Goal: Task Accomplishment & Management: Use online tool/utility

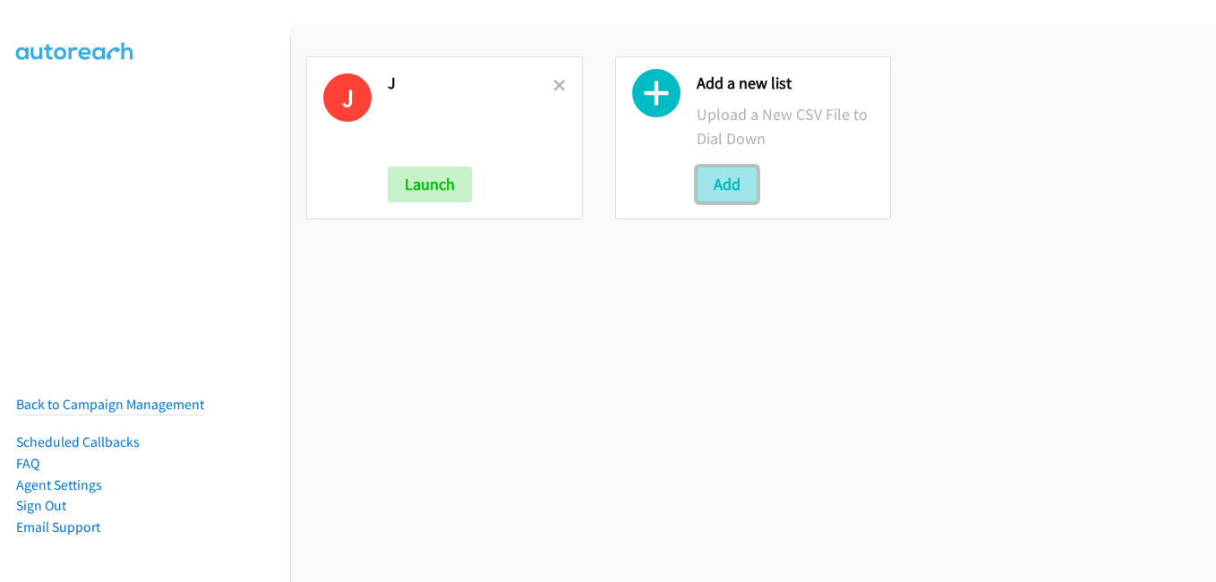
click at [727, 182] on button "Add" at bounding box center [727, 185] width 61 height 36
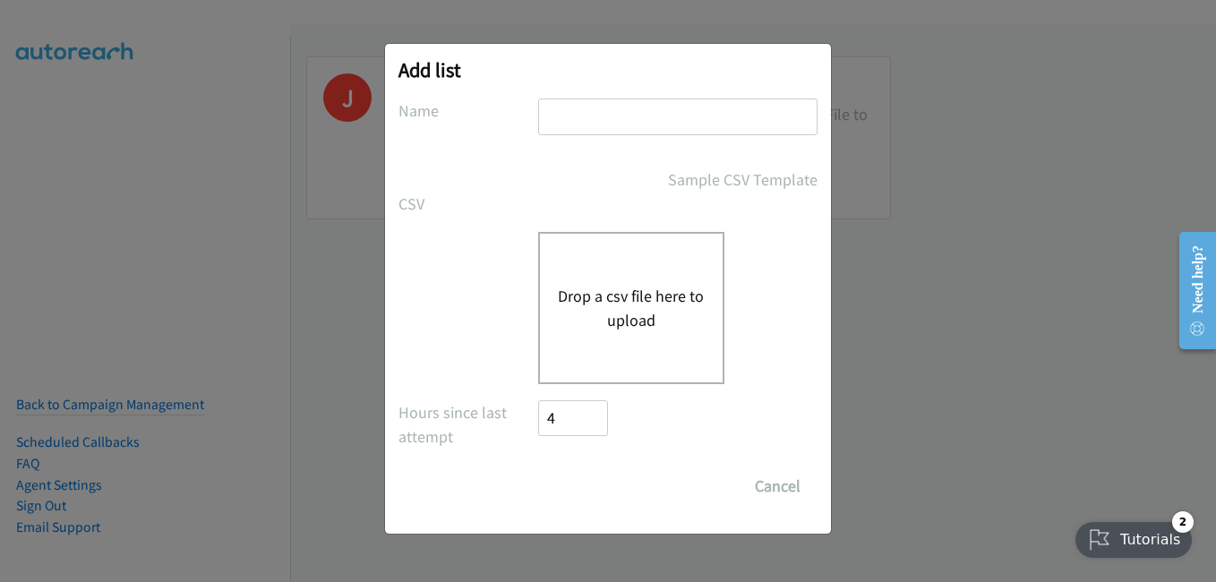
click at [655, 127] on input "text" at bounding box center [677, 116] width 279 height 37
type input "a"
click at [620, 360] on div "Drop a csv file here to upload" at bounding box center [631, 308] width 186 height 152
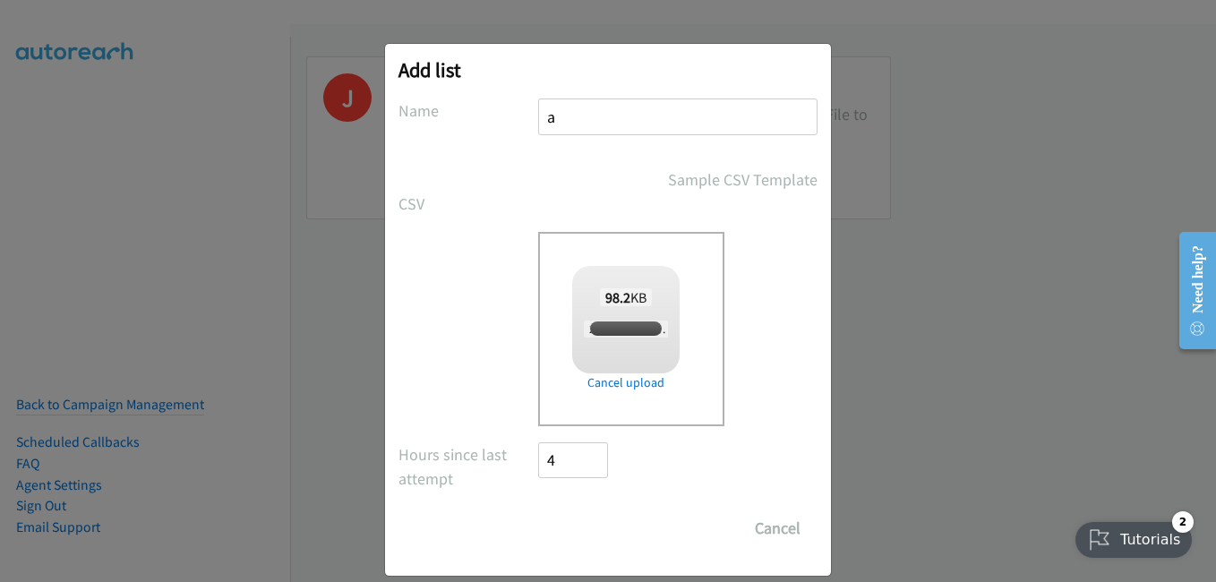
checkbox input "true"
click at [604, 534] on input "Save List" at bounding box center [585, 528] width 94 height 36
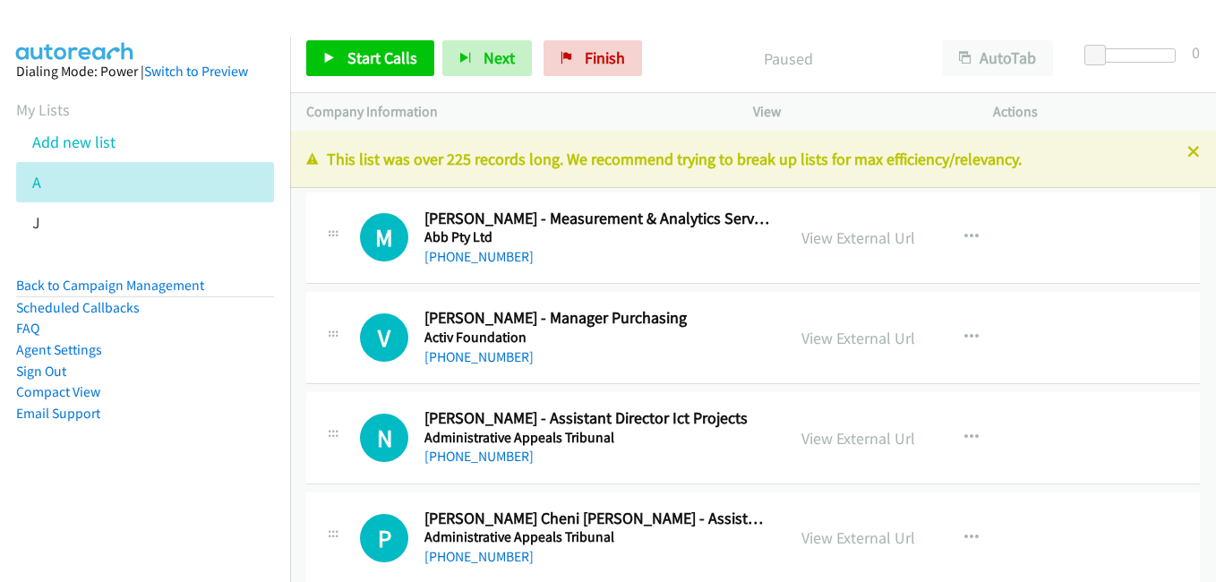
click at [1187, 157] on icon at bounding box center [1193, 153] width 13 height 13
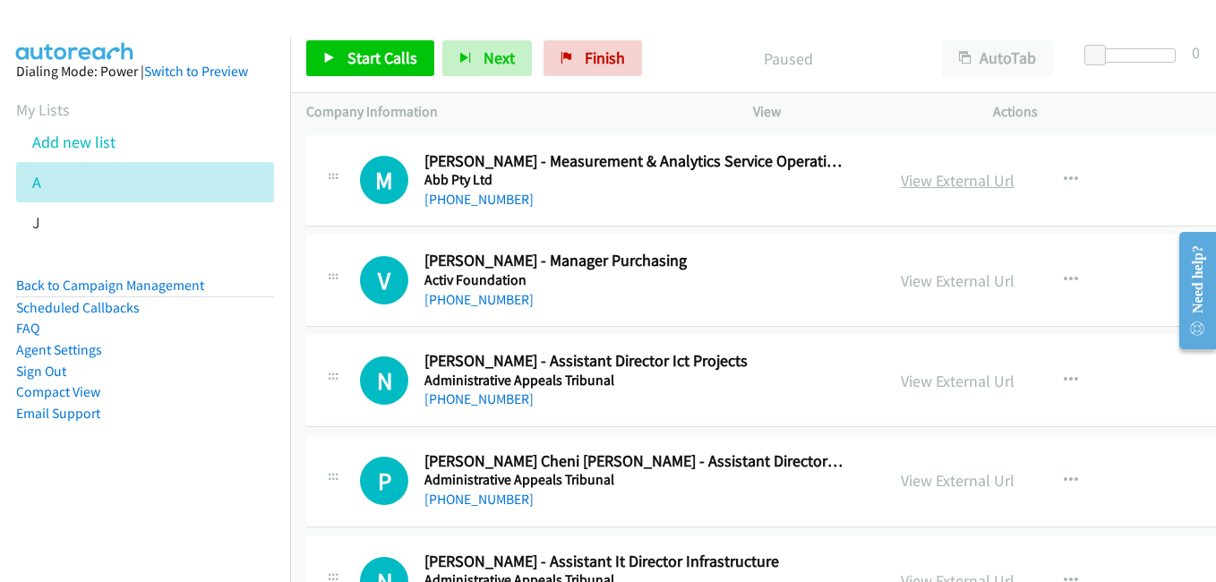
click at [946, 184] on link "View External Url" at bounding box center [958, 180] width 114 height 21
click at [967, 385] on link "View External Url" at bounding box center [958, 381] width 114 height 21
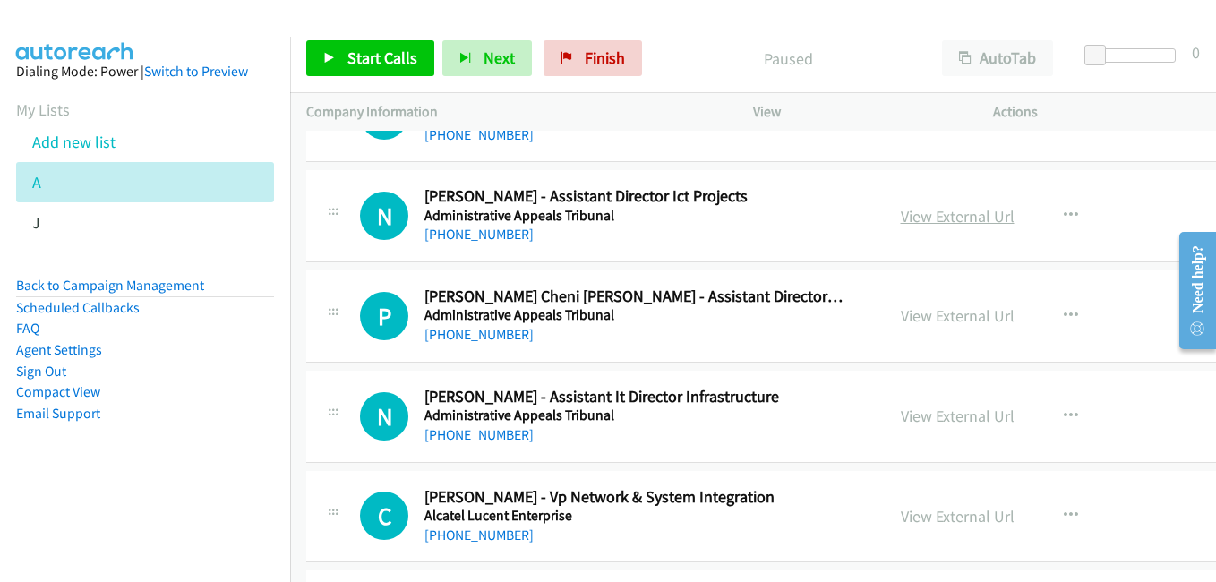
scroll to position [179, 0]
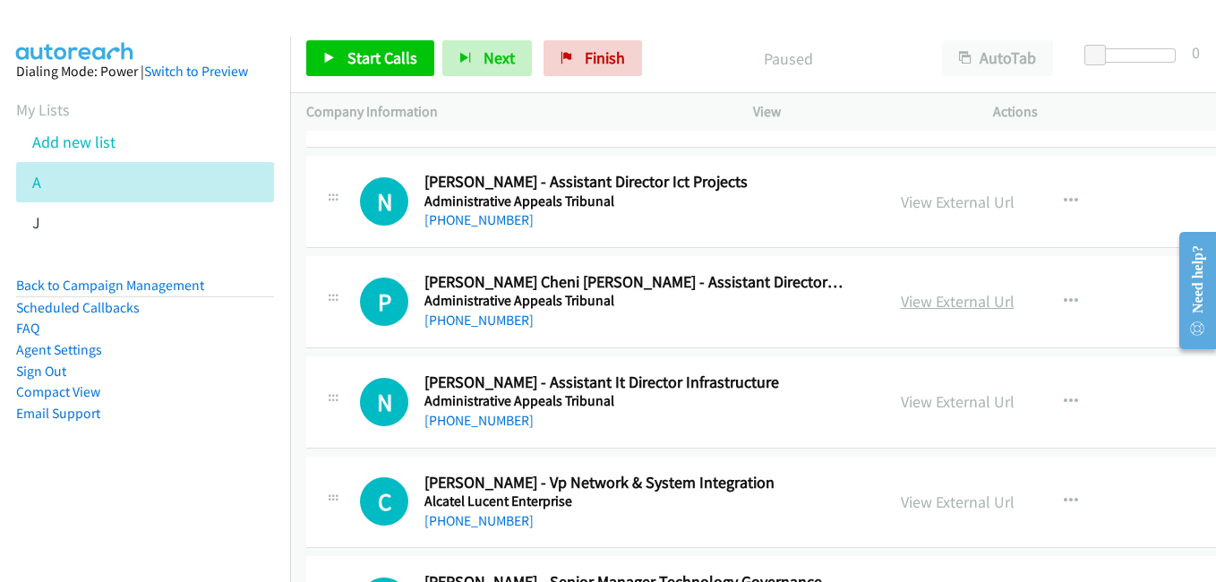
click at [959, 295] on link "View External Url" at bounding box center [958, 301] width 114 height 21
click at [981, 403] on link "View External Url" at bounding box center [958, 401] width 114 height 21
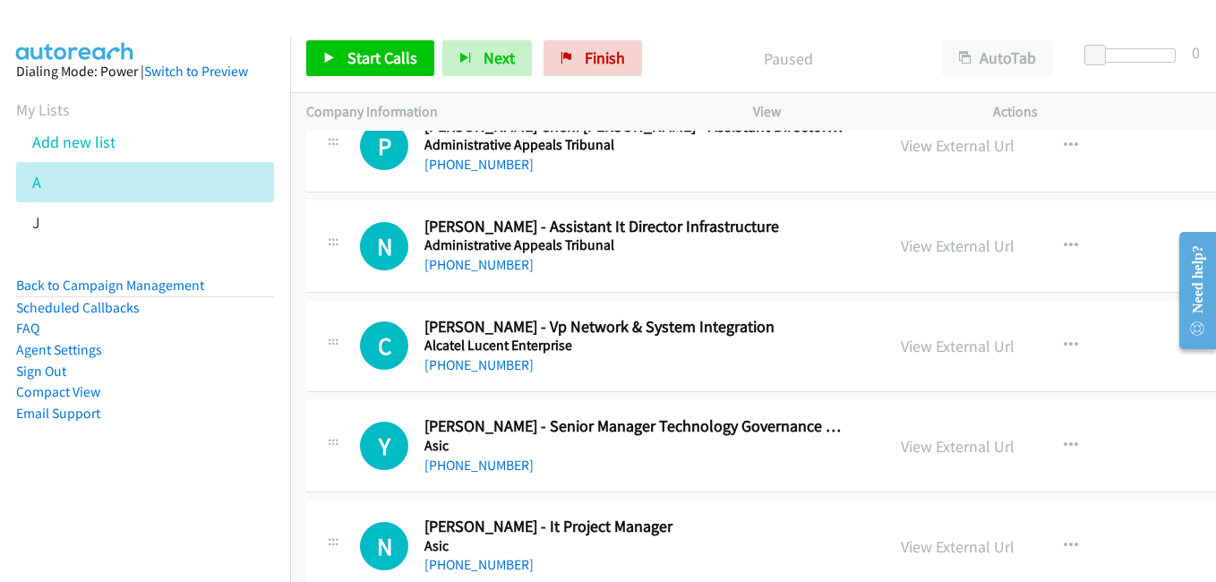
scroll to position [358, 0]
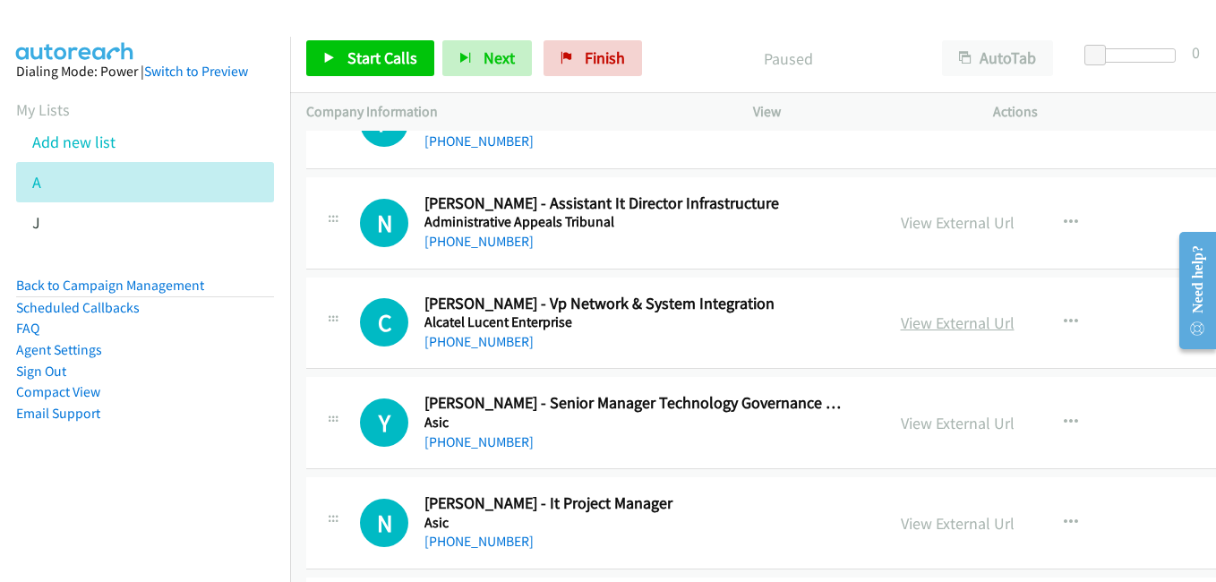
click at [954, 323] on link "View External Url" at bounding box center [958, 322] width 114 height 21
drag, startPoint x: 963, startPoint y: 425, endPoint x: 925, endPoint y: 418, distance: 39.2
click at [963, 425] on link "View External Url" at bounding box center [958, 423] width 114 height 21
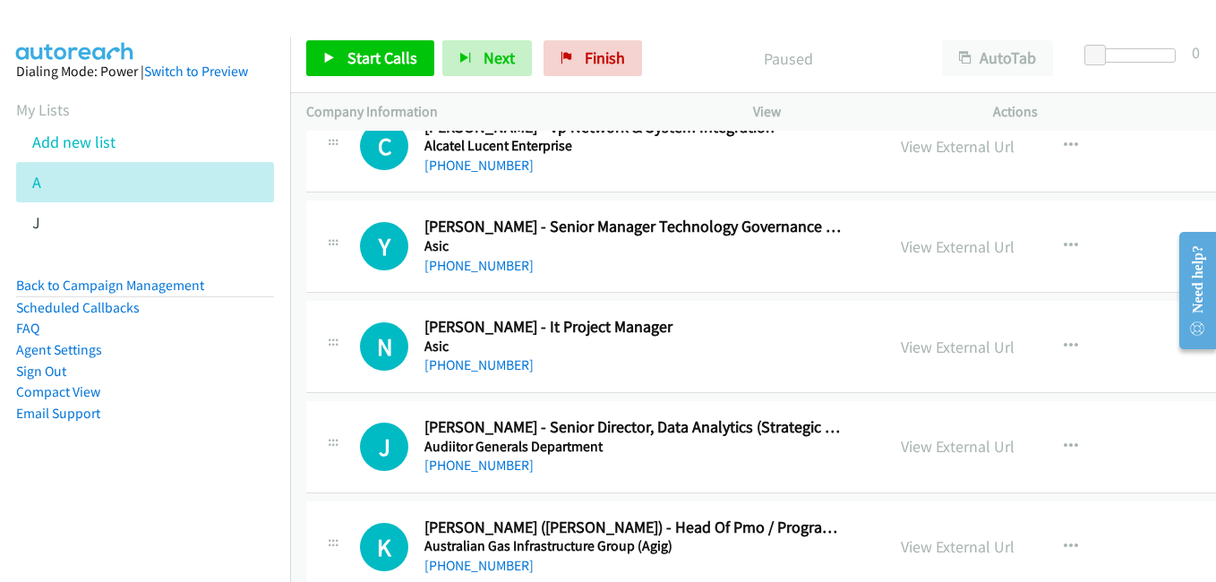
scroll to position [537, 0]
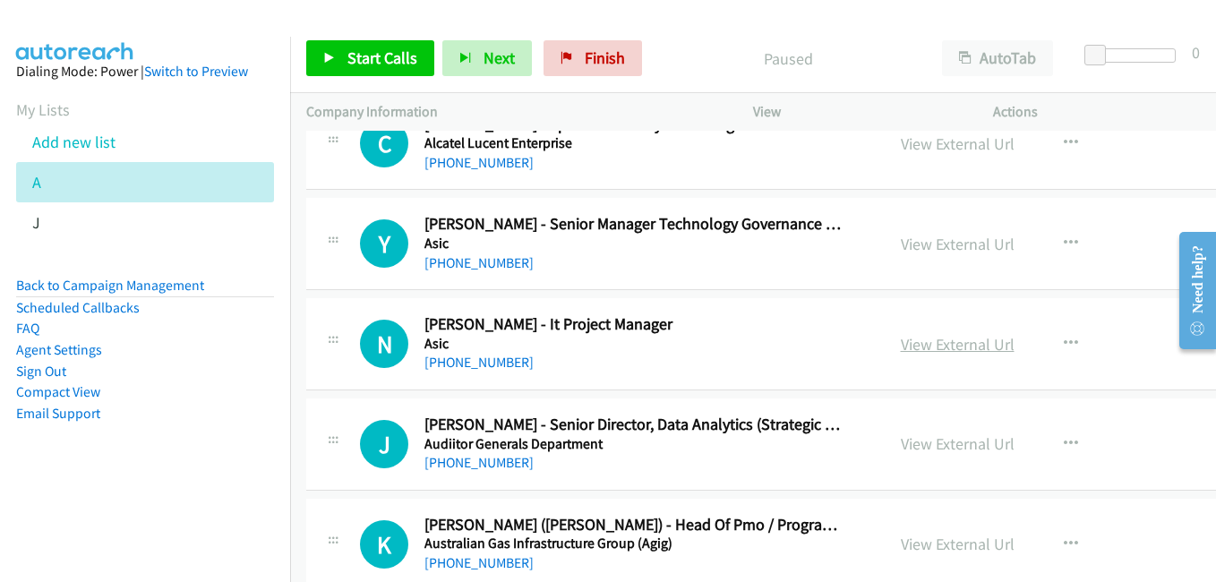
click at [919, 354] on link "View External Url" at bounding box center [958, 344] width 114 height 21
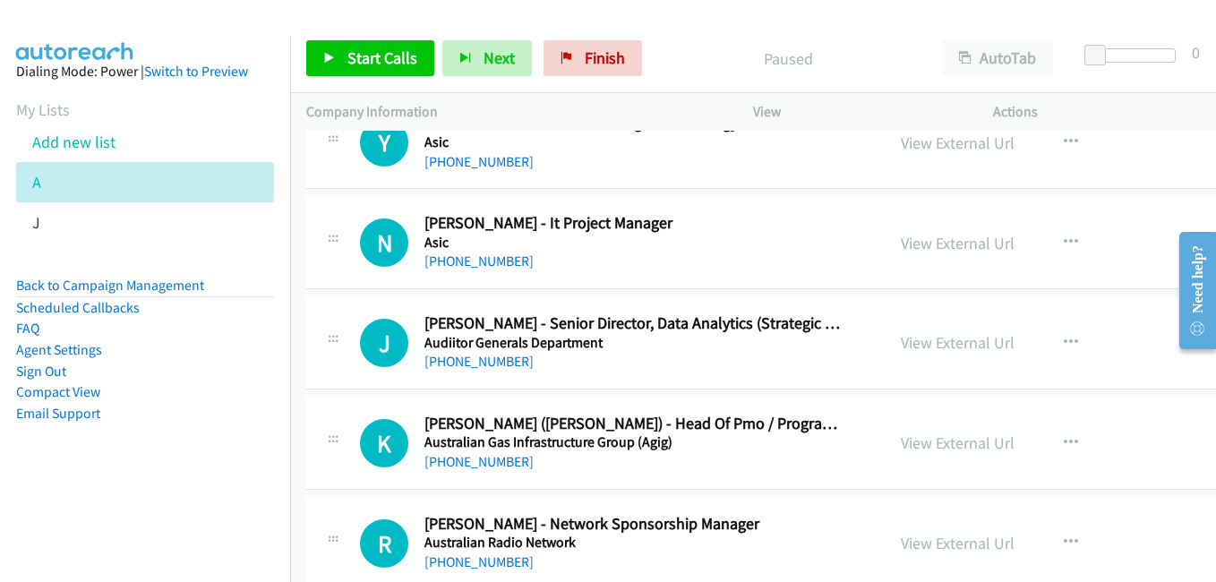
scroll to position [806, 0]
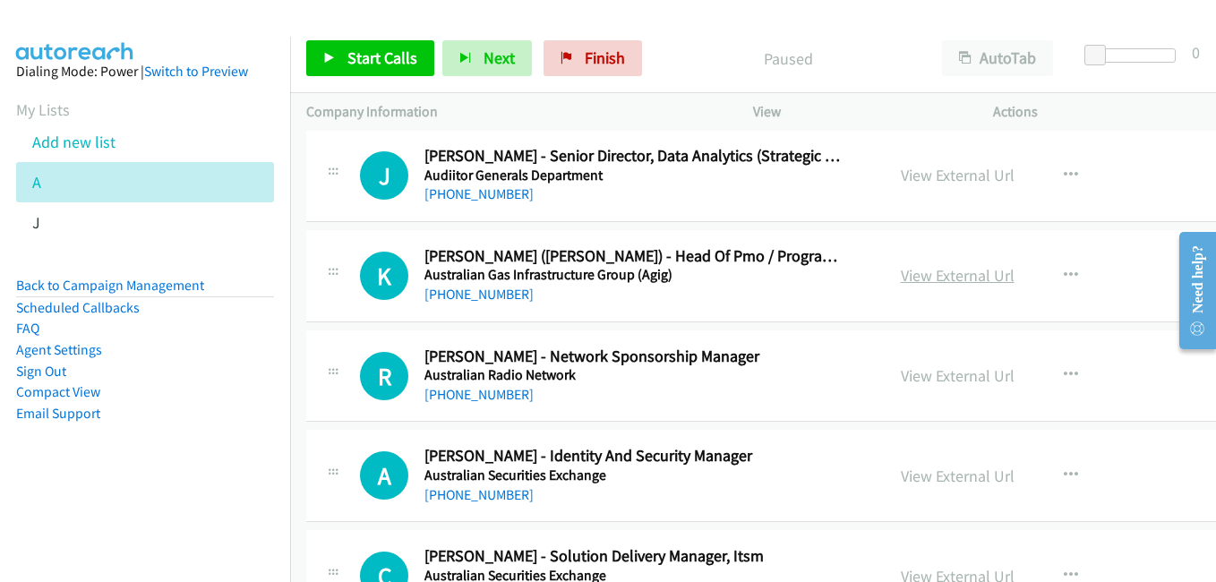
click at [961, 272] on link "View External Url" at bounding box center [958, 275] width 114 height 21
click at [958, 386] on link "View External Url" at bounding box center [958, 375] width 114 height 21
click at [971, 481] on link "View External Url" at bounding box center [958, 476] width 114 height 21
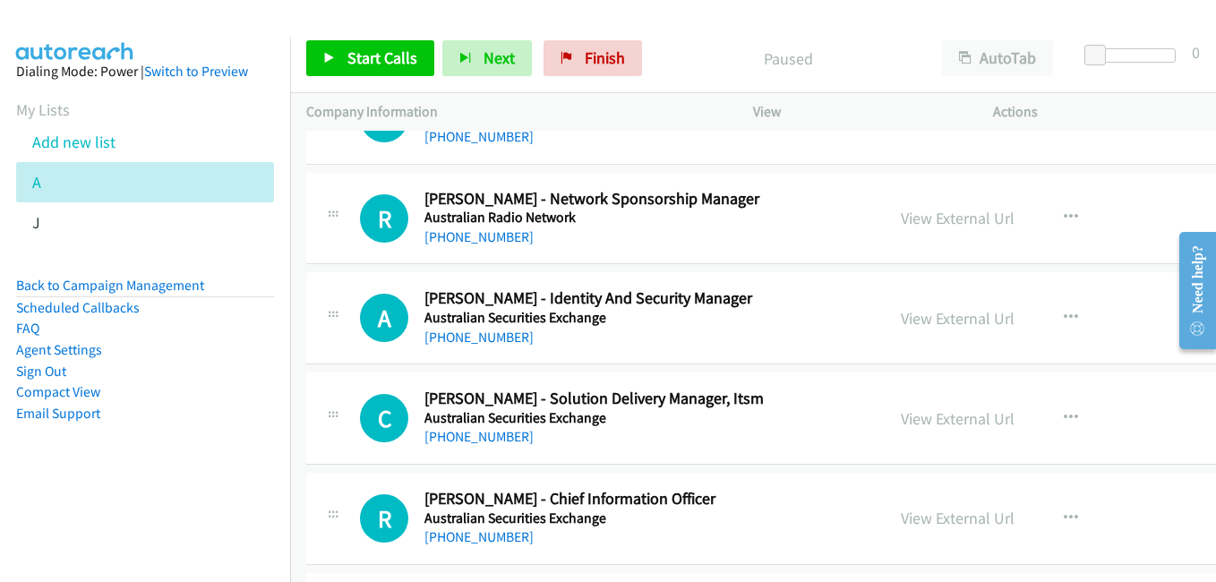
scroll to position [985, 0]
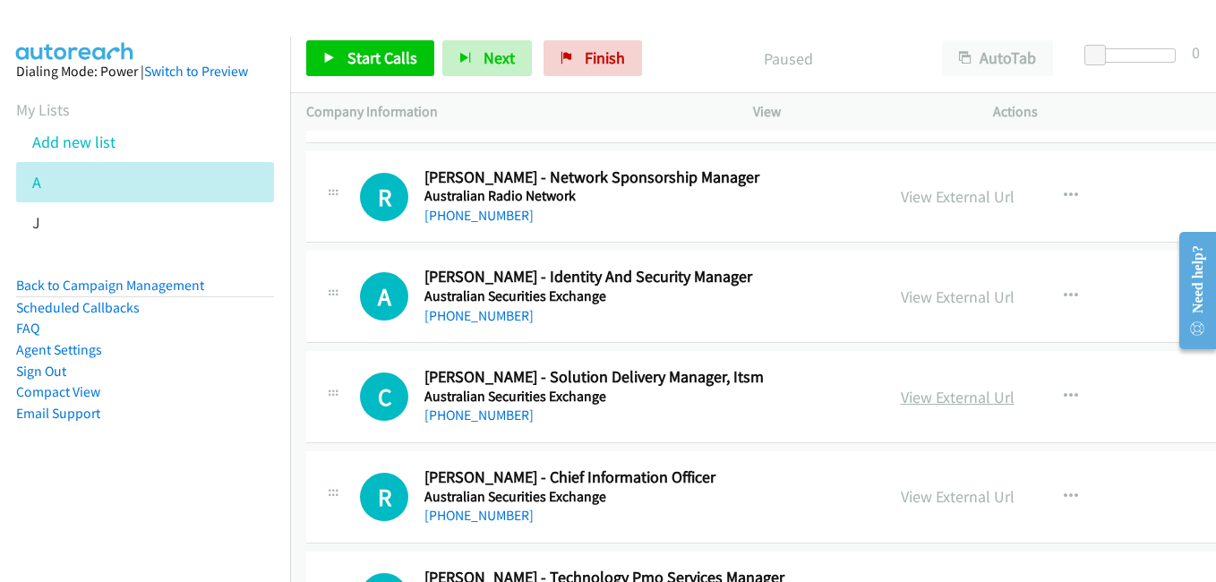
click at [926, 396] on link "View External Url" at bounding box center [958, 397] width 114 height 21
click at [965, 495] on link "View External Url" at bounding box center [958, 496] width 114 height 21
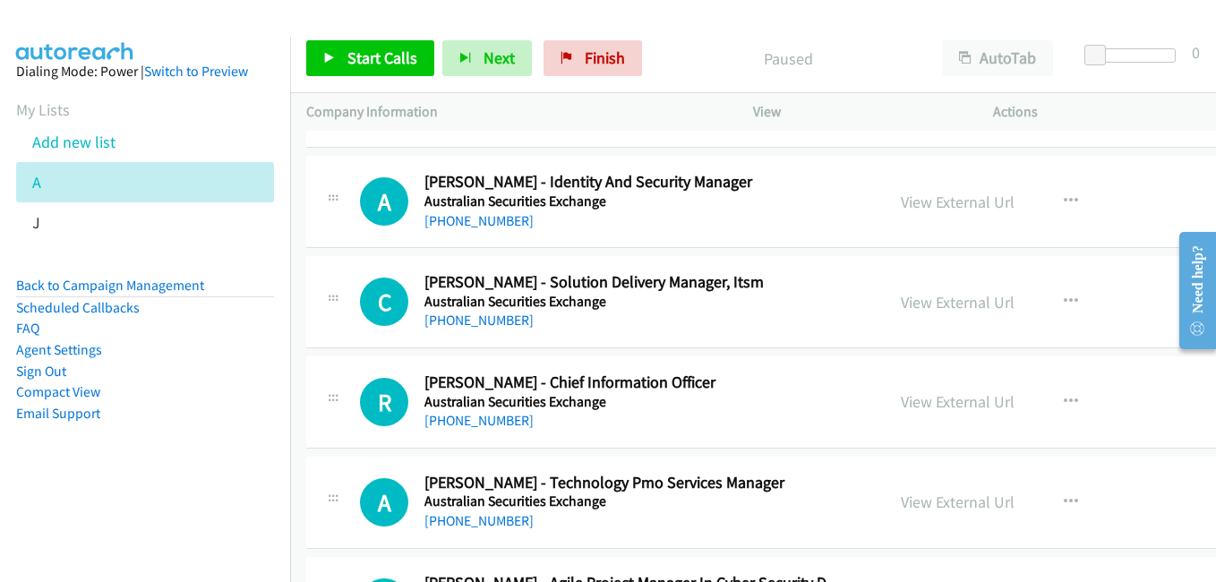
scroll to position [1253, 0]
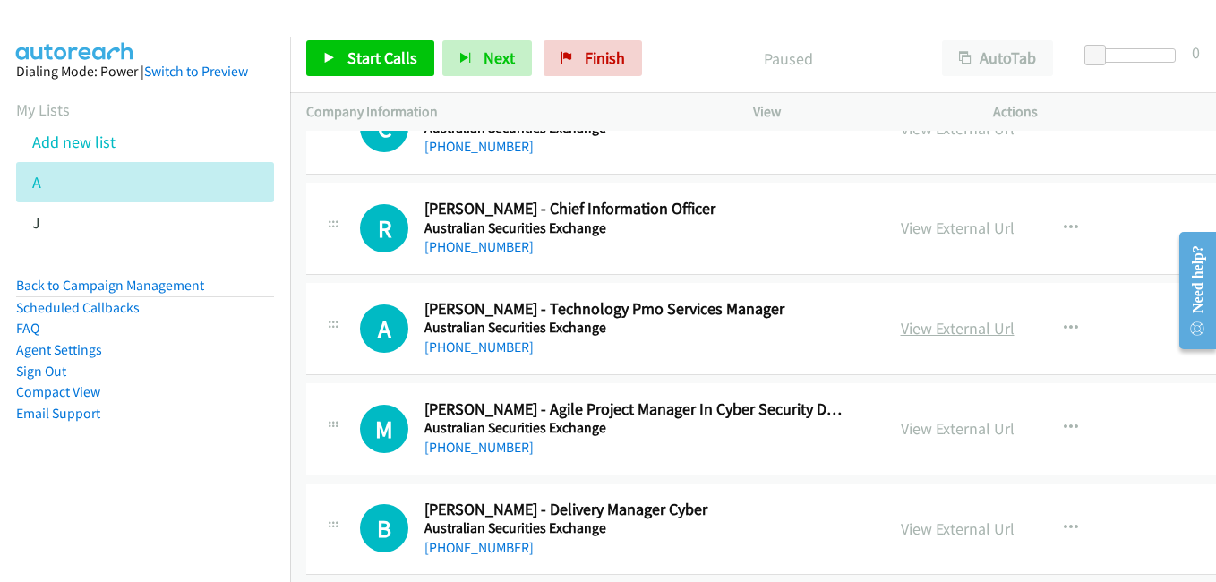
click at [973, 329] on link "View External Url" at bounding box center [958, 328] width 114 height 21
click at [968, 423] on link "View External Url" at bounding box center [958, 428] width 114 height 21
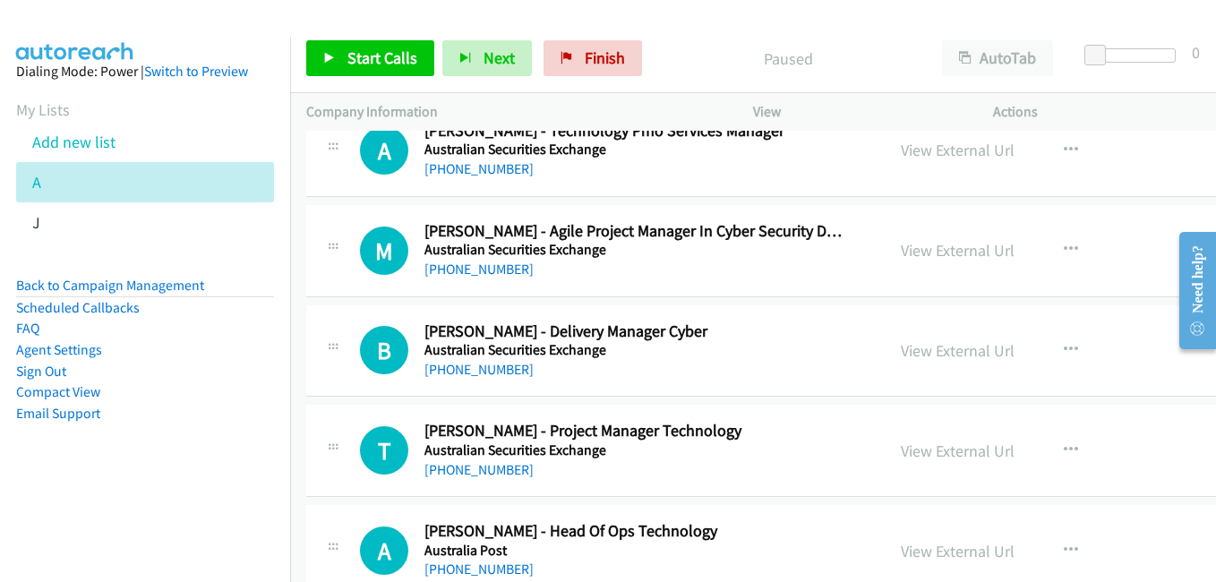
scroll to position [1432, 0]
click at [956, 453] on link "View External Url" at bounding box center [958, 450] width 114 height 21
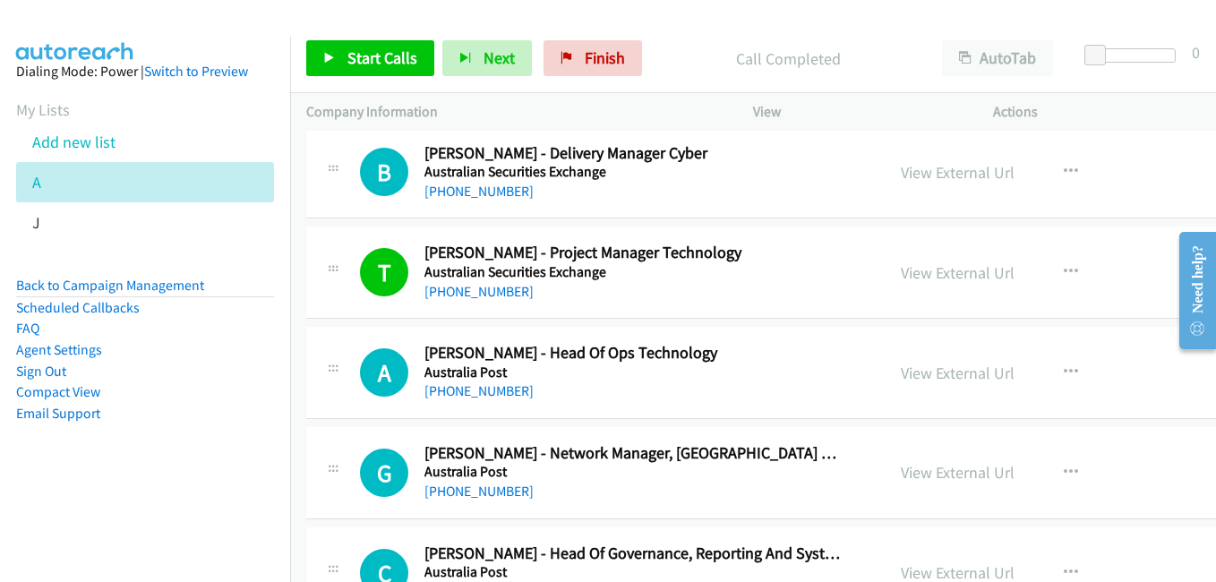
scroll to position [1611, 0]
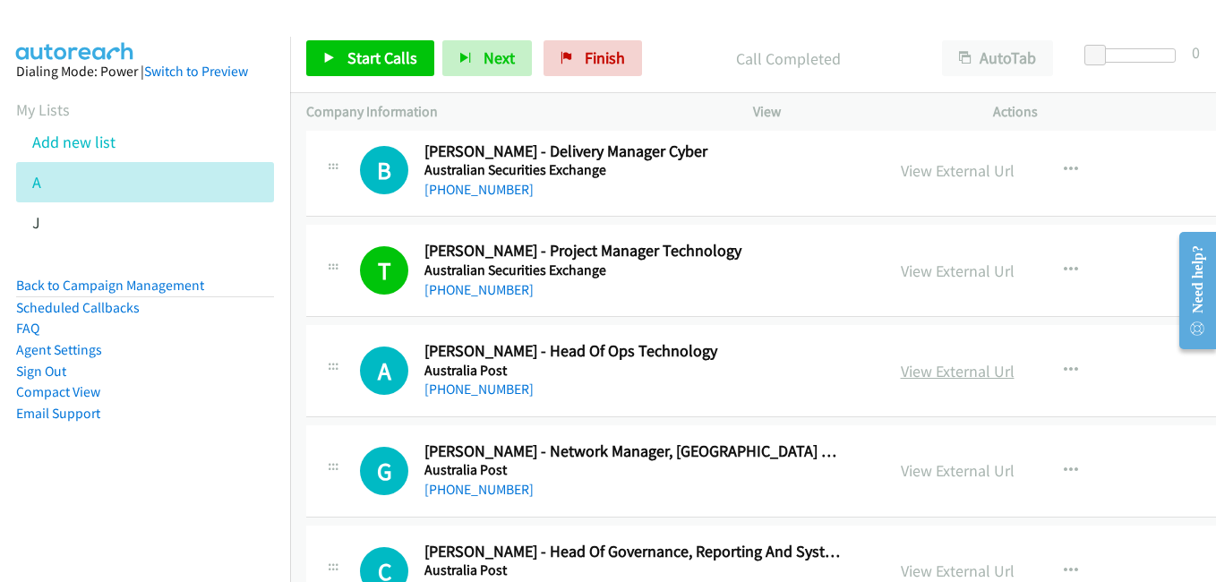
click at [957, 363] on link "View External Url" at bounding box center [958, 371] width 114 height 21
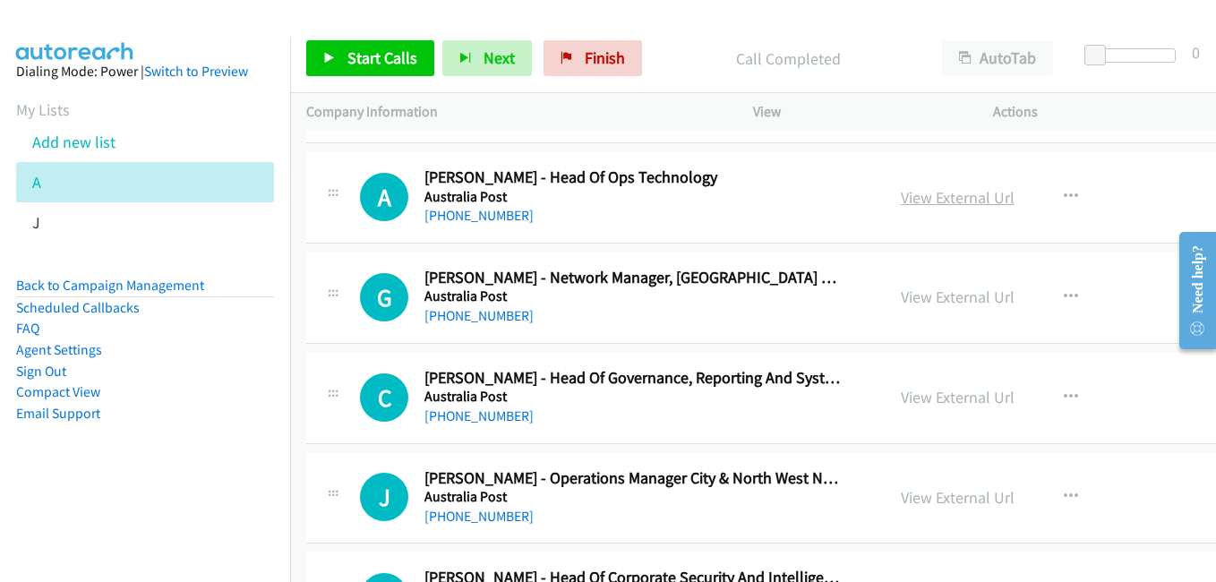
scroll to position [1791, 0]
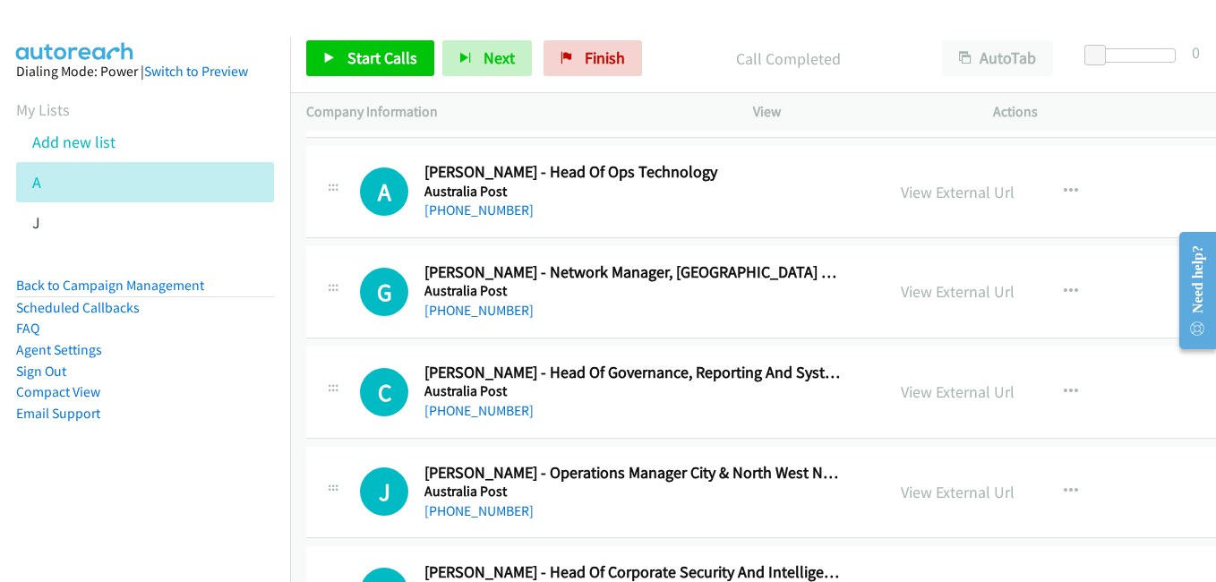
drag, startPoint x: 945, startPoint y: 304, endPoint x: 641, endPoint y: 217, distance: 315.9
click at [945, 304] on div "View External Url View External Url Schedule/Manage Callback Start Calls Here R…" at bounding box center [1037, 291] width 305 height 59
click at [922, 289] on link "View External Url" at bounding box center [958, 291] width 114 height 21
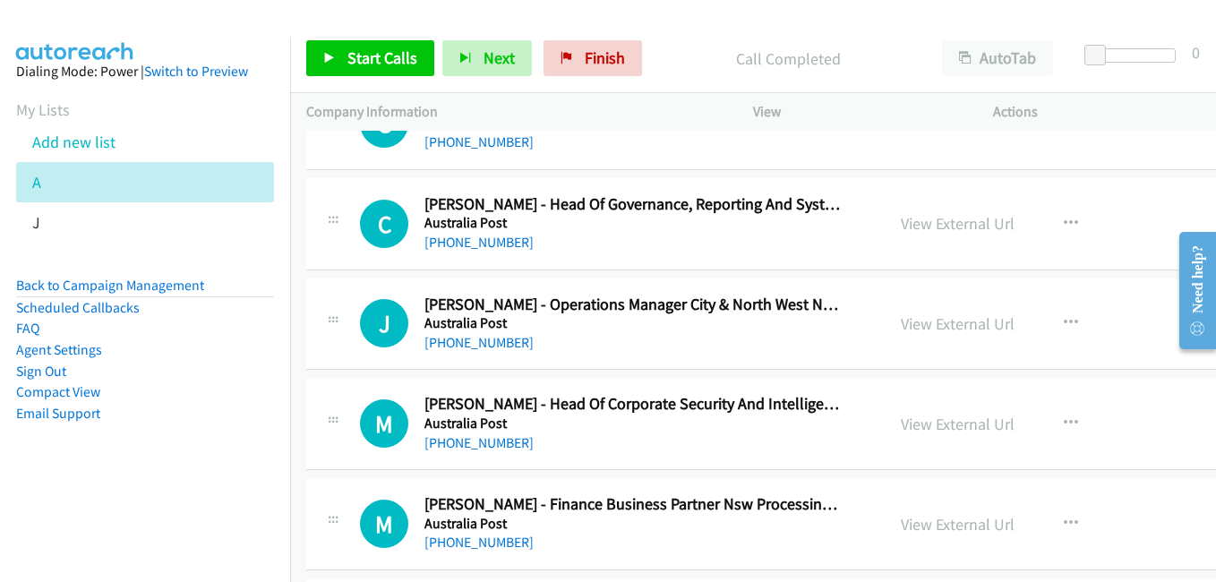
scroll to position [1970, 0]
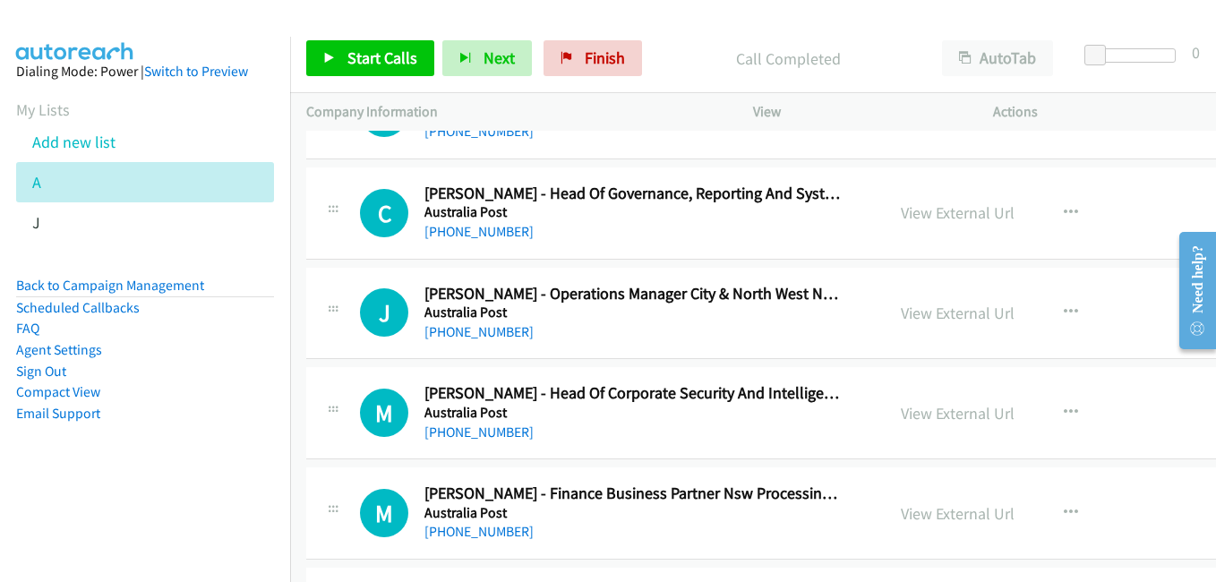
drag, startPoint x: 970, startPoint y: 321, endPoint x: 823, endPoint y: 280, distance: 152.3
click at [970, 321] on link "View External Url" at bounding box center [958, 313] width 114 height 21
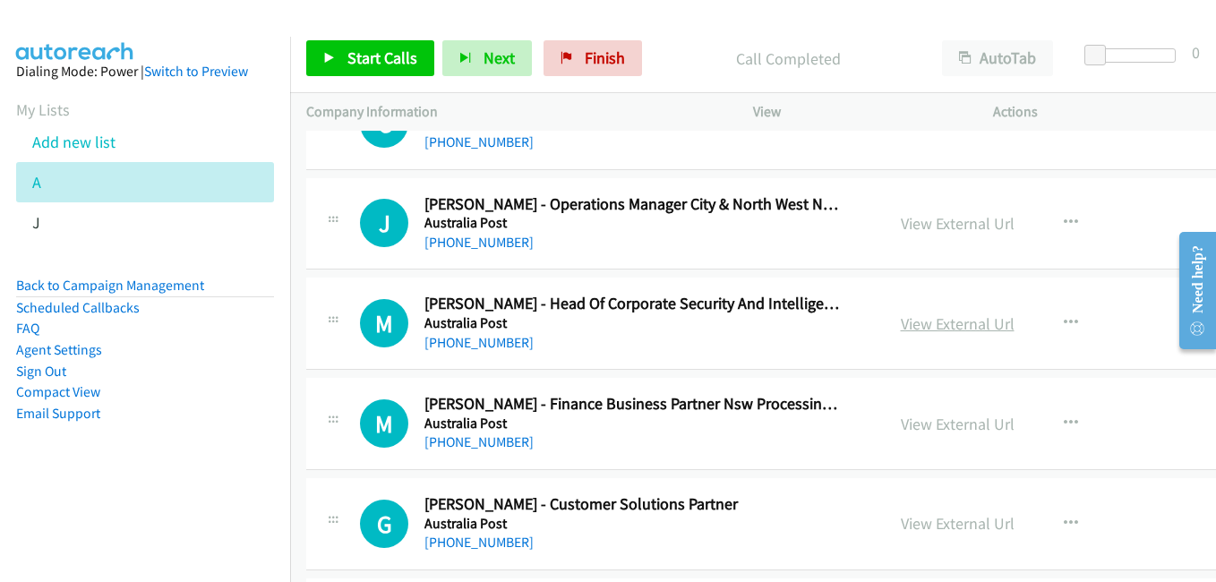
click at [950, 321] on link "View External Url" at bounding box center [958, 323] width 114 height 21
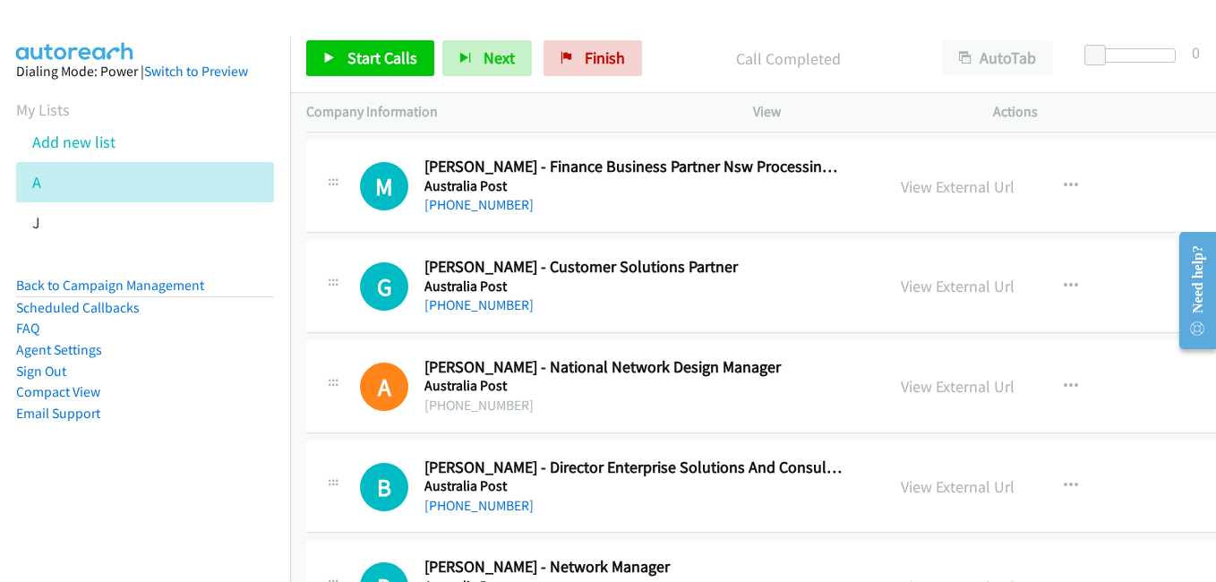
scroll to position [2328, 0]
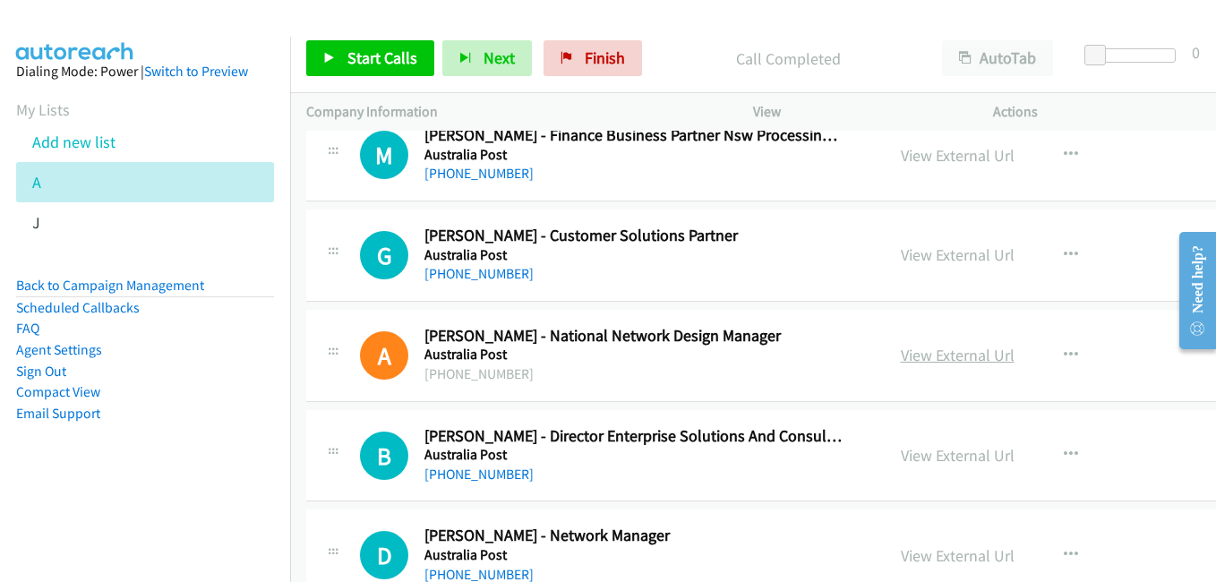
click at [946, 355] on link "View External Url" at bounding box center [958, 355] width 114 height 21
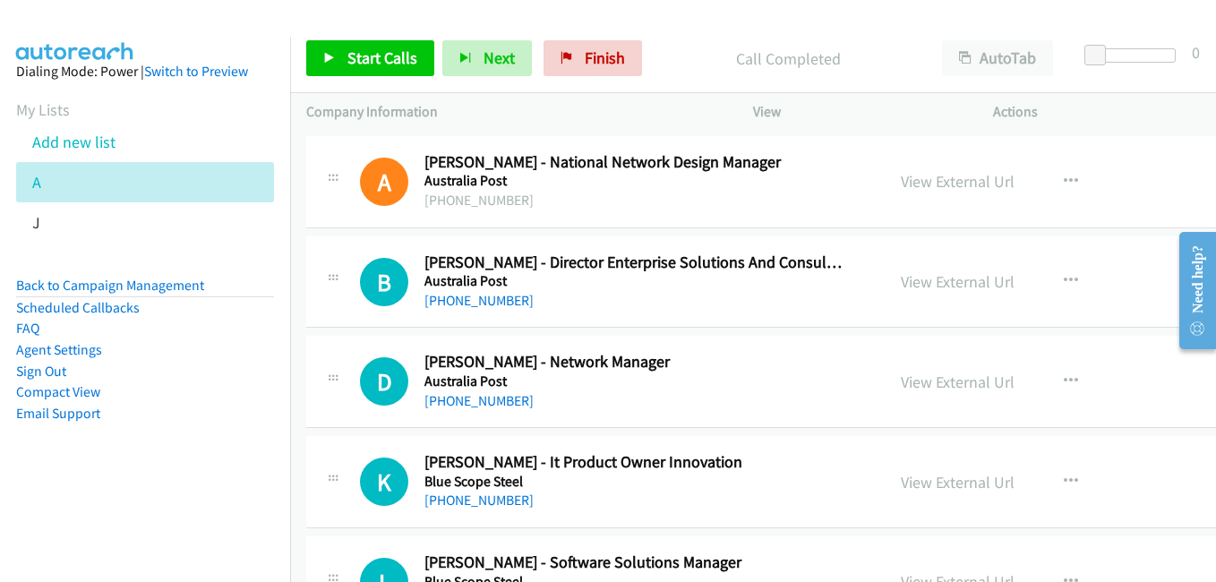
scroll to position [2507, 0]
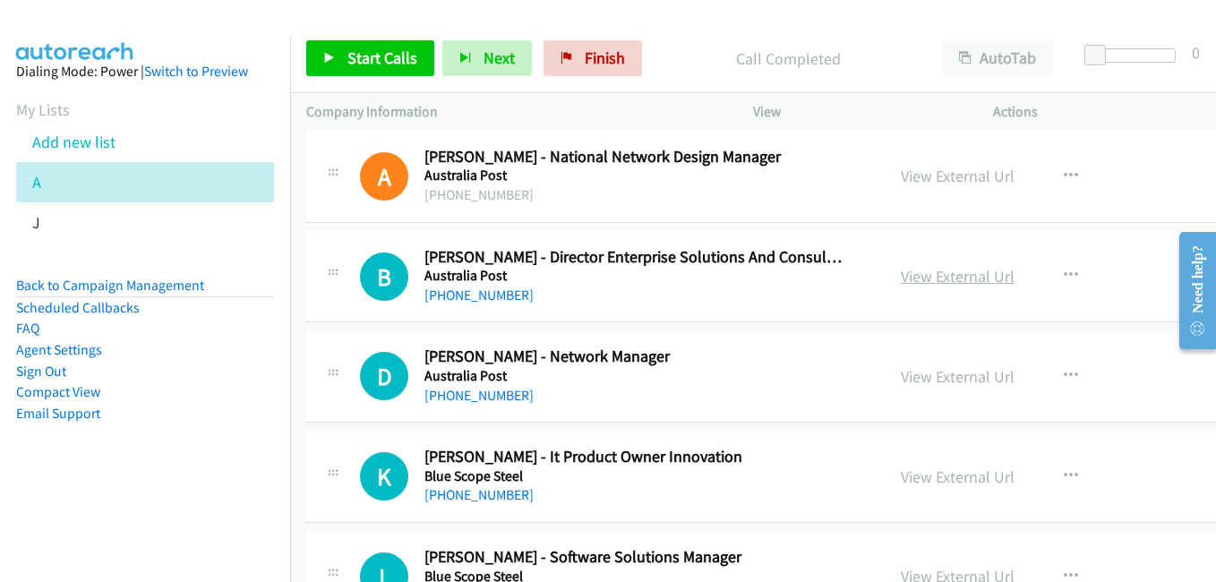
click at [930, 270] on link "View External Url" at bounding box center [958, 276] width 114 height 21
drag, startPoint x: 945, startPoint y: 384, endPoint x: 517, endPoint y: 161, distance: 482.5
click at [945, 384] on link "View External Url" at bounding box center [958, 376] width 114 height 21
click at [957, 484] on link "View External Url" at bounding box center [958, 476] width 114 height 21
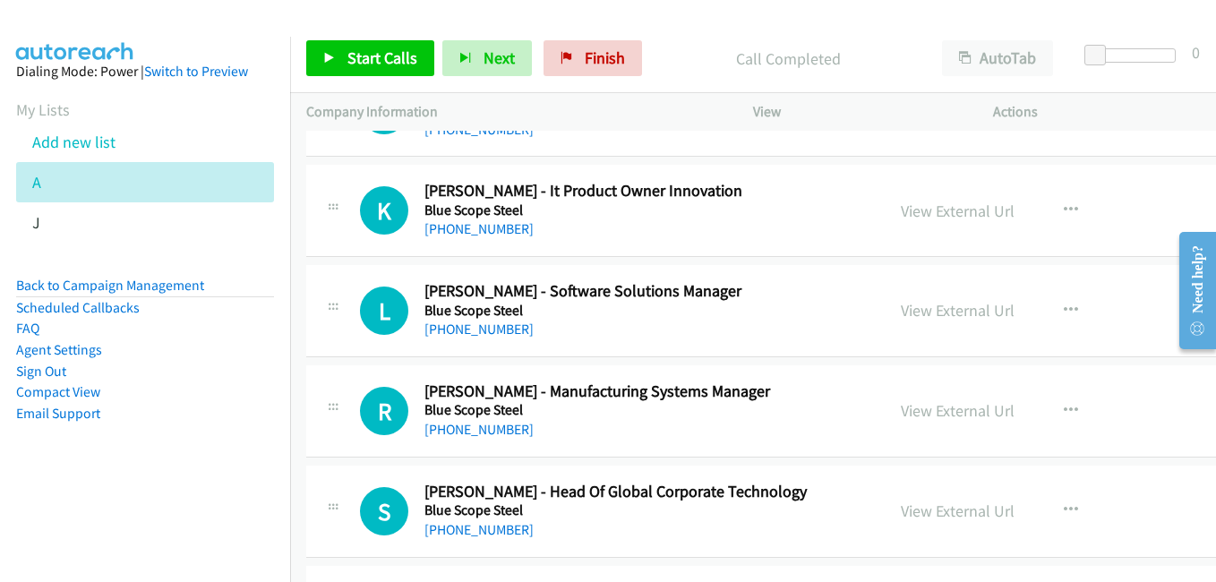
scroll to position [2775, 0]
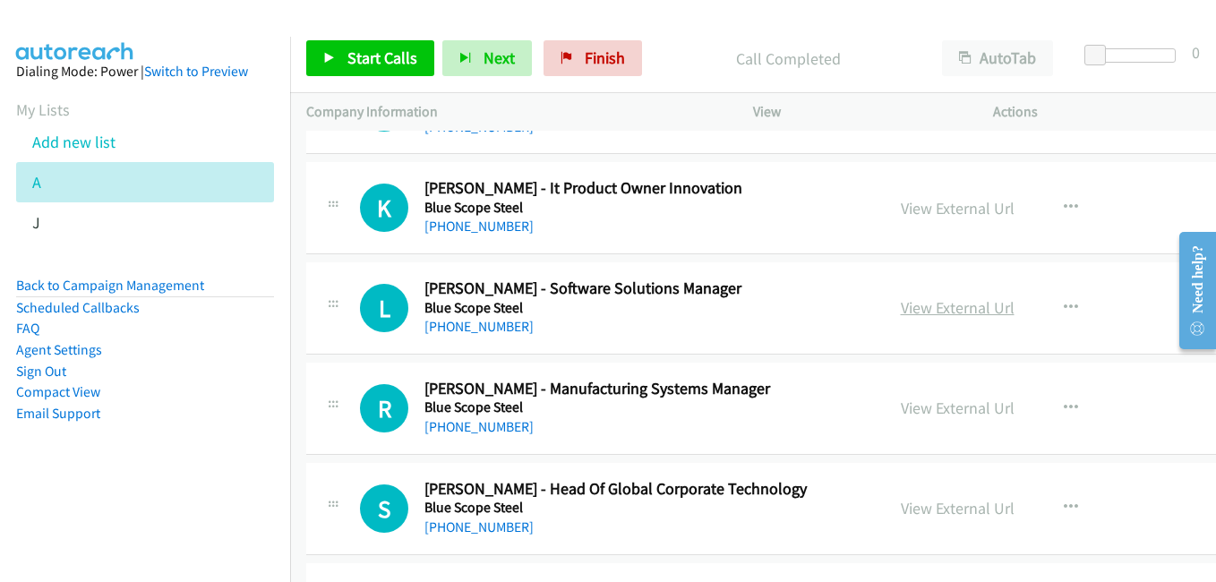
click at [934, 310] on link "View External Url" at bounding box center [958, 307] width 114 height 21
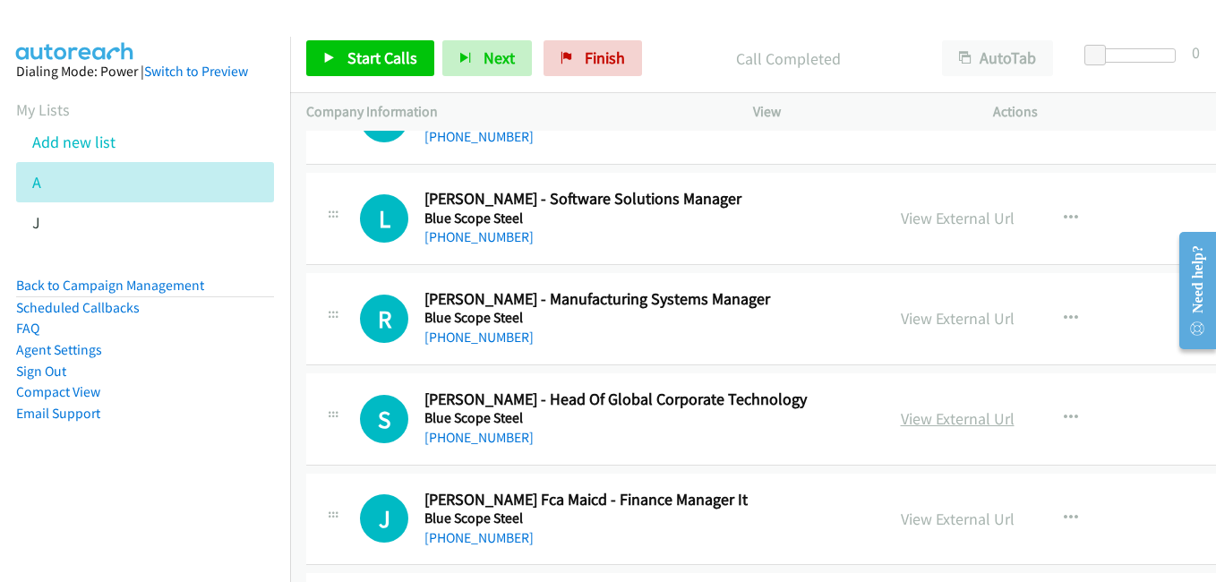
click at [959, 417] on link "View External Url" at bounding box center [958, 418] width 114 height 21
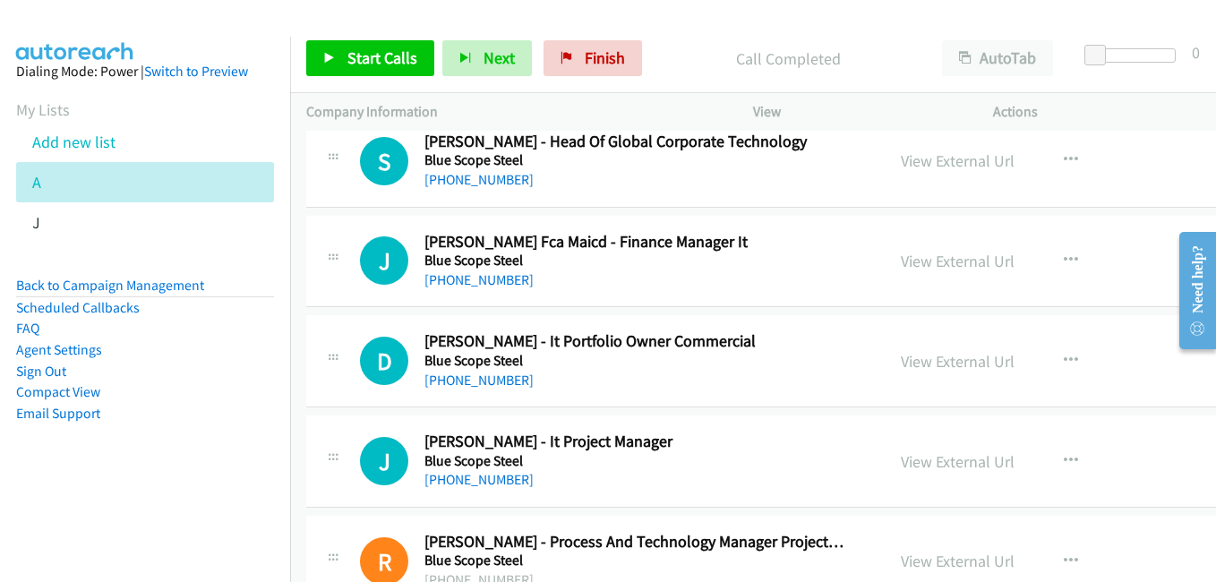
scroll to position [3133, 0]
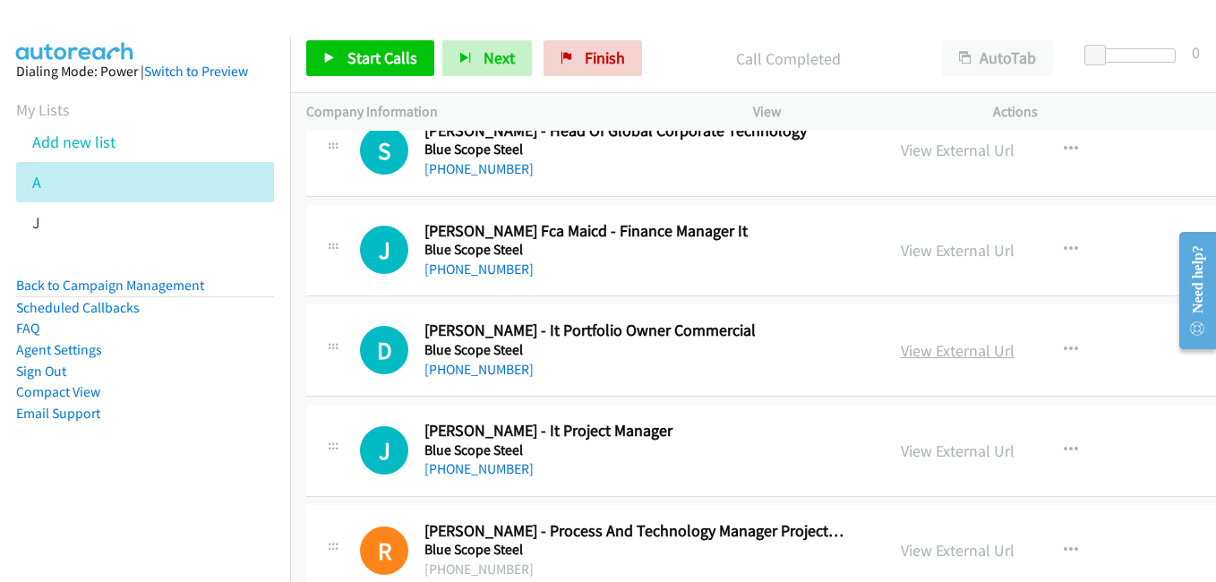
click at [960, 351] on link "View External Url" at bounding box center [958, 350] width 114 height 21
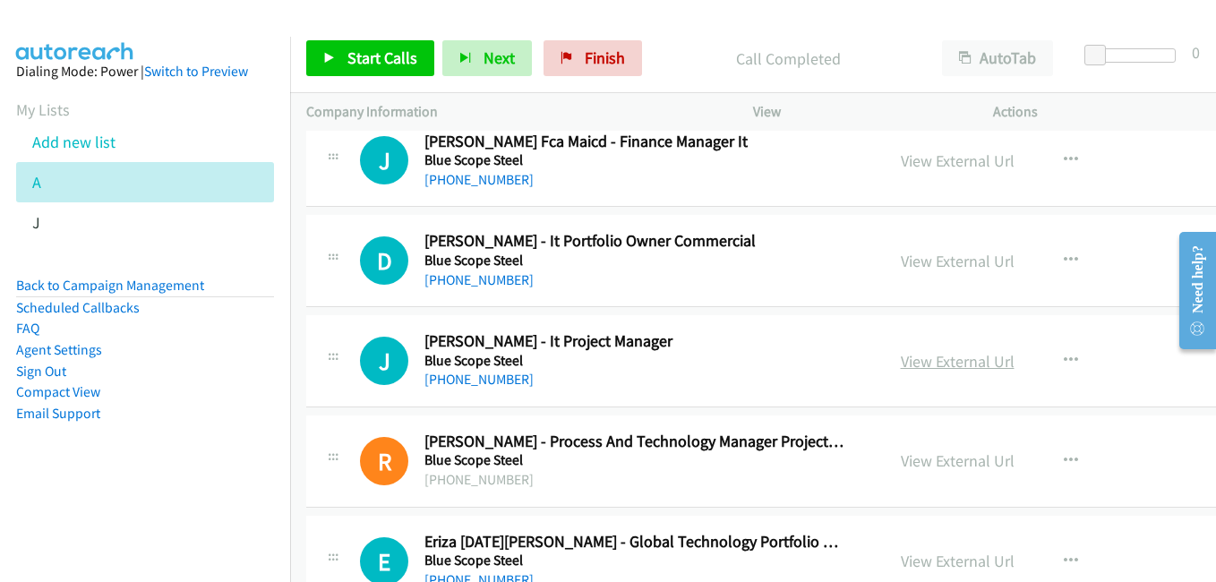
drag, startPoint x: 951, startPoint y: 358, endPoint x: 964, endPoint y: 360, distance: 13.5
click at [951, 358] on link "View External Url" at bounding box center [958, 361] width 114 height 21
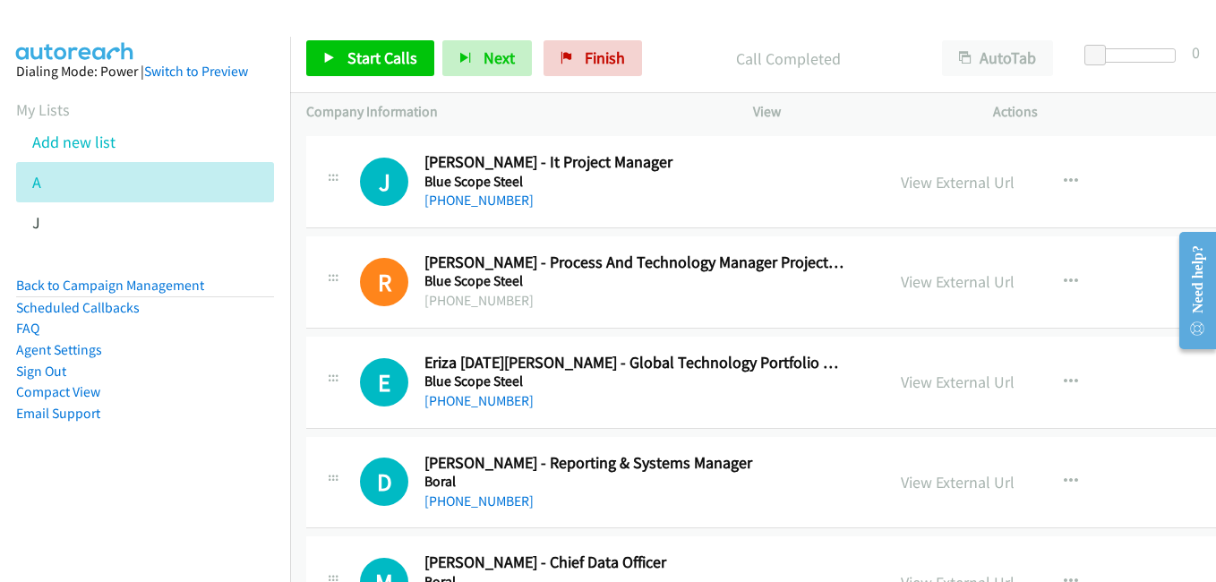
scroll to position [3492, 0]
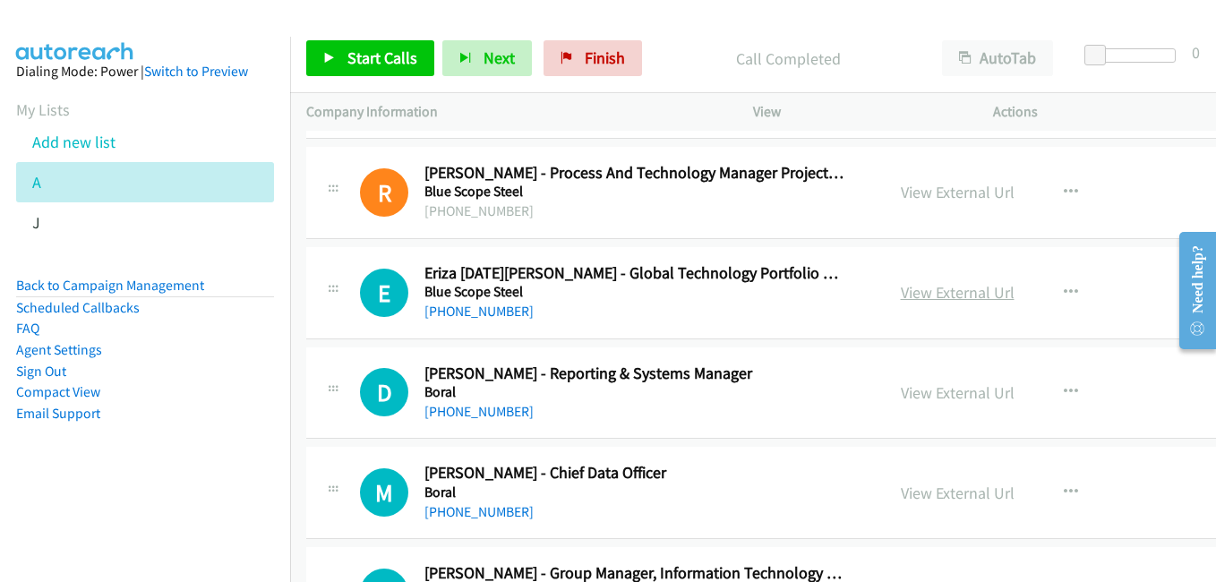
click at [969, 286] on link "View External Url" at bounding box center [958, 292] width 114 height 21
click at [961, 392] on link "View External Url" at bounding box center [958, 392] width 114 height 21
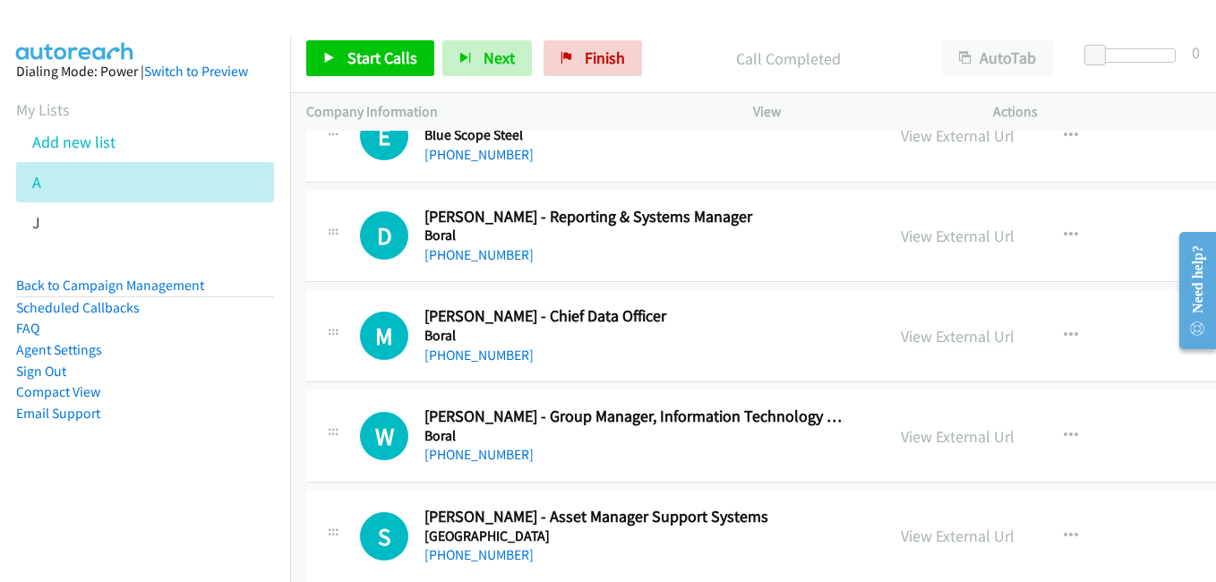
scroll to position [3671, 0]
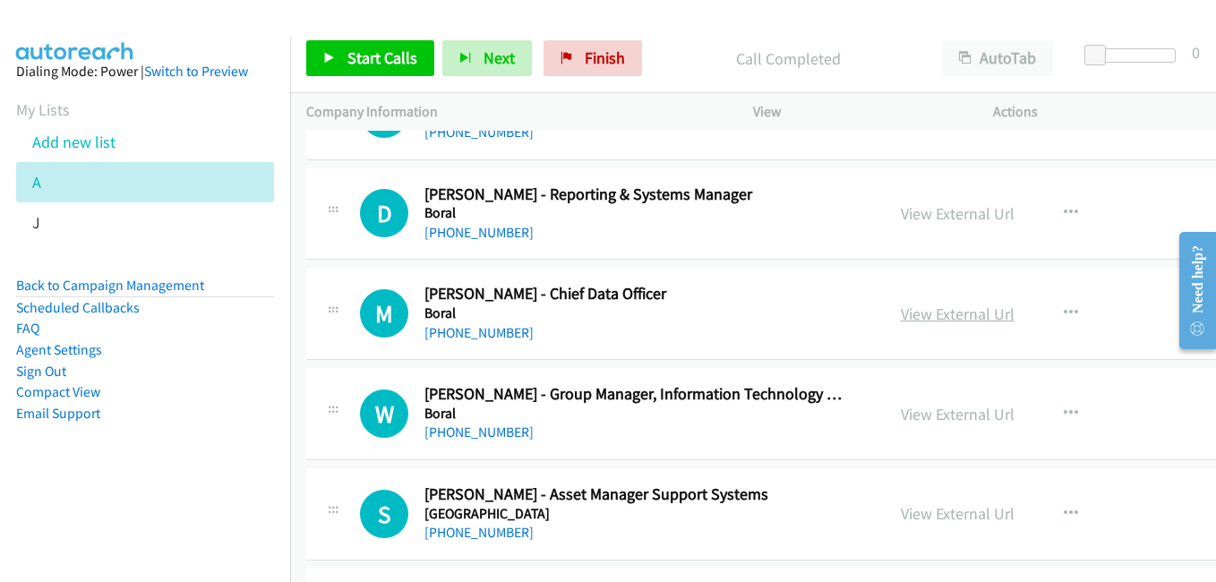
click at [950, 318] on link "View External Url" at bounding box center [958, 313] width 114 height 21
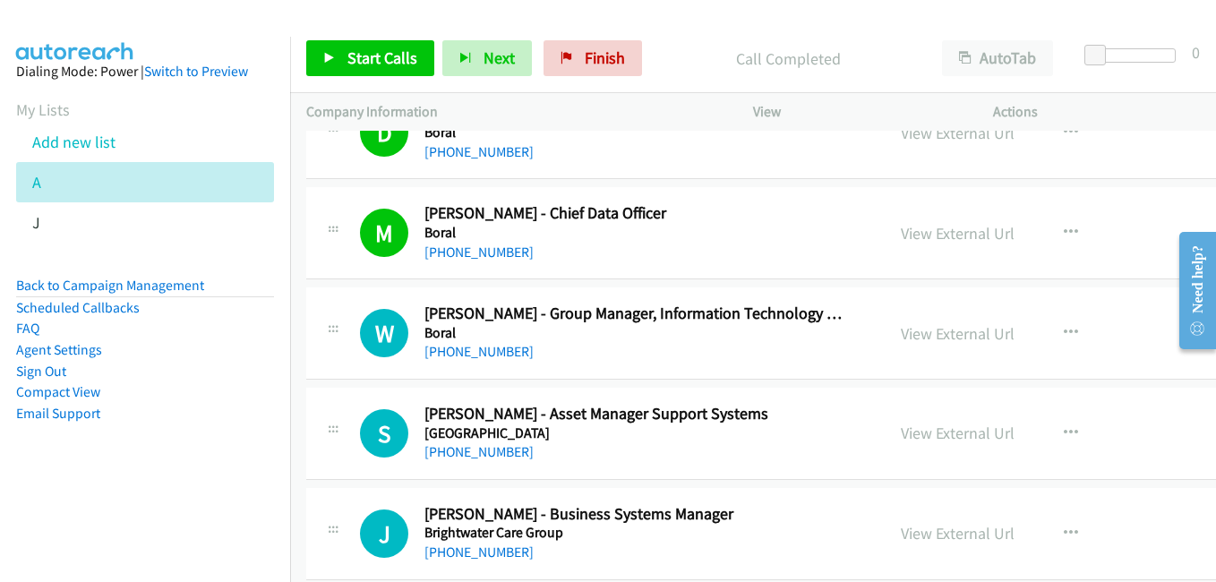
scroll to position [3760, 0]
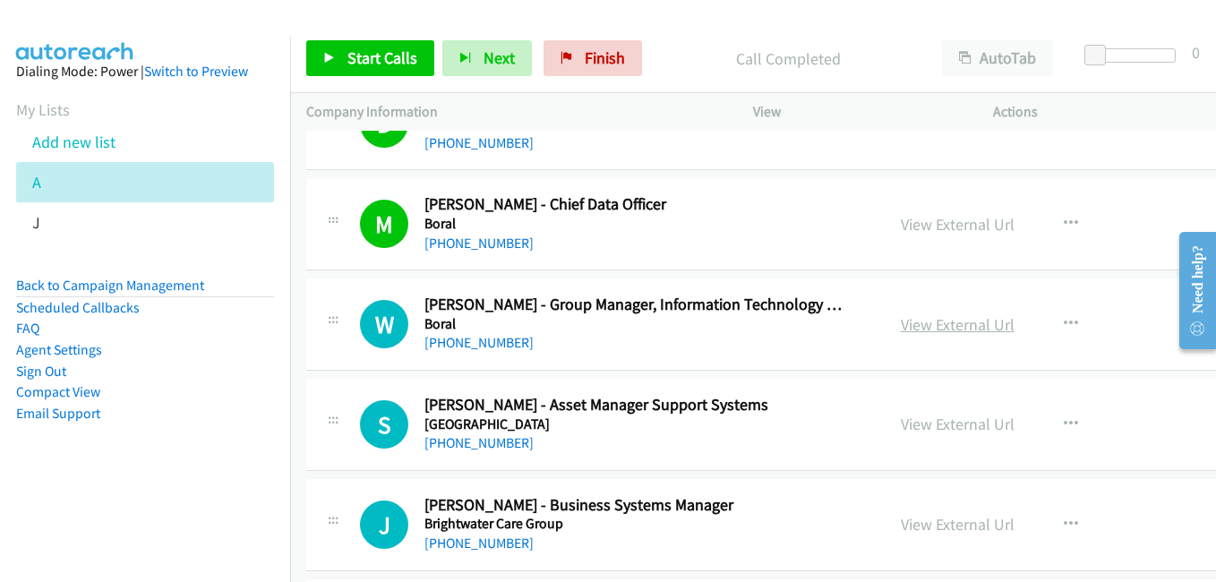
click at [945, 332] on link "View External Url" at bounding box center [958, 324] width 114 height 21
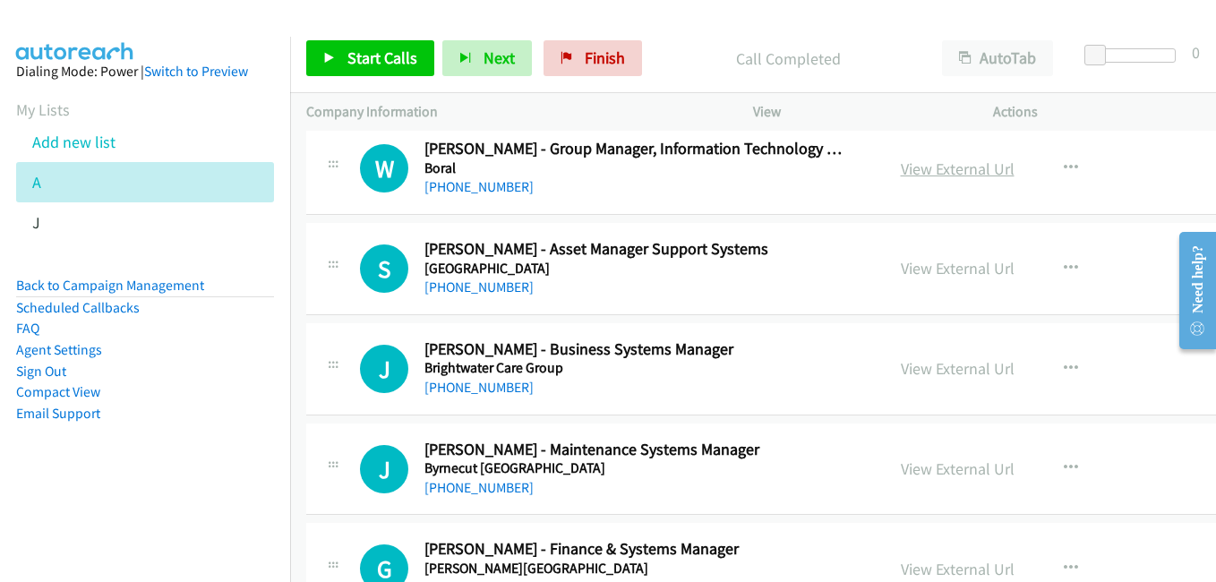
scroll to position [3939, 0]
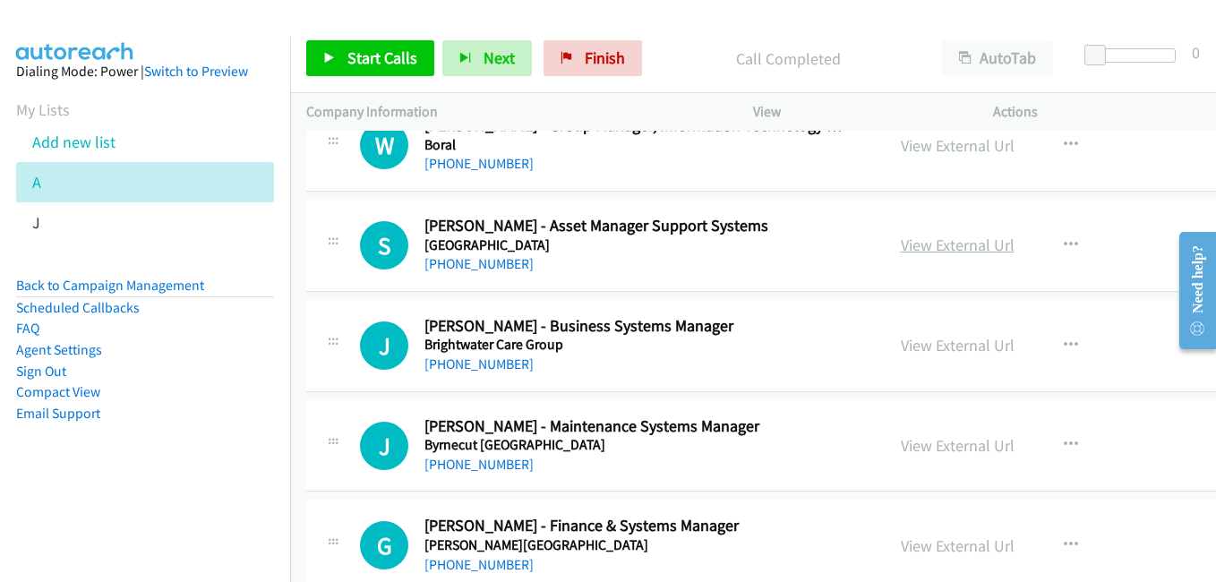
click at [923, 252] on link "View External Url" at bounding box center [958, 245] width 114 height 21
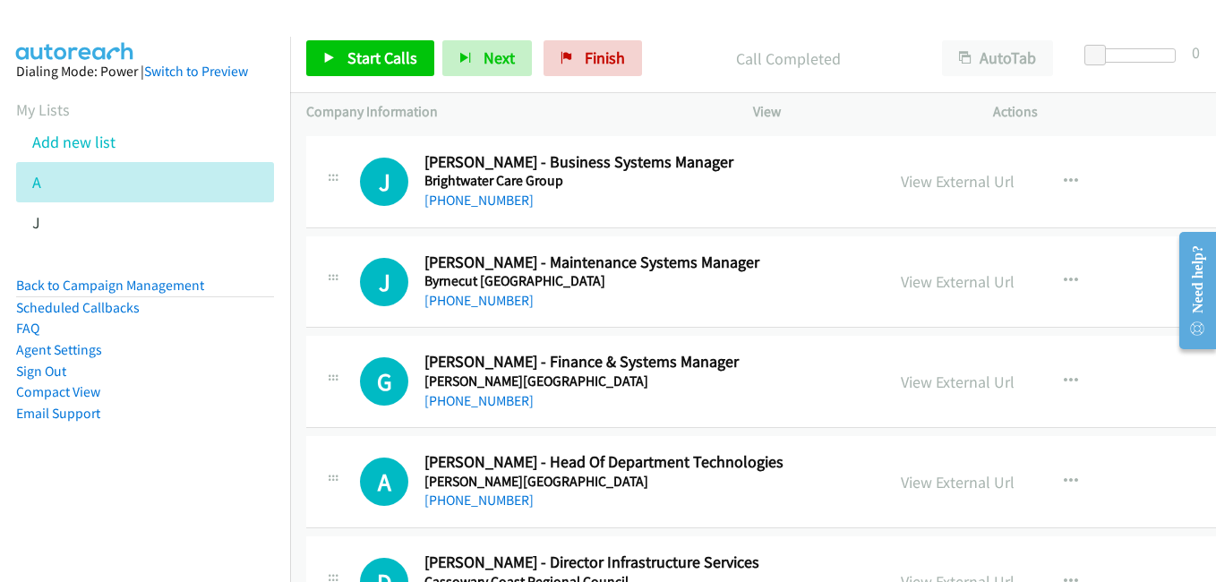
scroll to position [4118, 0]
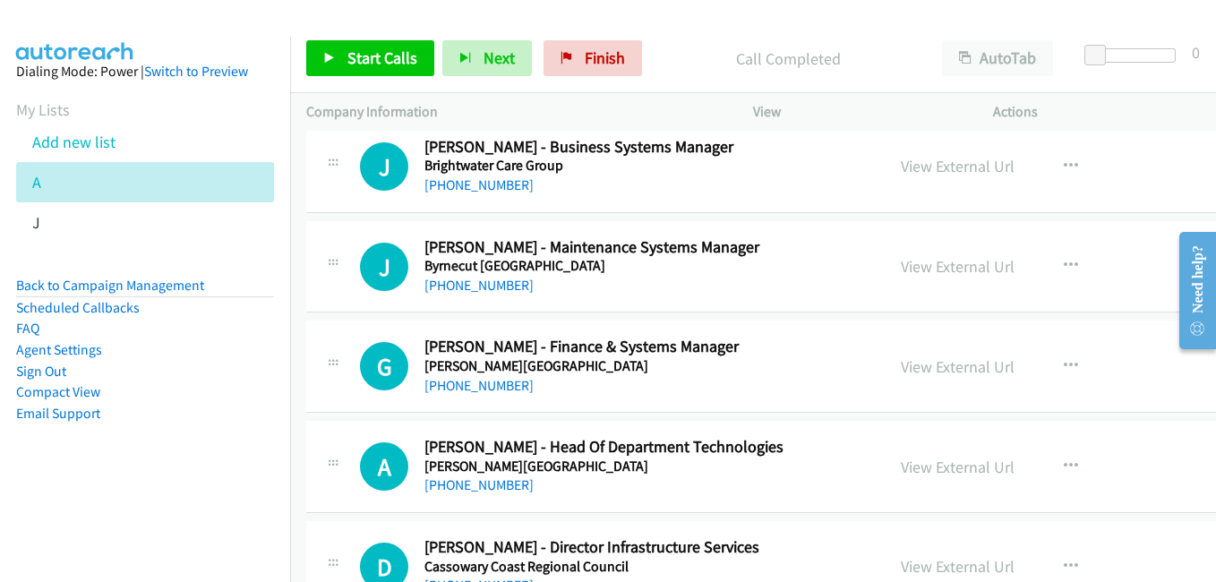
drag, startPoint x: 966, startPoint y: 268, endPoint x: 802, endPoint y: 193, distance: 179.9
click at [966, 268] on link "View External Url" at bounding box center [958, 266] width 114 height 21
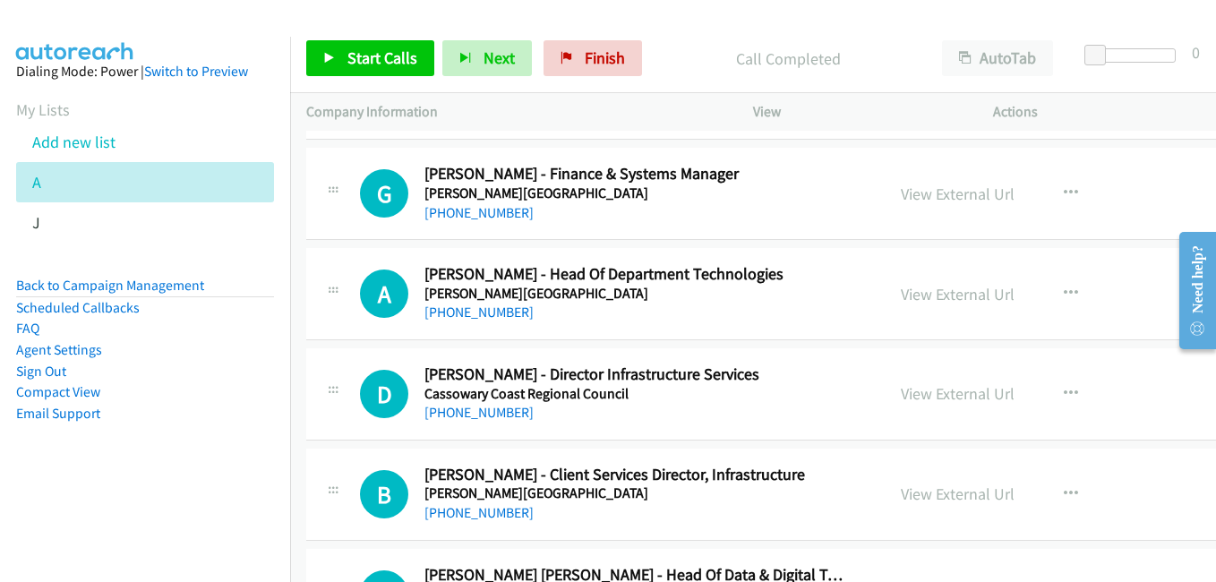
scroll to position [4297, 0]
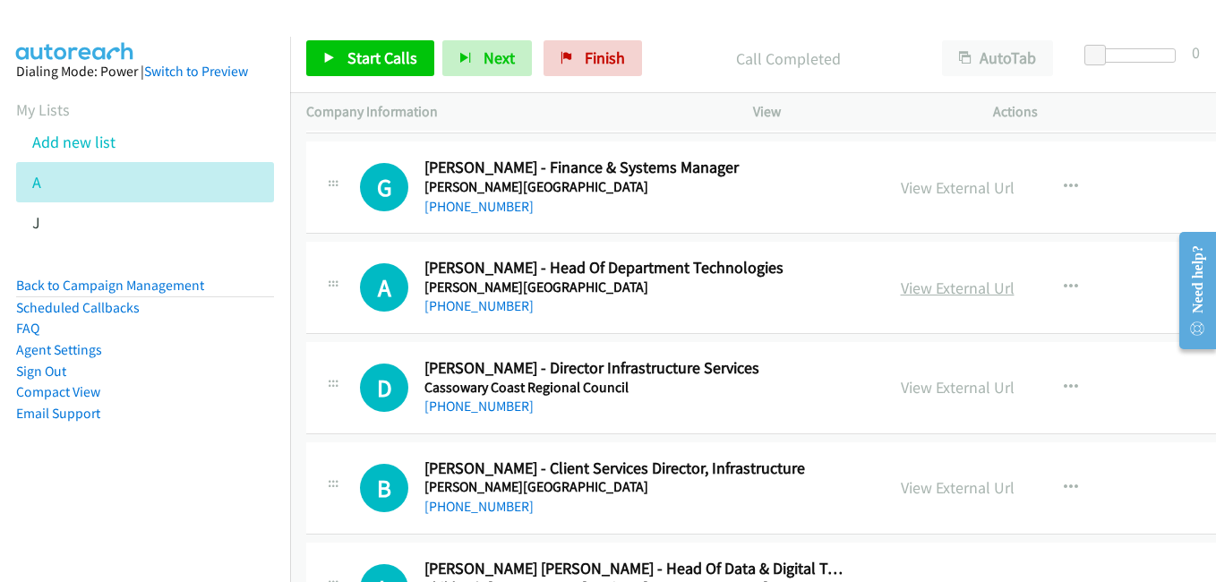
click at [945, 289] on link "View External Url" at bounding box center [958, 288] width 114 height 21
drag, startPoint x: 919, startPoint y: 390, endPoint x: 909, endPoint y: 385, distance: 11.2
click at [919, 390] on link "View External Url" at bounding box center [958, 387] width 114 height 21
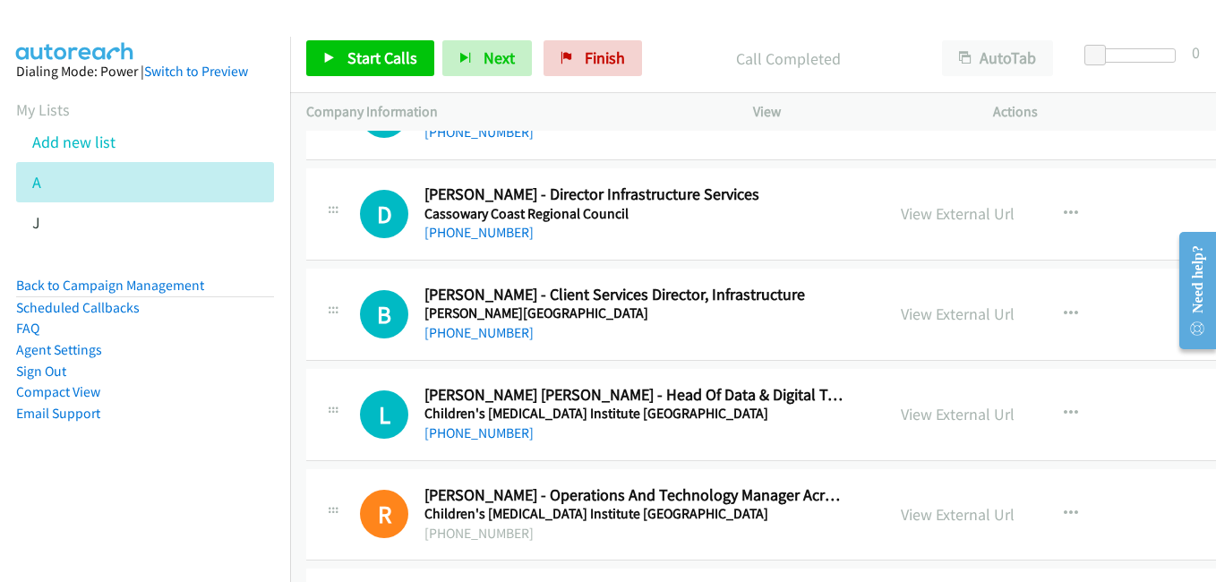
scroll to position [4476, 0]
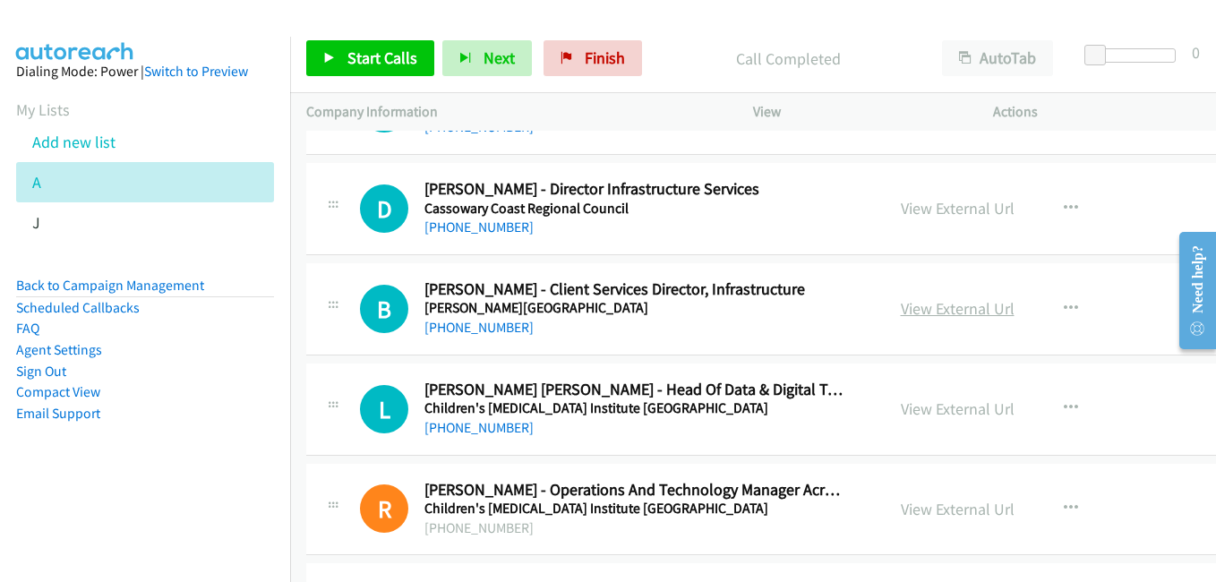
click at [961, 312] on link "View External Url" at bounding box center [958, 308] width 114 height 21
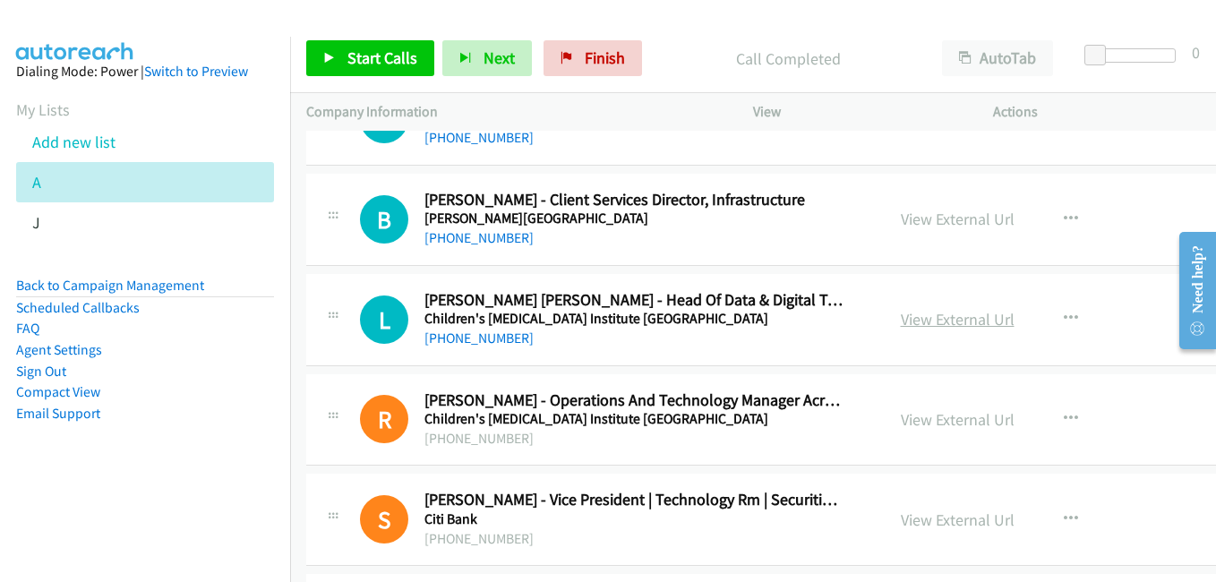
click at [949, 321] on link "View External Url" at bounding box center [958, 319] width 114 height 21
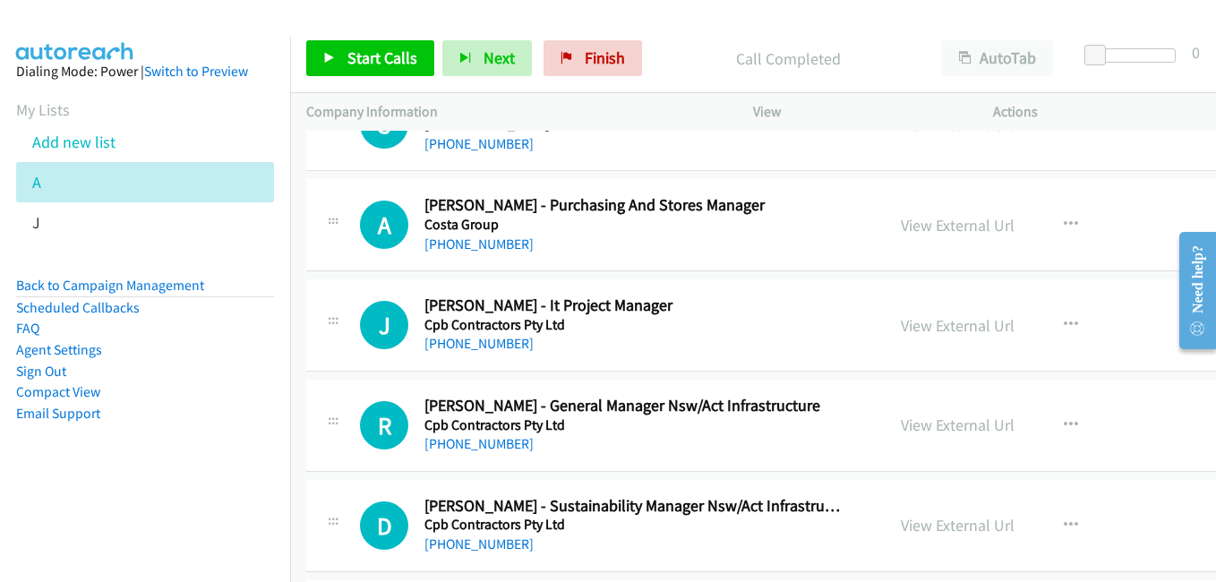
scroll to position [5372, 0]
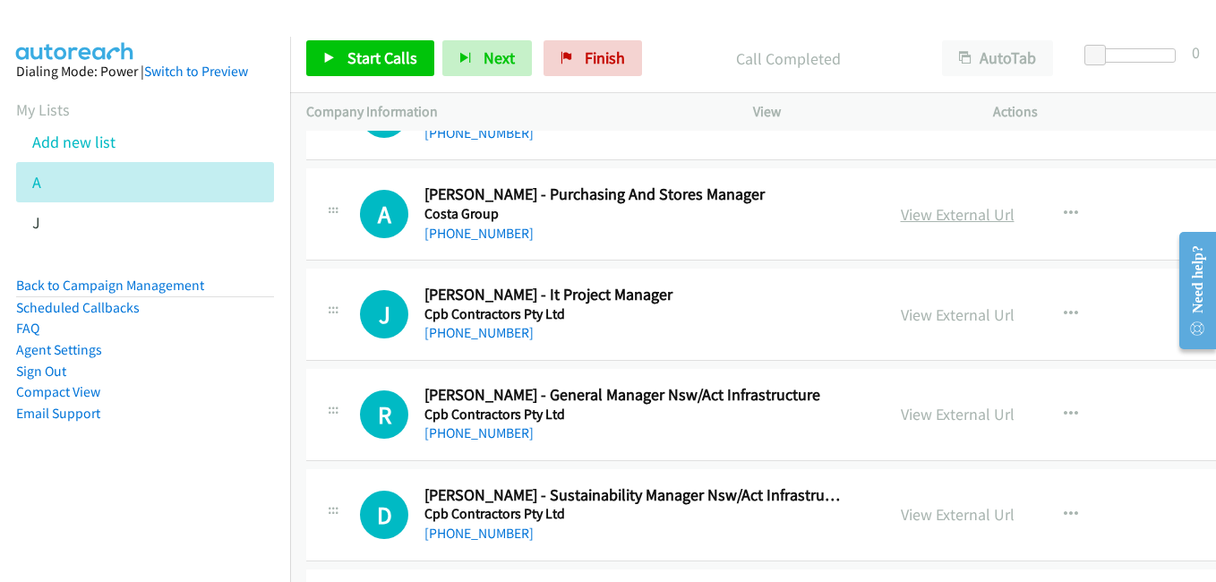
drag, startPoint x: 945, startPoint y: 211, endPoint x: 925, endPoint y: 214, distance: 19.9
click at [945, 211] on link "View External Url" at bounding box center [958, 214] width 114 height 21
click at [930, 311] on link "View External Url" at bounding box center [958, 314] width 114 height 21
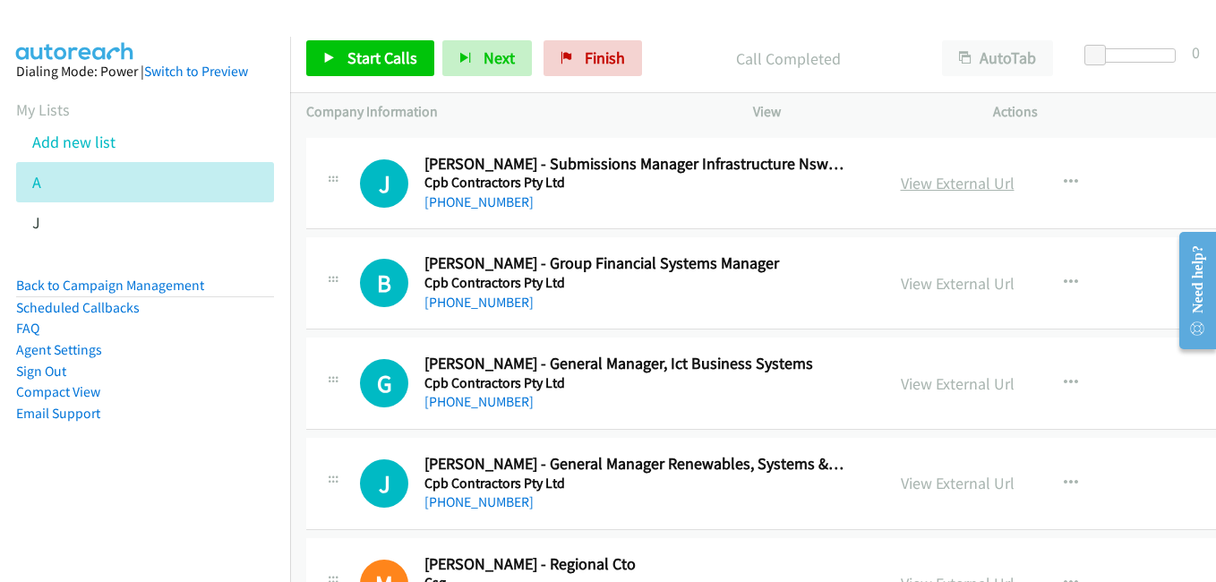
scroll to position [5819, 0]
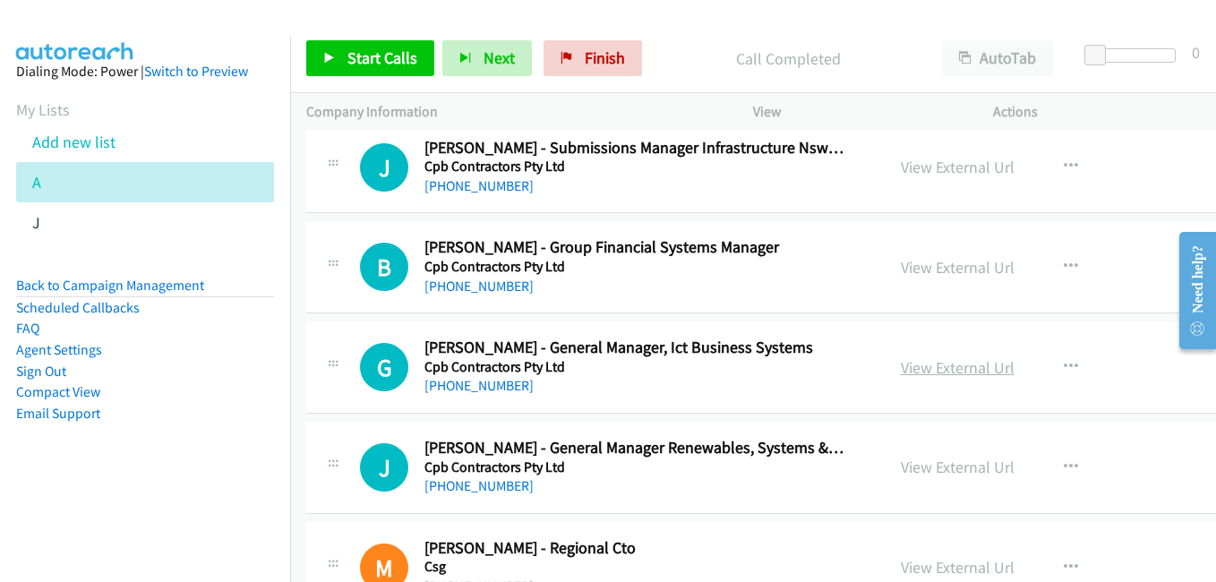
click at [956, 367] on link "View External Url" at bounding box center [958, 367] width 114 height 21
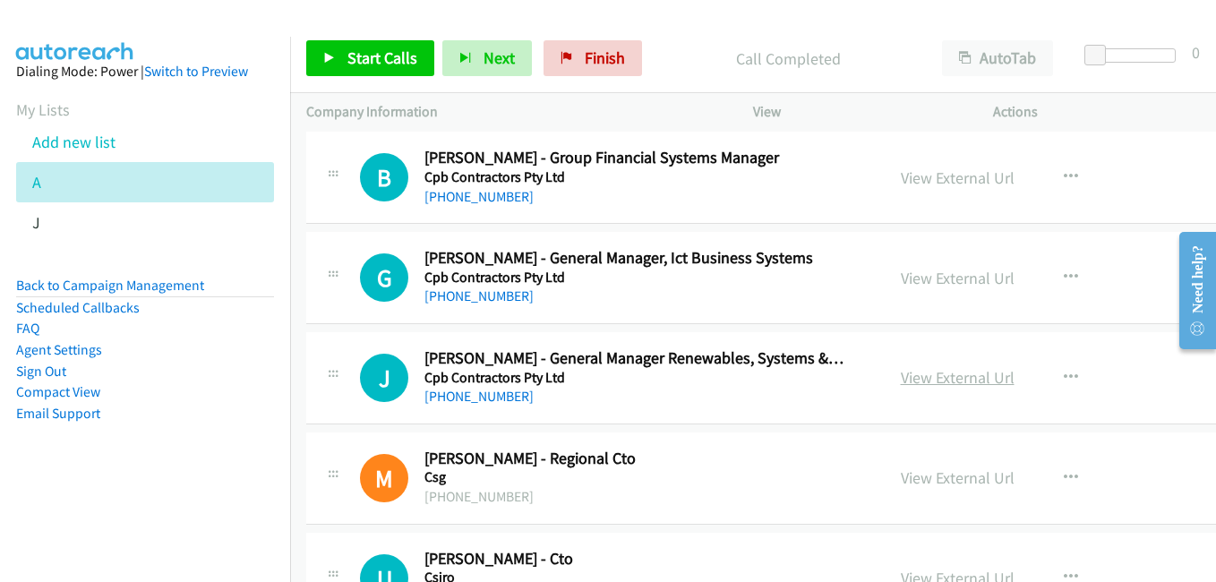
scroll to position [5998, 0]
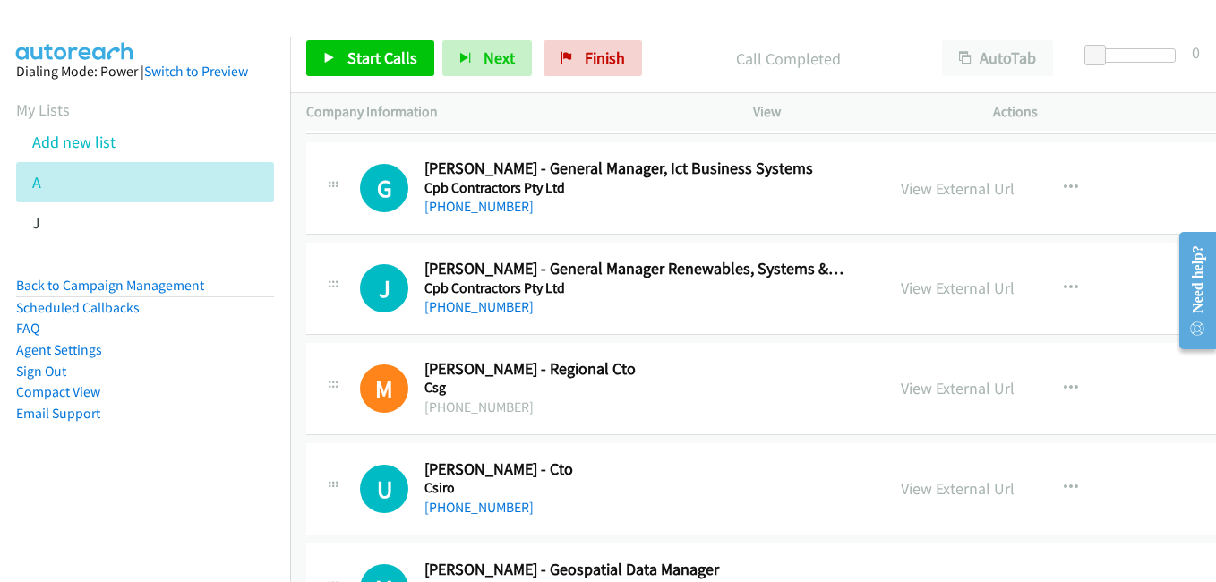
drag, startPoint x: 941, startPoint y: 389, endPoint x: 842, endPoint y: 348, distance: 107.6
click at [941, 389] on link "View External Url" at bounding box center [958, 388] width 114 height 21
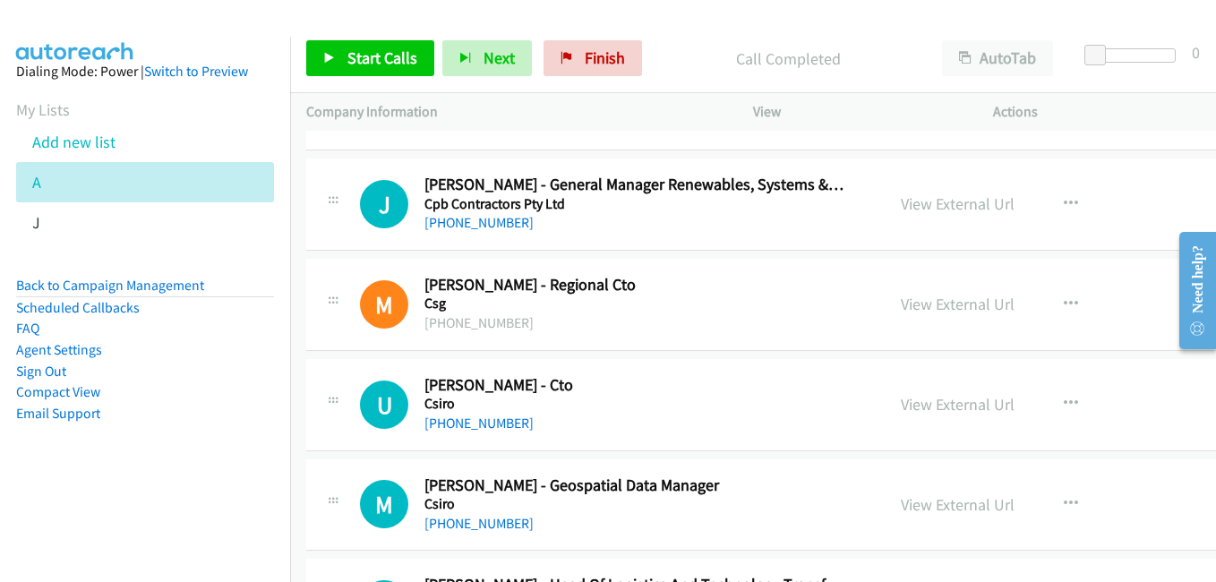
scroll to position [6267, 0]
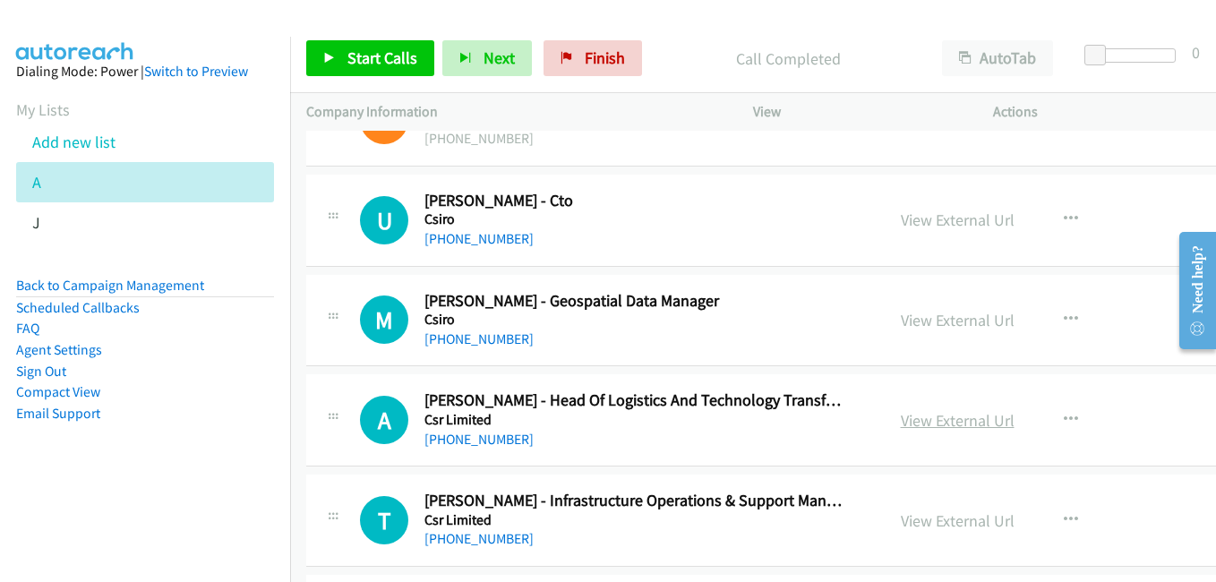
click at [935, 423] on link "View External Url" at bounding box center [958, 420] width 114 height 21
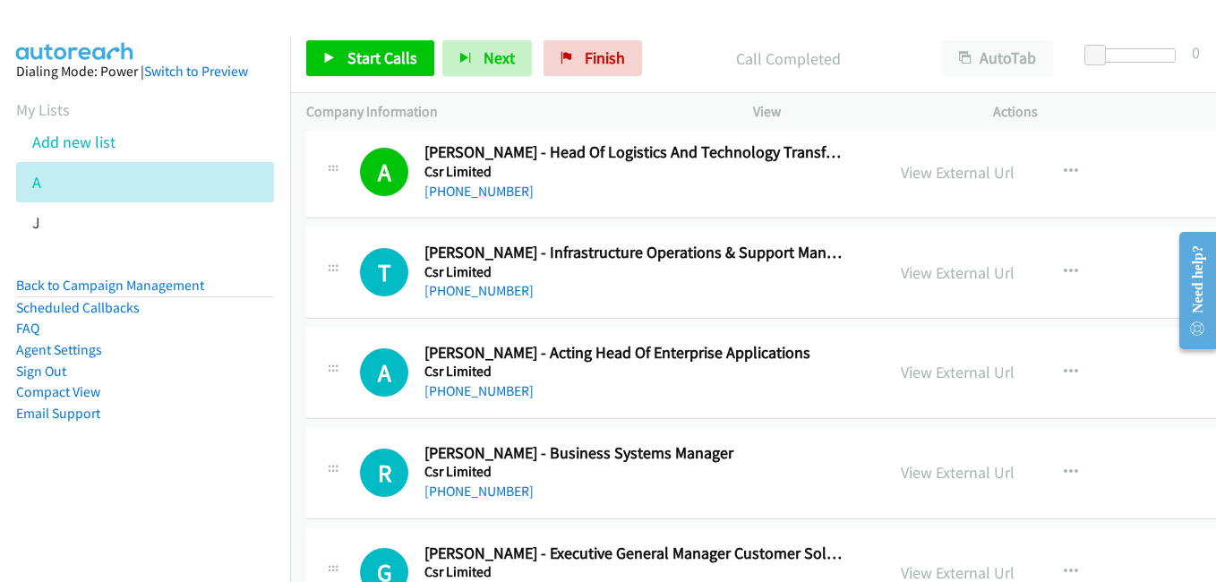
scroll to position [6536, 0]
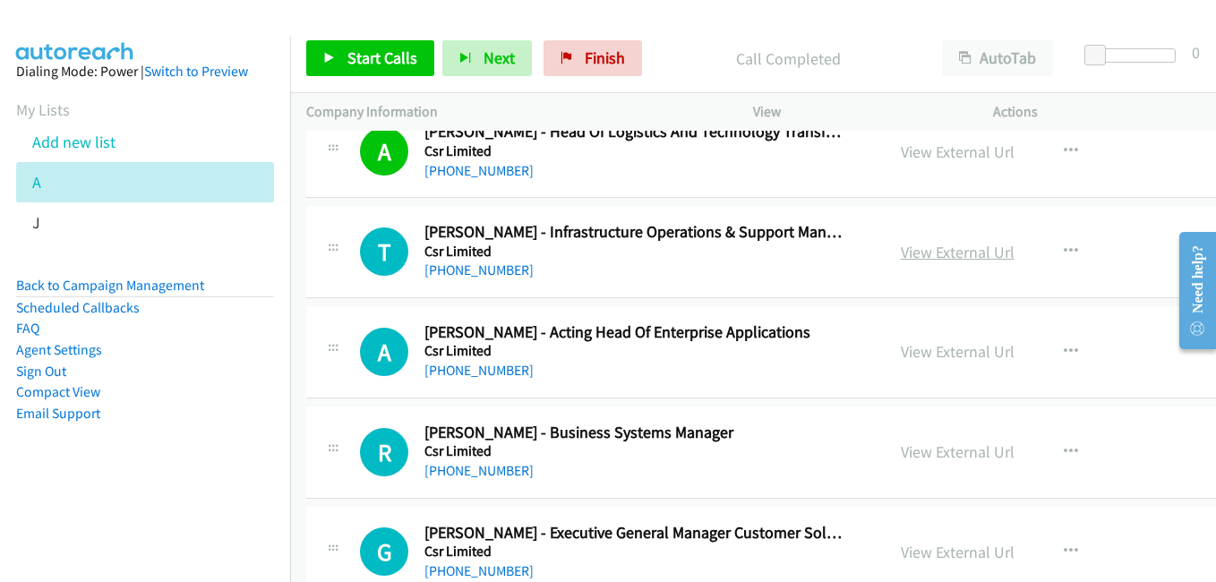
click at [963, 261] on link "View External Url" at bounding box center [958, 252] width 114 height 21
drag, startPoint x: 961, startPoint y: 349, endPoint x: 390, endPoint y: 50, distance: 643.9
click at [961, 349] on link "View External Url" at bounding box center [958, 351] width 114 height 21
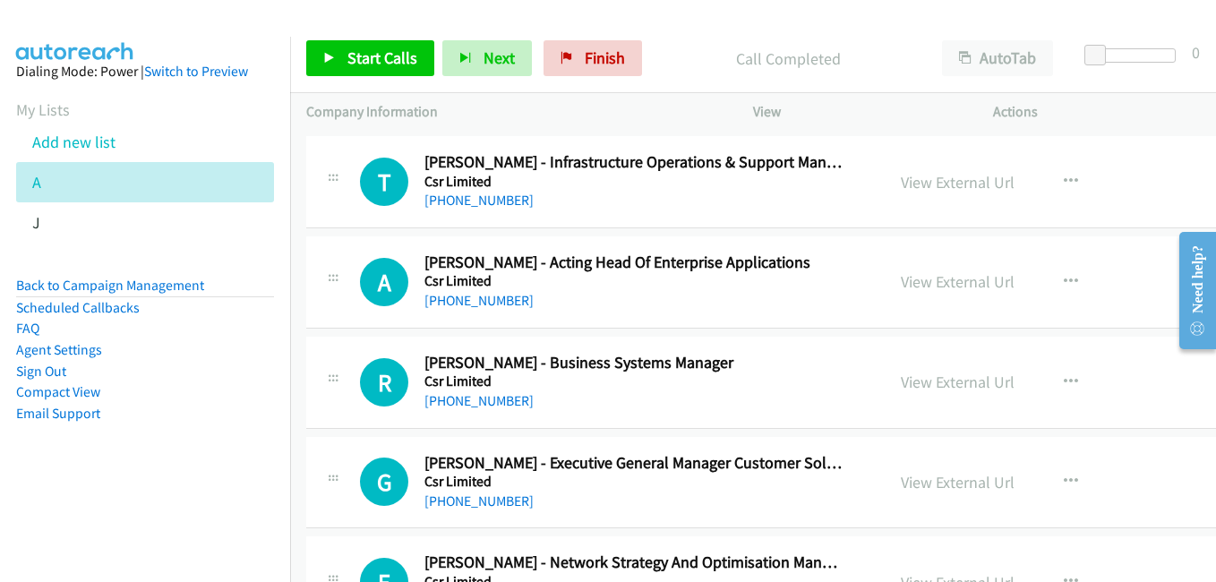
scroll to position [6625, 0]
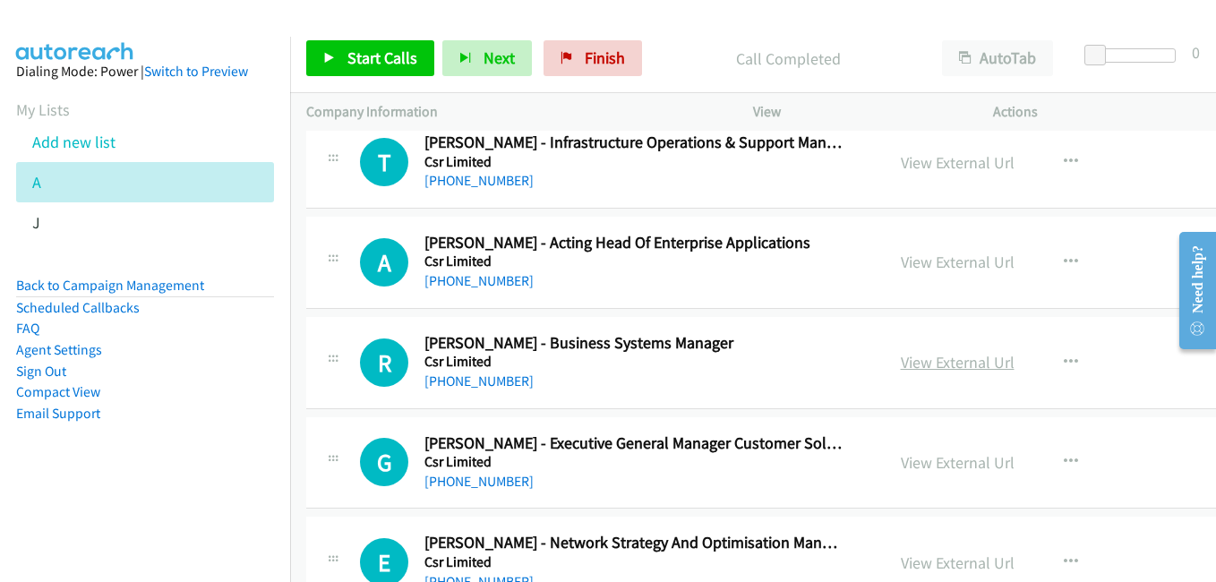
click at [950, 358] on link "View External Url" at bounding box center [958, 362] width 114 height 21
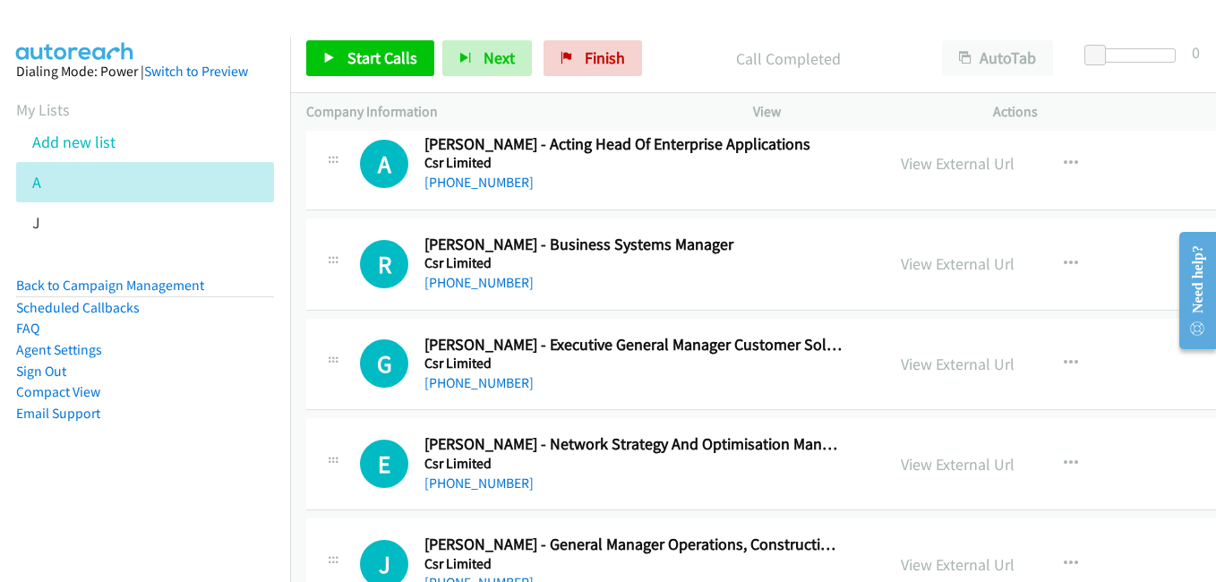
scroll to position [6804, 0]
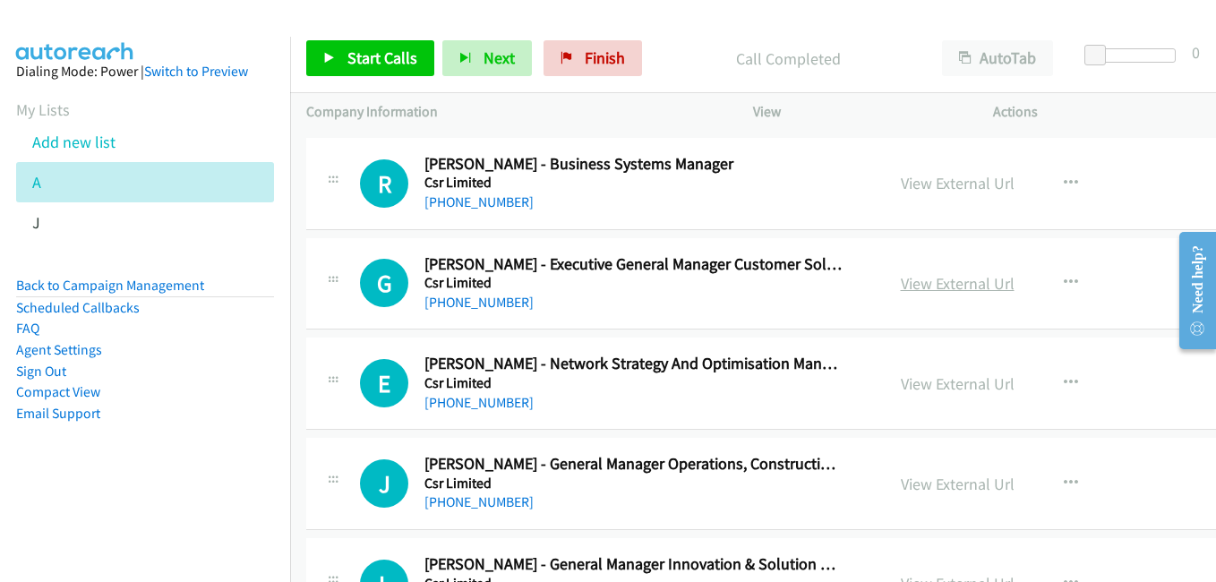
click at [969, 289] on link "View External Url" at bounding box center [958, 283] width 114 height 21
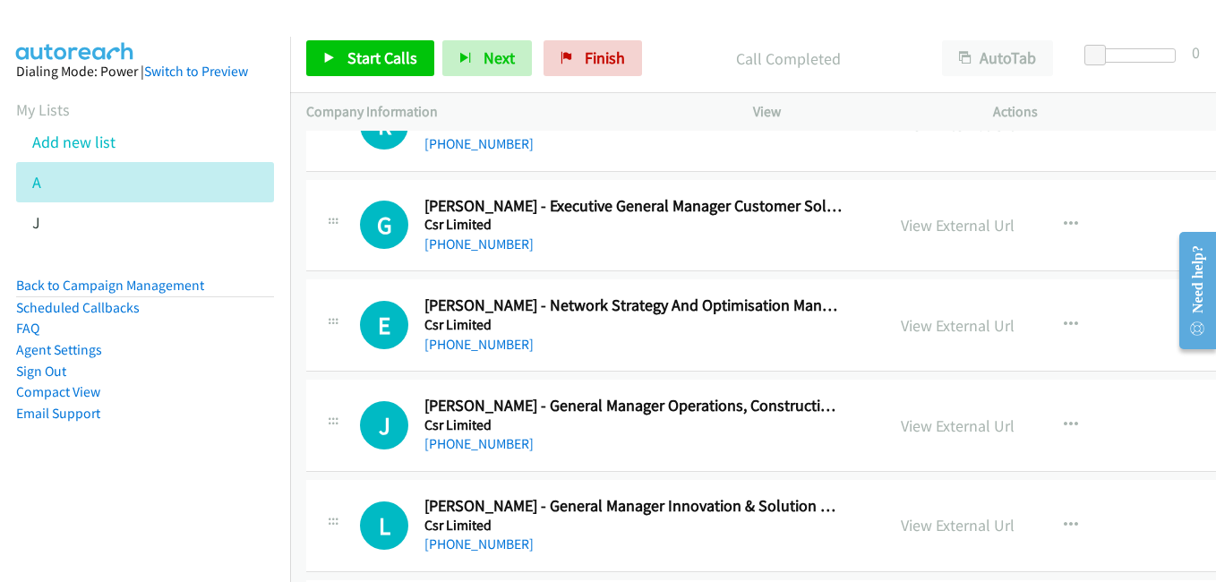
scroll to position [6894, 0]
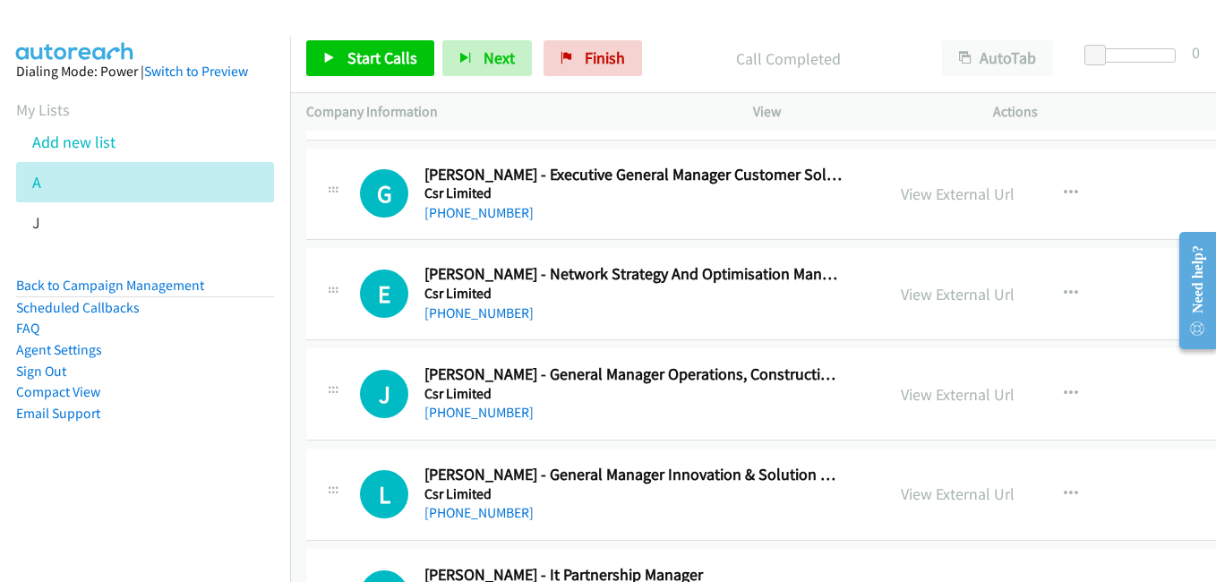
drag, startPoint x: 940, startPoint y: 295, endPoint x: 603, endPoint y: 154, distance: 366.0
click at [940, 295] on link "View External Url" at bounding box center [958, 294] width 114 height 21
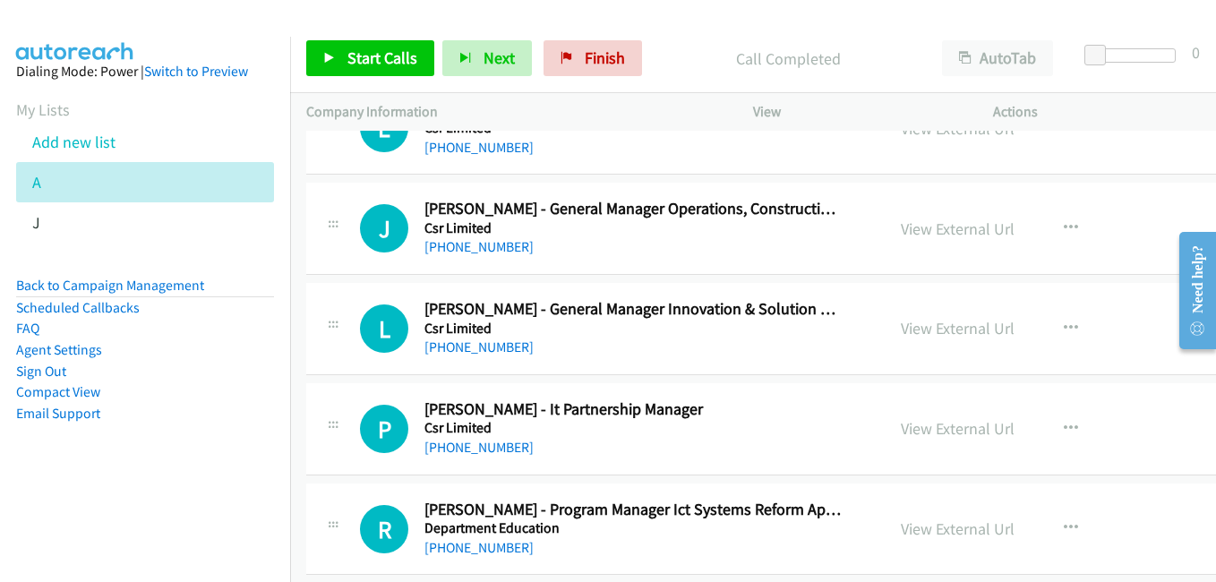
scroll to position [7073, 0]
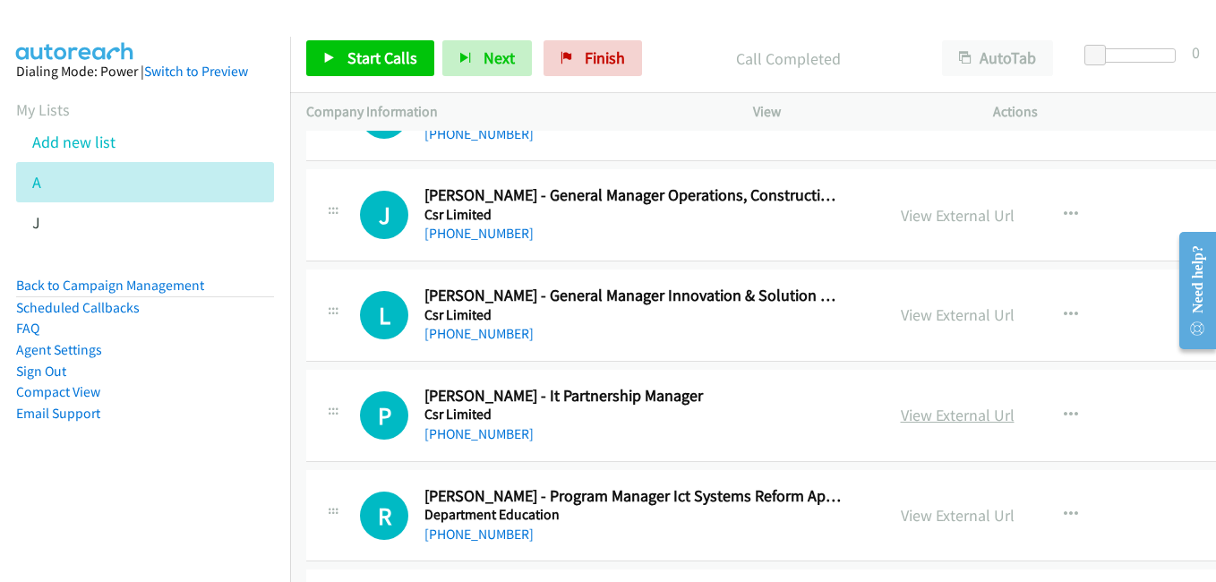
click at [955, 413] on link "View External Url" at bounding box center [958, 415] width 114 height 21
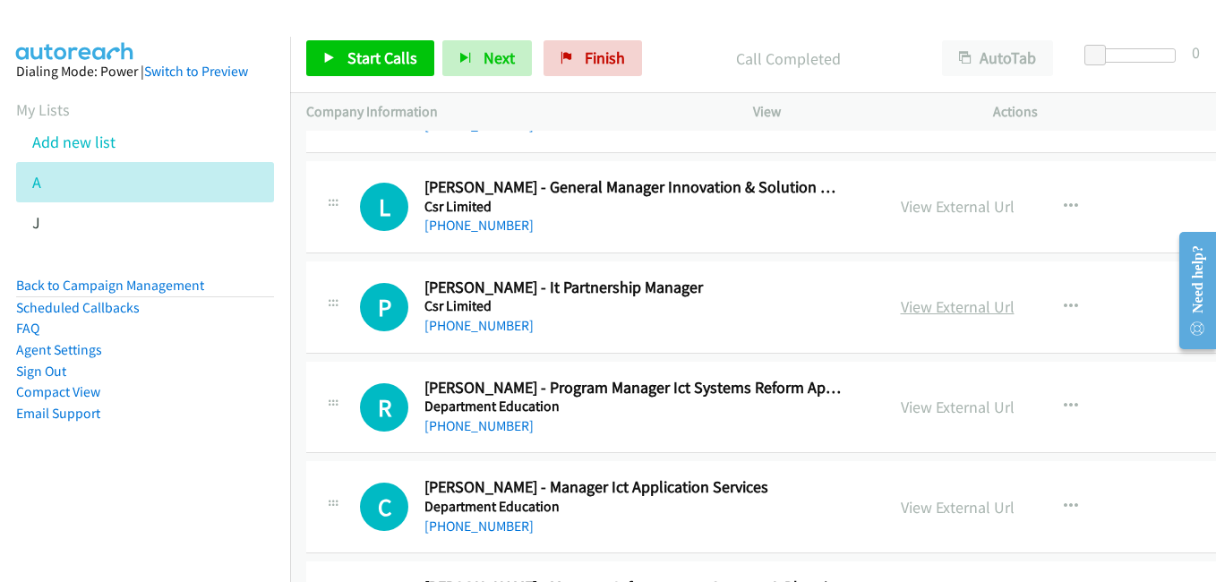
scroll to position [7252, 0]
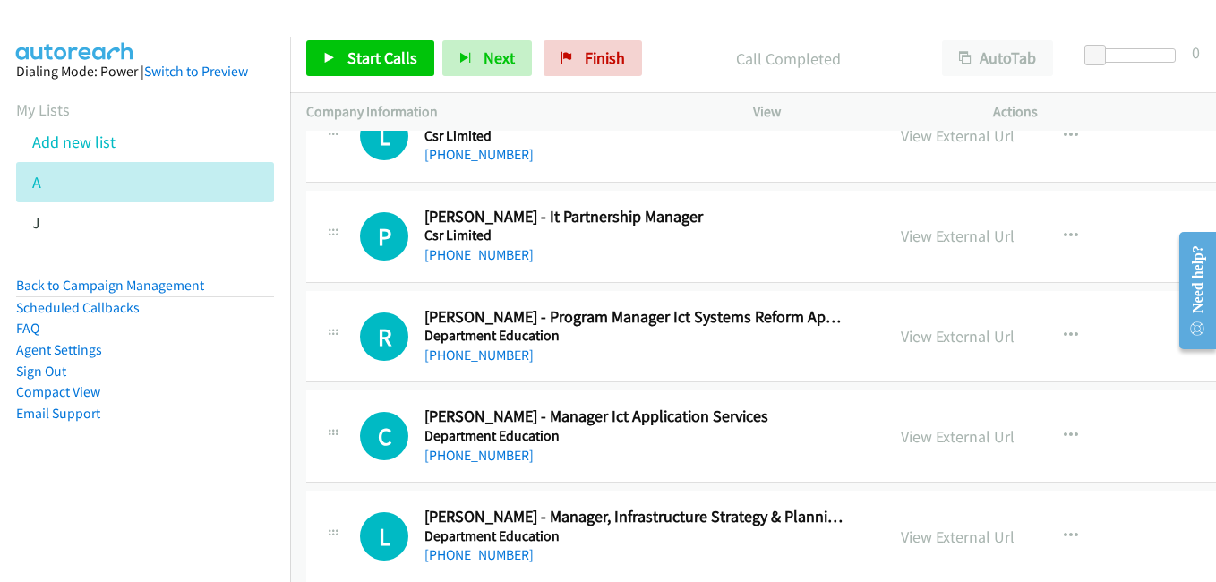
drag, startPoint x: 942, startPoint y: 334, endPoint x: 655, endPoint y: 249, distance: 298.8
click at [942, 334] on link "View External Url" at bounding box center [958, 336] width 114 height 21
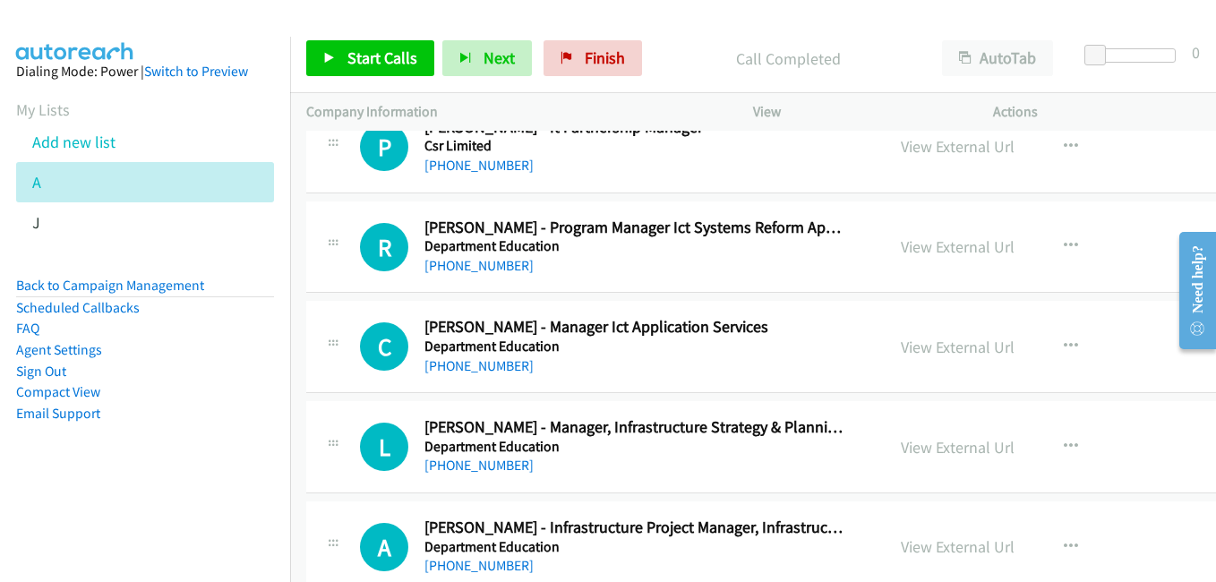
drag, startPoint x: 943, startPoint y: 350, endPoint x: 916, endPoint y: 334, distance: 31.3
click at [943, 350] on link "View External Url" at bounding box center [958, 347] width 114 height 21
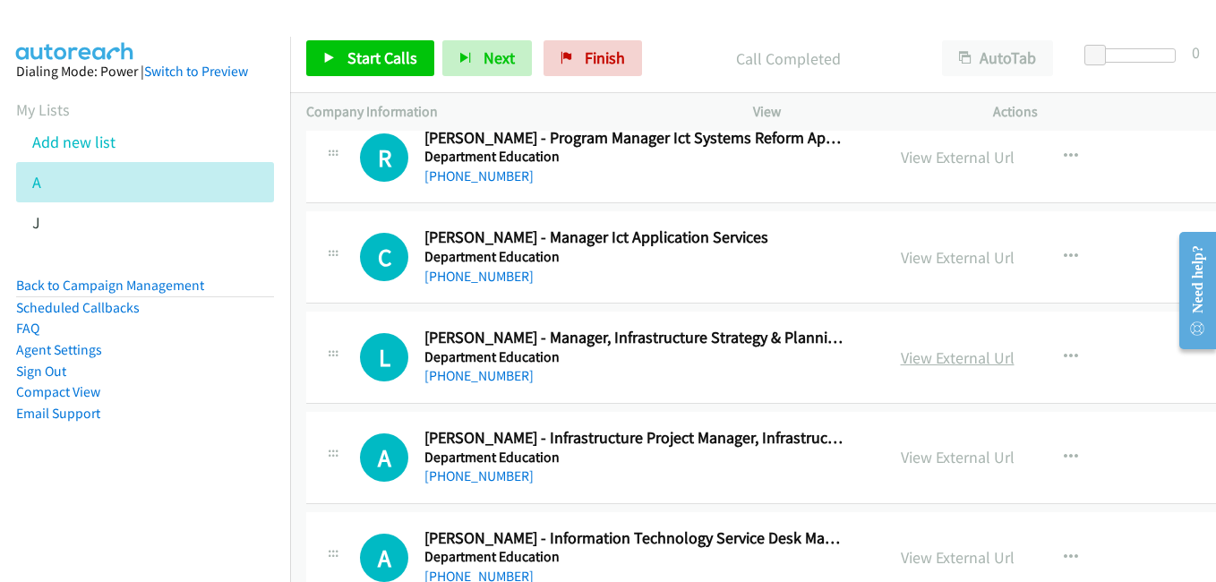
click at [954, 359] on link "View External Url" at bounding box center [958, 357] width 114 height 21
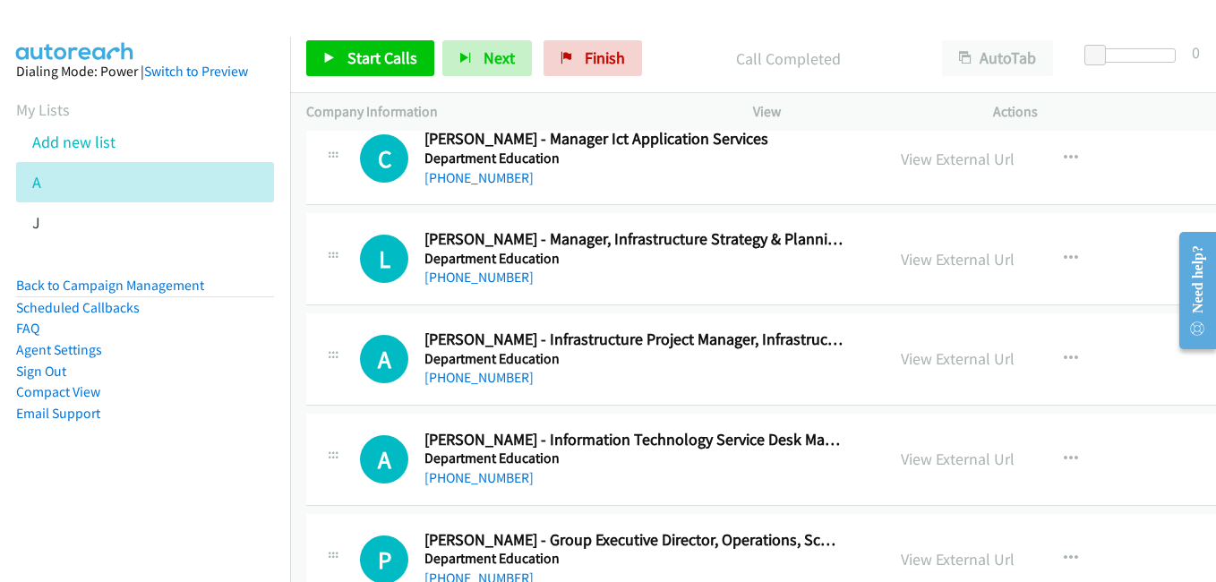
scroll to position [7610, 0]
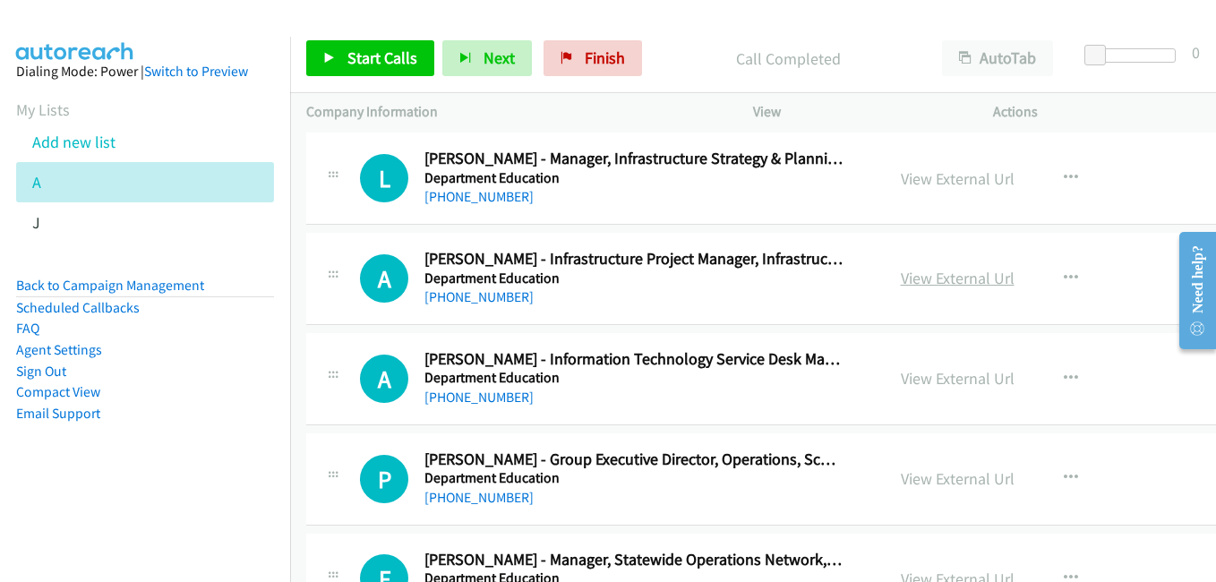
click at [917, 284] on link "View External Url" at bounding box center [958, 278] width 114 height 21
click at [939, 372] on link "View External Url" at bounding box center [958, 378] width 114 height 21
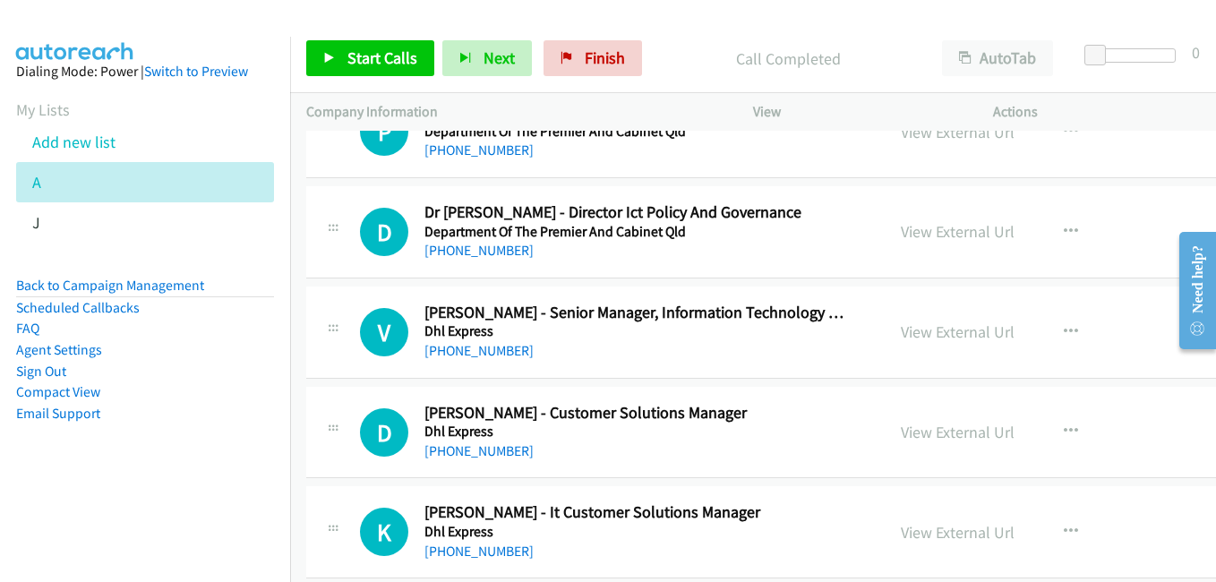
scroll to position [8774, 0]
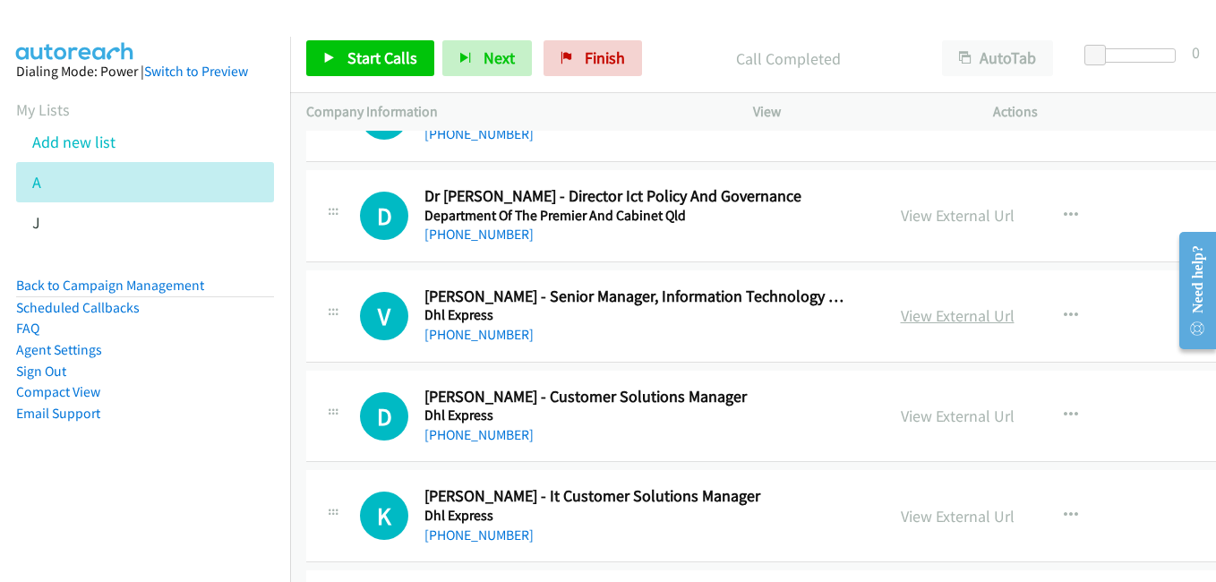
click at [949, 317] on link "View External Url" at bounding box center [958, 315] width 114 height 21
click at [941, 411] on link "View External Url" at bounding box center [958, 416] width 114 height 21
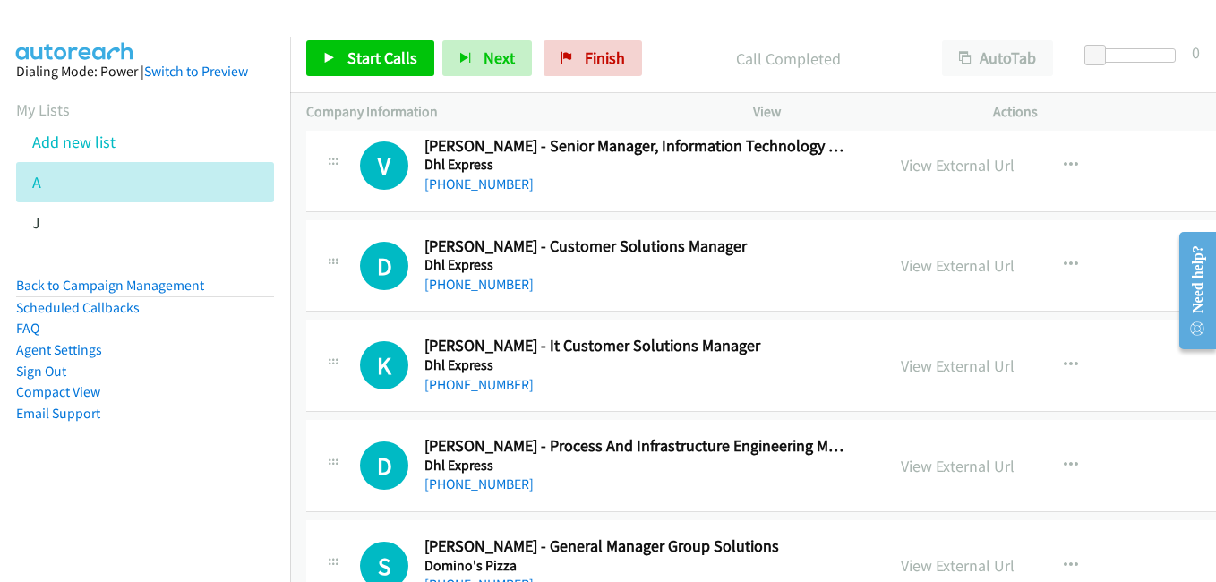
scroll to position [8953, 0]
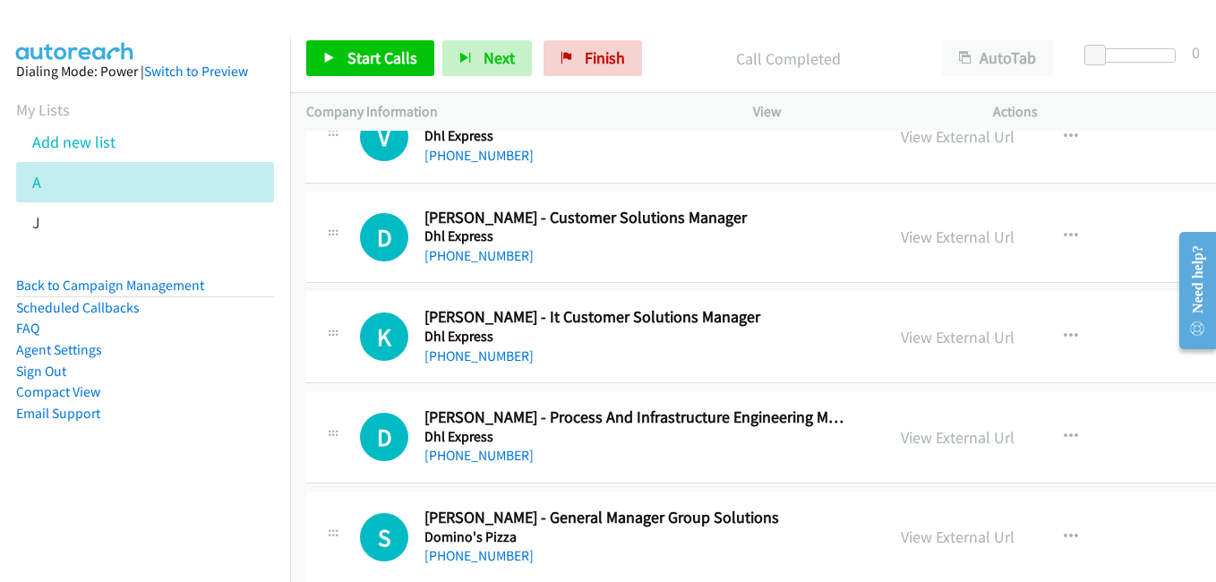
drag, startPoint x: 948, startPoint y: 339, endPoint x: 836, endPoint y: 298, distance: 119.2
click at [948, 339] on link "View External Url" at bounding box center [958, 337] width 114 height 21
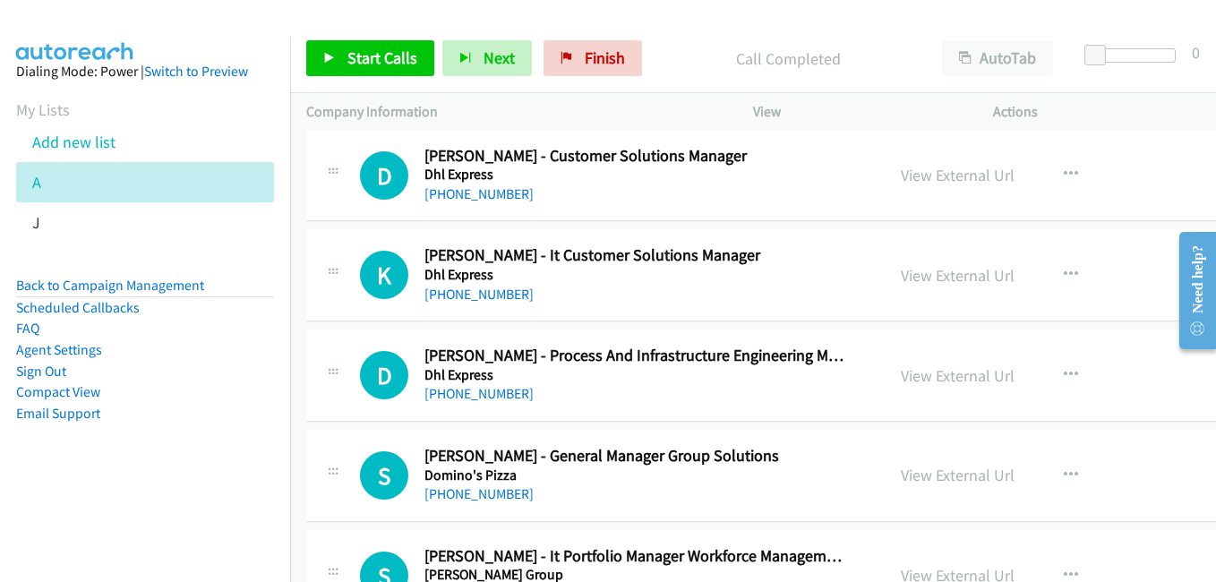
scroll to position [9042, 0]
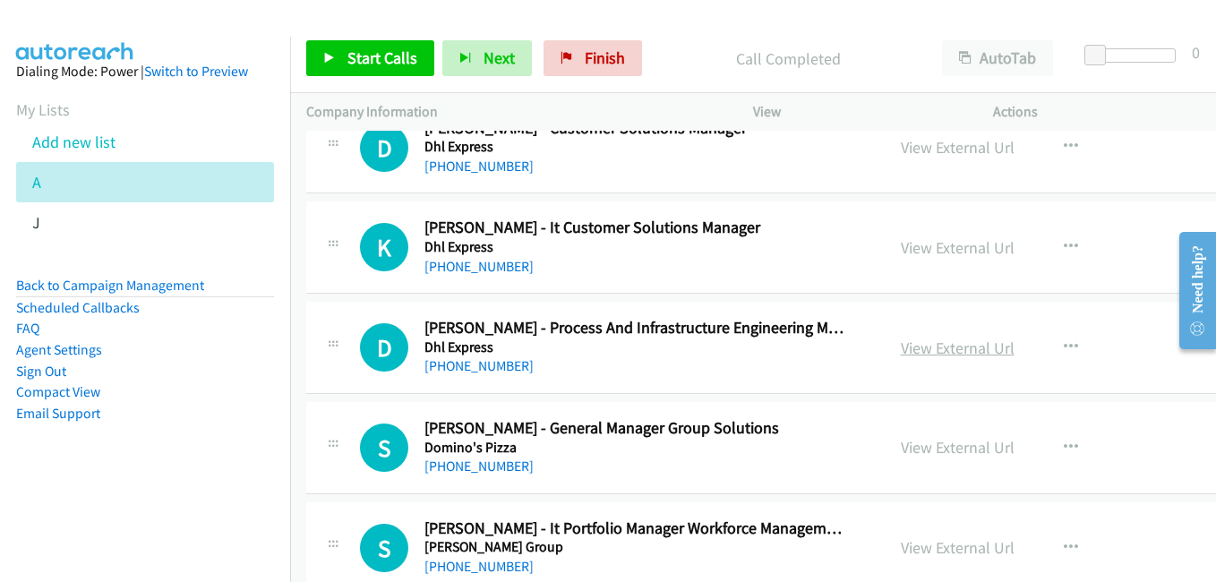
click at [978, 352] on link "View External Url" at bounding box center [958, 348] width 114 height 21
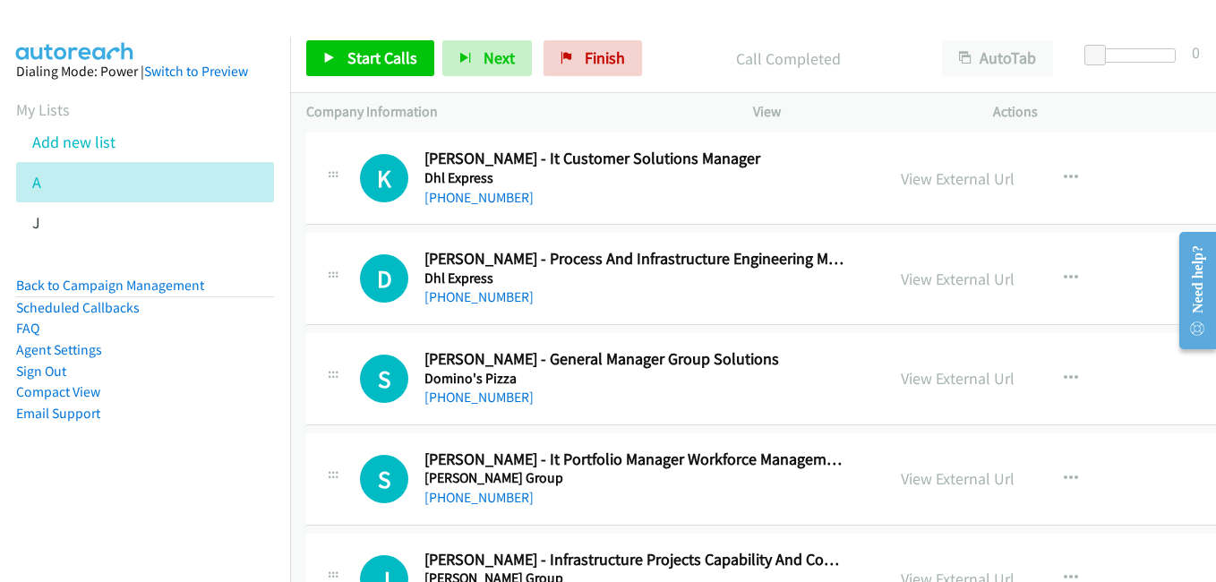
scroll to position [9132, 0]
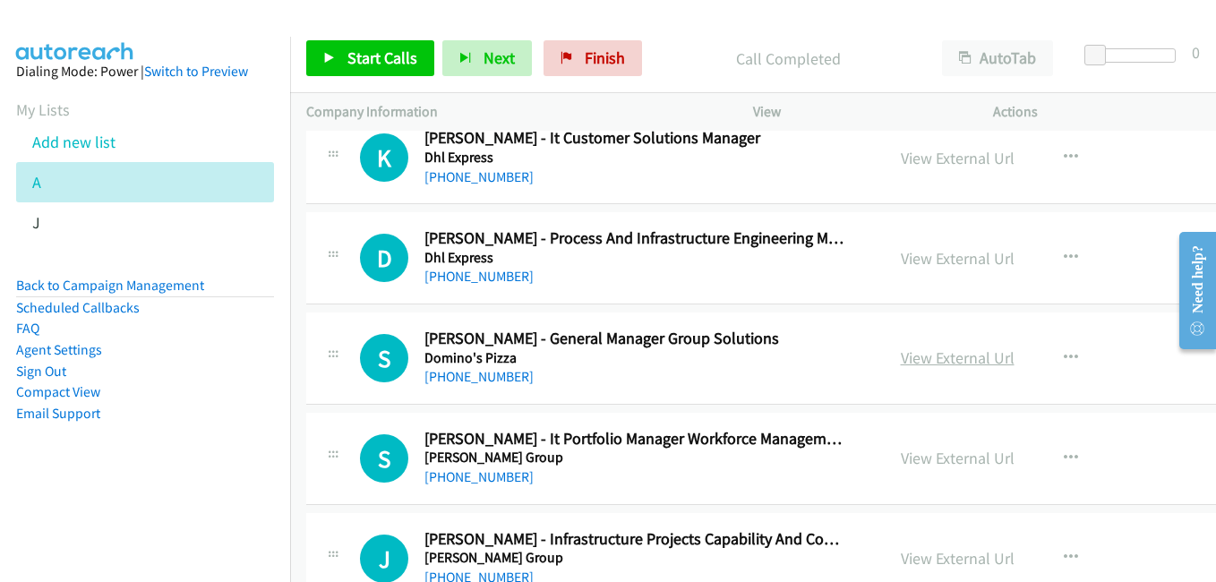
click at [928, 354] on link "View External Url" at bounding box center [958, 357] width 114 height 21
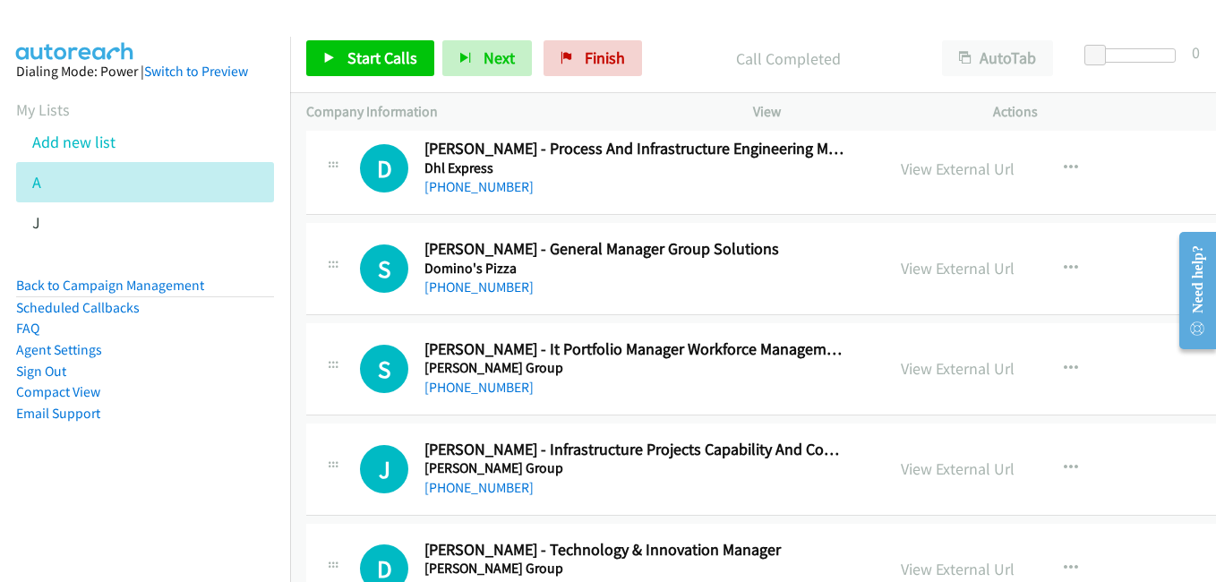
drag, startPoint x: 949, startPoint y: 368, endPoint x: 721, endPoint y: 165, distance: 305.6
click at [970, 371] on link "View External Url" at bounding box center [958, 368] width 114 height 21
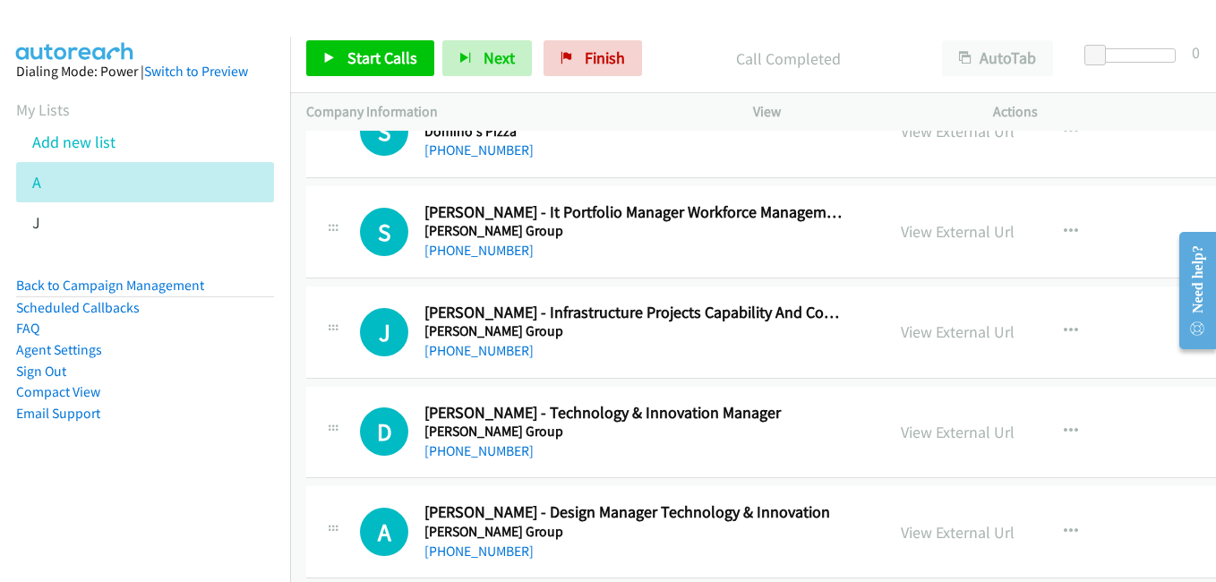
scroll to position [9400, 0]
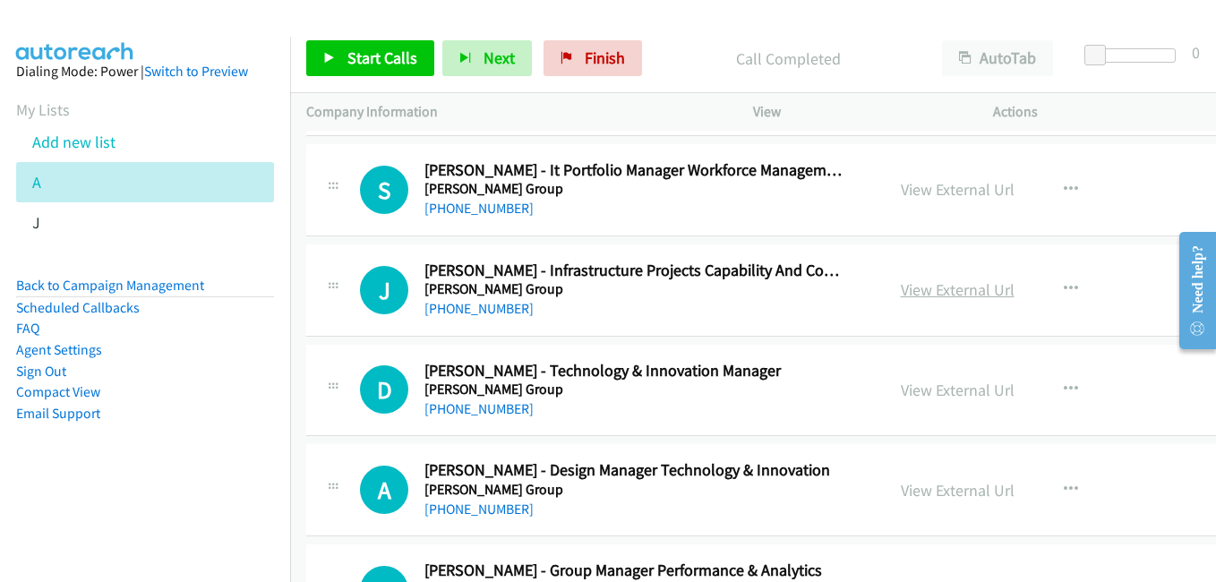
click at [931, 286] on link "View External Url" at bounding box center [958, 289] width 114 height 21
click at [925, 390] on link "View External Url" at bounding box center [958, 390] width 114 height 21
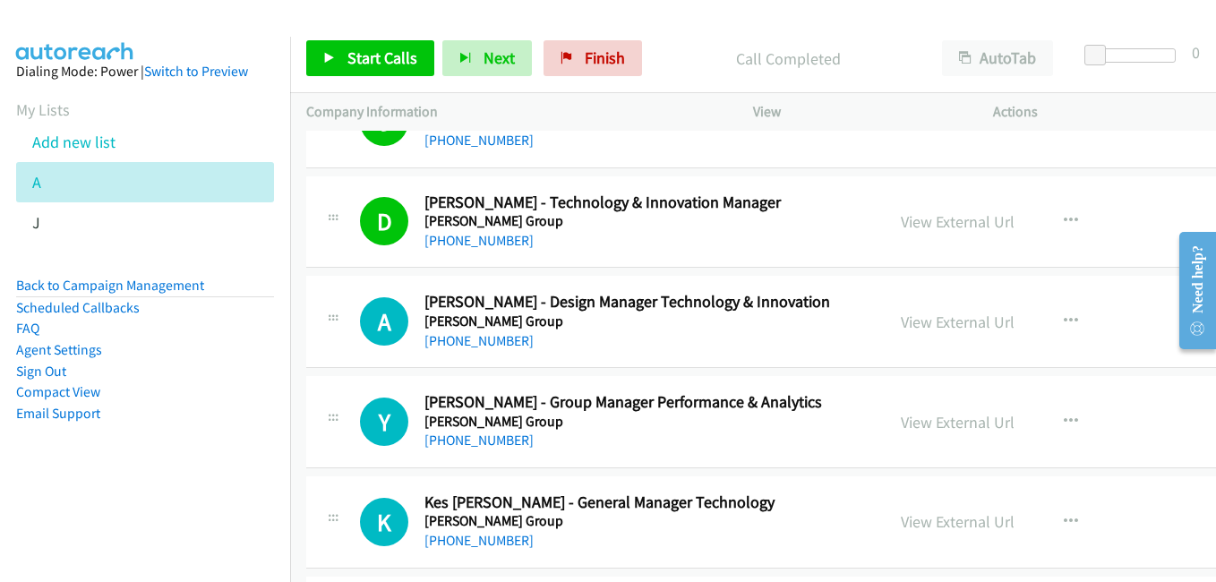
scroll to position [9579, 0]
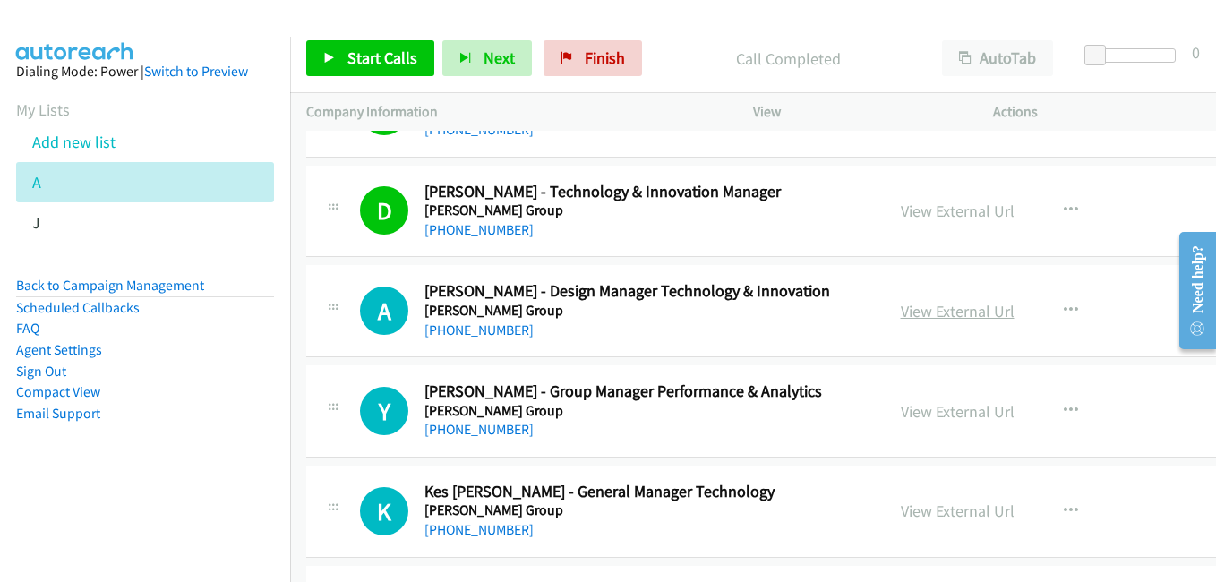
click at [954, 310] on link "View External Url" at bounding box center [958, 311] width 114 height 21
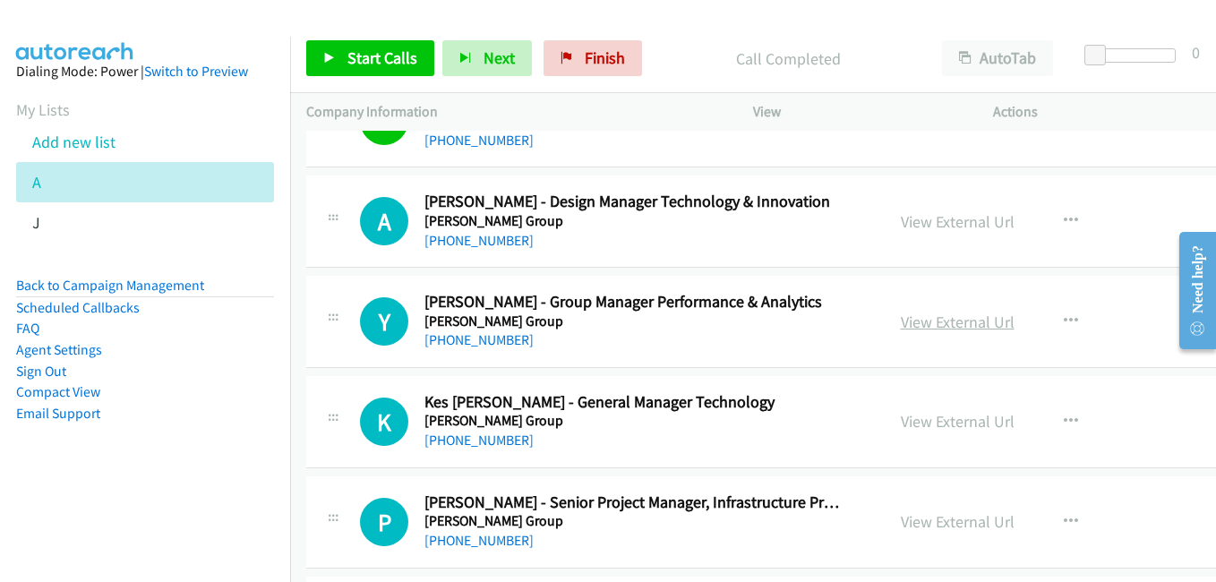
click at [951, 321] on link "View External Url" at bounding box center [958, 322] width 114 height 21
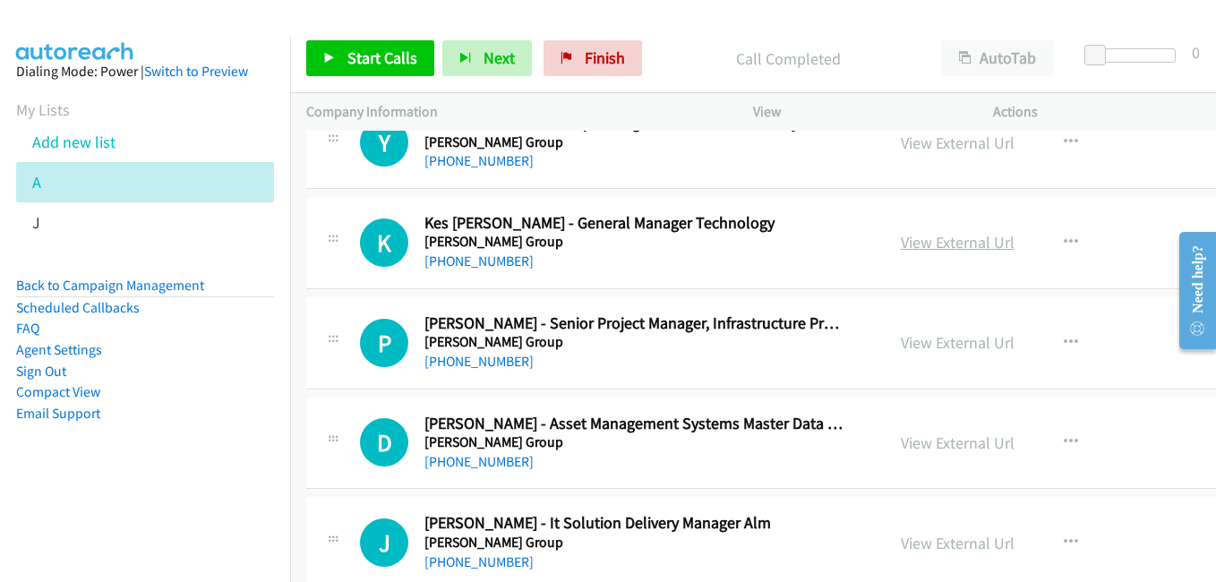
click at [931, 245] on link "View External Url" at bounding box center [958, 242] width 114 height 21
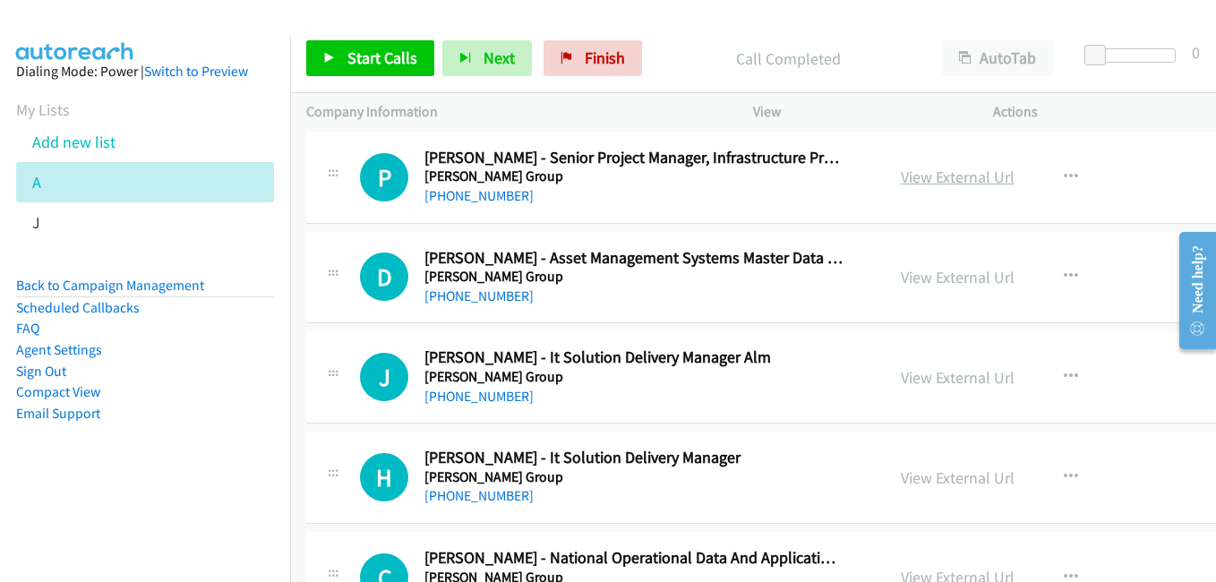
scroll to position [10027, 0]
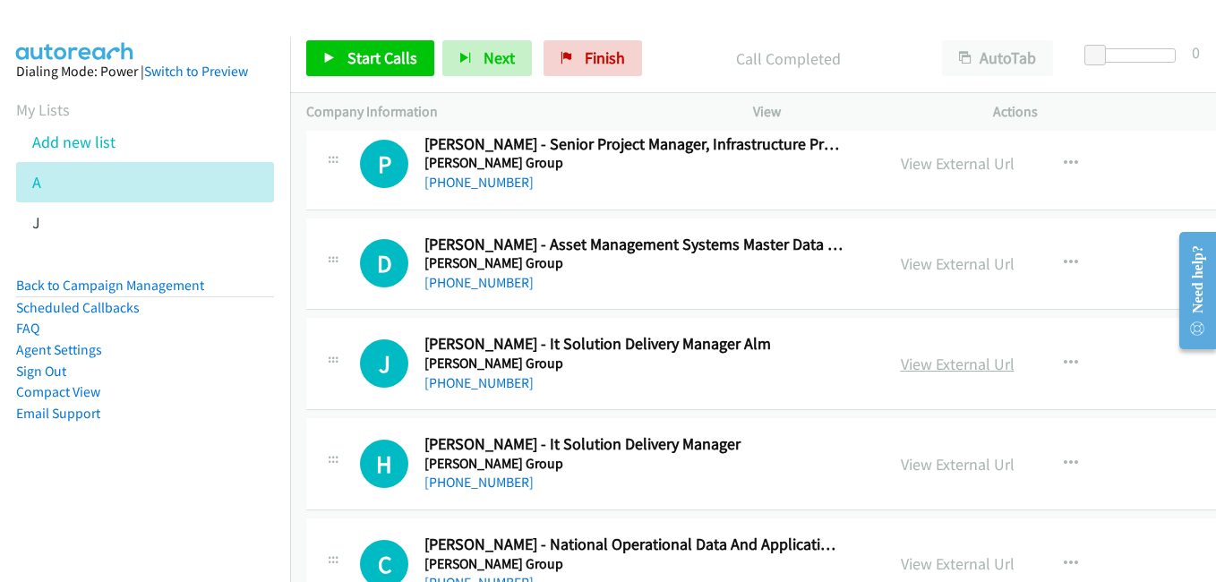
click at [955, 373] on link "View External Url" at bounding box center [958, 364] width 114 height 21
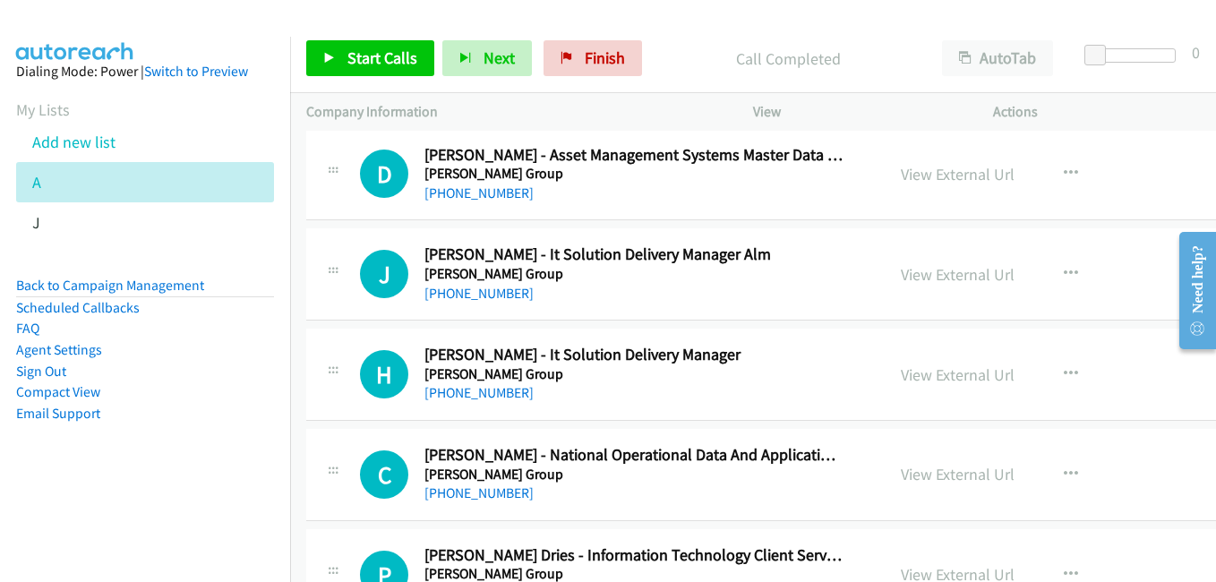
drag, startPoint x: 962, startPoint y: 381, endPoint x: 793, endPoint y: 292, distance: 191.4
click at [962, 381] on link "View External Url" at bounding box center [958, 374] width 114 height 21
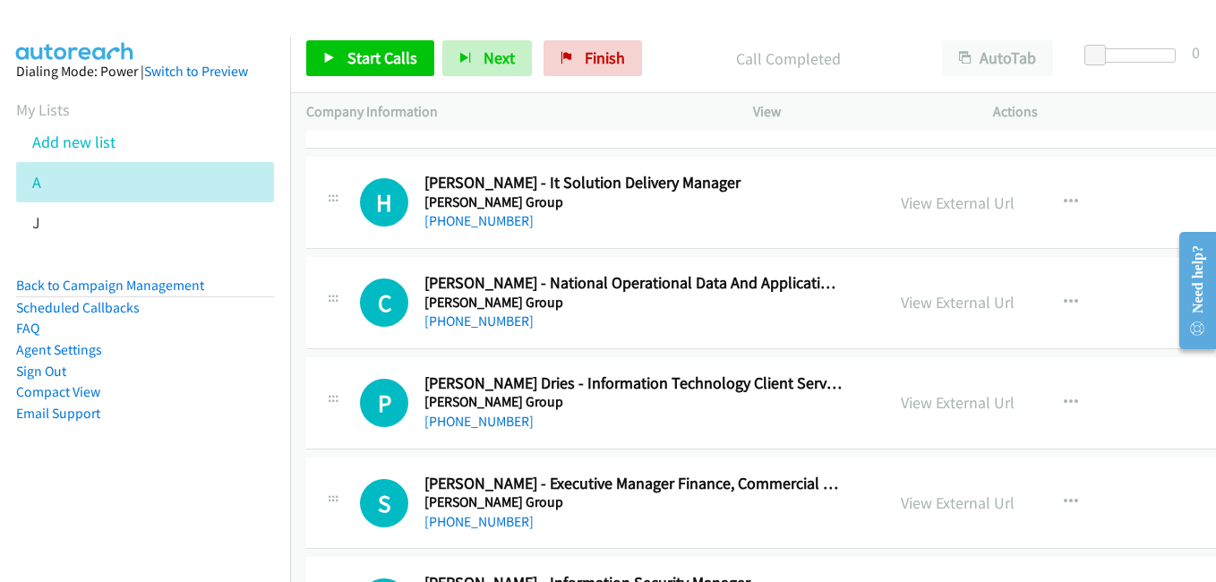
scroll to position [10296, 0]
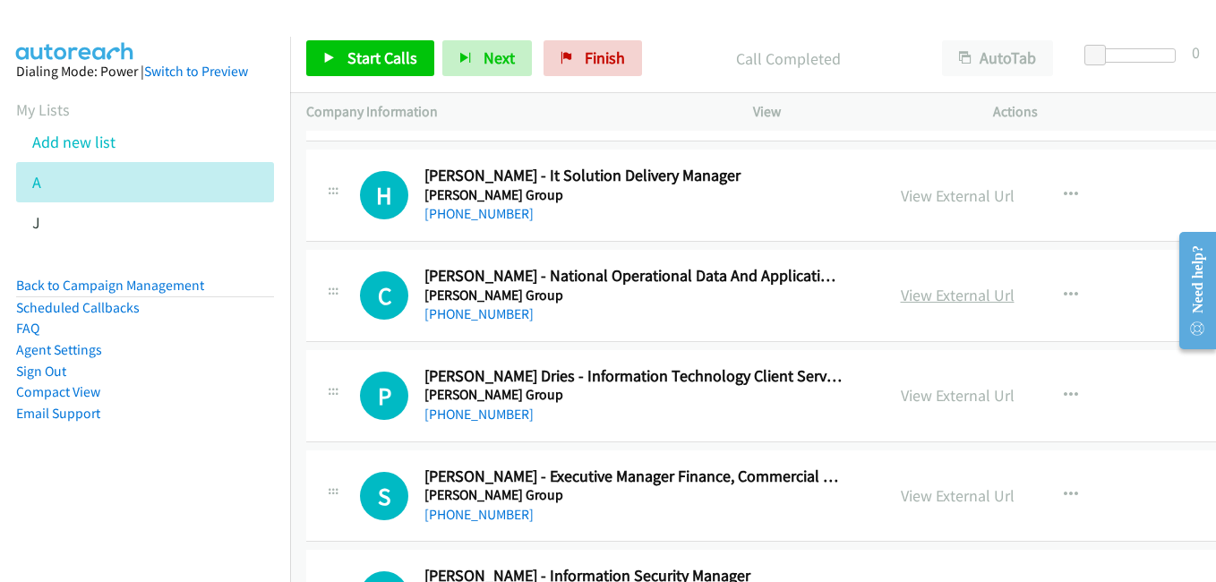
click at [939, 290] on link "View External Url" at bounding box center [958, 295] width 114 height 21
click at [970, 398] on link "View External Url" at bounding box center [958, 395] width 114 height 21
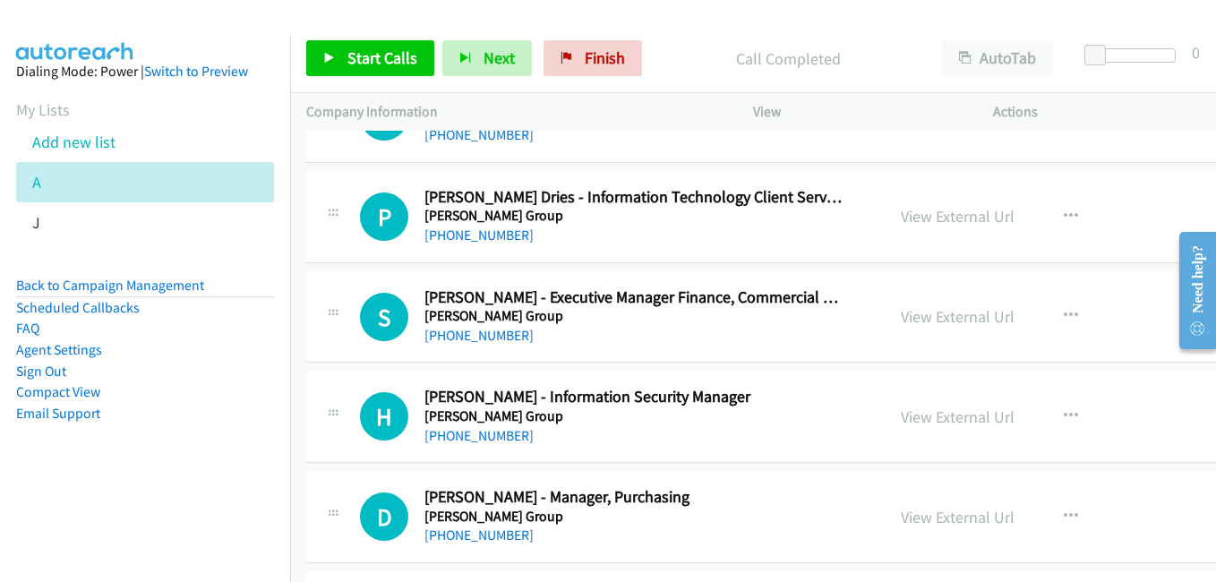
scroll to position [10564, 0]
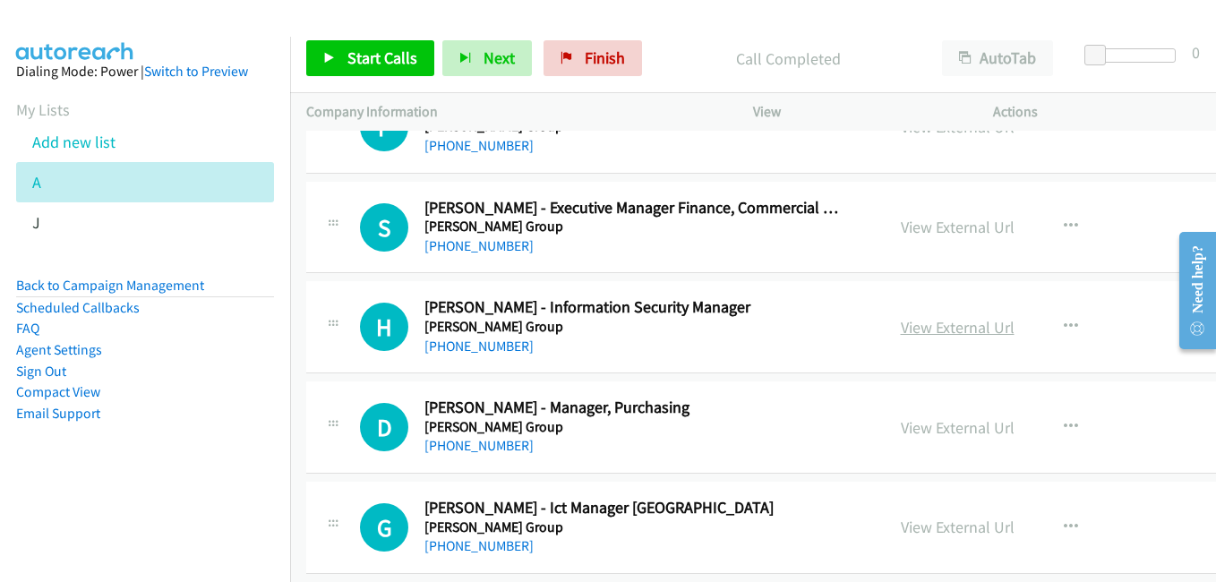
click at [933, 333] on link "View External Url" at bounding box center [958, 327] width 114 height 21
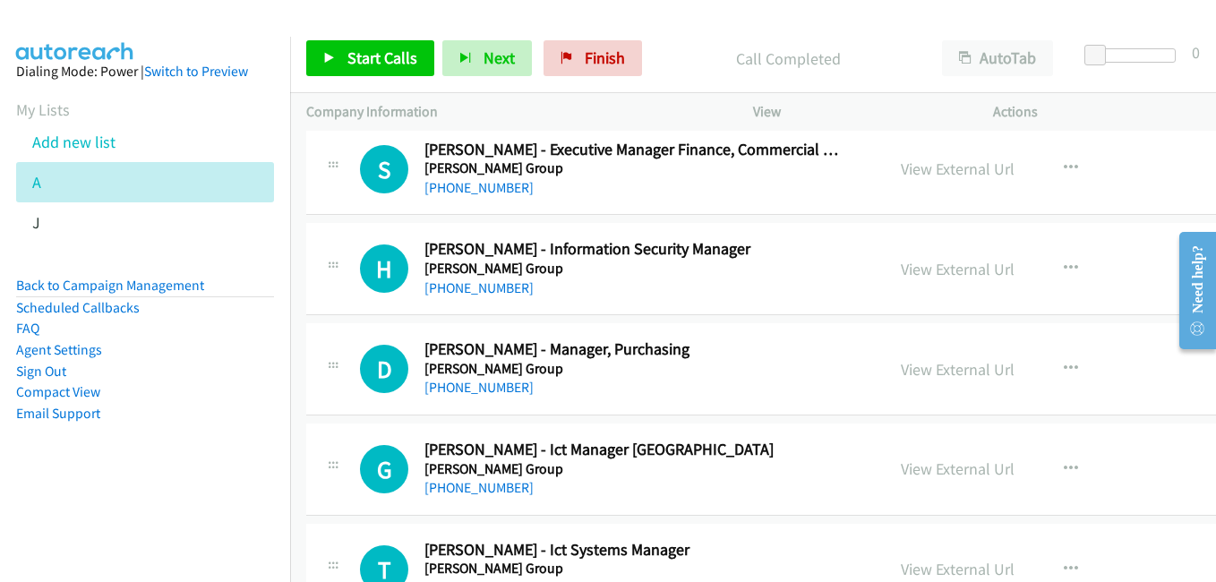
scroll to position [10654, 0]
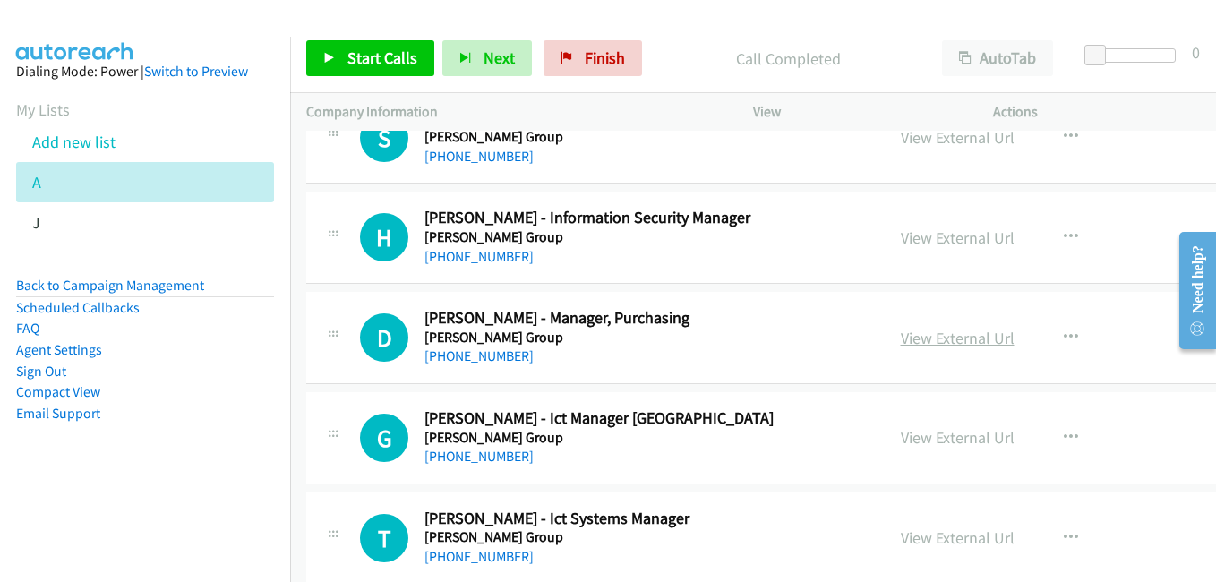
click at [948, 339] on link "View External Url" at bounding box center [958, 338] width 114 height 21
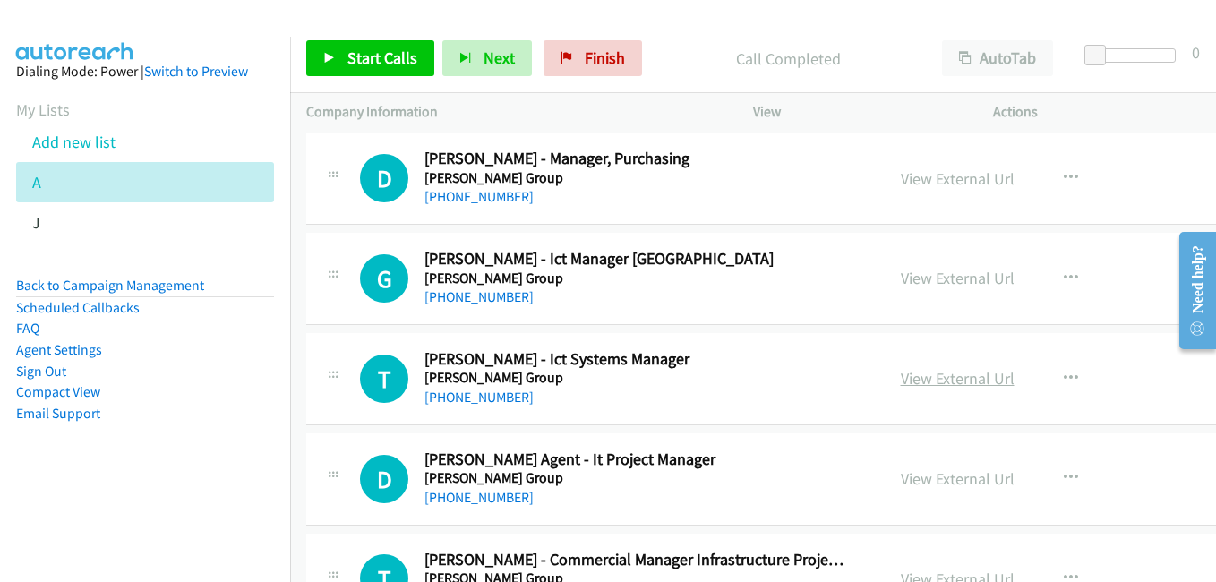
scroll to position [10833, 0]
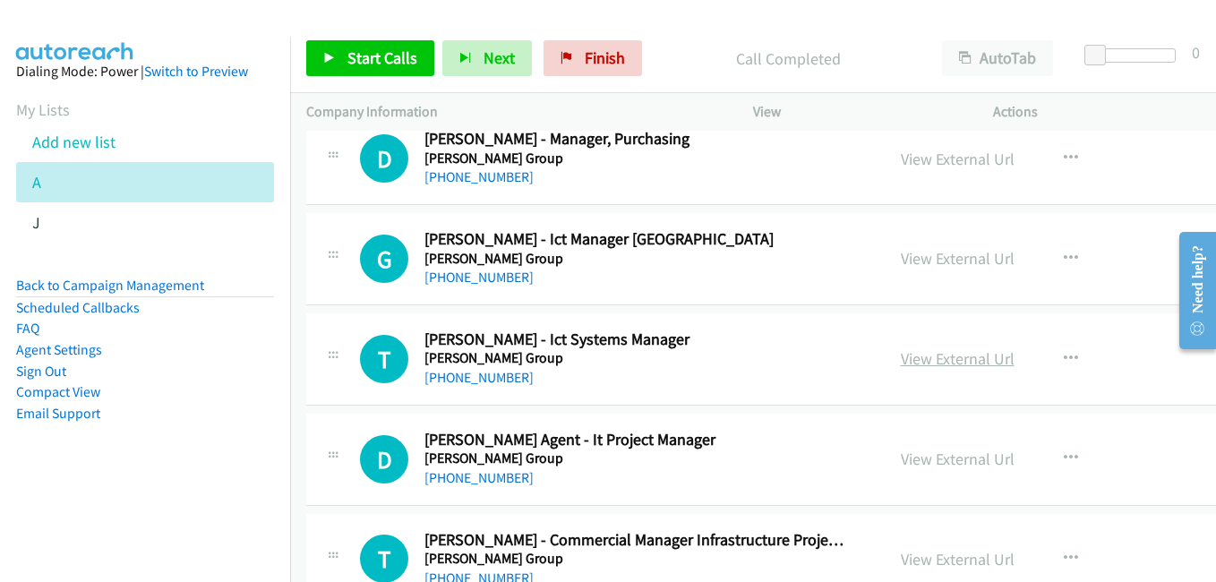
click at [984, 366] on link "View External Url" at bounding box center [958, 358] width 114 height 21
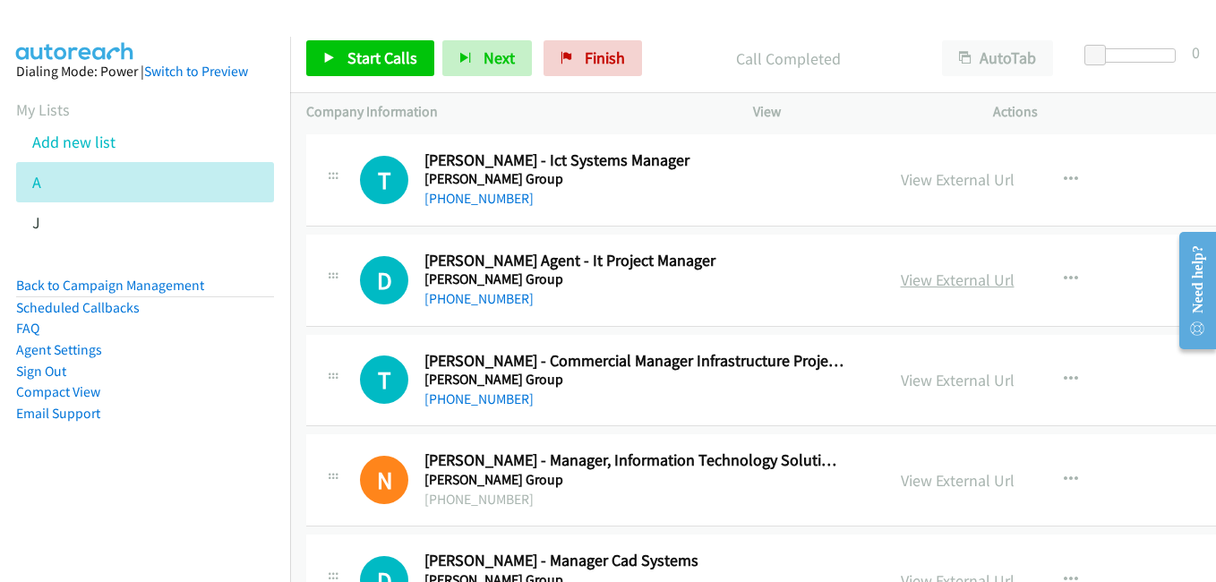
click at [934, 276] on link "View External Url" at bounding box center [958, 279] width 114 height 21
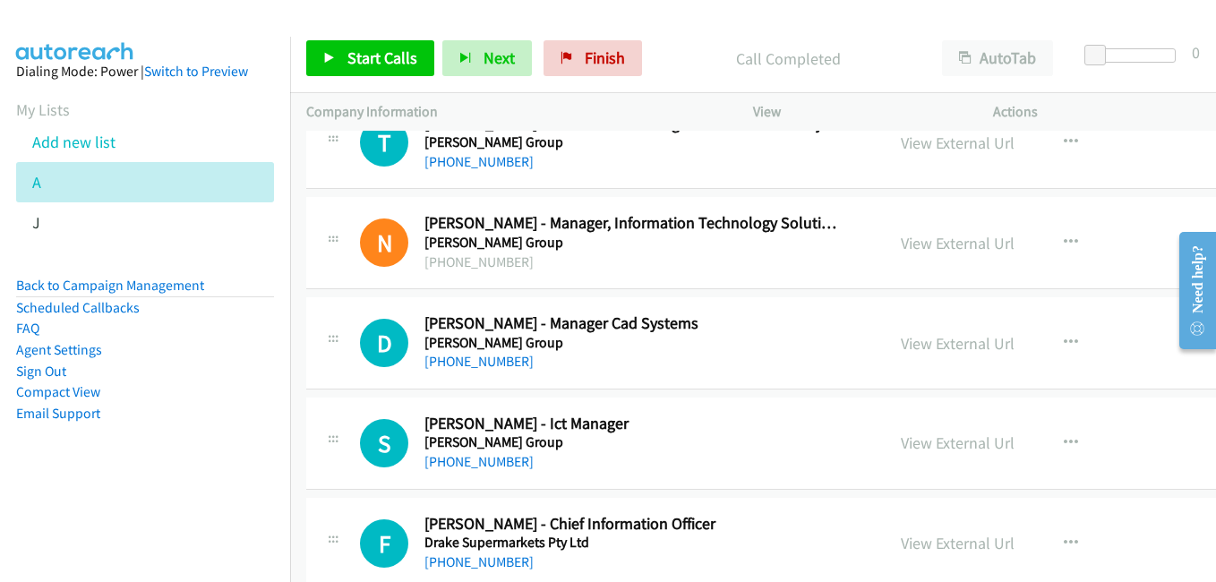
scroll to position [11280, 0]
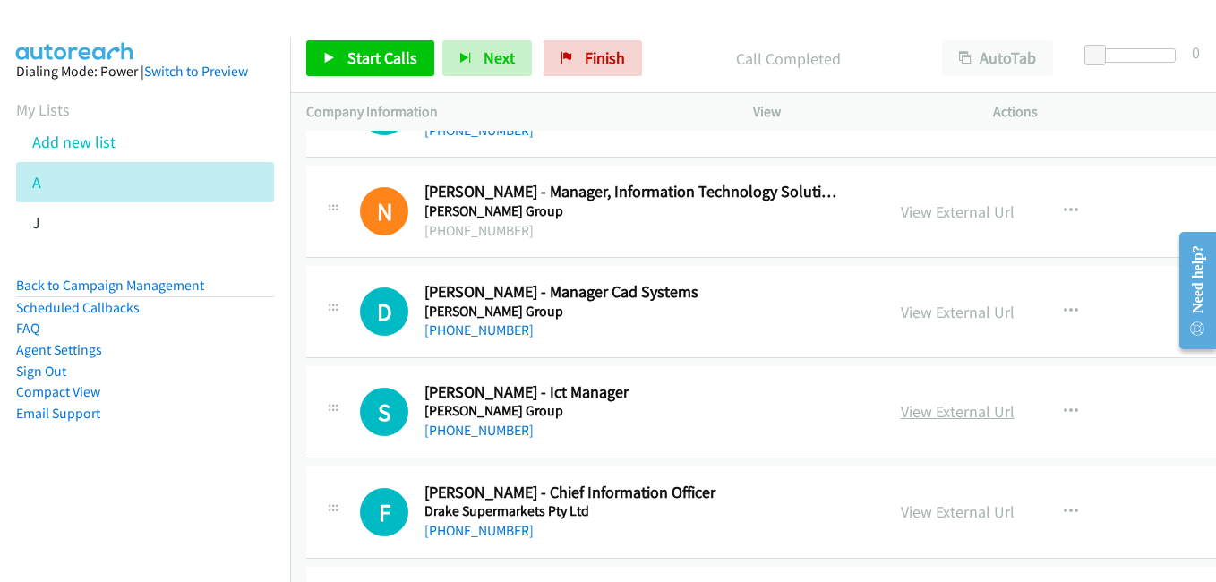
click at [962, 415] on link "View External Url" at bounding box center [958, 411] width 114 height 21
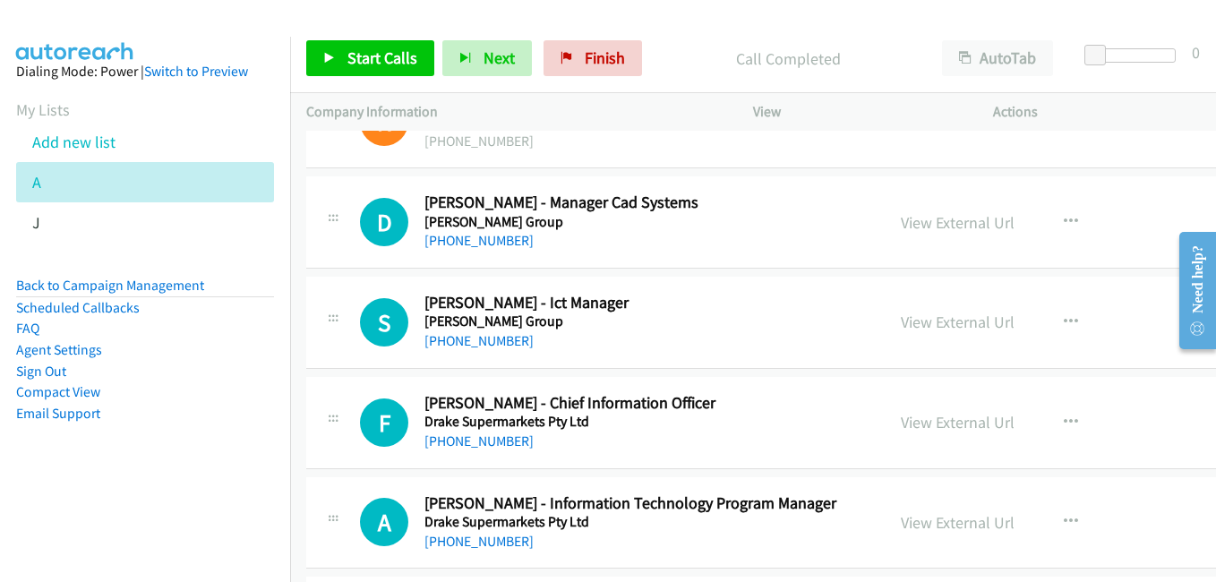
drag, startPoint x: 947, startPoint y: 422, endPoint x: 942, endPoint y: 388, distance: 34.4
click at [947, 422] on link "View External Url" at bounding box center [958, 422] width 114 height 21
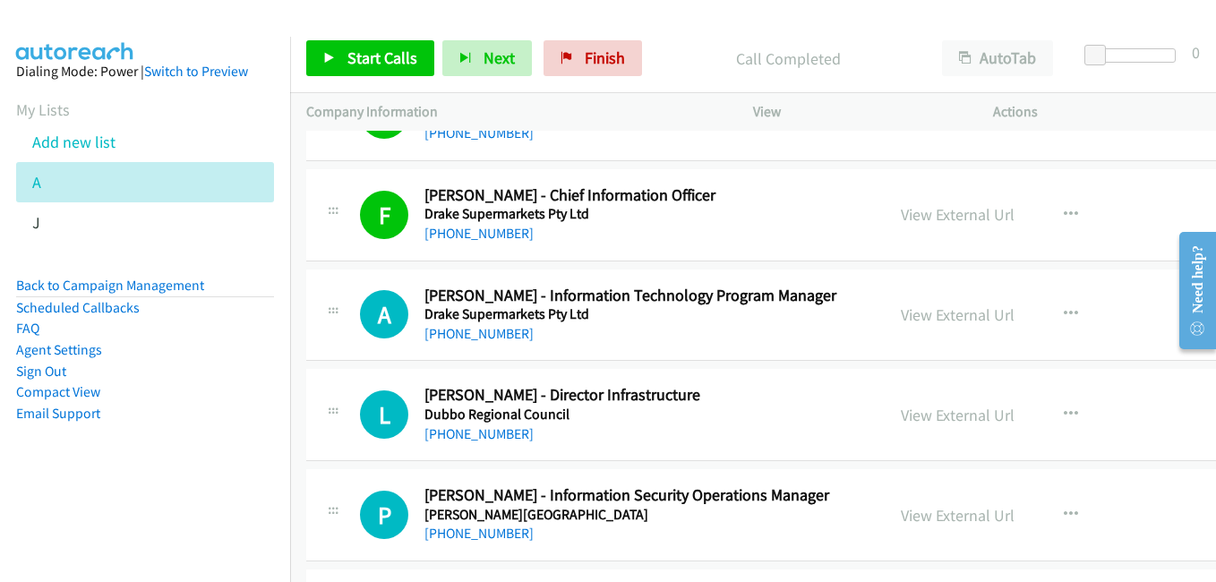
scroll to position [11639, 0]
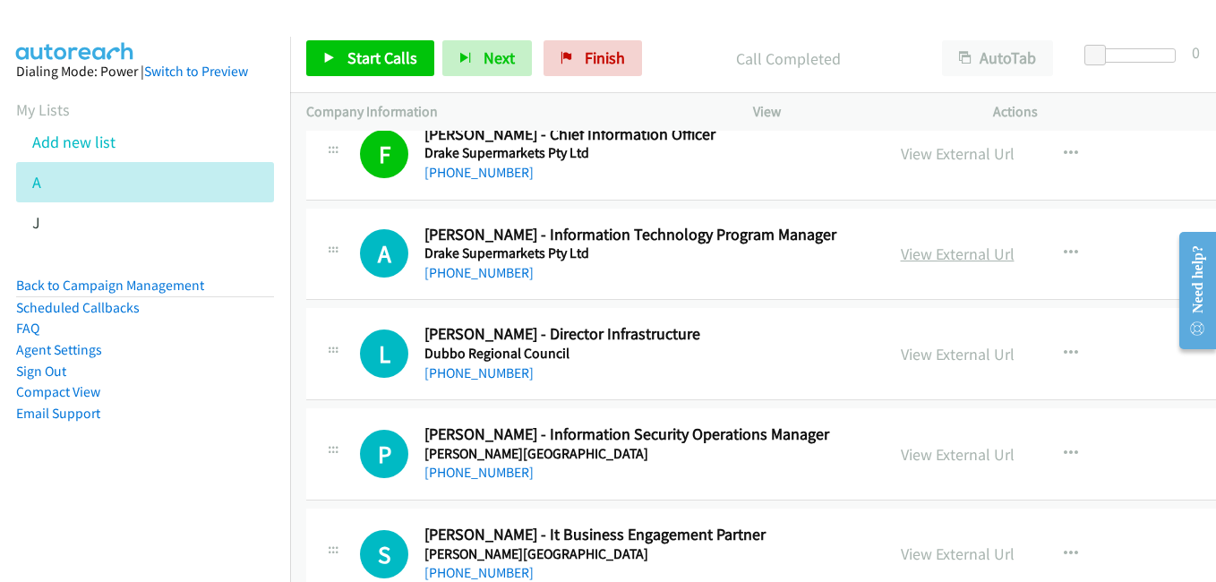
click at [965, 261] on link "View External Url" at bounding box center [958, 254] width 114 height 21
click at [963, 362] on link "View External Url" at bounding box center [958, 354] width 114 height 21
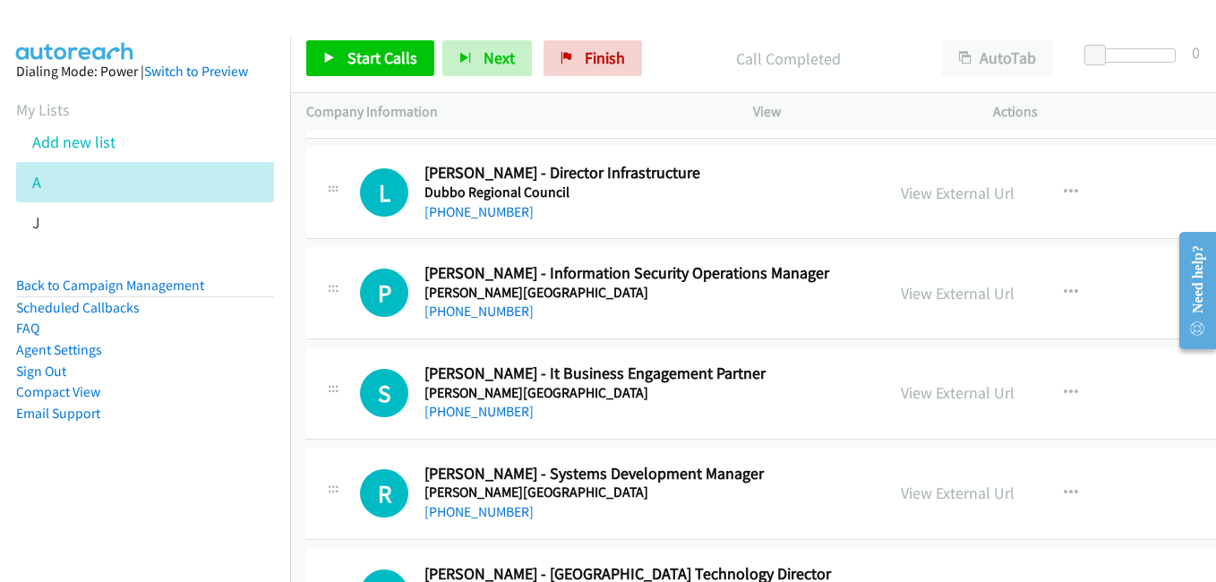
scroll to position [11818, 0]
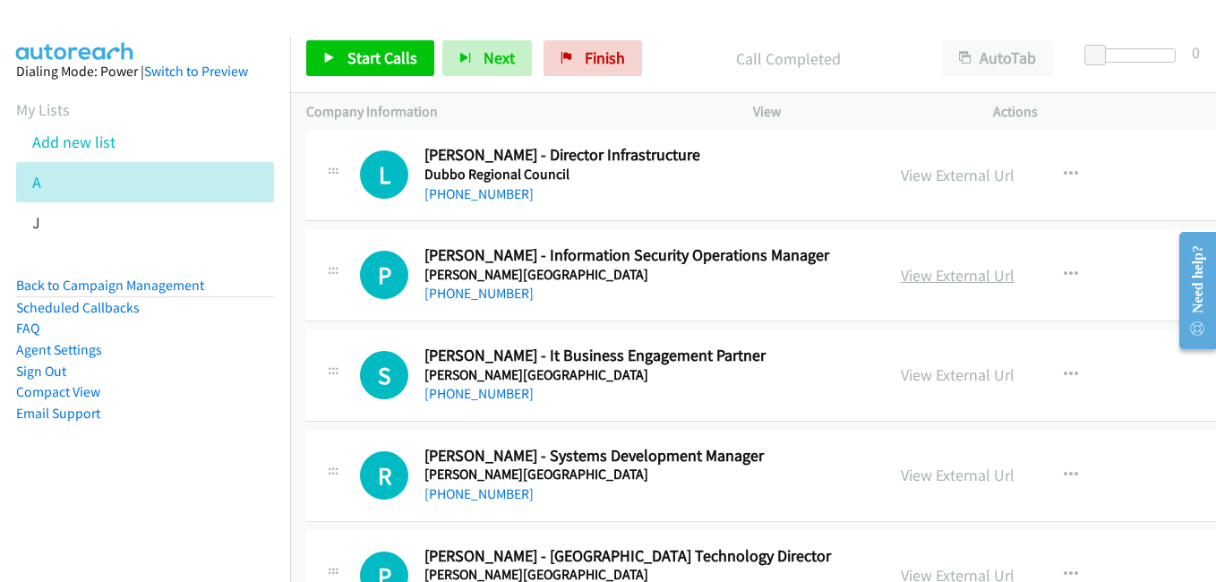
click at [945, 280] on link "View External Url" at bounding box center [958, 275] width 114 height 21
drag, startPoint x: 961, startPoint y: 380, endPoint x: 345, endPoint y: 0, distance: 723.5
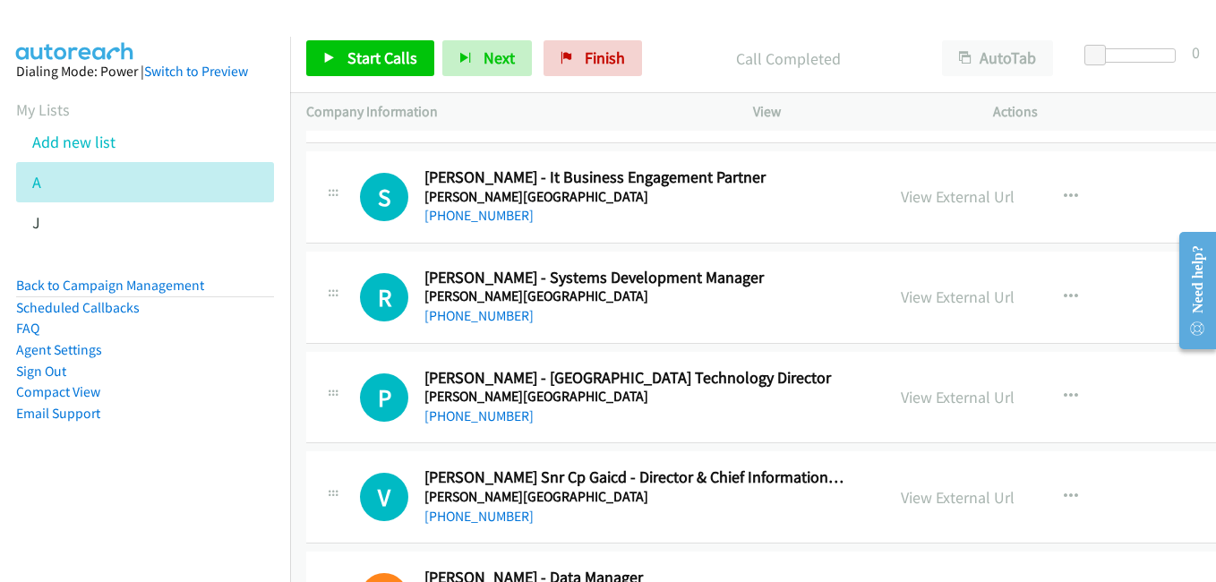
scroll to position [11997, 0]
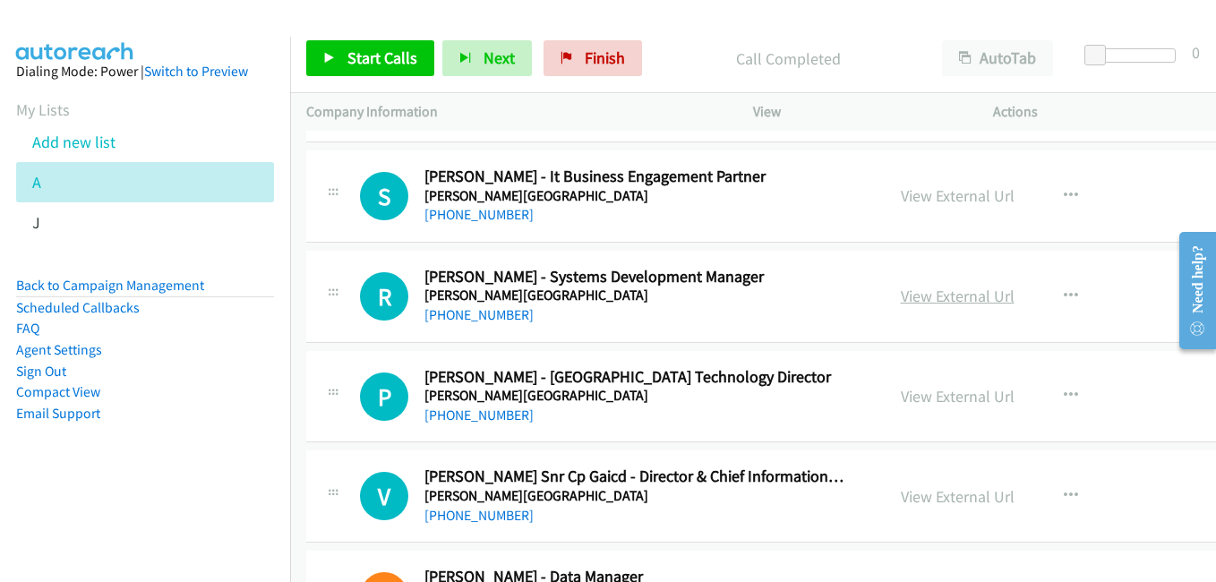
click at [945, 289] on link "View External Url" at bounding box center [958, 296] width 114 height 21
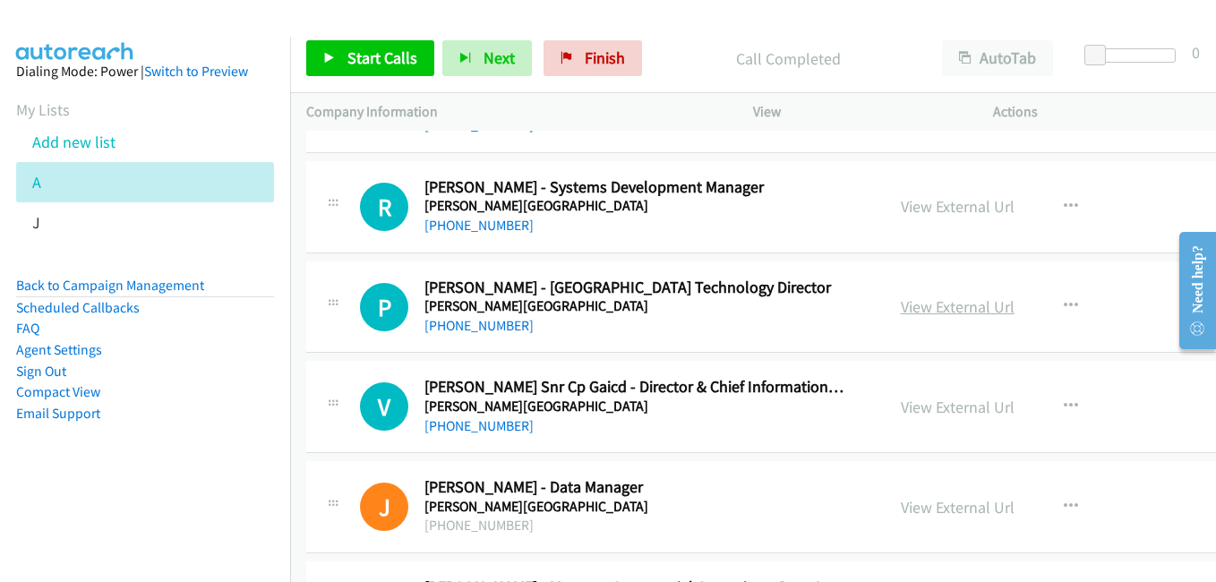
click at [937, 306] on link "View External Url" at bounding box center [958, 306] width 114 height 21
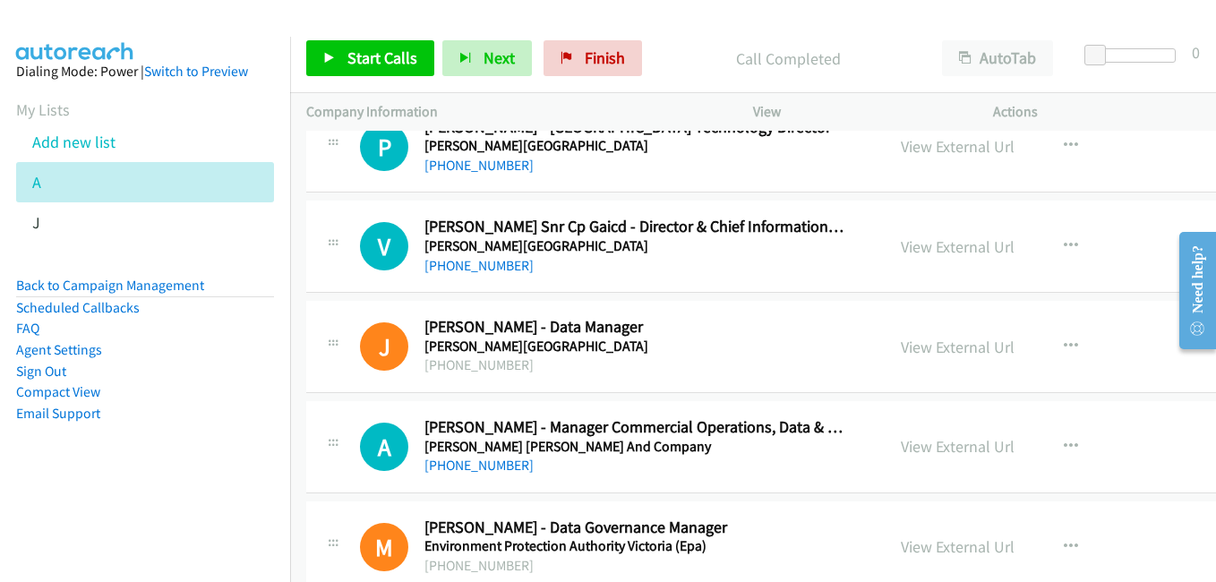
scroll to position [12265, 0]
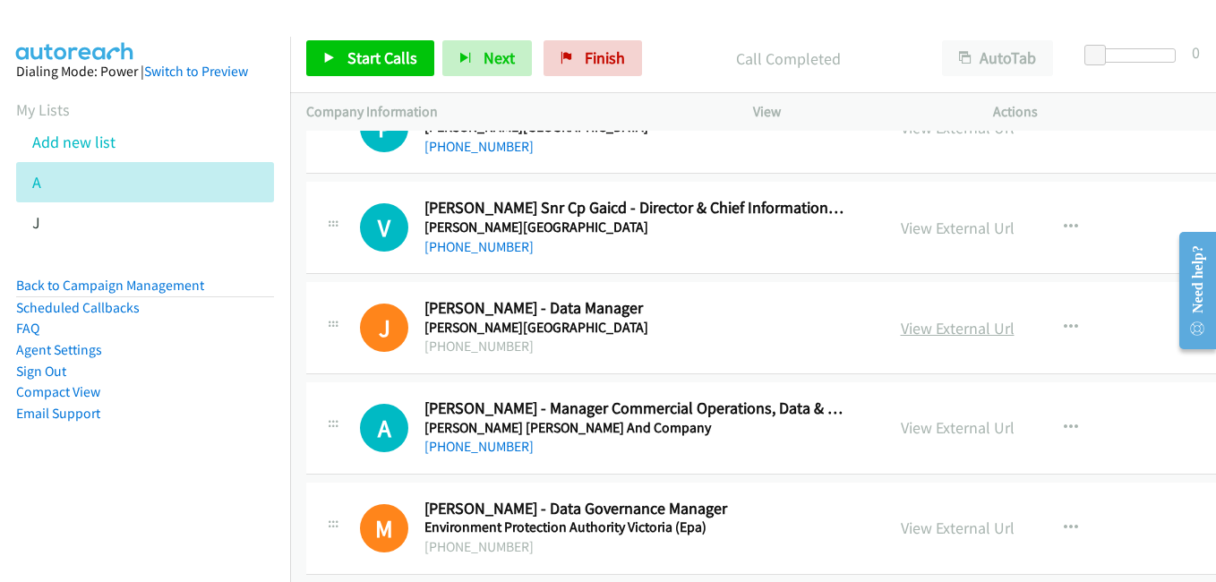
click at [948, 329] on link "View External Url" at bounding box center [958, 328] width 114 height 21
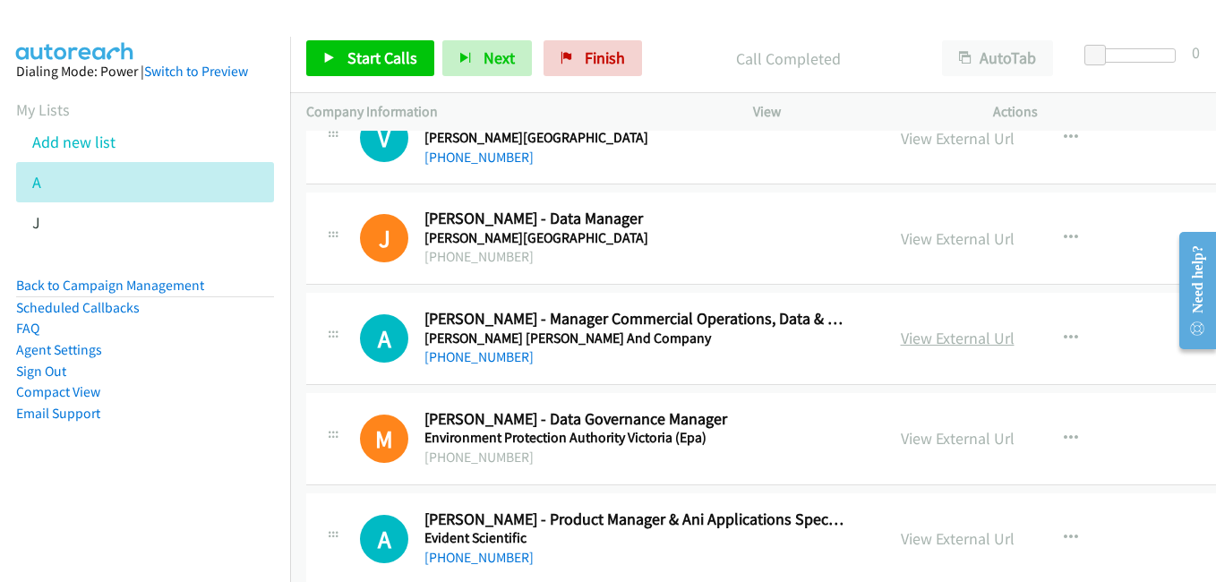
click at [928, 340] on link "View External Url" at bounding box center [958, 338] width 114 height 21
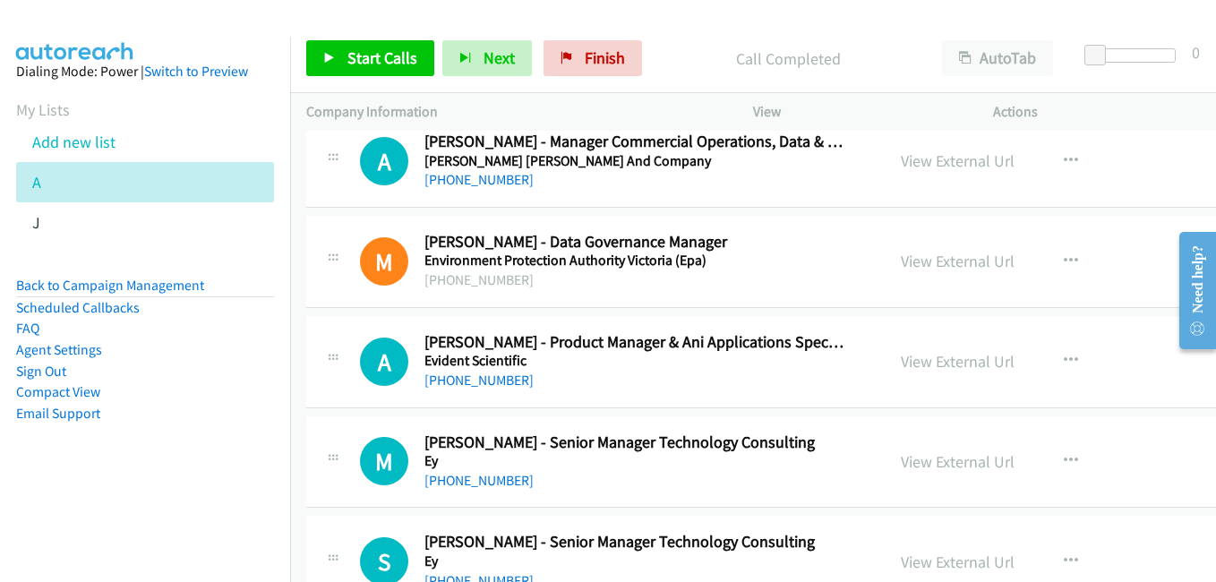
scroll to position [12534, 0]
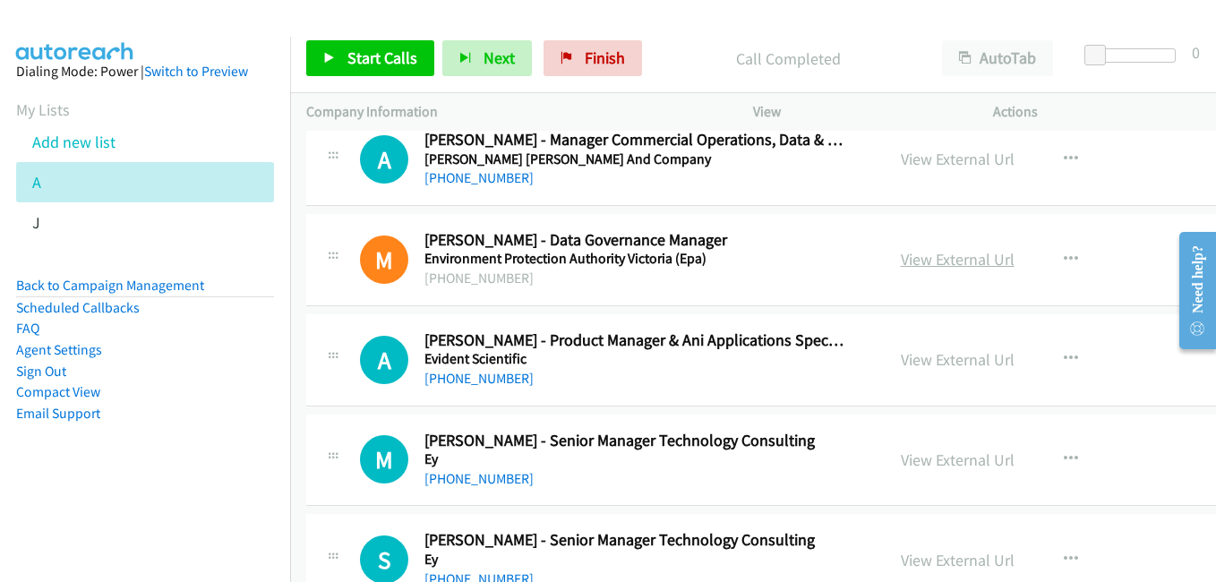
click at [955, 258] on link "View External Url" at bounding box center [958, 259] width 114 height 21
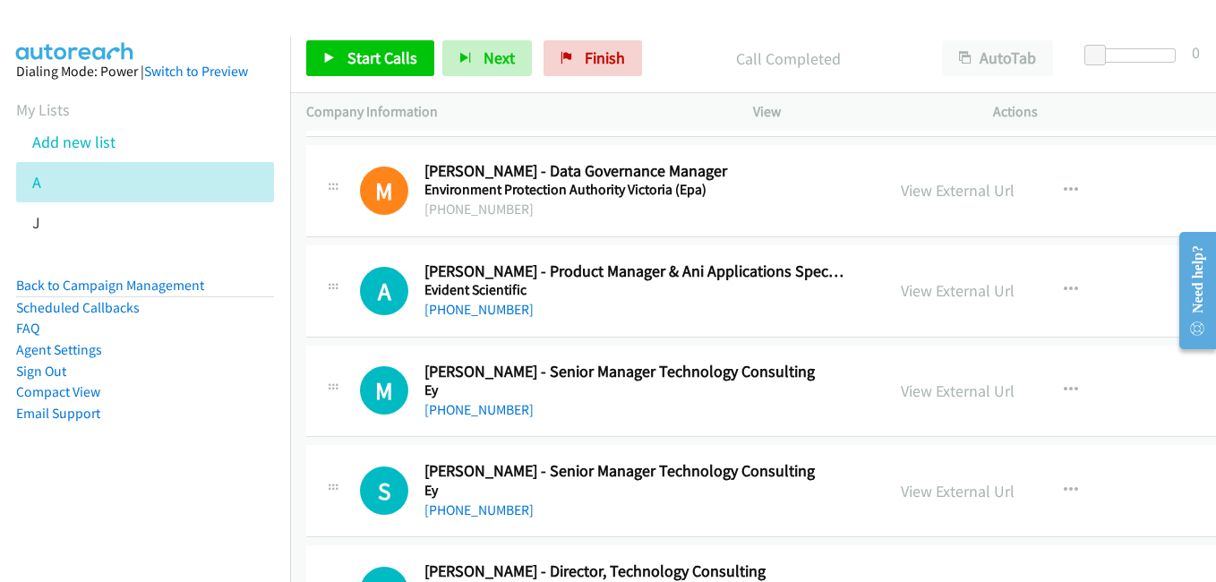
scroll to position [12623, 0]
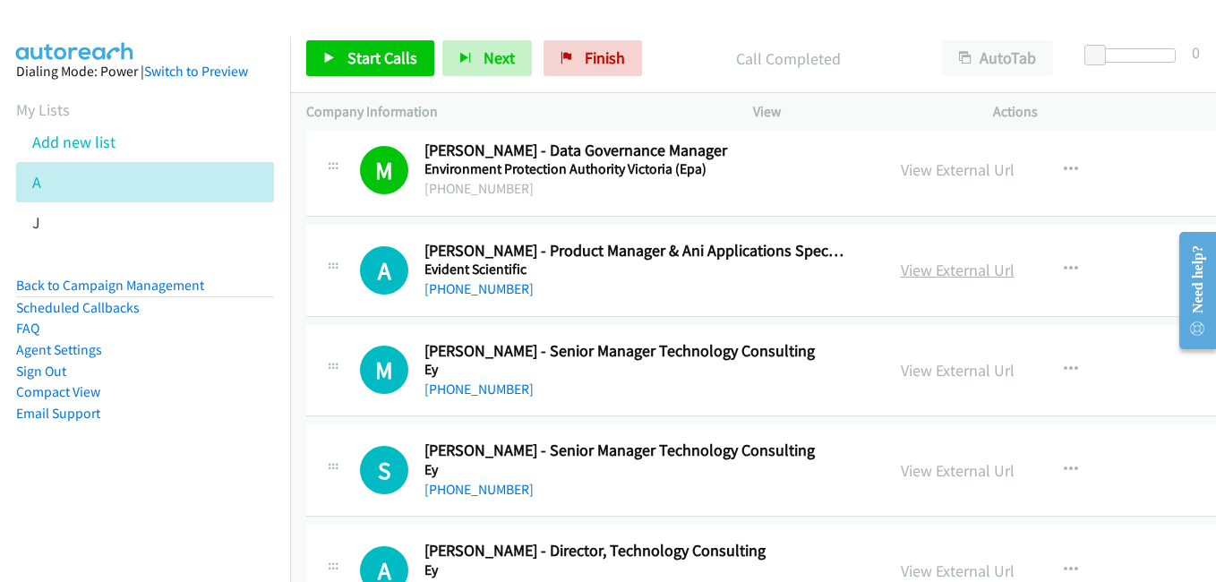
click at [936, 268] on link "View External Url" at bounding box center [958, 270] width 114 height 21
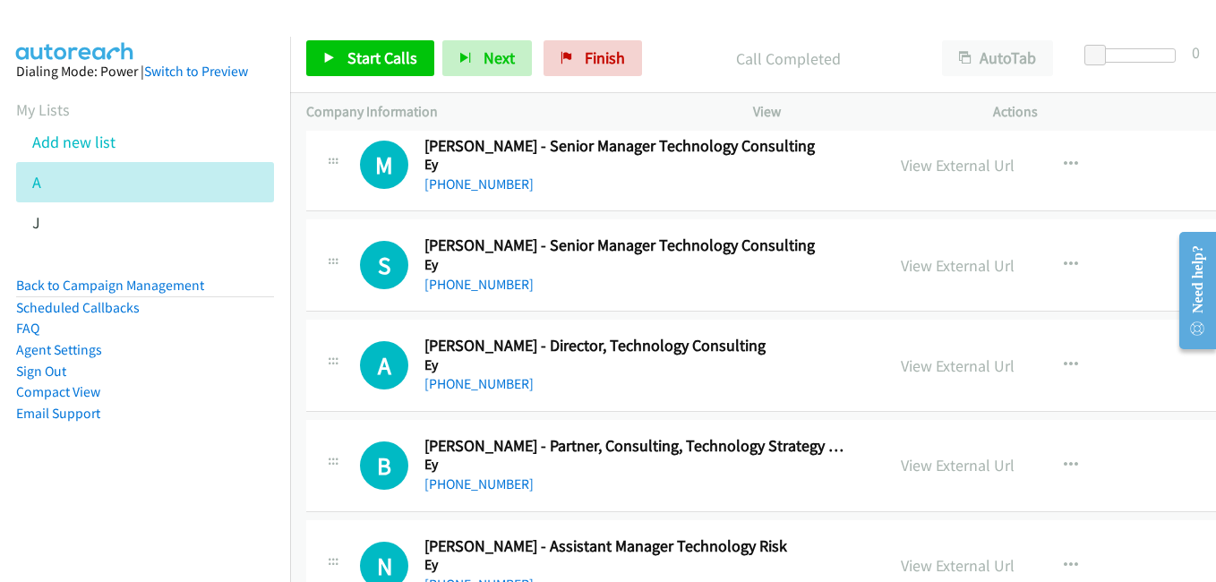
scroll to position [12892, 0]
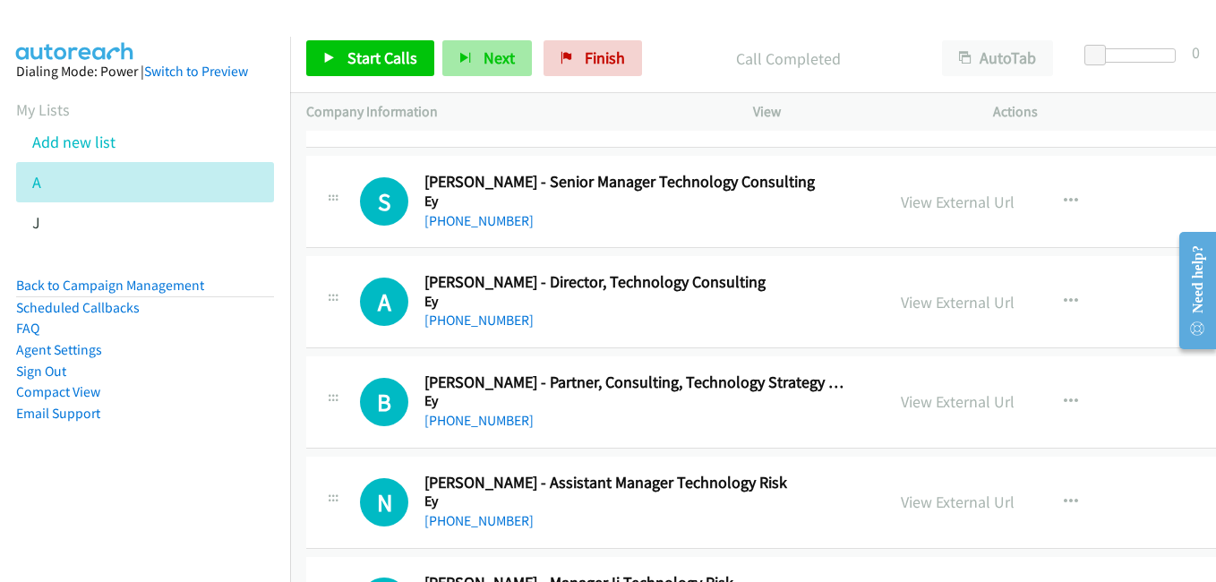
drag, startPoint x: 953, startPoint y: 304, endPoint x: 523, endPoint y: 44, distance: 503.3
click at [946, 306] on link "View External Url" at bounding box center [958, 302] width 114 height 21
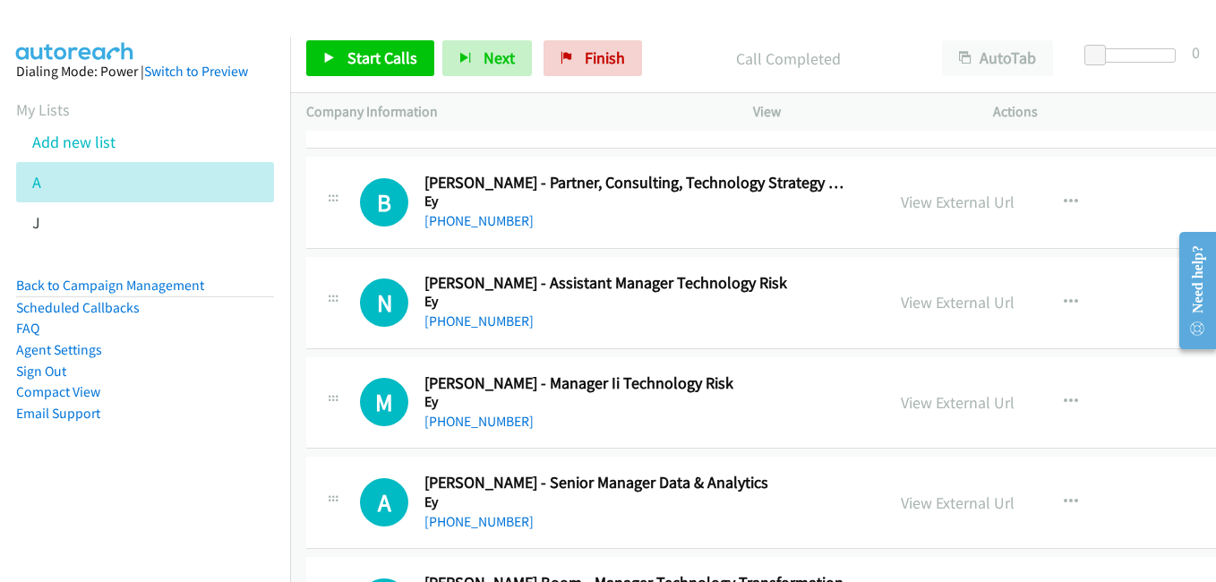
scroll to position [13071, 0]
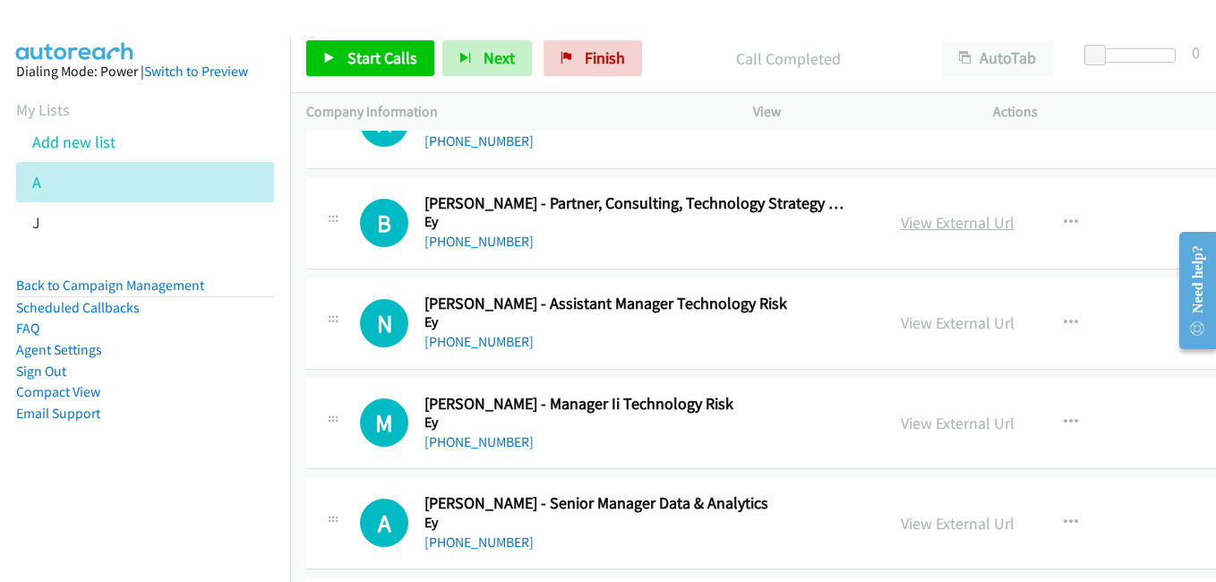
click at [962, 233] on link "View External Url" at bounding box center [958, 222] width 114 height 21
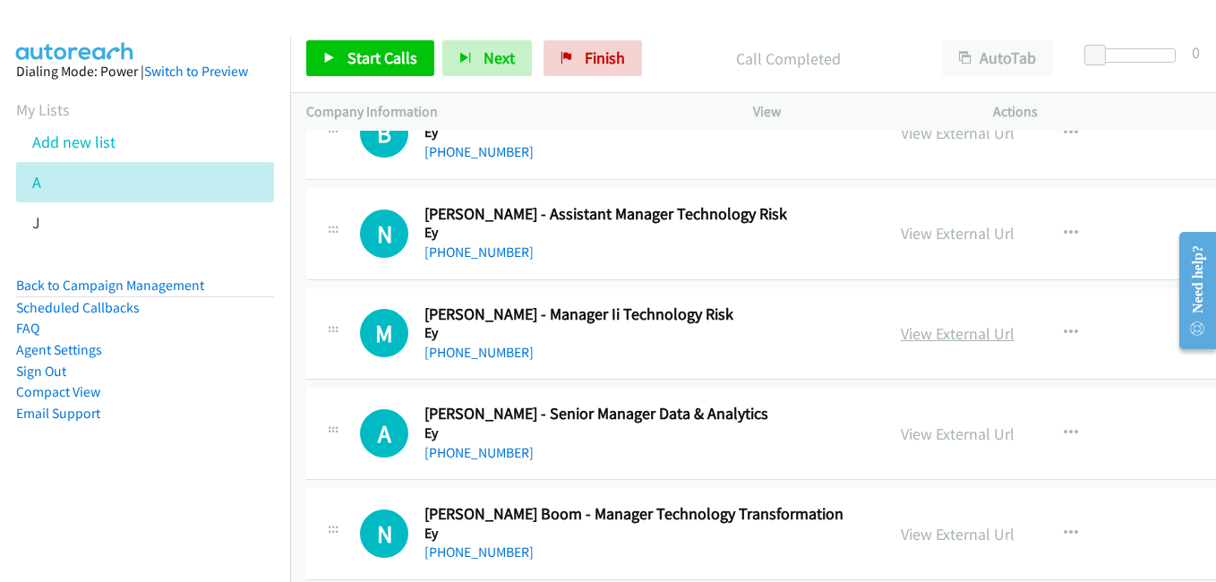
click at [943, 336] on link "View External Url" at bounding box center [958, 333] width 114 height 21
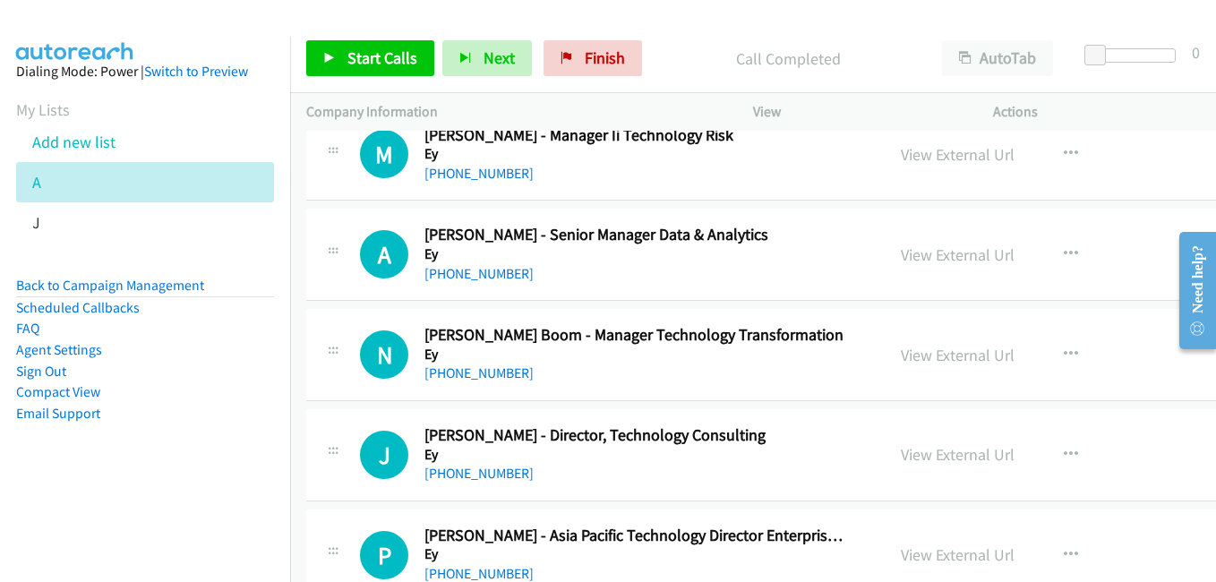
scroll to position [13429, 0]
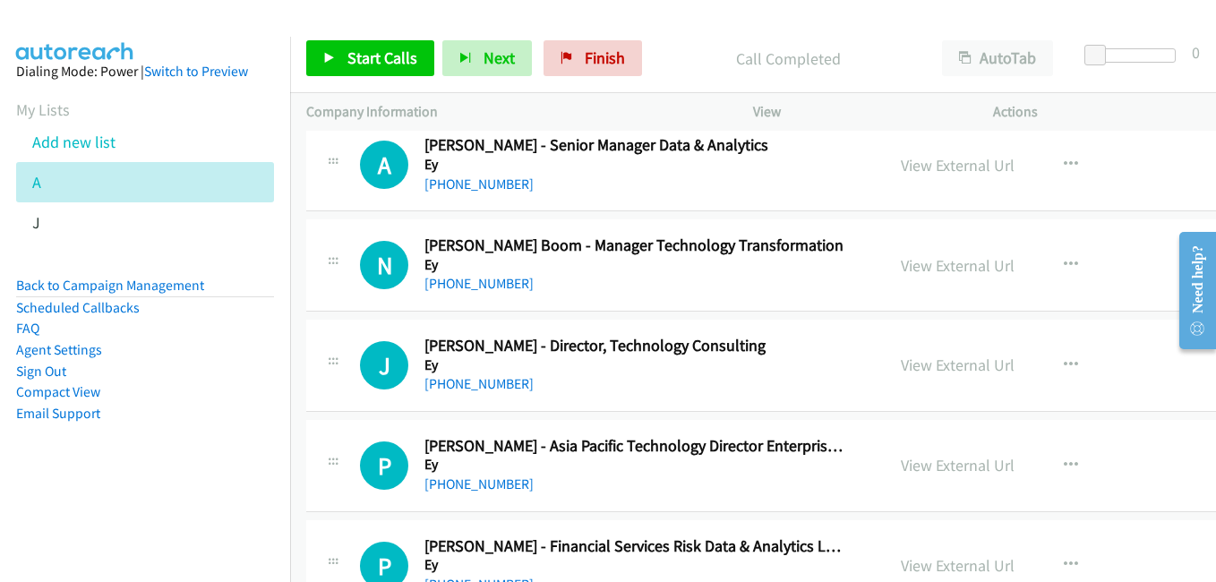
drag, startPoint x: 932, startPoint y: 269, endPoint x: 953, endPoint y: 278, distance: 22.5
click at [932, 269] on link "View External Url" at bounding box center [958, 265] width 114 height 21
drag, startPoint x: 918, startPoint y: 366, endPoint x: 945, endPoint y: 404, distance: 46.2
click at [917, 371] on link "View External Url" at bounding box center [958, 365] width 114 height 21
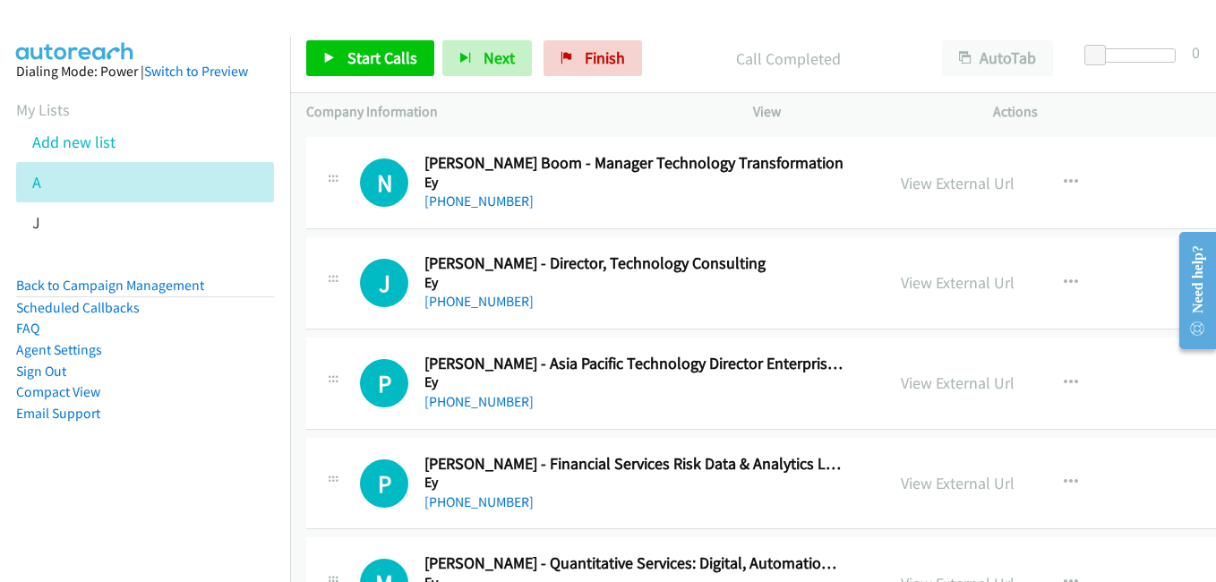
scroll to position [13608, 0]
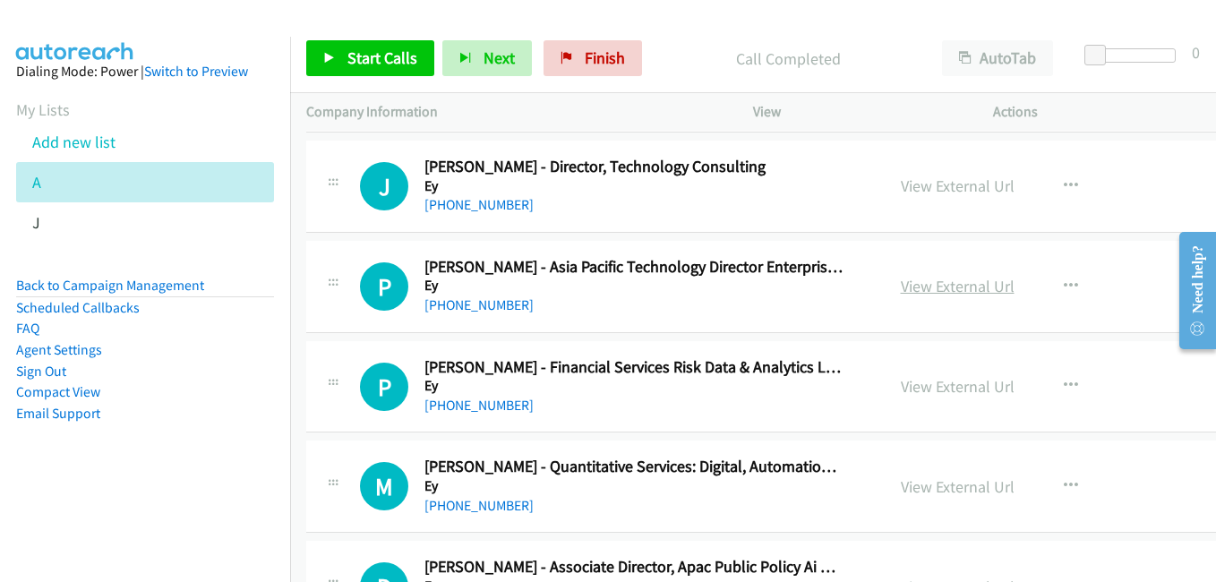
click at [970, 285] on link "View External Url" at bounding box center [958, 286] width 114 height 21
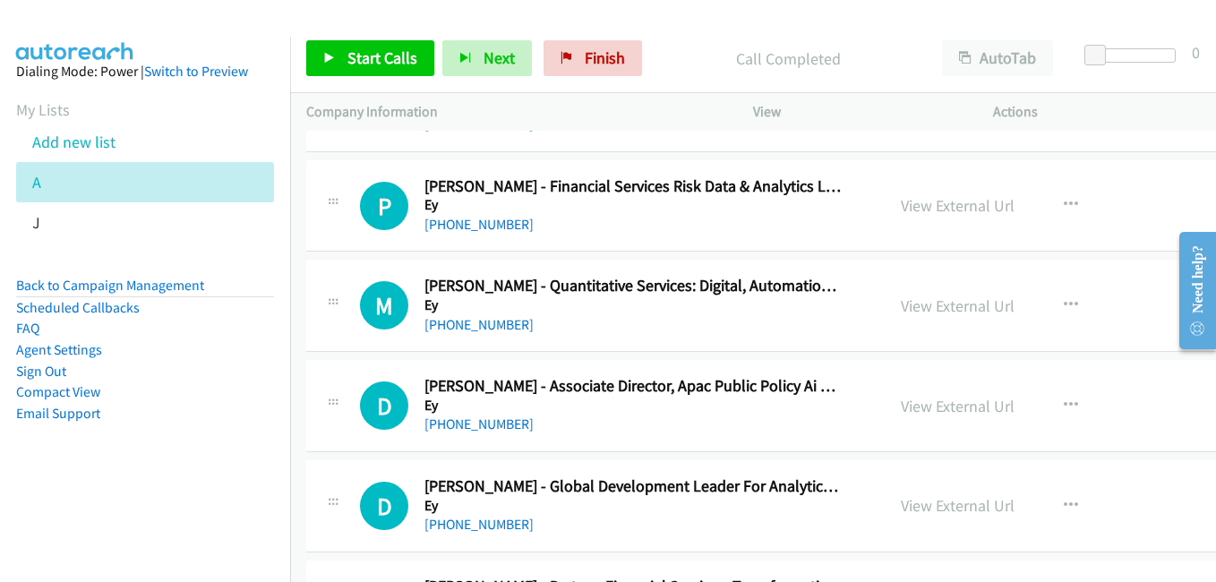
scroll to position [13877, 0]
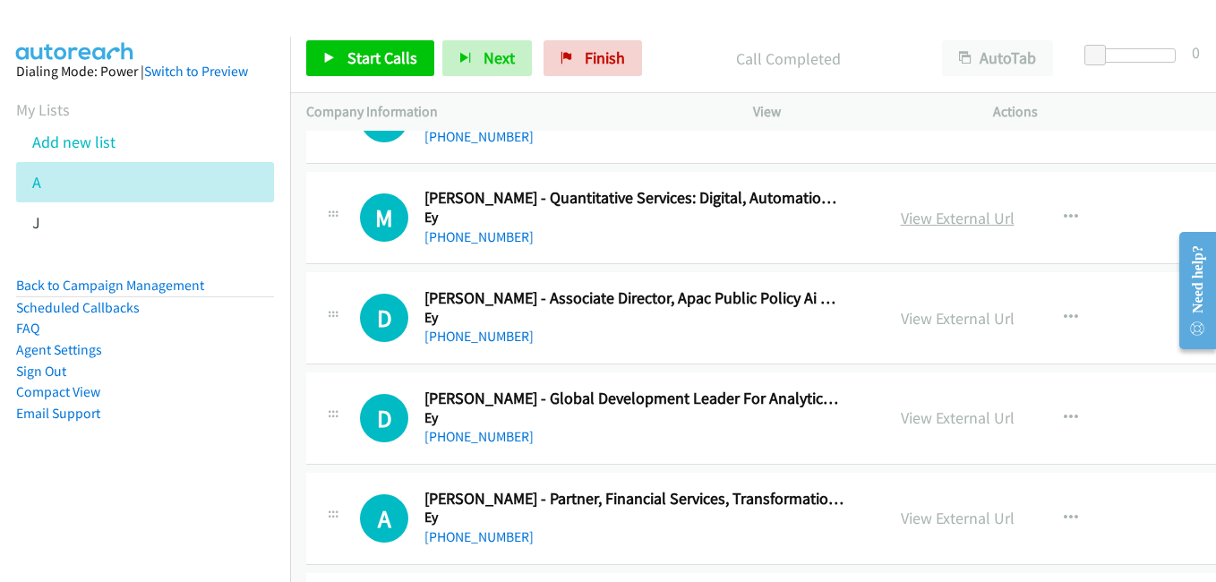
click at [939, 224] on link "View External Url" at bounding box center [958, 218] width 114 height 21
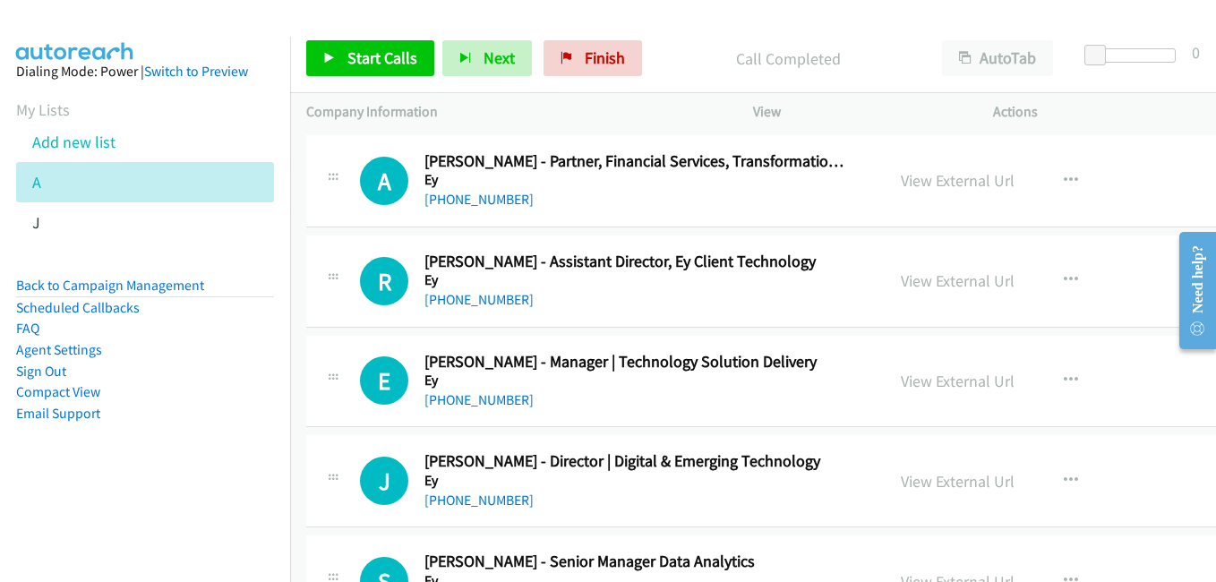
scroll to position [14235, 0]
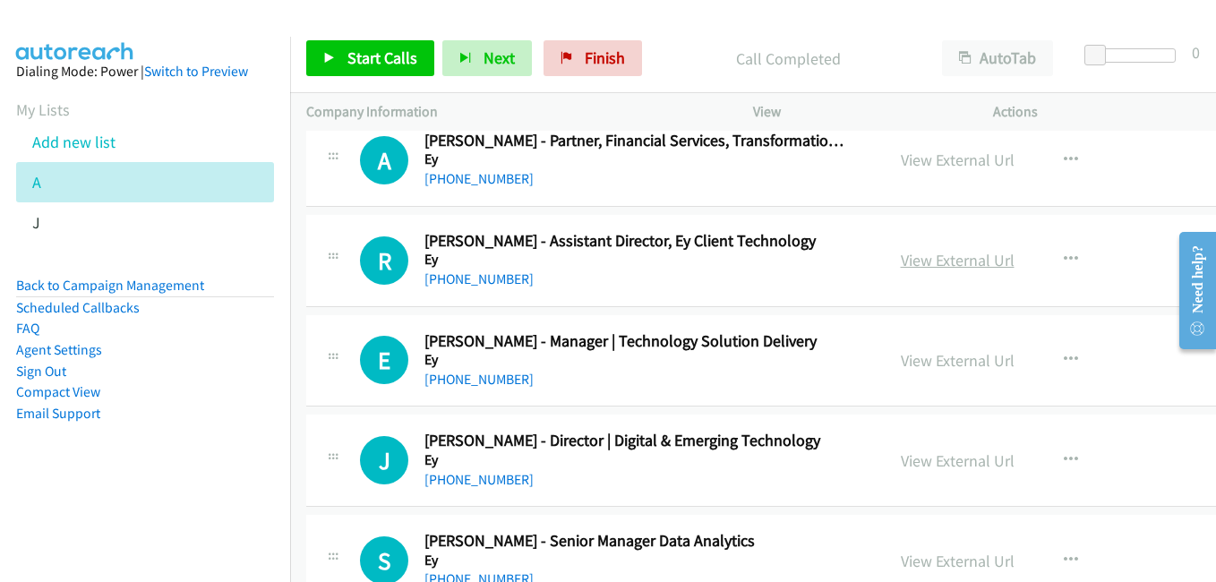
click at [919, 258] on link "View External Url" at bounding box center [958, 260] width 114 height 21
drag, startPoint x: 937, startPoint y: 358, endPoint x: 703, endPoint y: 249, distance: 258.7
click at [937, 358] on link "View External Url" at bounding box center [958, 360] width 114 height 21
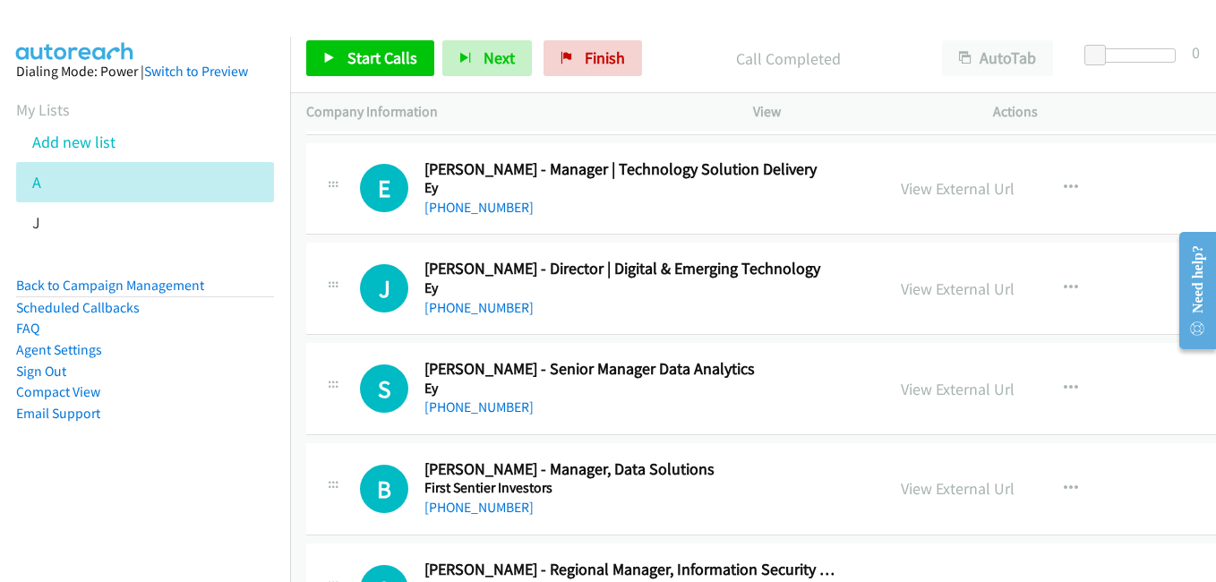
scroll to position [14414, 0]
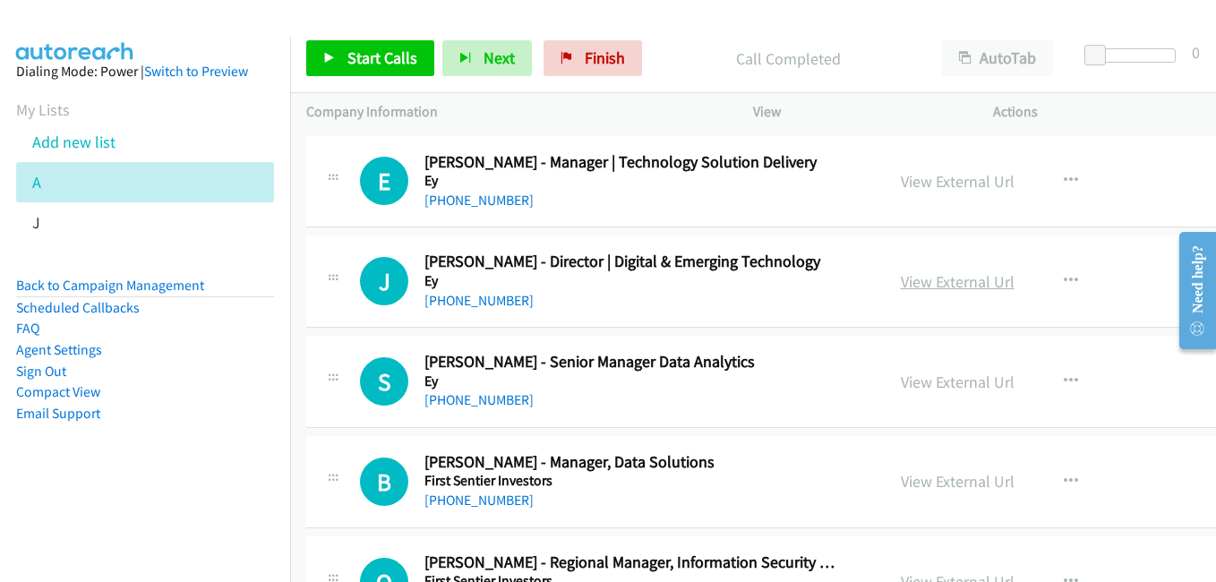
click at [922, 279] on link "View External Url" at bounding box center [958, 281] width 114 height 21
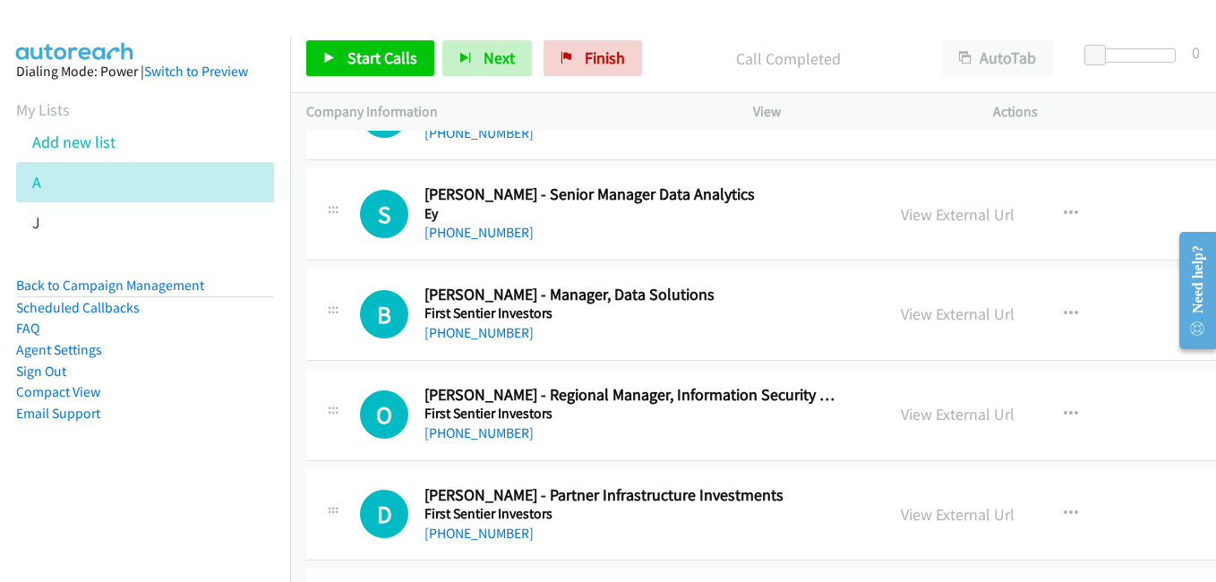
scroll to position [14593, 0]
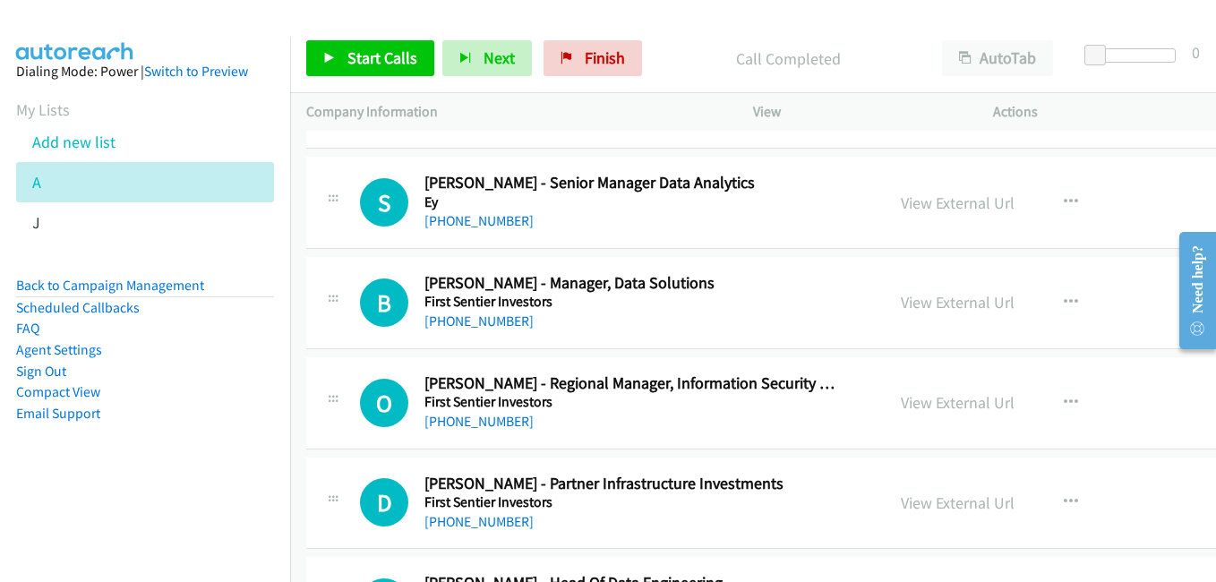
click at [943, 302] on link "View External Url" at bounding box center [958, 302] width 114 height 21
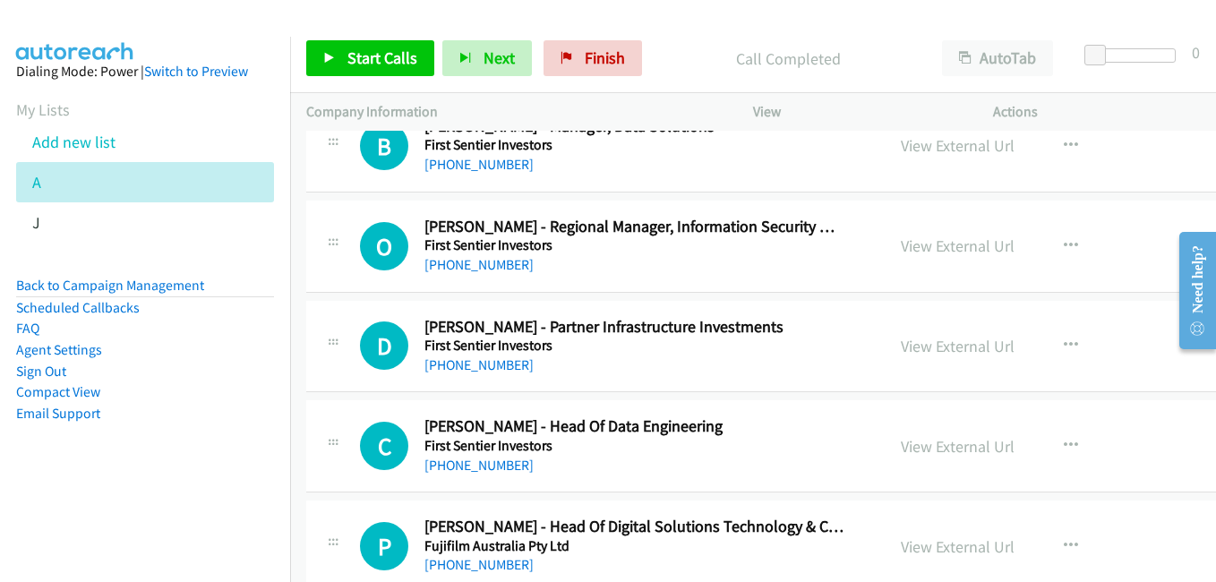
scroll to position [14772, 0]
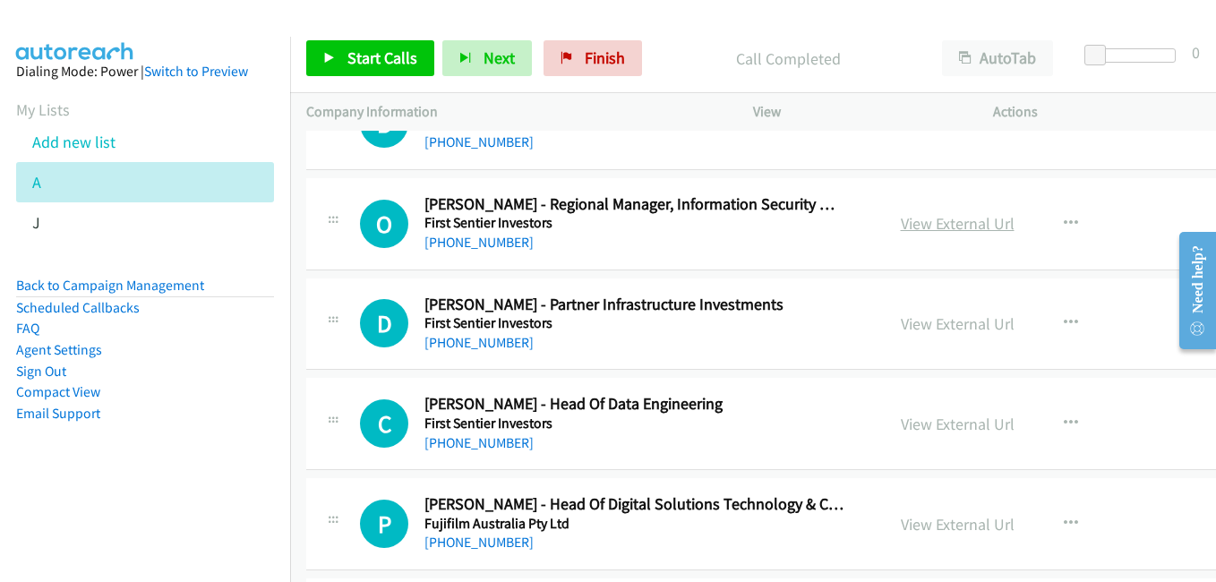
click at [927, 230] on link "View External Url" at bounding box center [958, 223] width 114 height 21
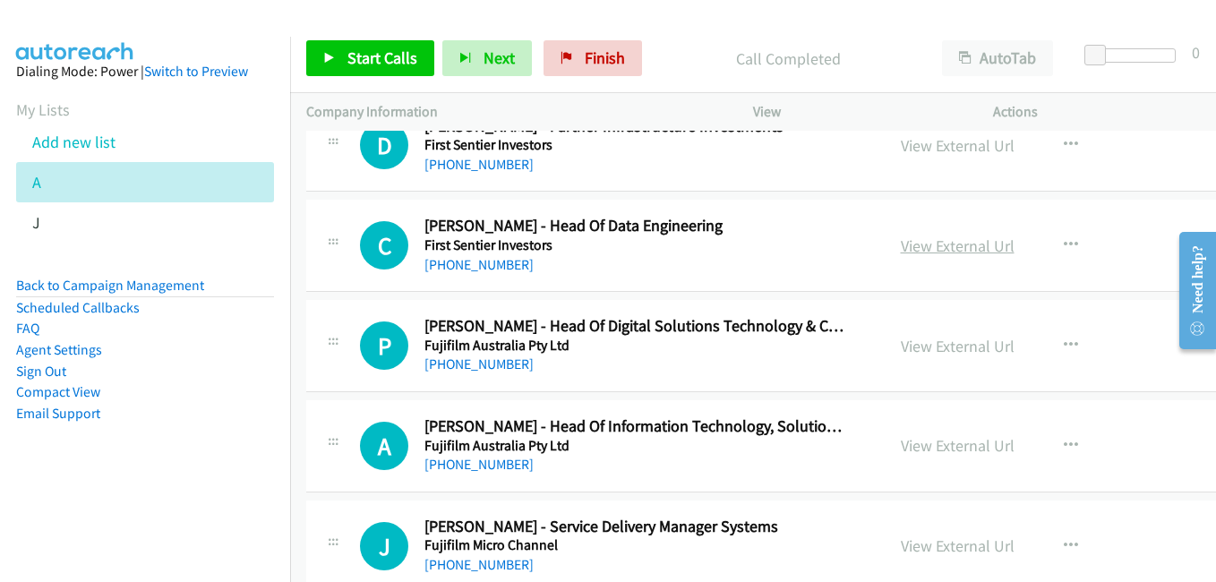
scroll to position [14951, 0]
drag, startPoint x: 930, startPoint y: 235, endPoint x: 928, endPoint y: 226, distance: 10.0
click at [930, 235] on link "View External Url" at bounding box center [958, 245] width 114 height 21
click at [965, 335] on link "View External Url" at bounding box center [958, 345] width 114 height 21
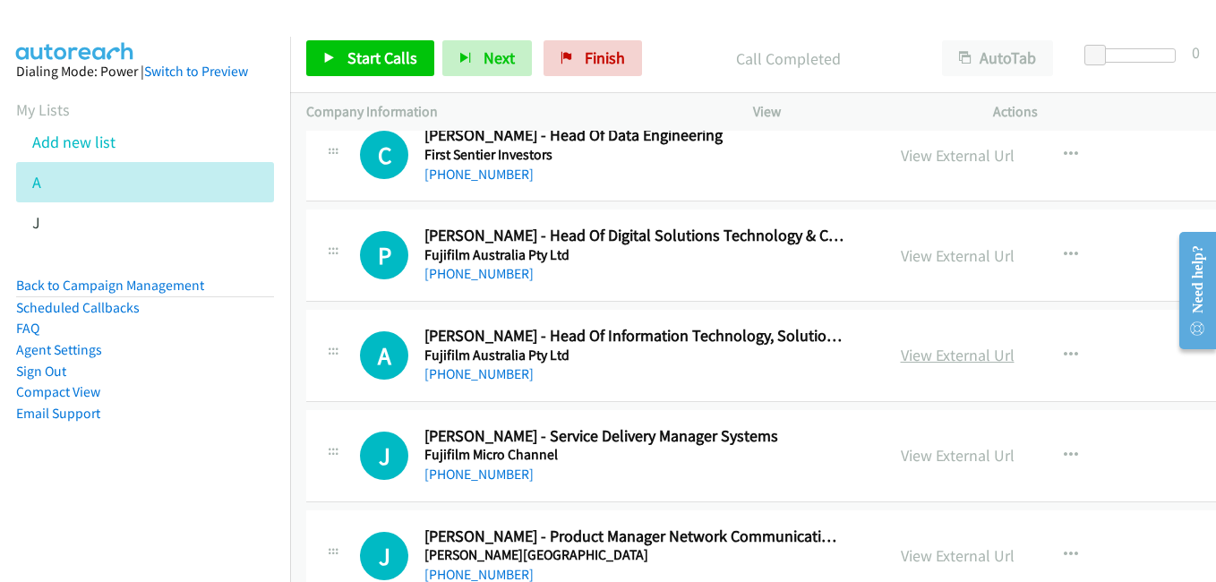
drag, startPoint x: 919, startPoint y: 356, endPoint x: 934, endPoint y: 363, distance: 16.0
click at [919, 356] on link "View External Url" at bounding box center [958, 355] width 114 height 21
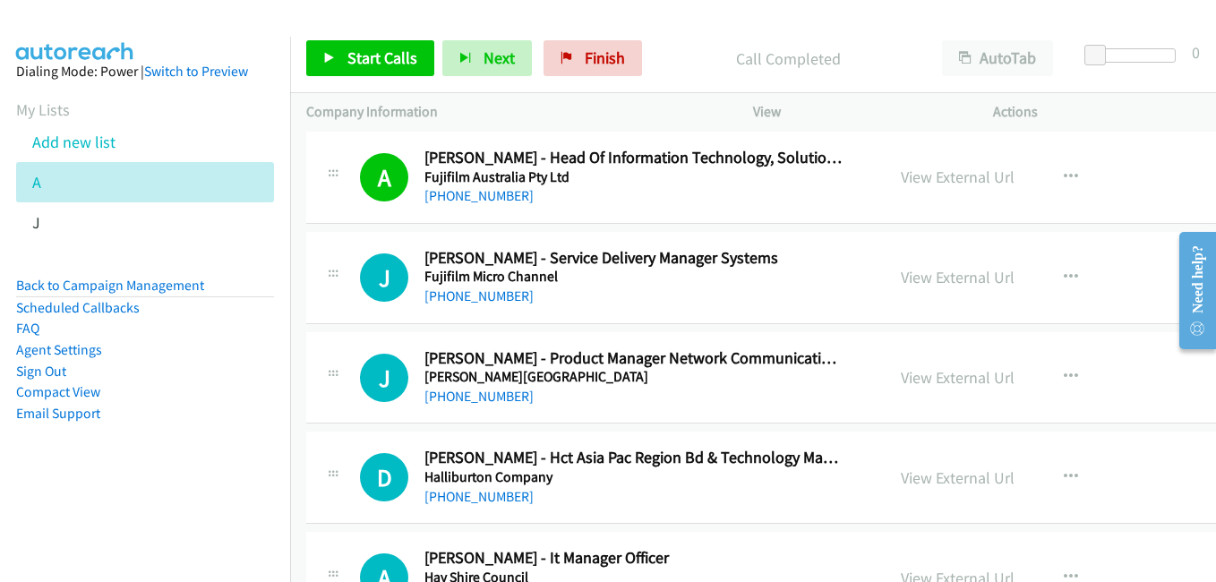
scroll to position [15220, 0]
drag, startPoint x: 958, startPoint y: 281, endPoint x: 927, endPoint y: 270, distance: 33.1
click at [958, 281] on link "View External Url" at bounding box center [958, 276] width 114 height 21
click at [975, 389] on div "View External Url" at bounding box center [958, 376] width 114 height 24
click at [967, 378] on link "View External Url" at bounding box center [958, 376] width 114 height 21
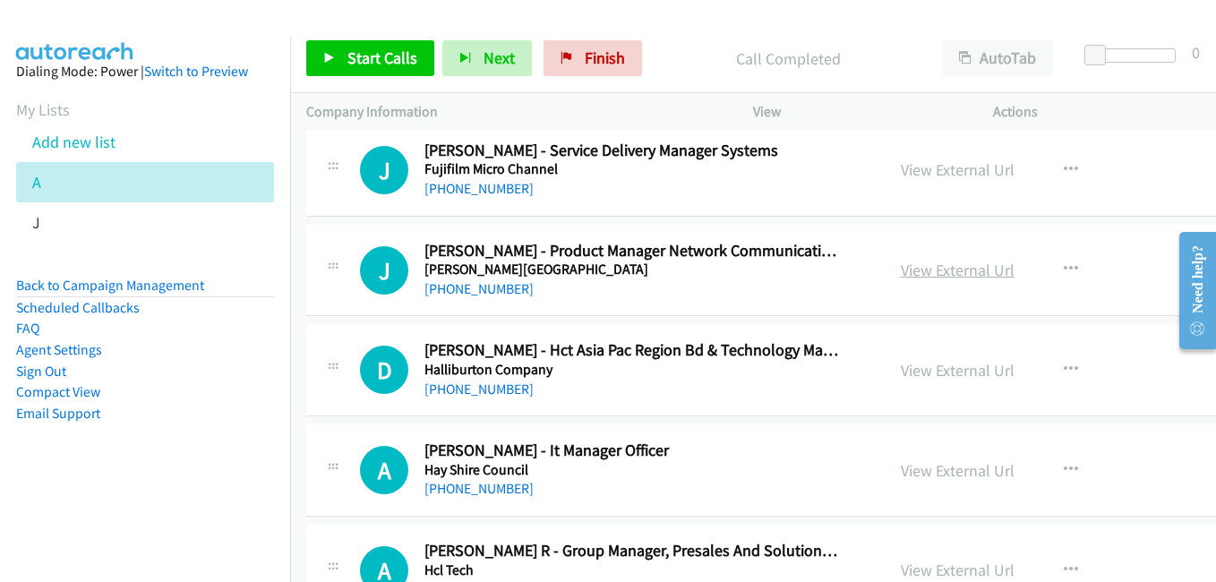
scroll to position [15399, 0]
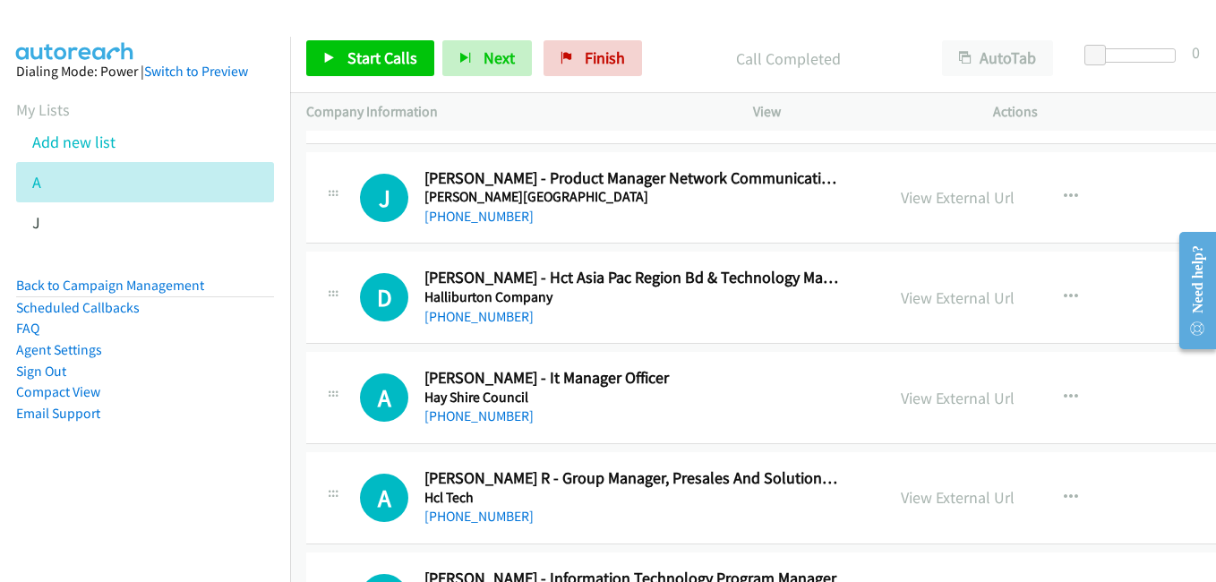
drag, startPoint x: 935, startPoint y: 302, endPoint x: 877, endPoint y: 285, distance: 59.8
click at [935, 302] on link "View External Url" at bounding box center [958, 297] width 114 height 21
click at [953, 403] on link "View External Url" at bounding box center [958, 398] width 114 height 21
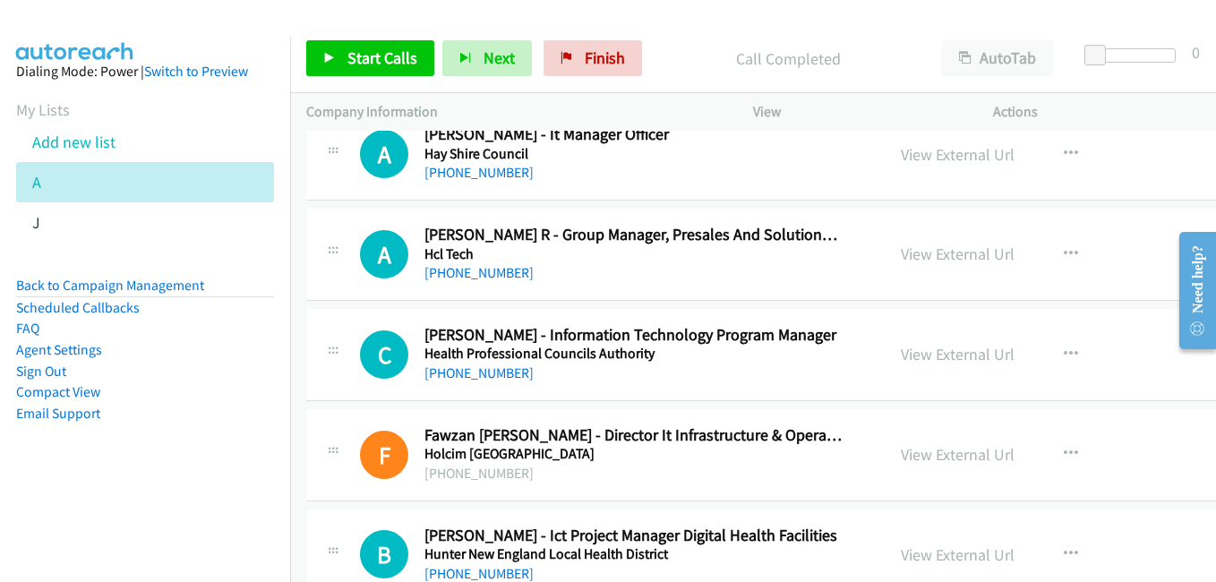
scroll to position [15667, 0]
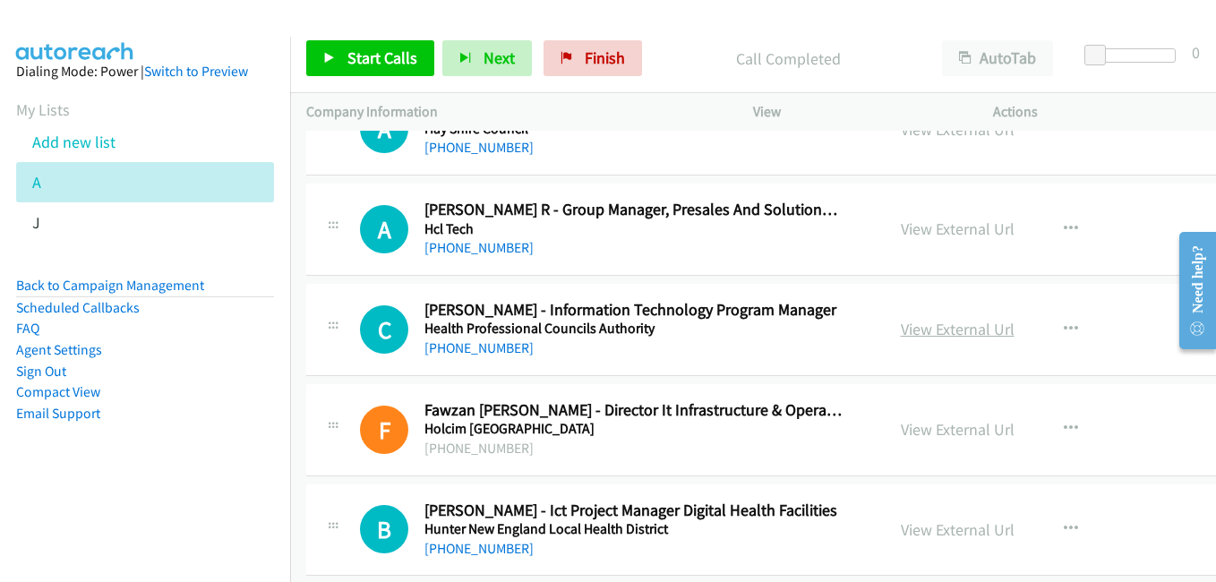
click at [938, 330] on link "View External Url" at bounding box center [958, 329] width 114 height 21
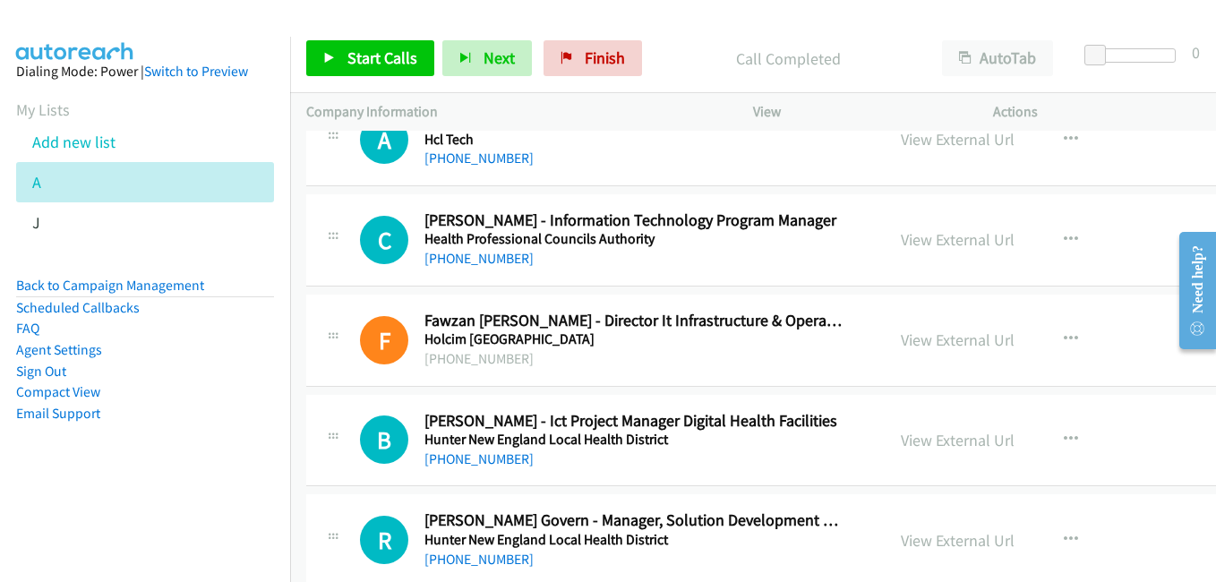
drag, startPoint x: 945, startPoint y: 338, endPoint x: 685, endPoint y: 262, distance: 270.3
click at [945, 338] on link "View External Url" at bounding box center [958, 339] width 114 height 21
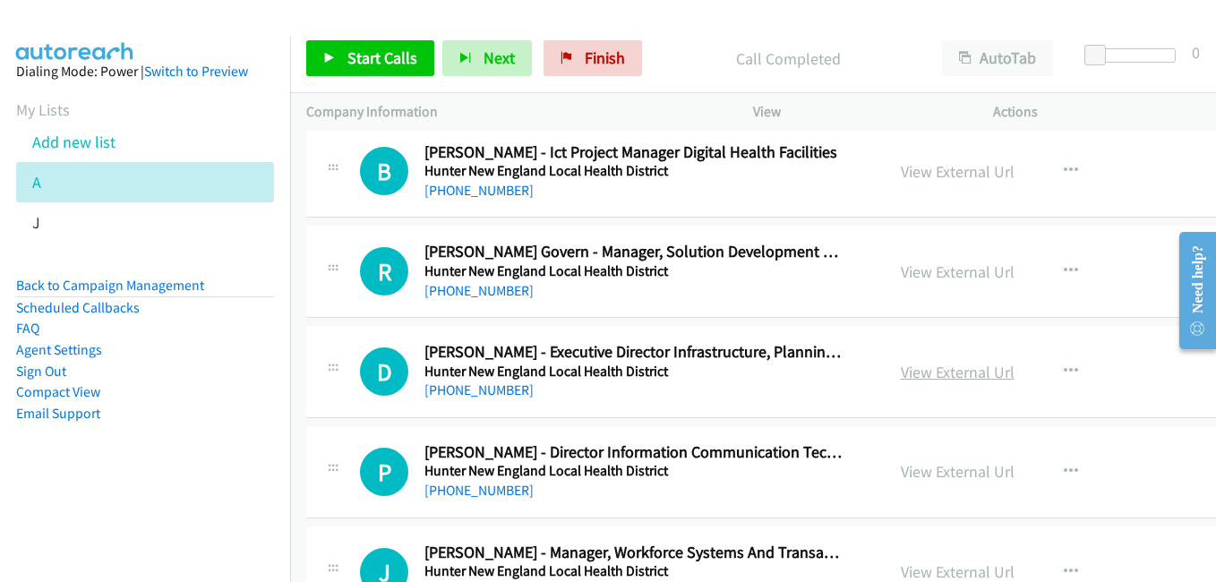
scroll to position [16115, 0]
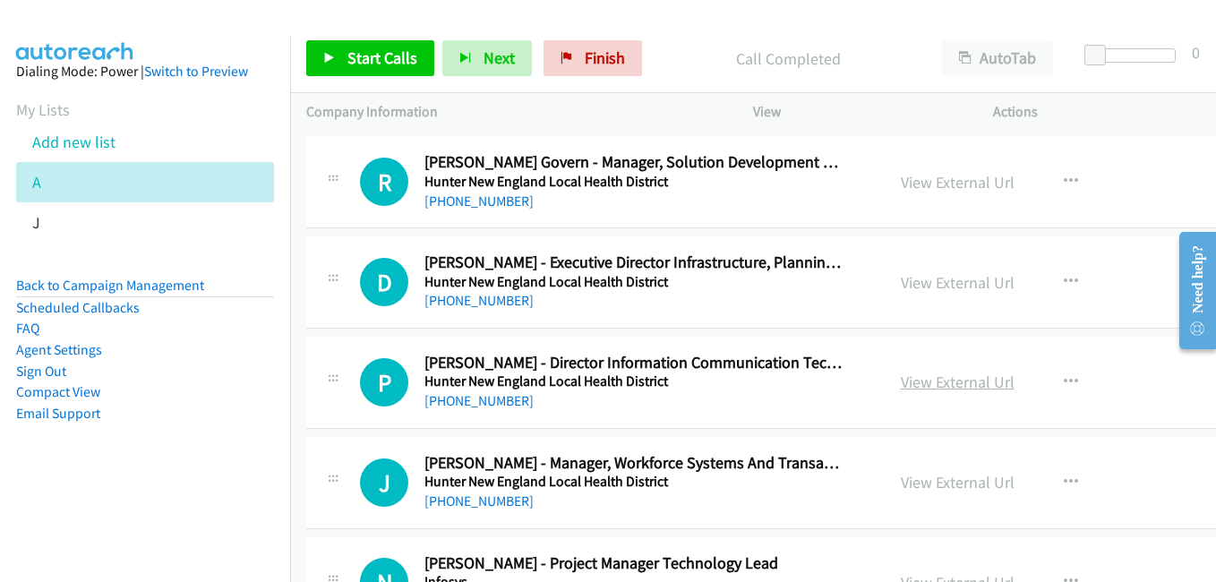
drag, startPoint x: 959, startPoint y: 371, endPoint x: 959, endPoint y: 380, distance: 9.8
click at [959, 371] on div "View External Url" at bounding box center [958, 382] width 114 height 24
click at [959, 383] on link "View External Url" at bounding box center [958, 382] width 114 height 21
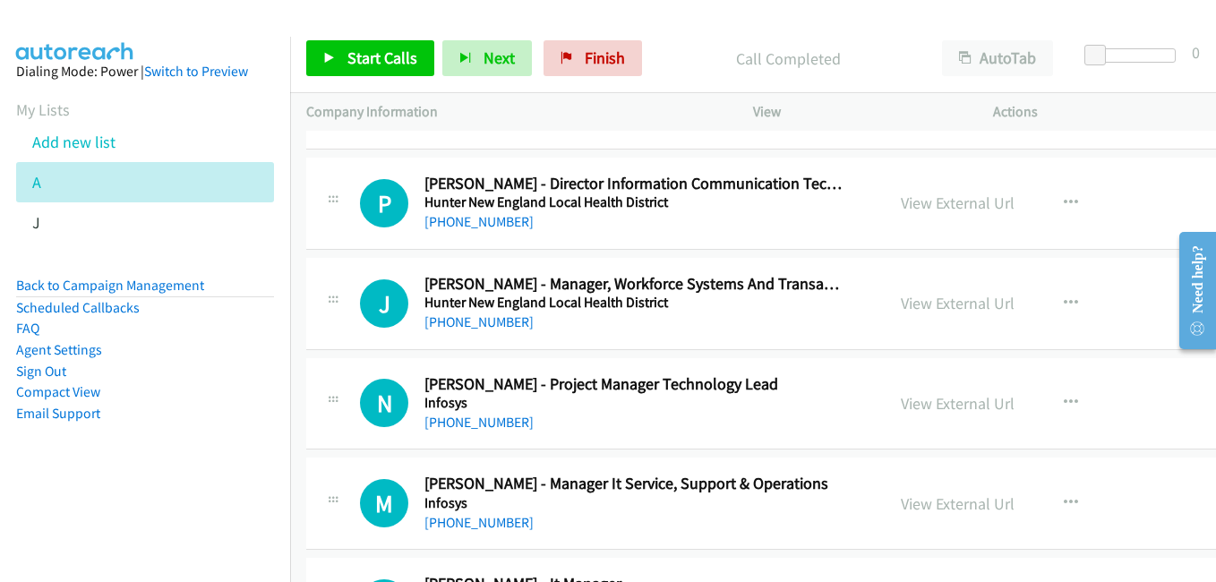
scroll to position [16384, 0]
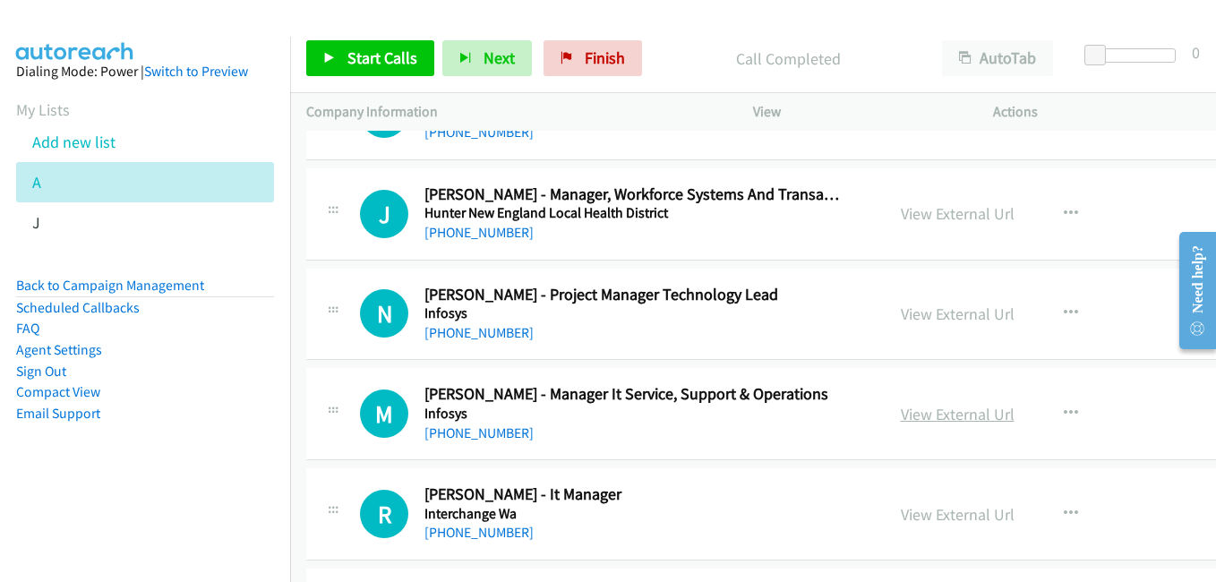
click at [958, 415] on link "View External Url" at bounding box center [958, 414] width 114 height 21
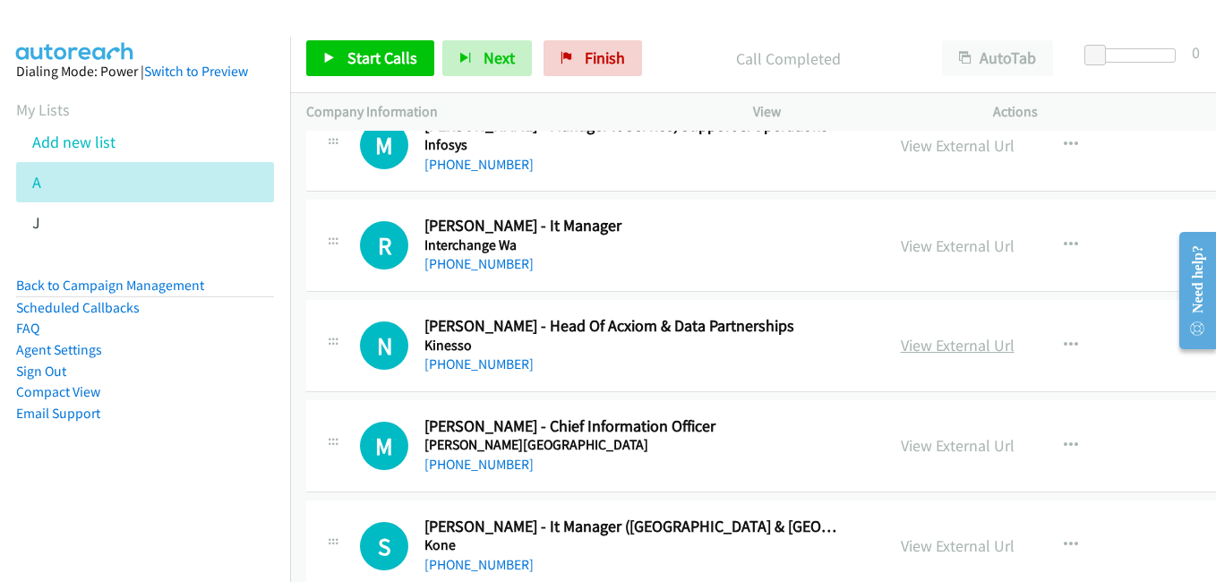
scroll to position [16742, 0]
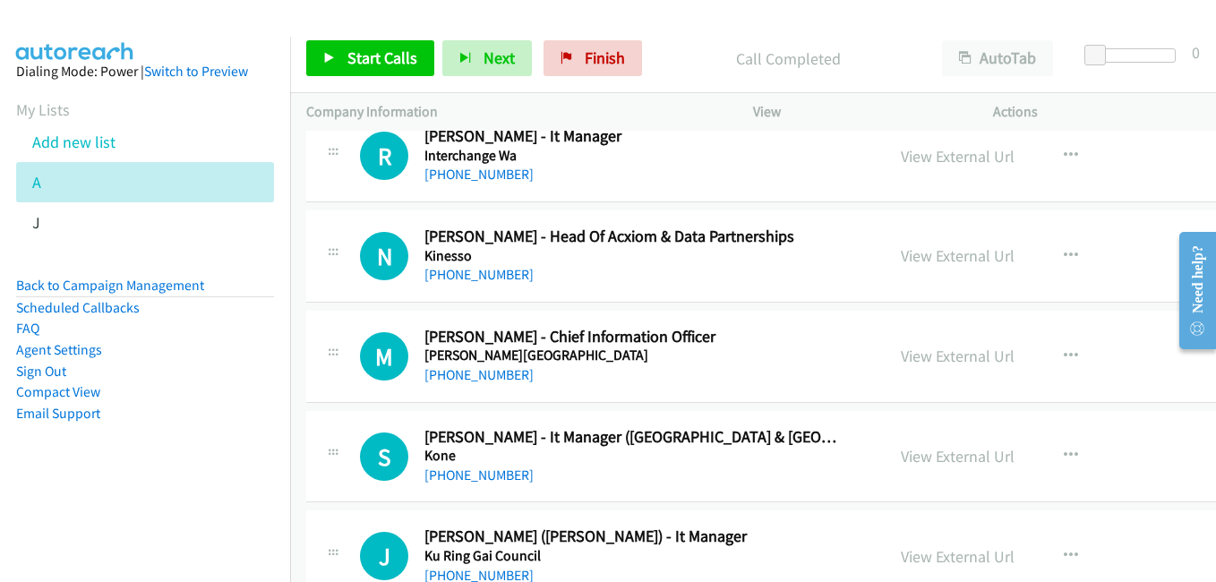
click at [938, 345] on div "View External Url" at bounding box center [958, 356] width 114 height 24
click at [946, 356] on link "View External Url" at bounding box center [958, 356] width 114 height 21
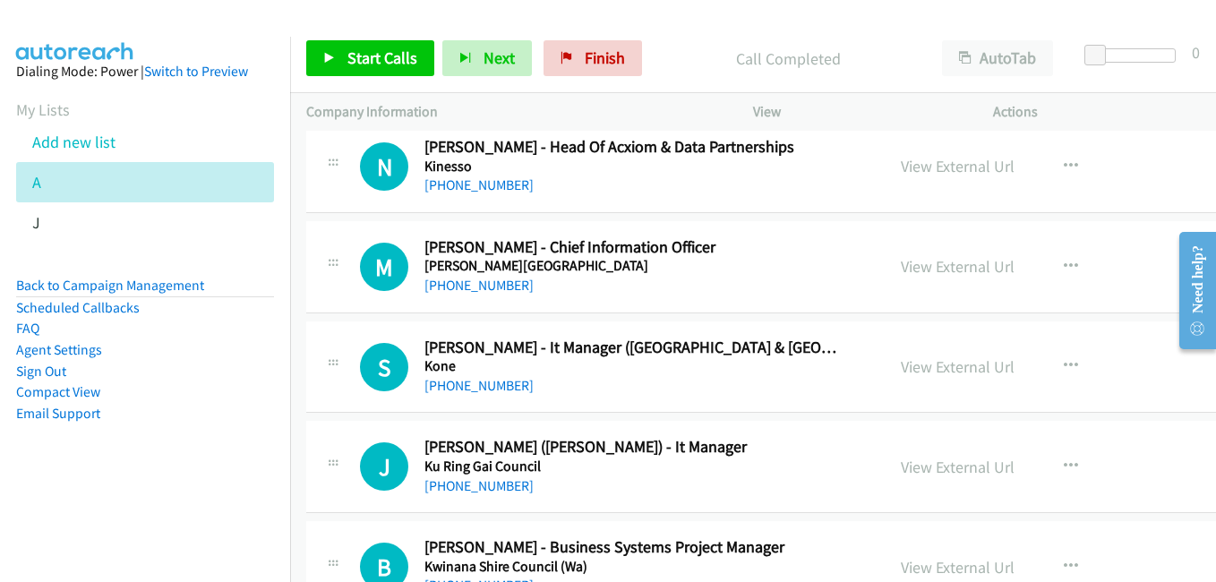
click at [1004, 366] on div "View External Url View External Url Schedule/Manage Callback Start Calls Here R…" at bounding box center [1037, 367] width 305 height 59
click at [992, 368] on link "View External Url" at bounding box center [958, 366] width 114 height 21
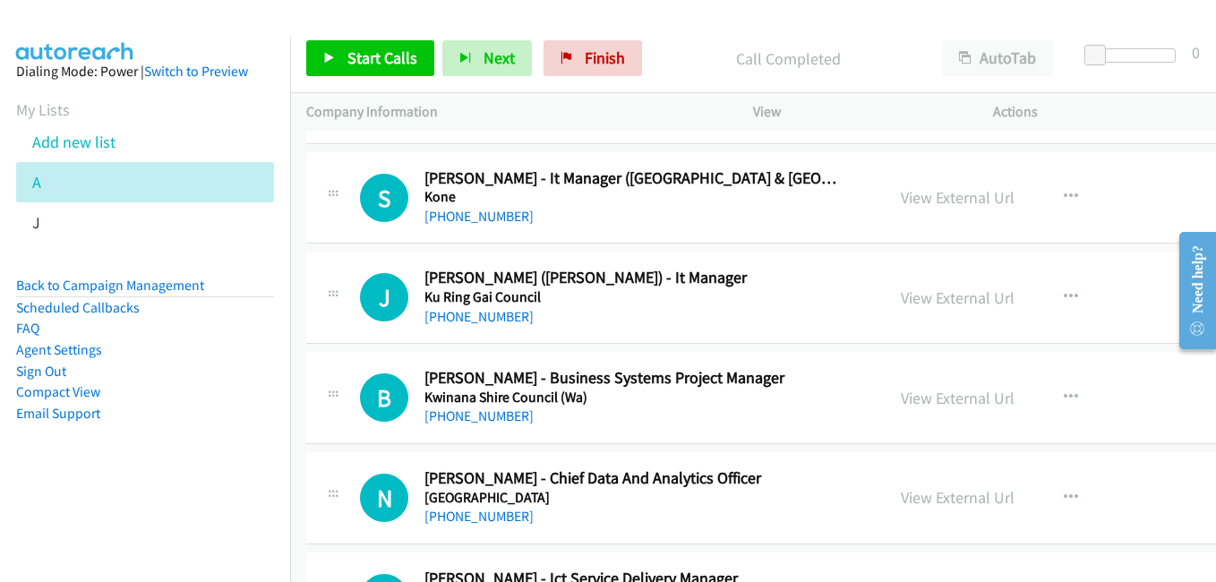
scroll to position [17010, 0]
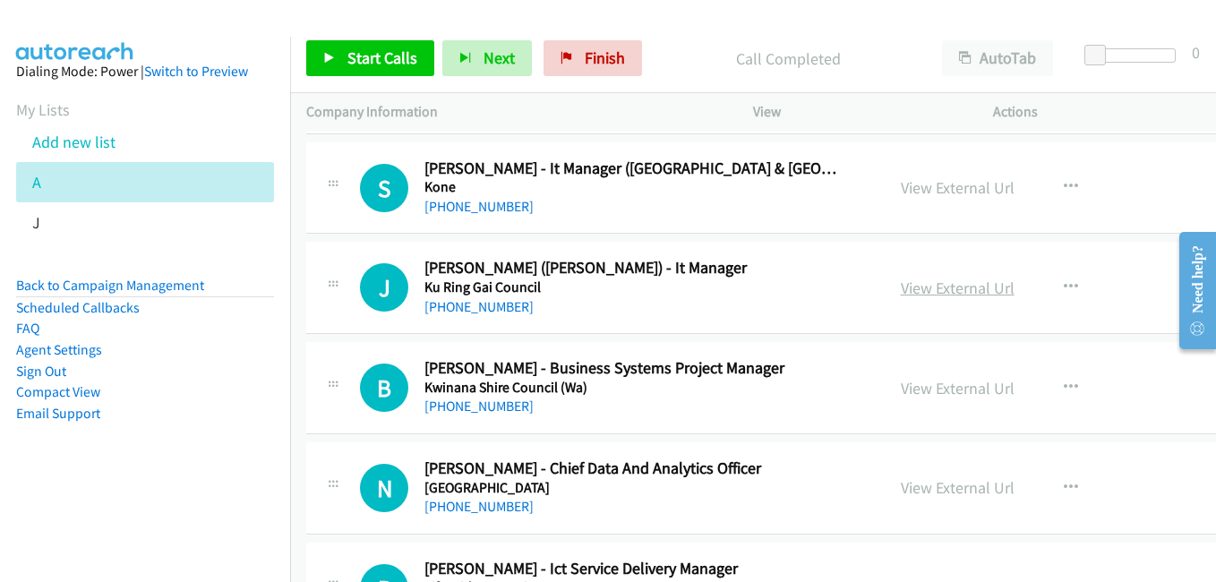
click at [940, 285] on link "View External Url" at bounding box center [958, 288] width 114 height 21
click at [938, 391] on link "View External Url" at bounding box center [958, 388] width 114 height 21
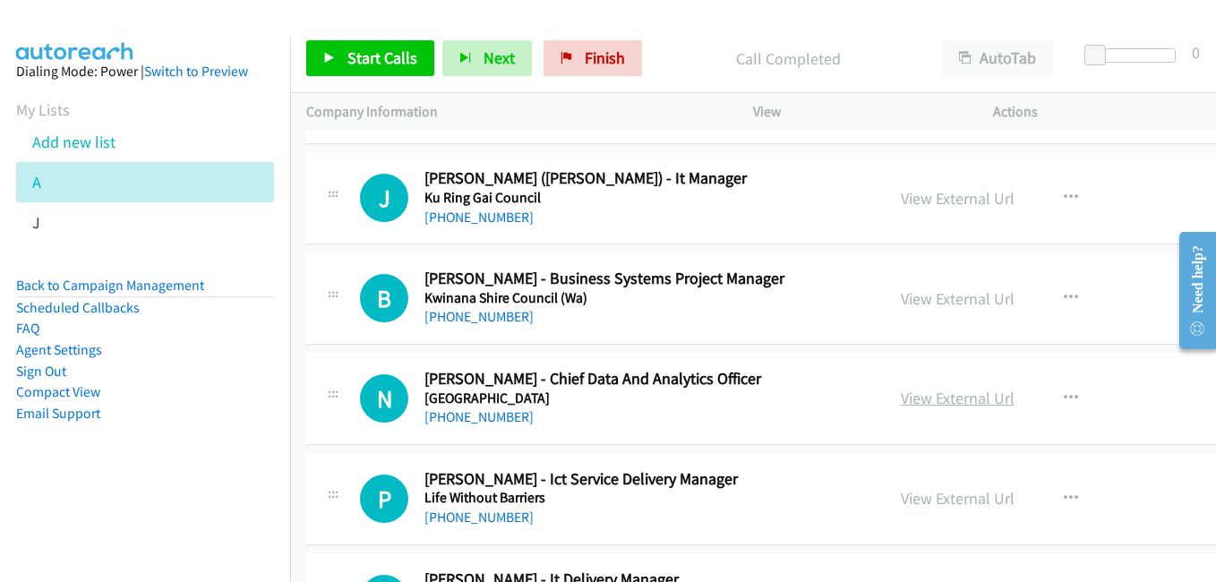
click at [947, 408] on link "View External Url" at bounding box center [958, 398] width 114 height 21
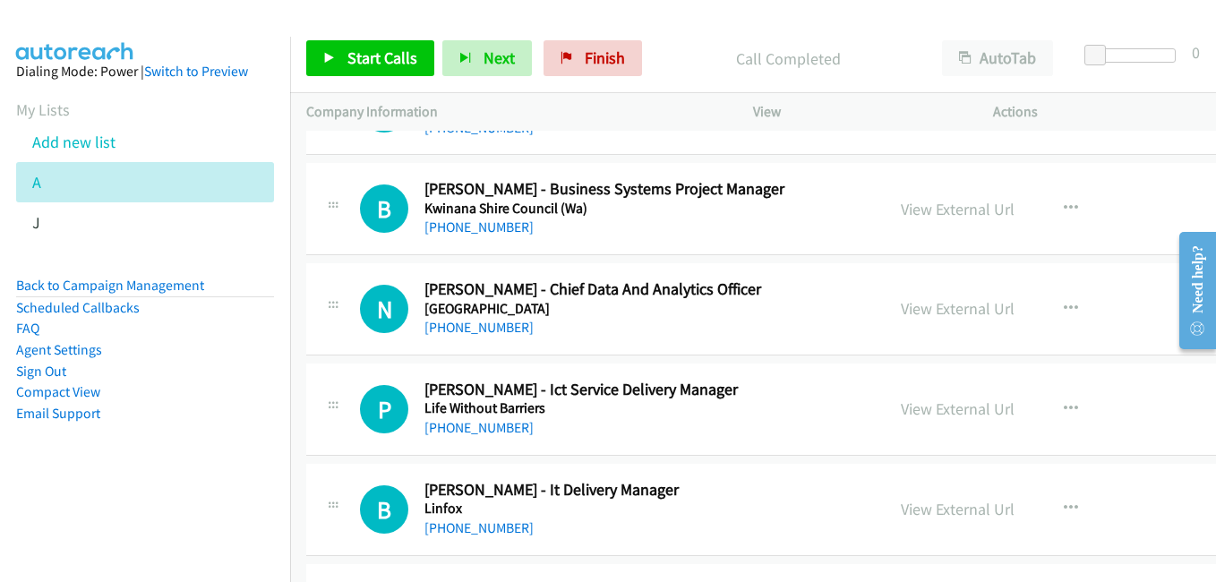
scroll to position [17279, 0]
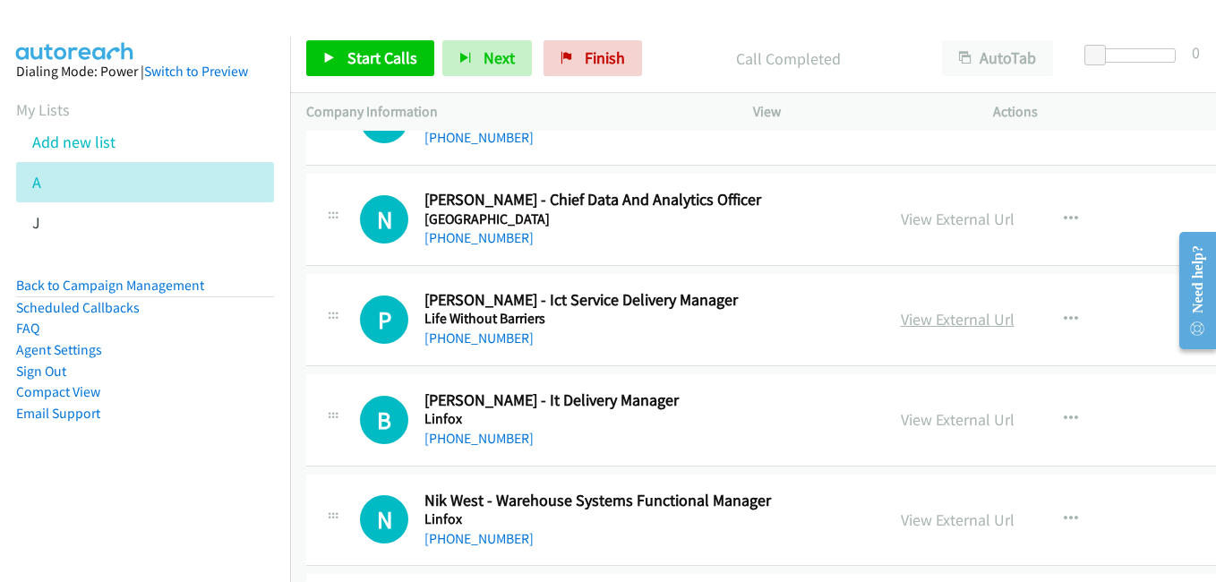
click at [949, 309] on link "View External Url" at bounding box center [958, 319] width 114 height 21
drag, startPoint x: 293, startPoint y: 157, endPoint x: 801, endPoint y: 369, distance: 551.0
click at [293, 157] on td "B Callback Scheduled [PERSON_NAME] - Business Systems Project Manager Kwinana S…" at bounding box center [852, 120] width 1124 height 100
drag, startPoint x: 795, startPoint y: 201, endPoint x: 806, endPoint y: 202, distance: 10.8
click at [795, 201] on h2 "[PERSON_NAME] - Chief Data And Analytics Officer" at bounding box center [634, 200] width 420 height 21
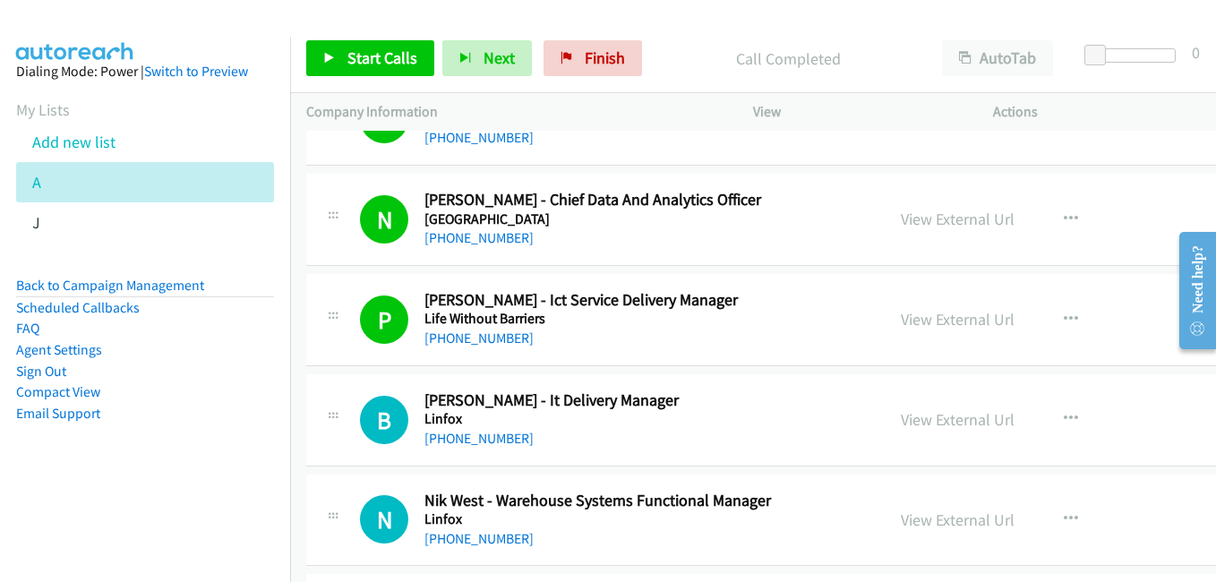
click at [797, 433] on div "[PHONE_NUMBER]" at bounding box center [634, 438] width 420 height 21
click at [939, 424] on link "View External Url" at bounding box center [958, 419] width 114 height 21
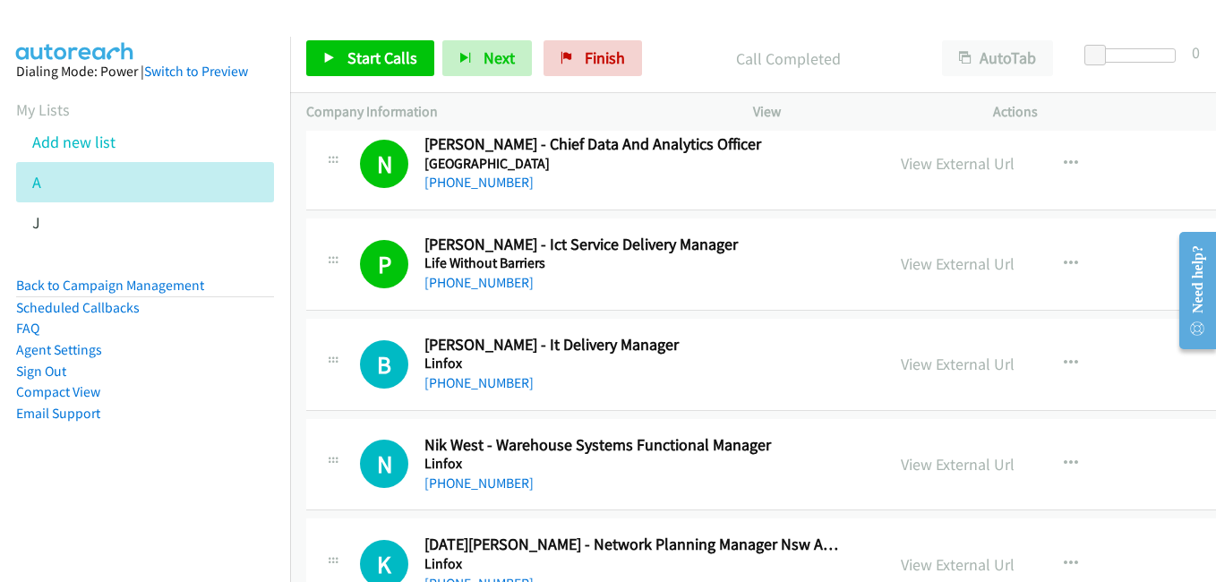
scroll to position [17547, 0]
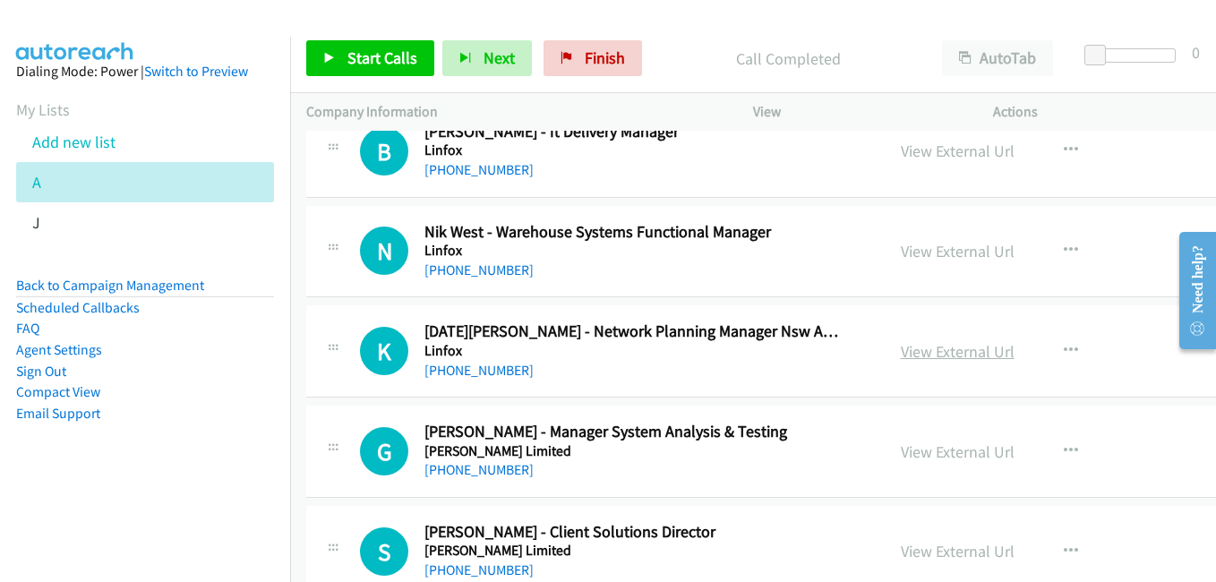
click at [963, 353] on link "View External Url" at bounding box center [958, 351] width 114 height 21
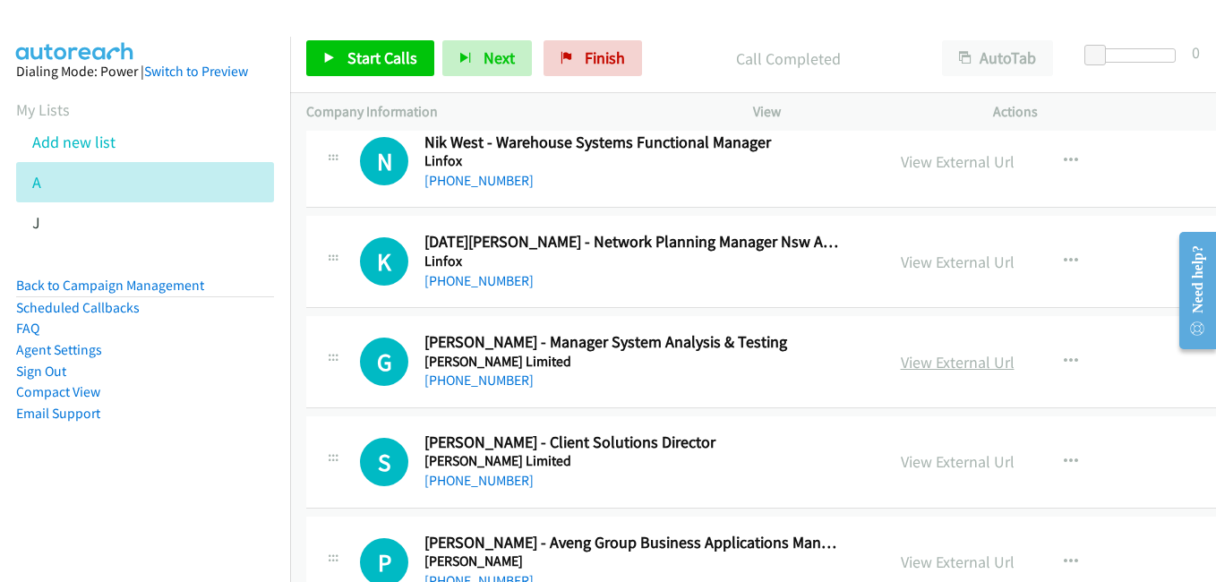
click at [936, 366] on link "View External Url" at bounding box center [958, 362] width 114 height 21
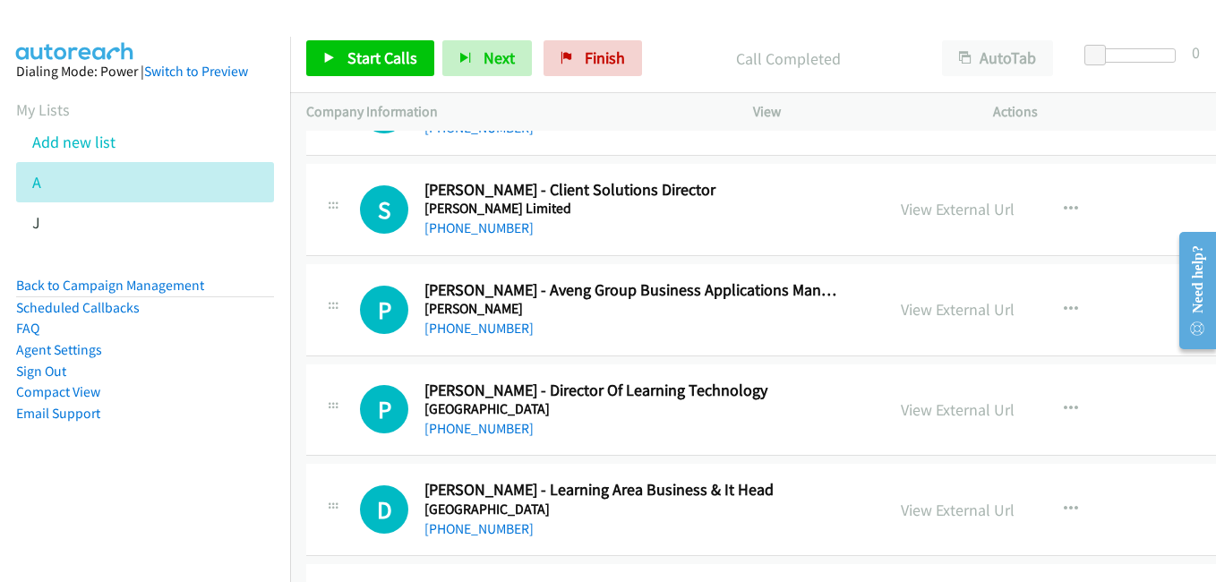
scroll to position [17905, 0]
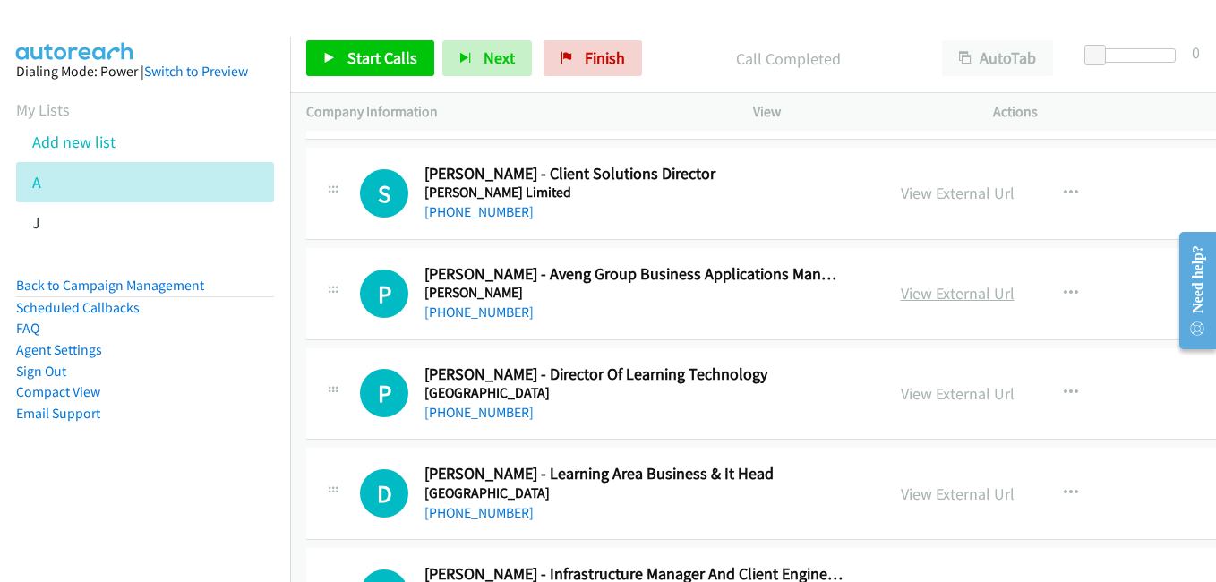
click at [956, 300] on link "View External Url" at bounding box center [958, 293] width 114 height 21
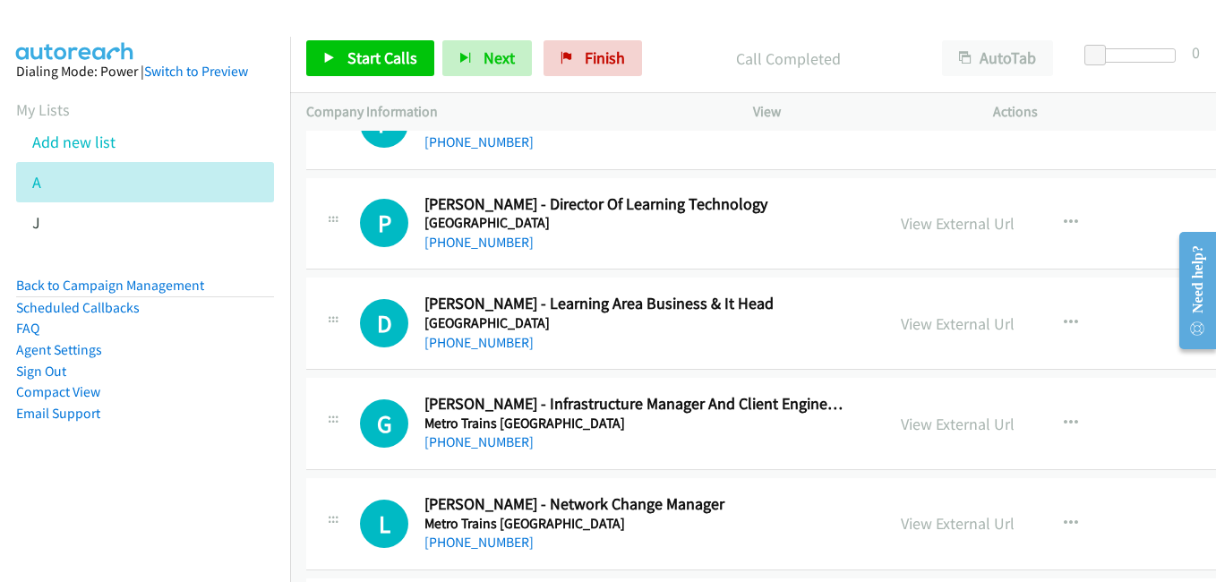
scroll to position [18085, 0]
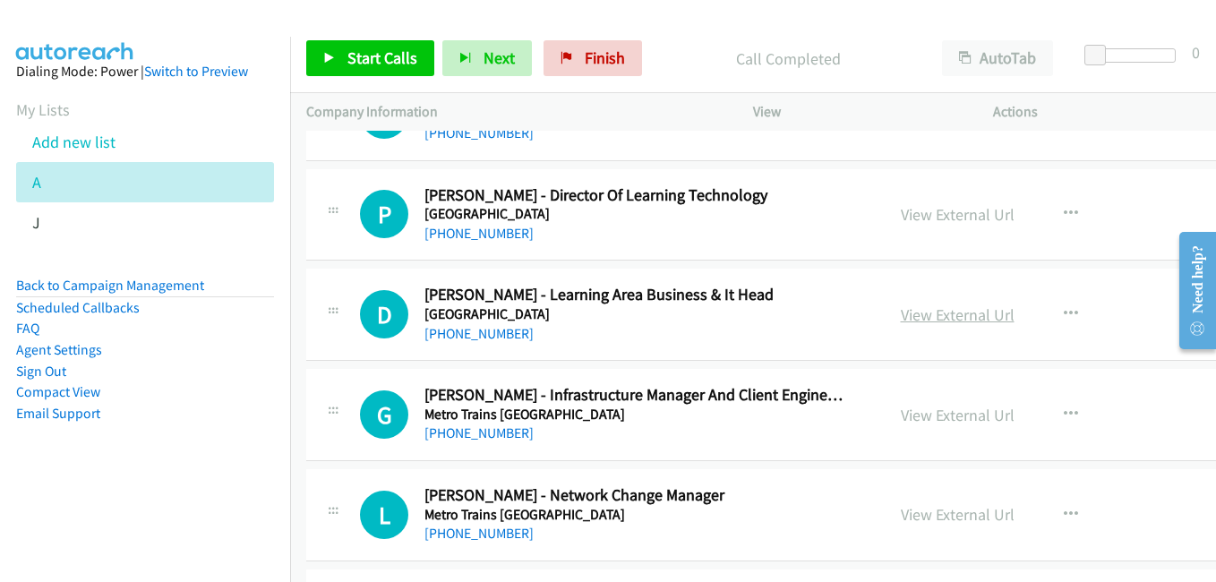
click at [975, 316] on link "View External Url" at bounding box center [958, 314] width 114 height 21
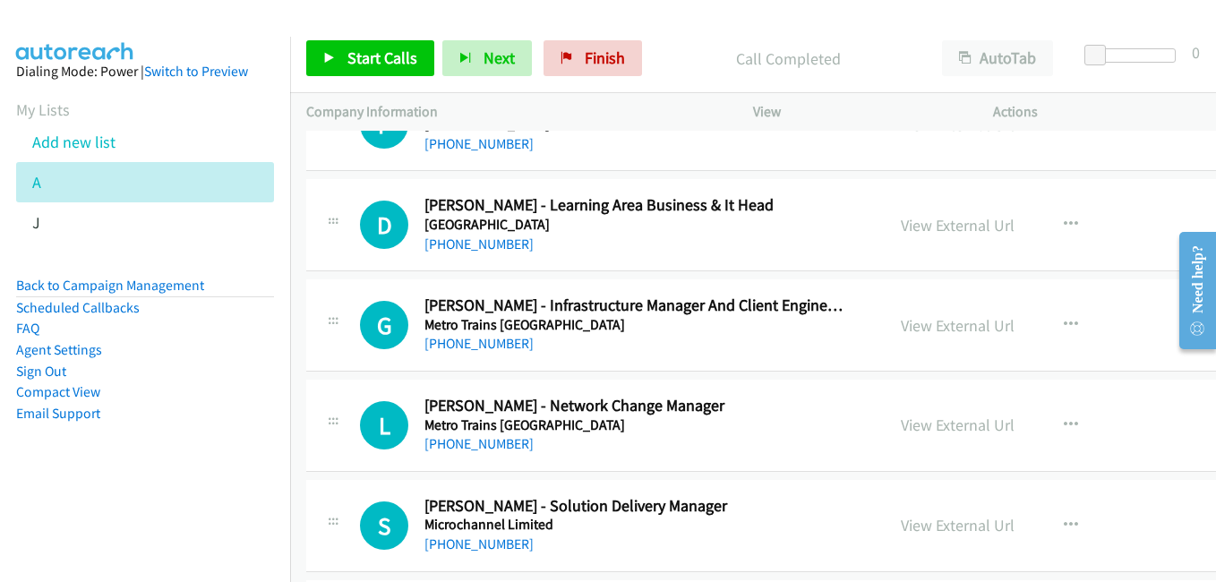
scroll to position [18264, 0]
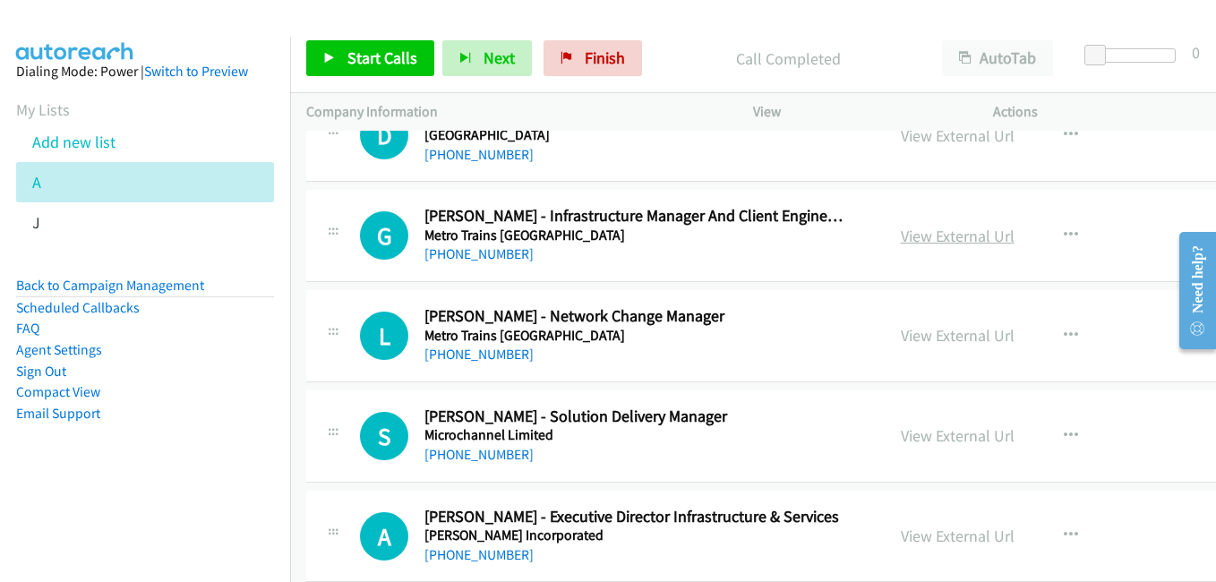
click at [938, 243] on link "View External Url" at bounding box center [958, 236] width 114 height 21
click at [938, 337] on link "View External Url" at bounding box center [958, 335] width 114 height 21
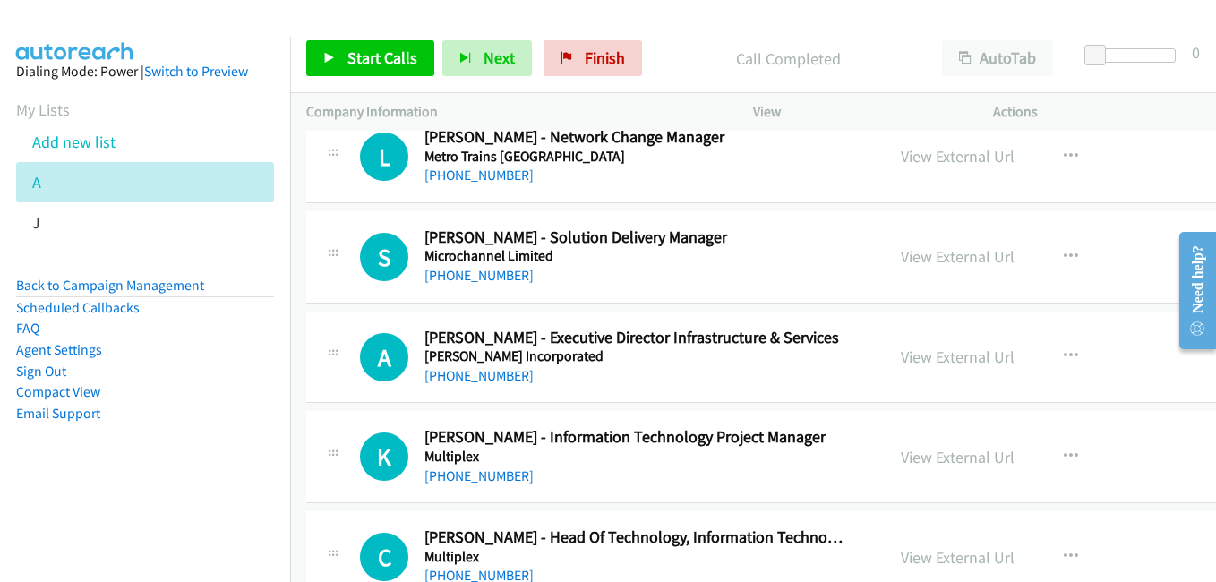
click at [953, 363] on link "View External Url" at bounding box center [958, 356] width 114 height 21
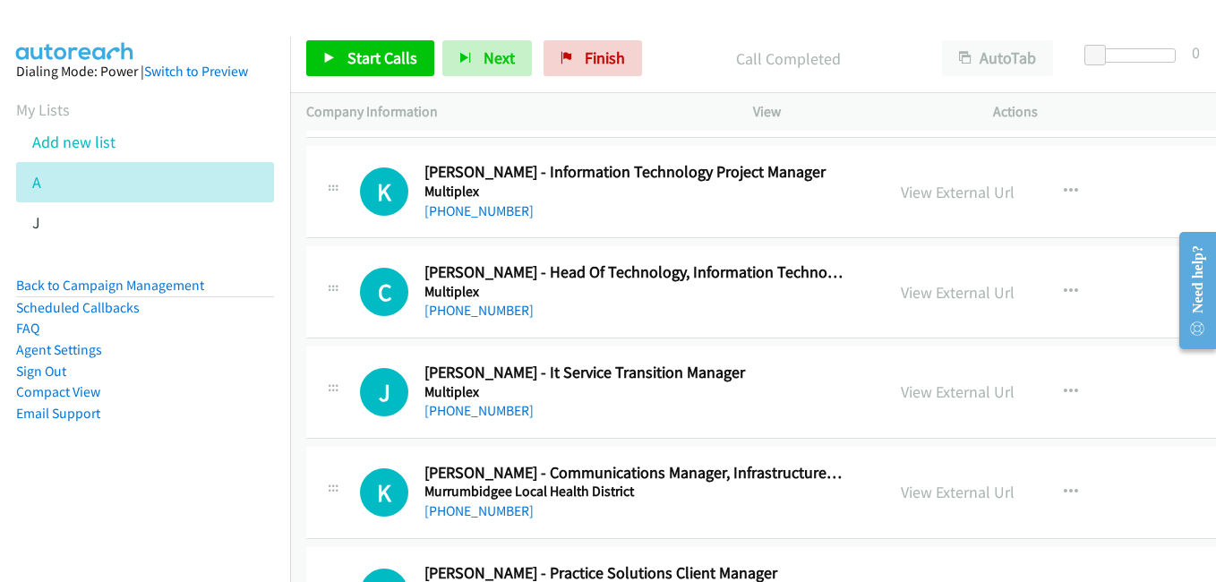
scroll to position [18711, 0]
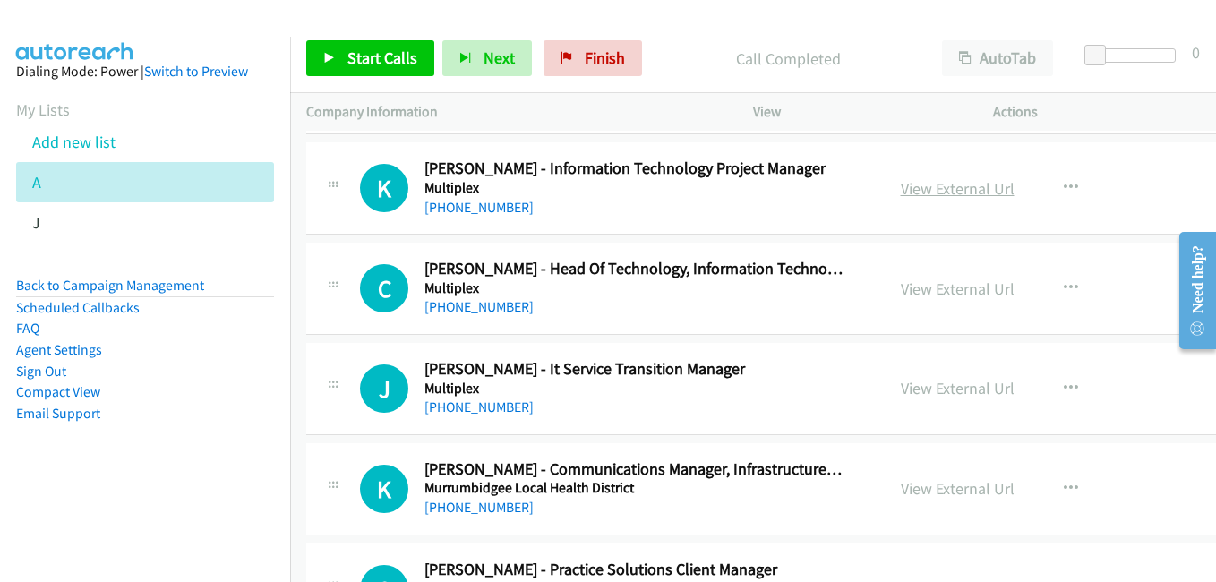
drag, startPoint x: 975, startPoint y: 194, endPoint x: 940, endPoint y: 186, distance: 35.8
click at [975, 194] on link "View External Url" at bounding box center [958, 188] width 114 height 21
click at [928, 281] on link "View External Url" at bounding box center [958, 288] width 114 height 21
click at [949, 390] on link "View External Url" at bounding box center [958, 388] width 114 height 21
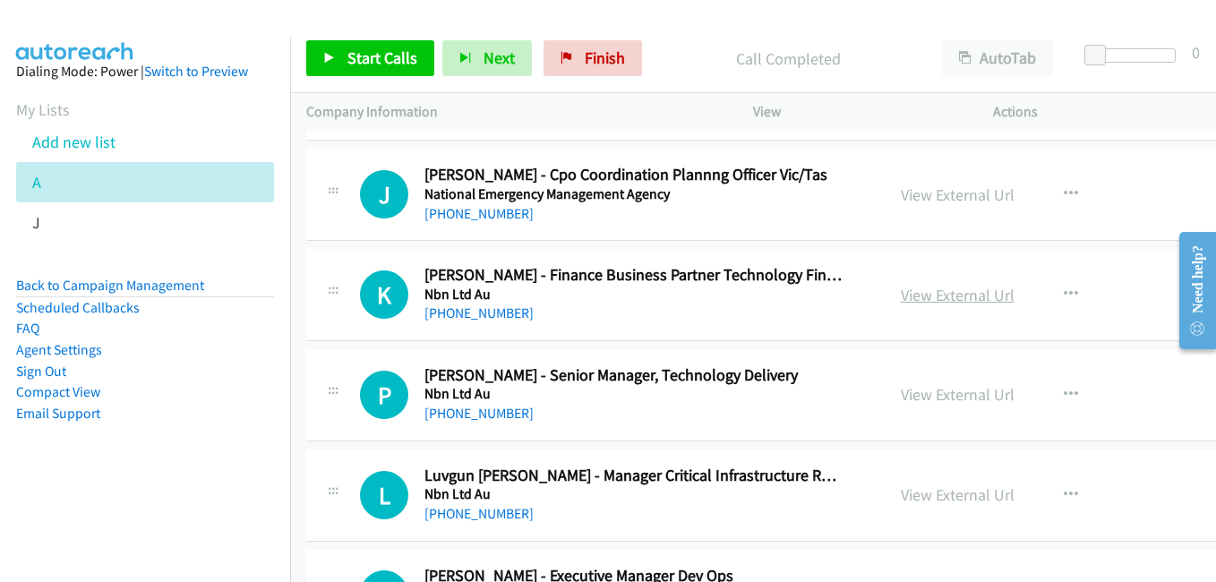
scroll to position [19338, 0]
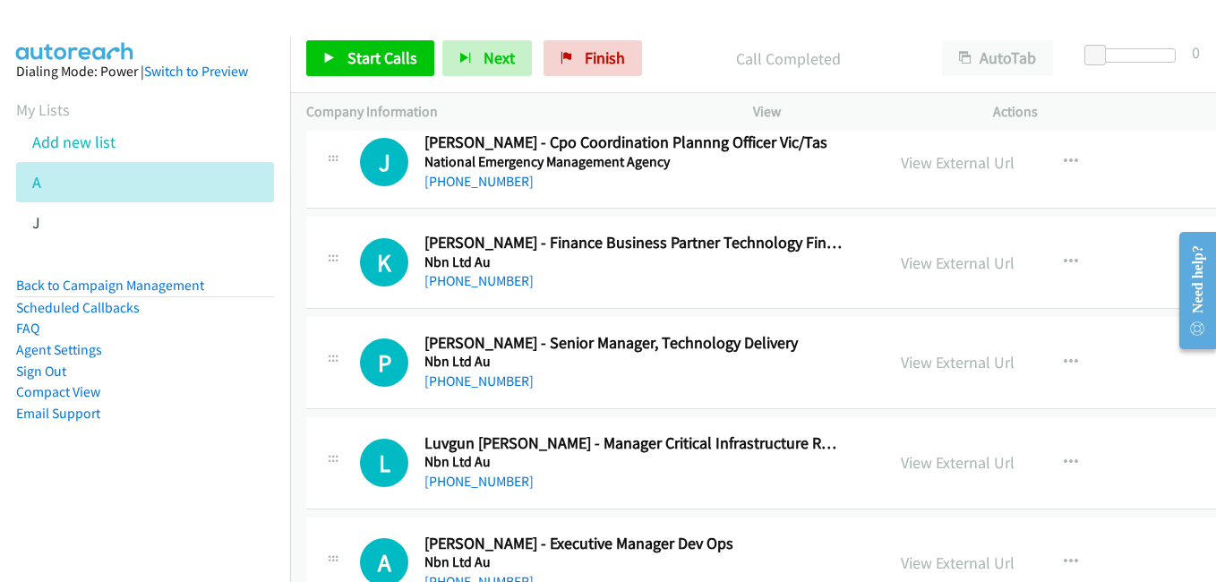
drag, startPoint x: 940, startPoint y: 363, endPoint x: 860, endPoint y: 332, distance: 85.6
click at [940, 363] on link "View External Url" at bounding box center [958, 362] width 114 height 21
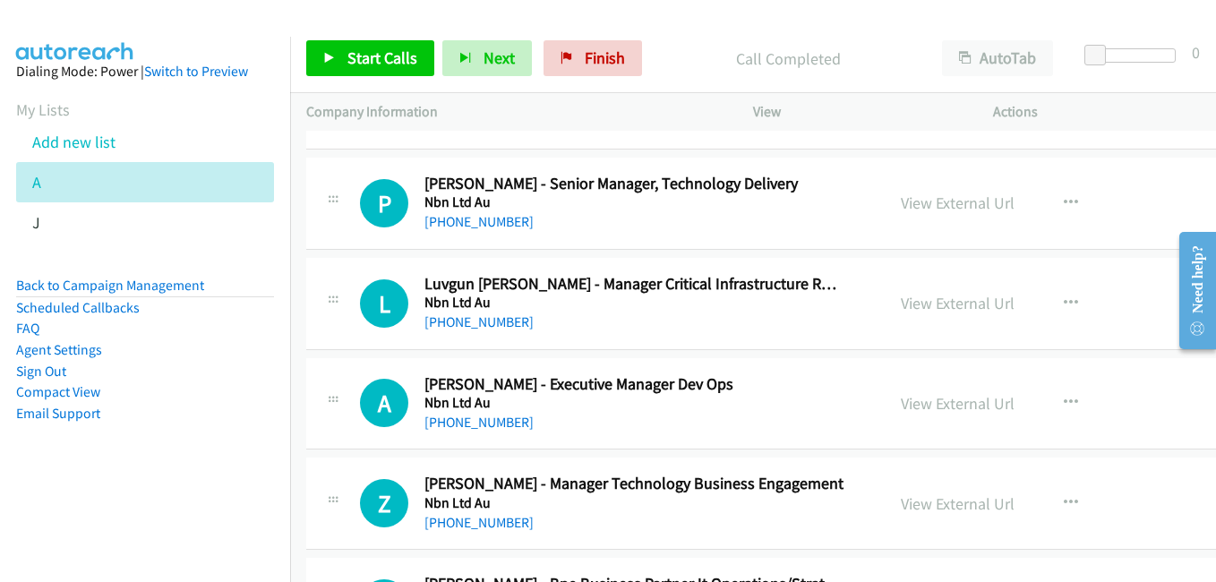
scroll to position [19517, 0]
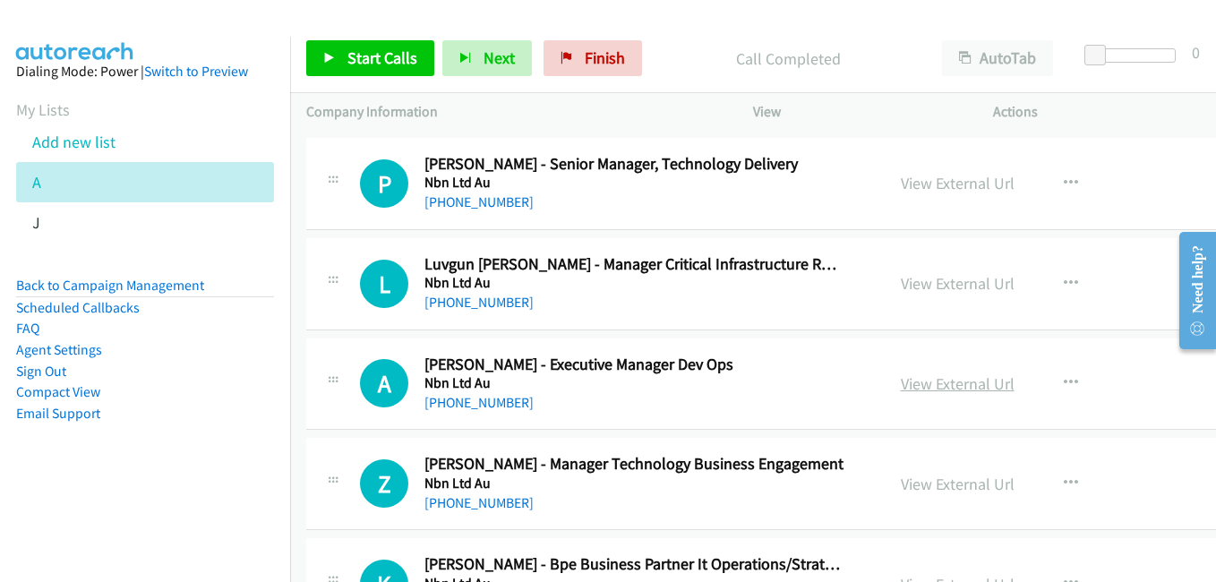
click at [954, 387] on link "View External Url" at bounding box center [958, 383] width 114 height 21
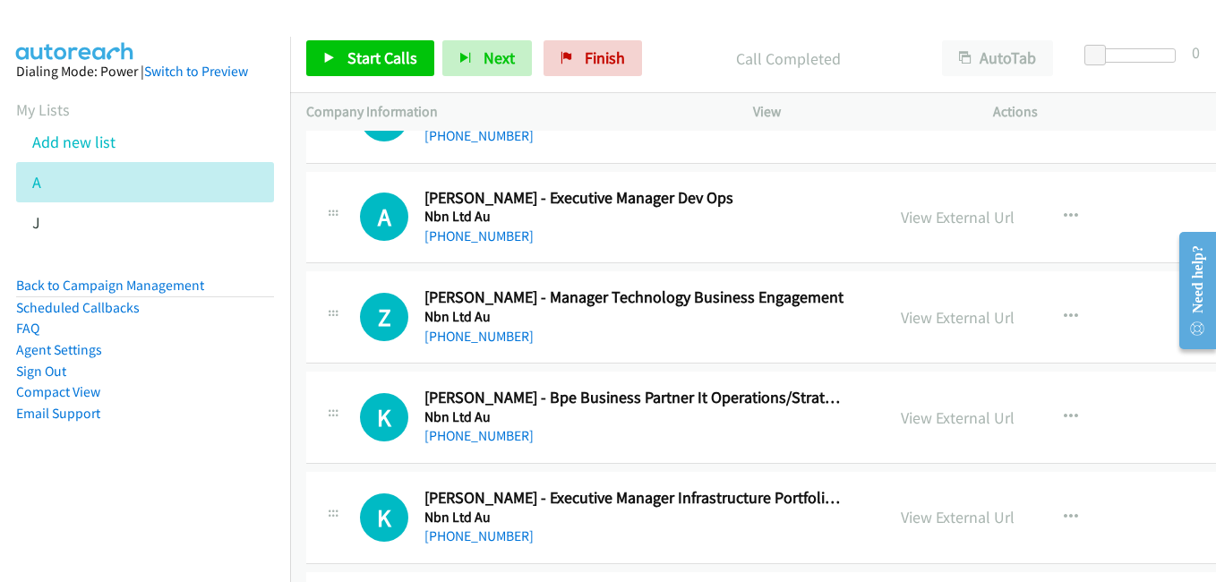
scroll to position [19696, 0]
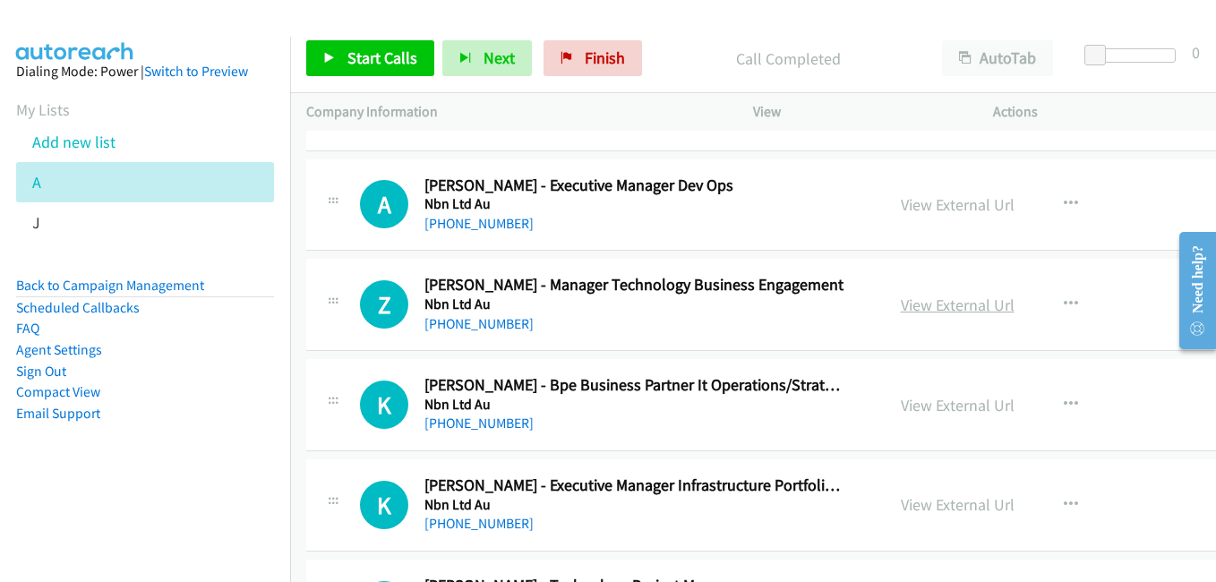
click at [959, 299] on link "View External Url" at bounding box center [958, 305] width 114 height 21
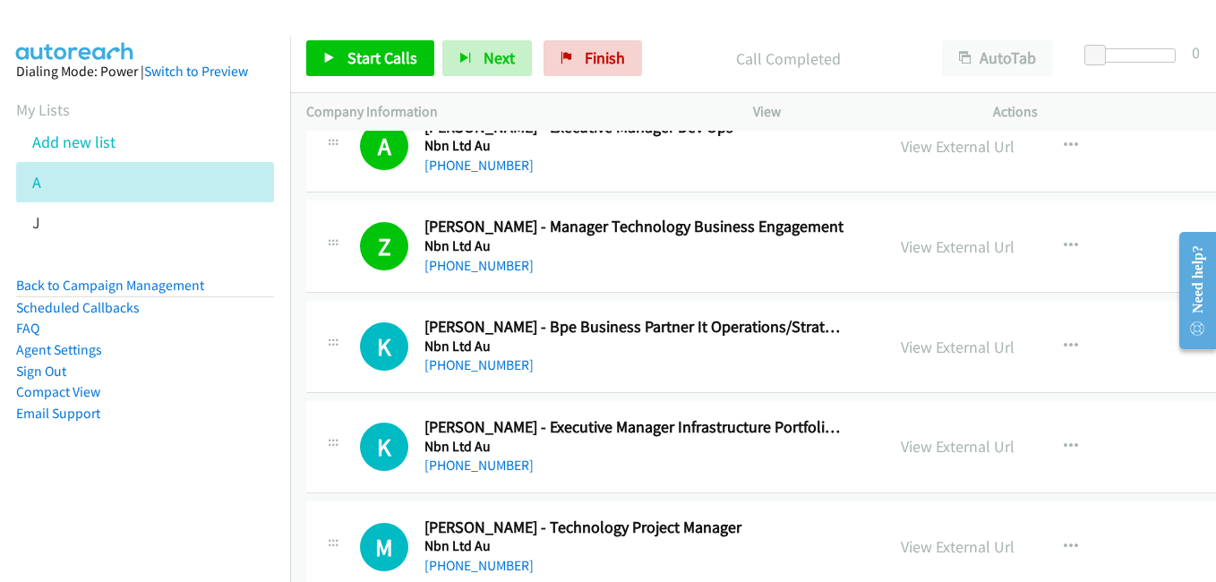
scroll to position [19786, 0]
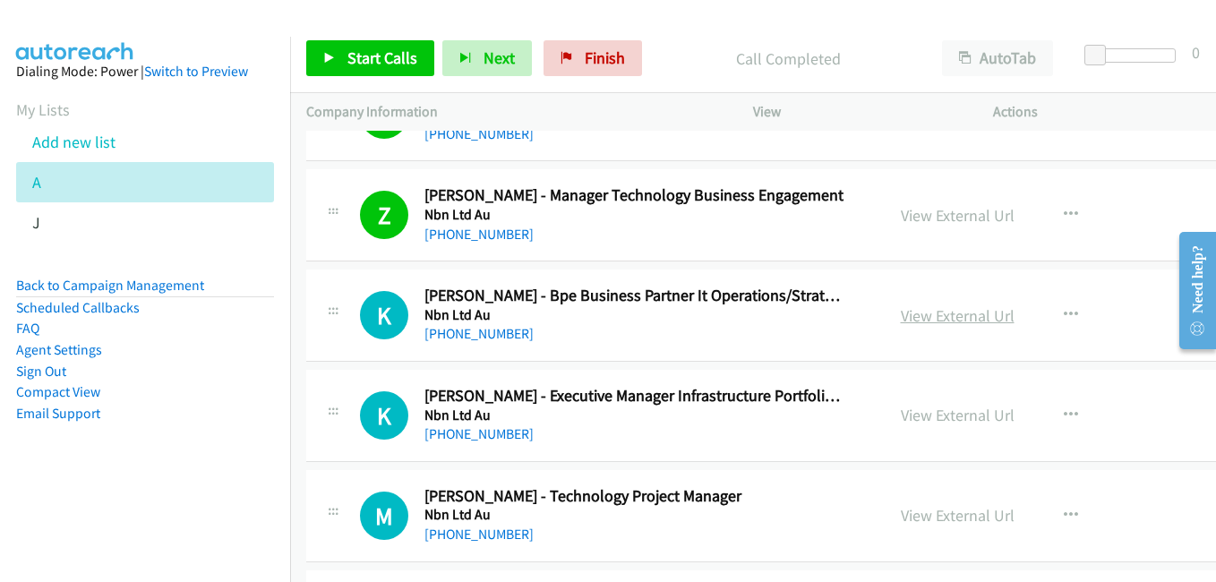
drag, startPoint x: 979, startPoint y: 315, endPoint x: 962, endPoint y: 315, distance: 17.0
click at [979, 315] on link "View External Url" at bounding box center [958, 315] width 114 height 21
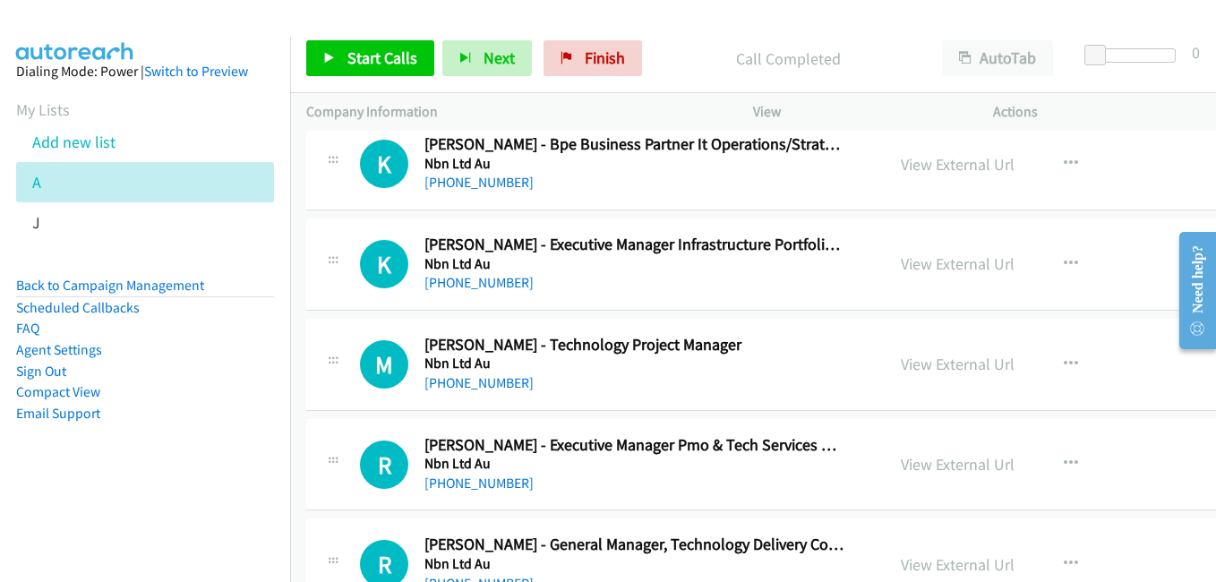
scroll to position [19965, 0]
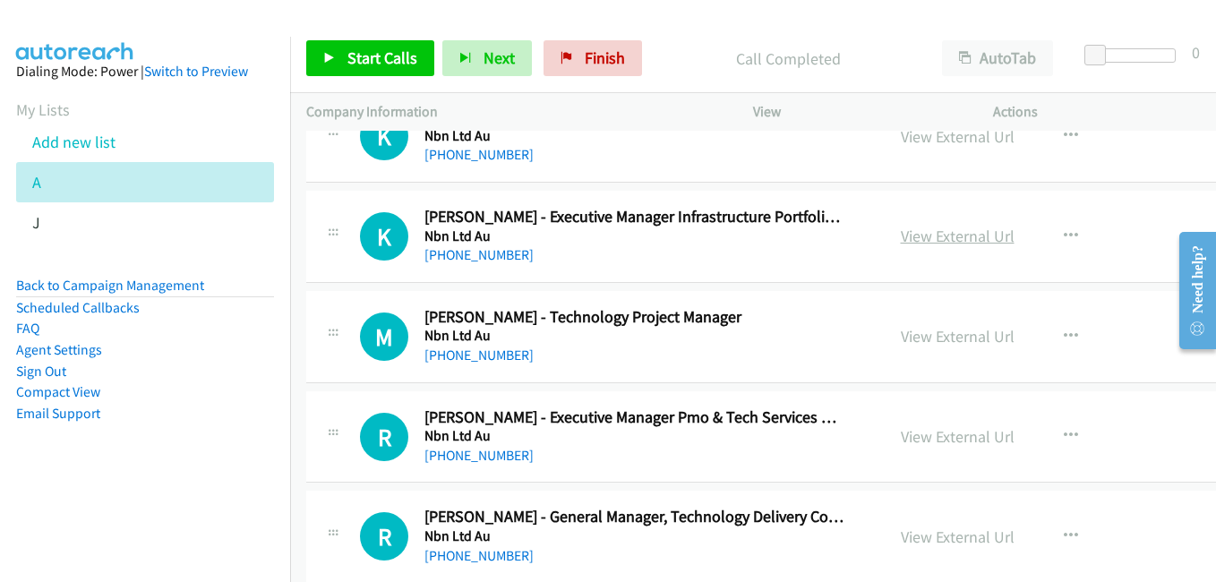
click at [938, 235] on link "View External Url" at bounding box center [958, 236] width 114 height 21
click at [950, 339] on link "View External Url" at bounding box center [958, 336] width 114 height 21
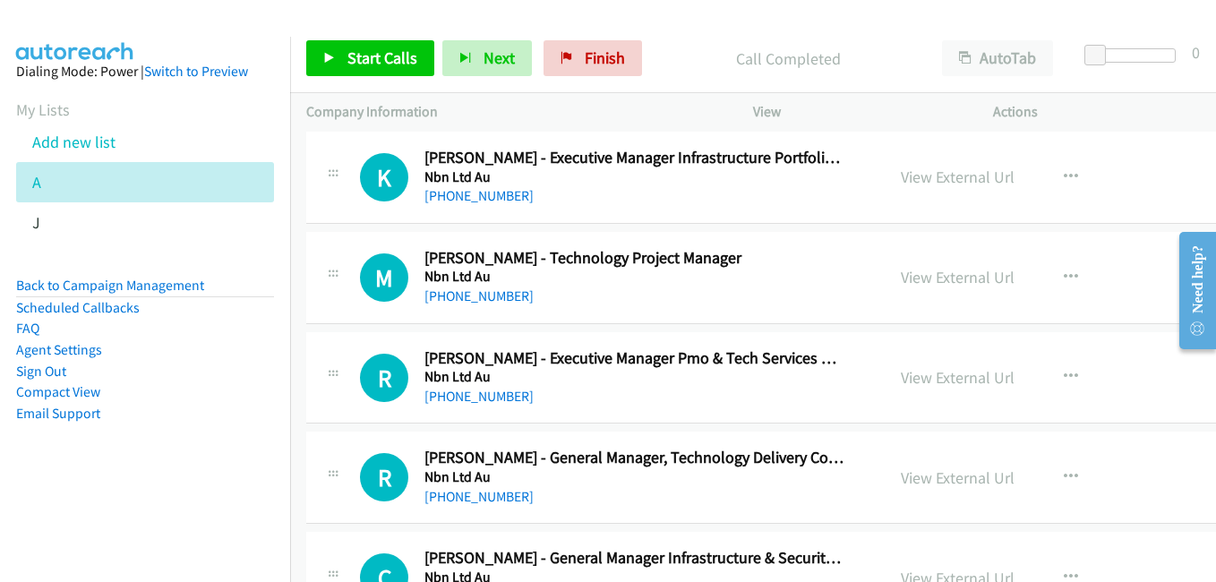
scroll to position [20054, 0]
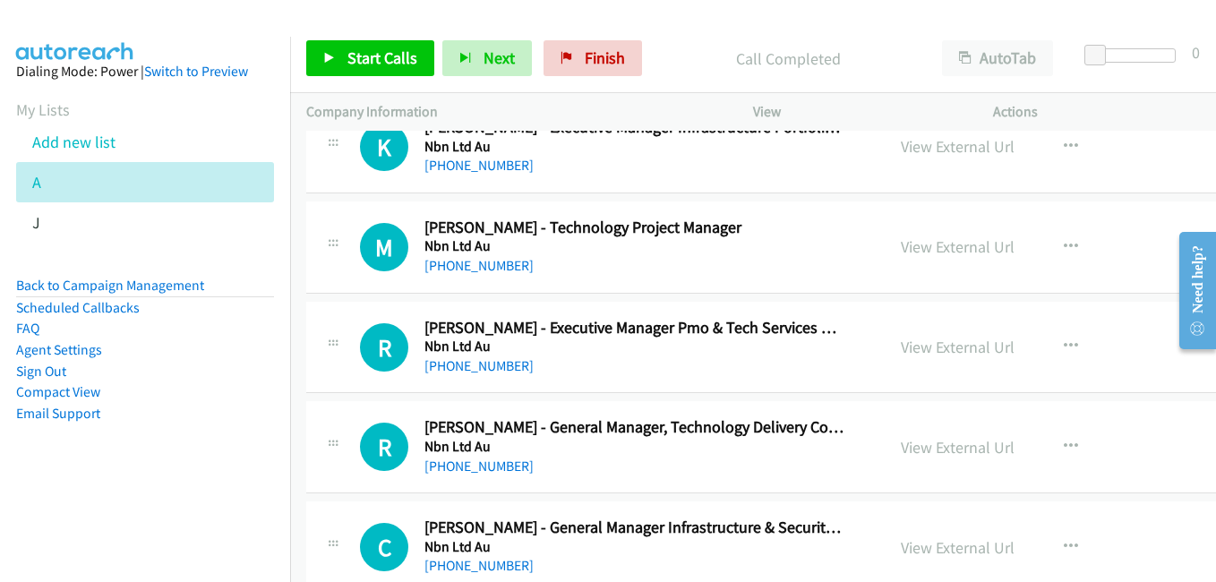
drag, startPoint x: 934, startPoint y: 349, endPoint x: 657, endPoint y: 190, distance: 319.3
click at [934, 349] on link "View External Url" at bounding box center [958, 347] width 114 height 21
click at [967, 449] on link "View External Url" at bounding box center [958, 447] width 114 height 21
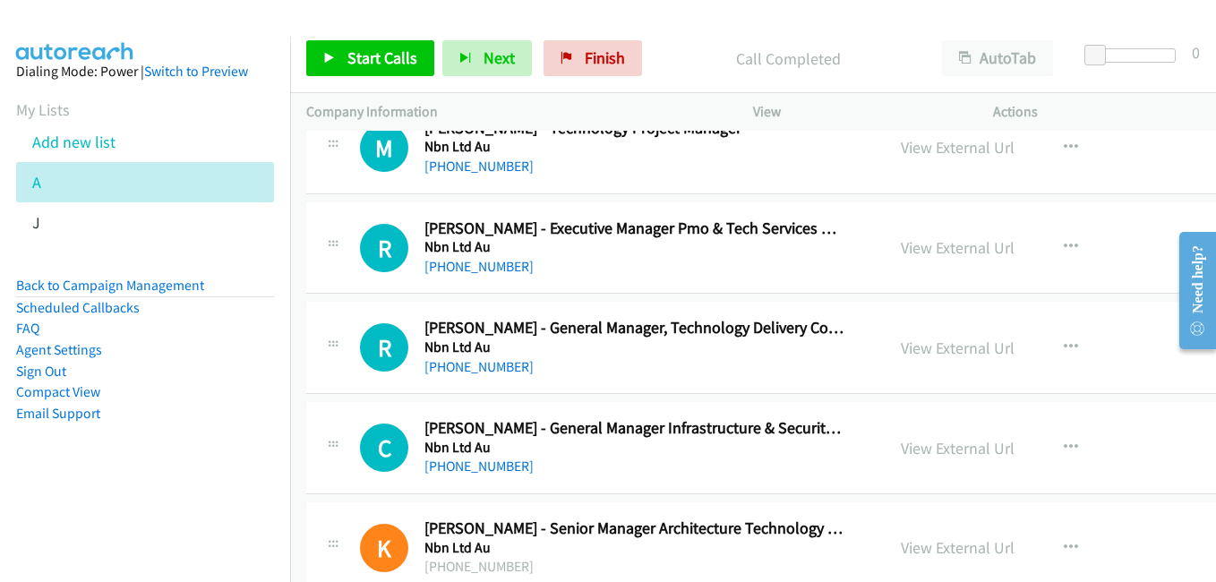
scroll to position [20233, 0]
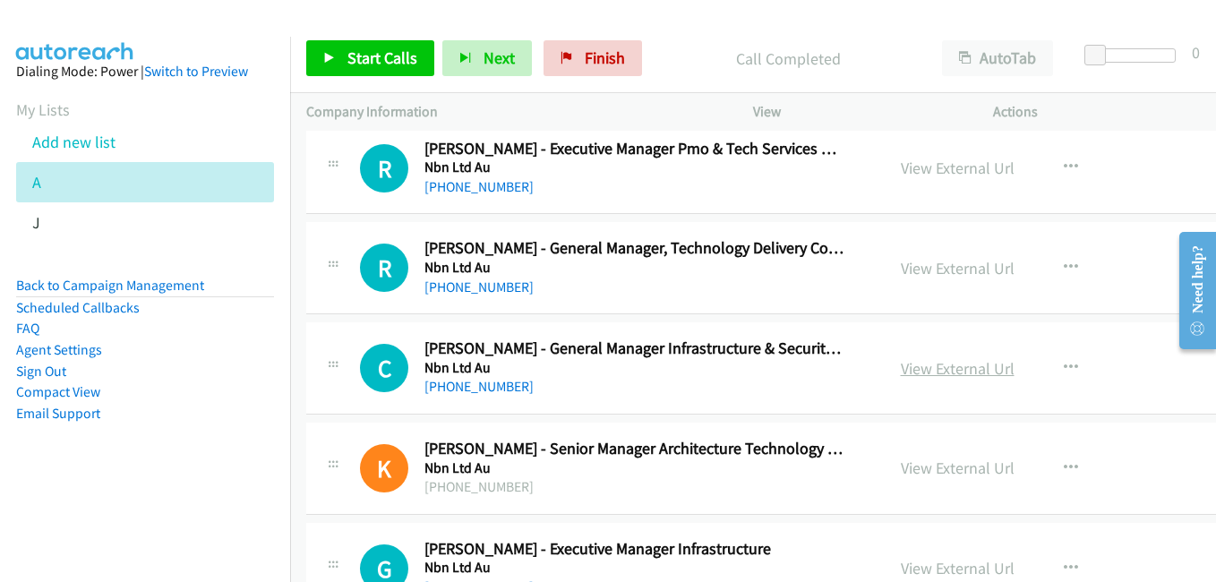
click at [921, 366] on link "View External Url" at bounding box center [958, 368] width 114 height 21
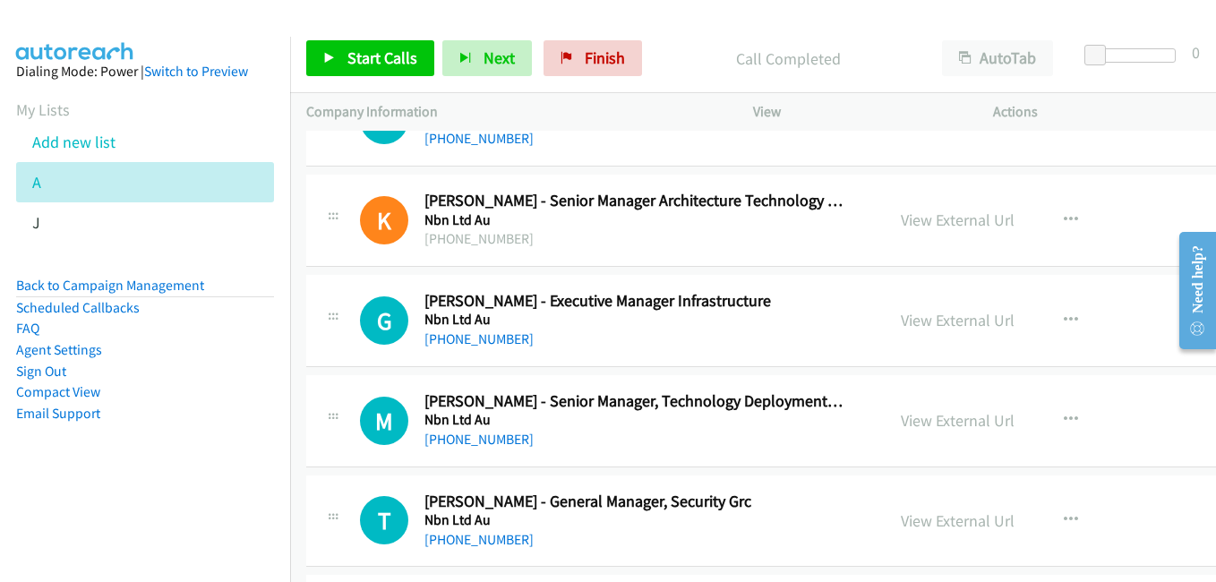
scroll to position [20502, 0]
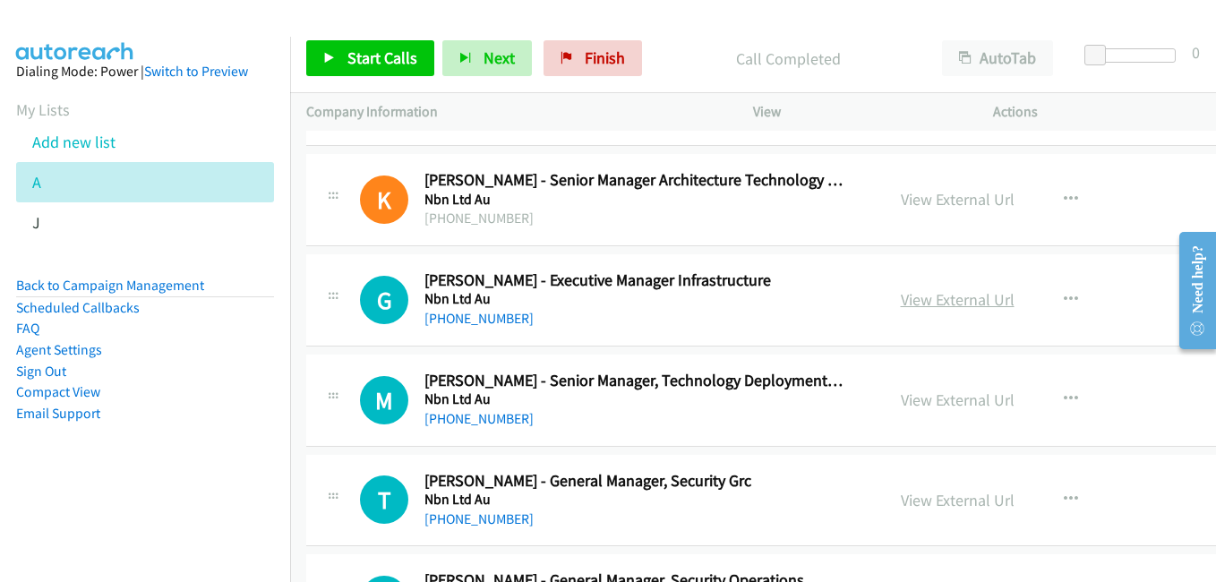
drag, startPoint x: 908, startPoint y: 297, endPoint x: 940, endPoint y: 298, distance: 32.2
click at [908, 297] on link "View External Url" at bounding box center [958, 299] width 114 height 21
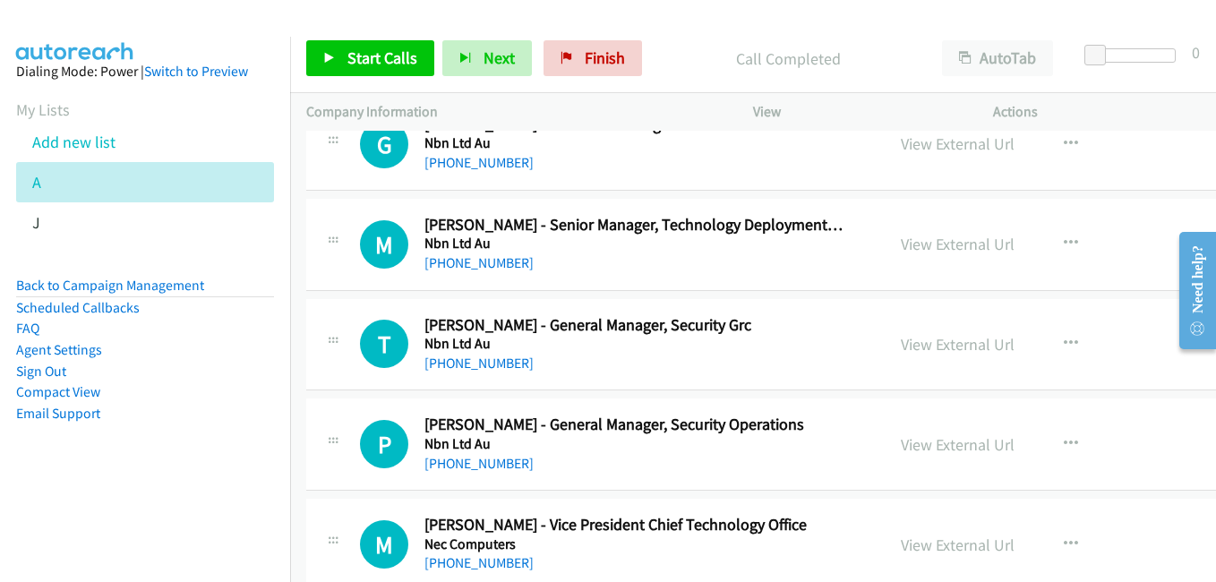
scroll to position [20681, 0]
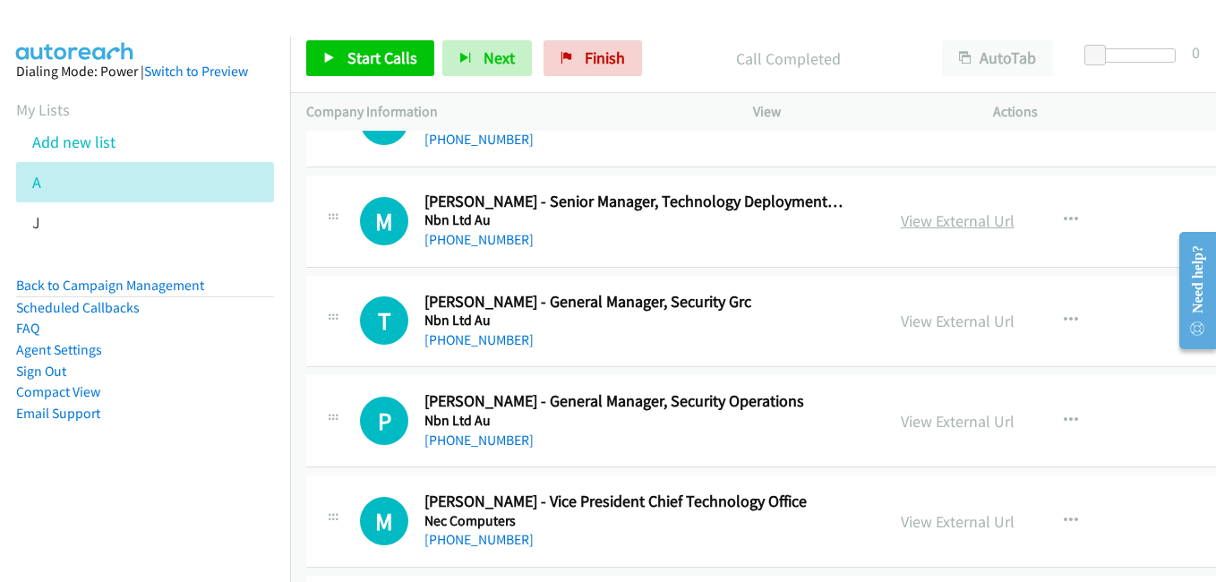
click at [944, 226] on link "View External Url" at bounding box center [958, 220] width 114 height 21
click at [955, 326] on link "View External Url" at bounding box center [958, 321] width 114 height 21
click at [945, 420] on link "View External Url" at bounding box center [958, 421] width 114 height 21
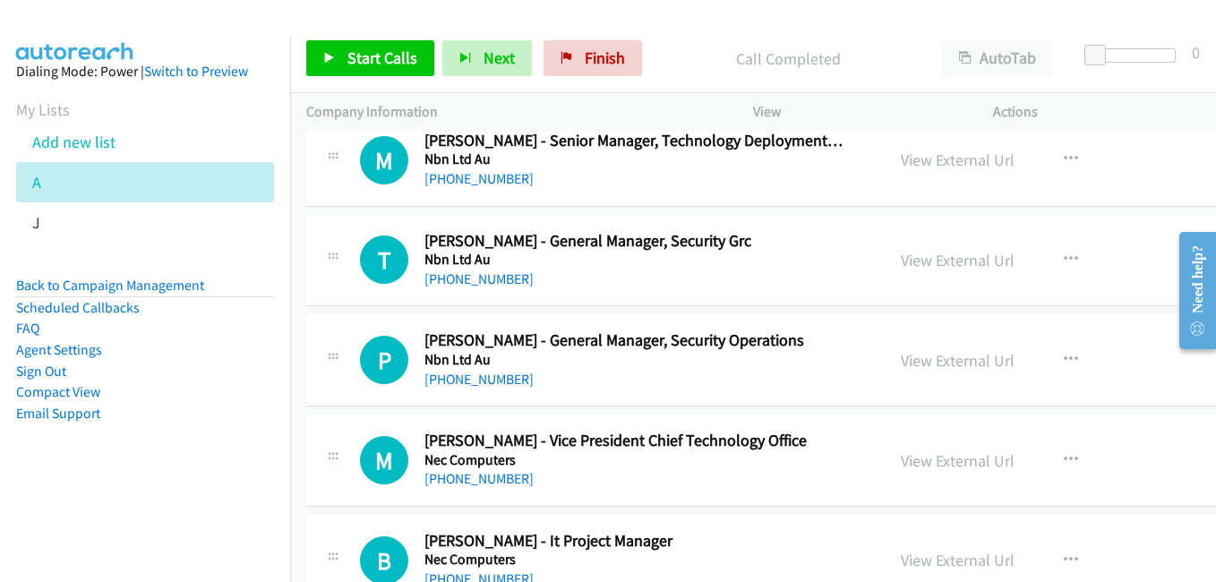
scroll to position [20770, 0]
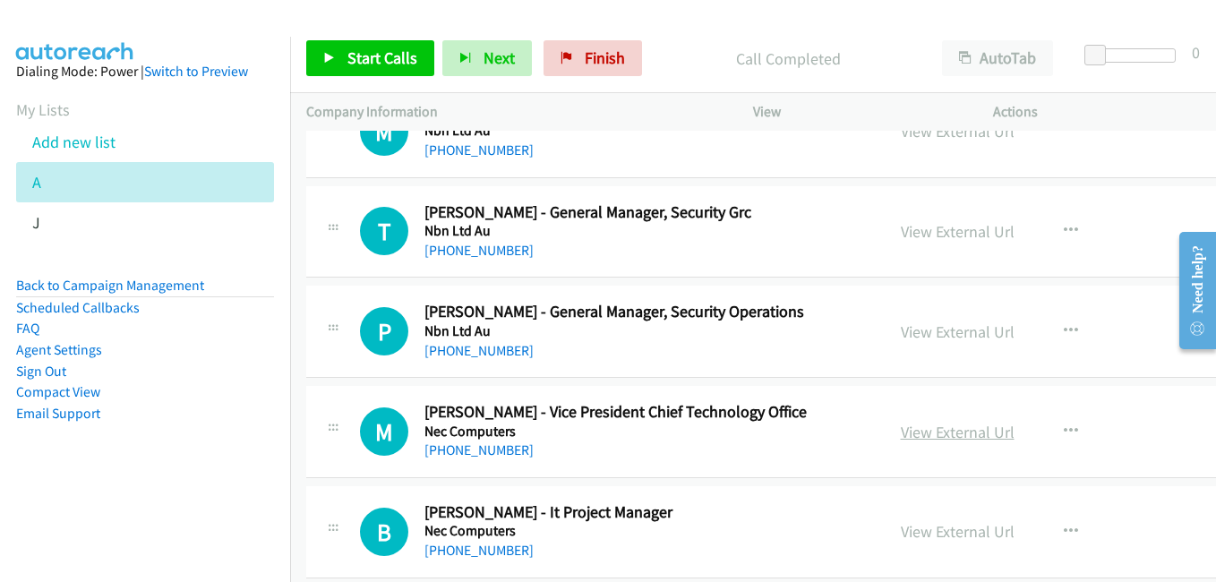
drag, startPoint x: 962, startPoint y: 431, endPoint x: 948, endPoint y: 426, distance: 14.2
click at [962, 431] on link "View External Url" at bounding box center [958, 432] width 114 height 21
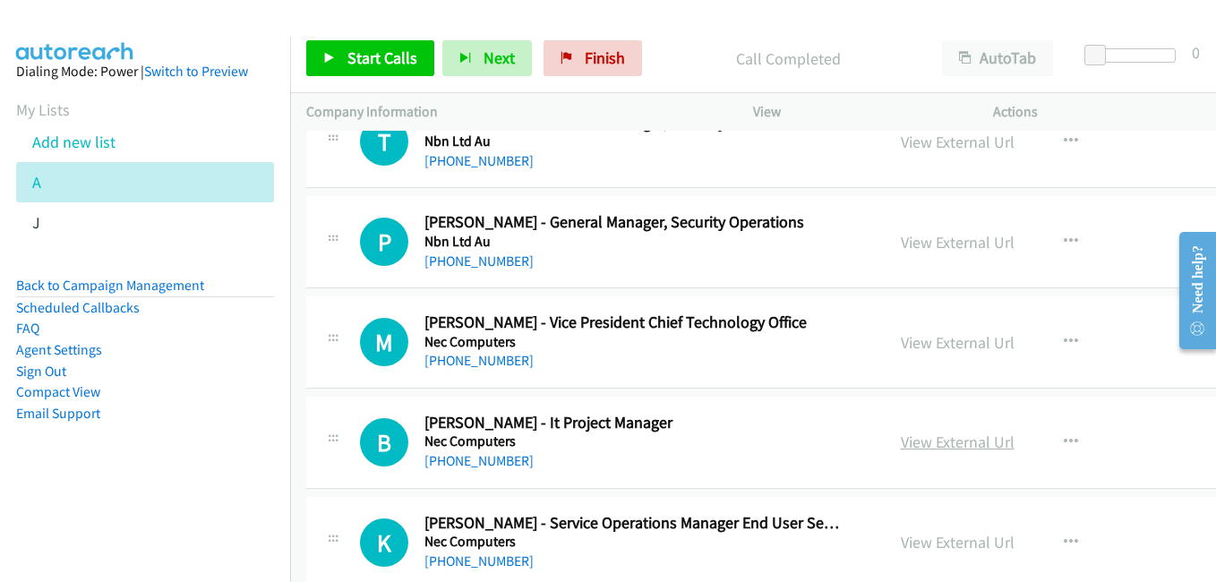
click at [922, 448] on link "View External Url" at bounding box center [958, 442] width 114 height 21
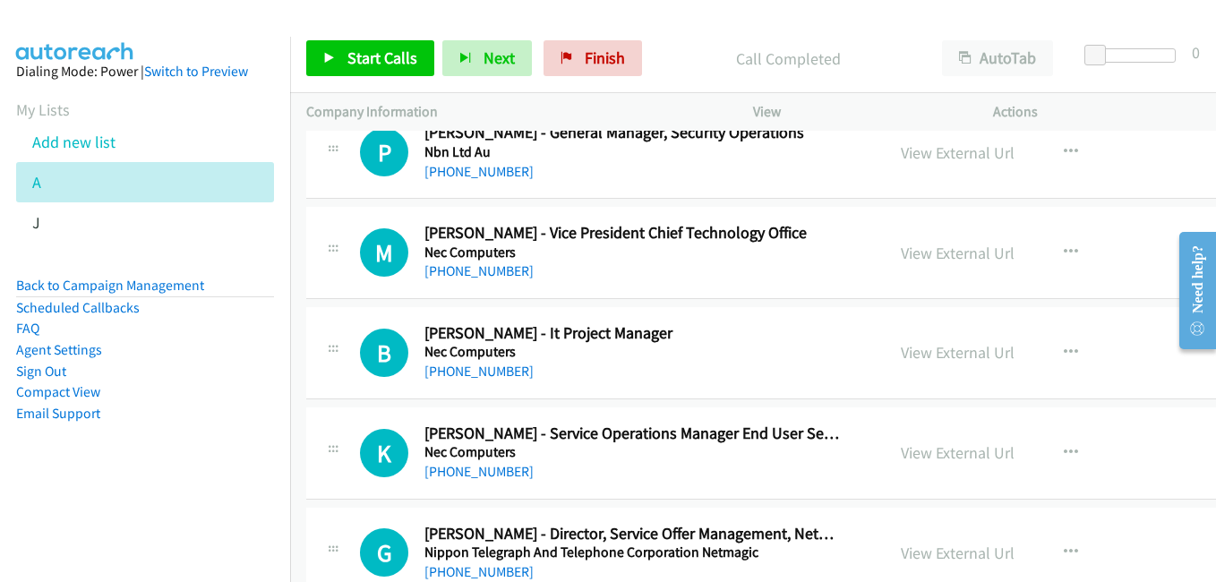
scroll to position [21039, 0]
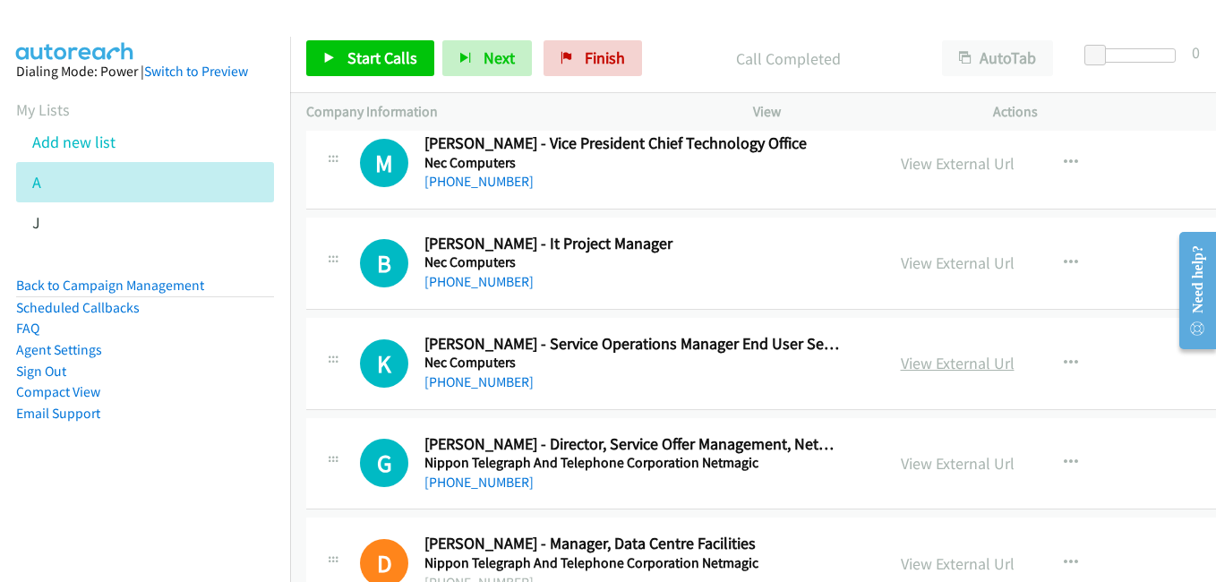
click at [947, 360] on link "View External Url" at bounding box center [958, 363] width 114 height 21
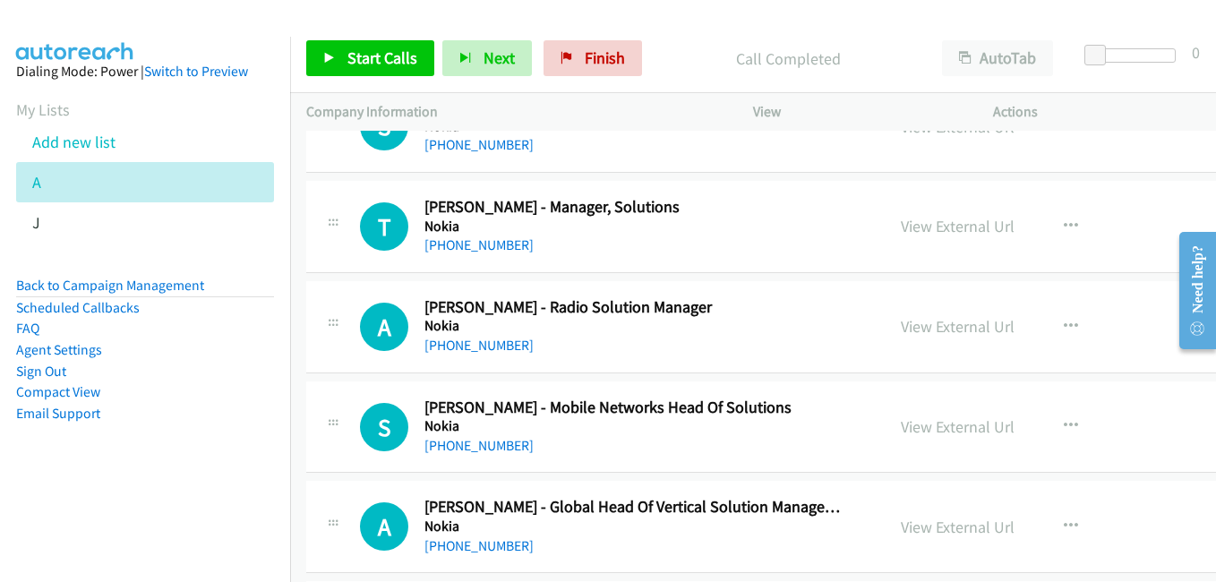
scroll to position [21666, 0]
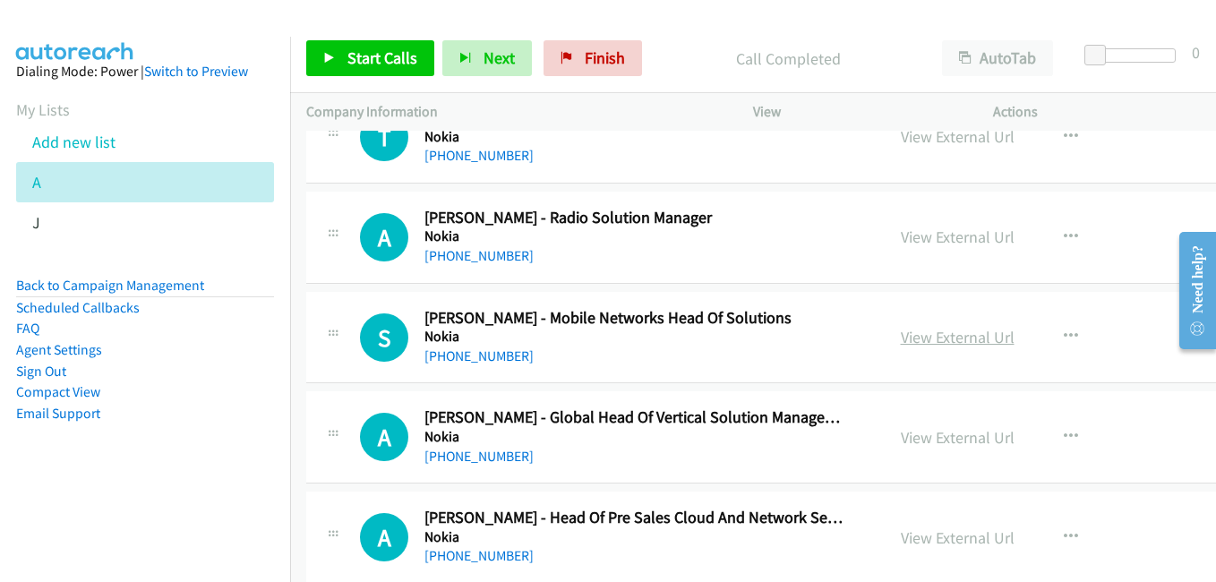
click at [945, 338] on link "View External Url" at bounding box center [958, 337] width 114 height 21
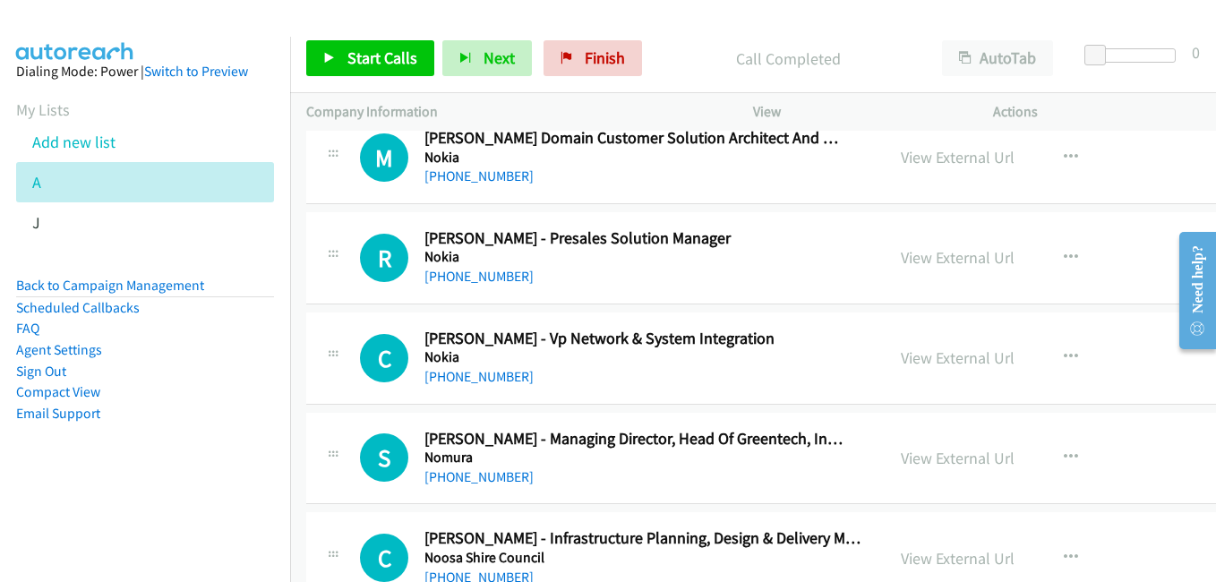
scroll to position [22203, 0]
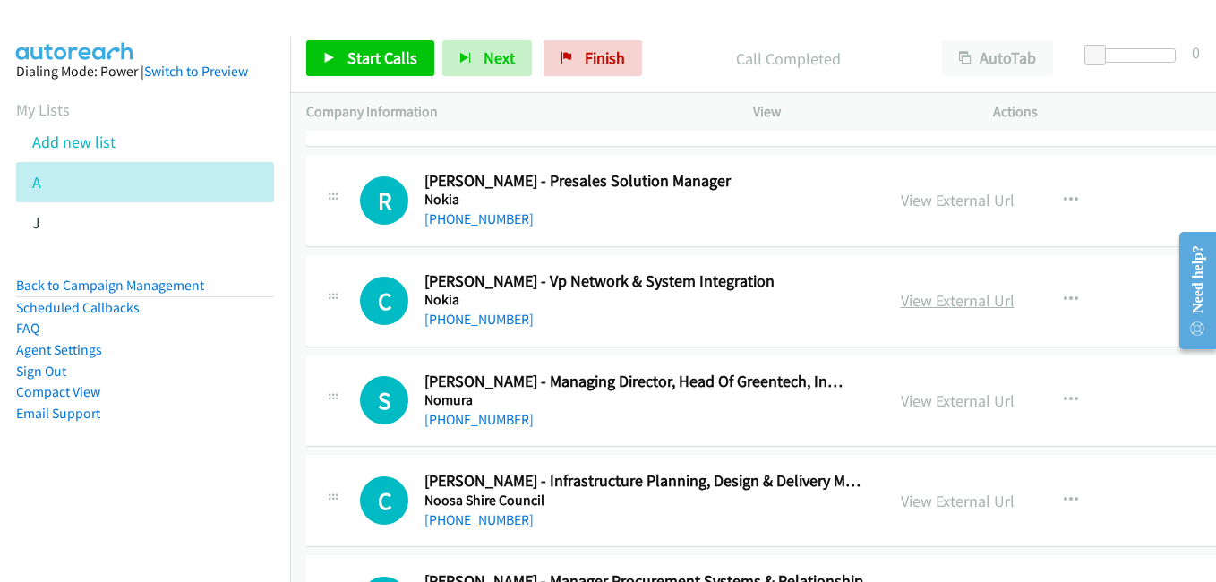
click at [952, 296] on link "View External Url" at bounding box center [958, 300] width 114 height 21
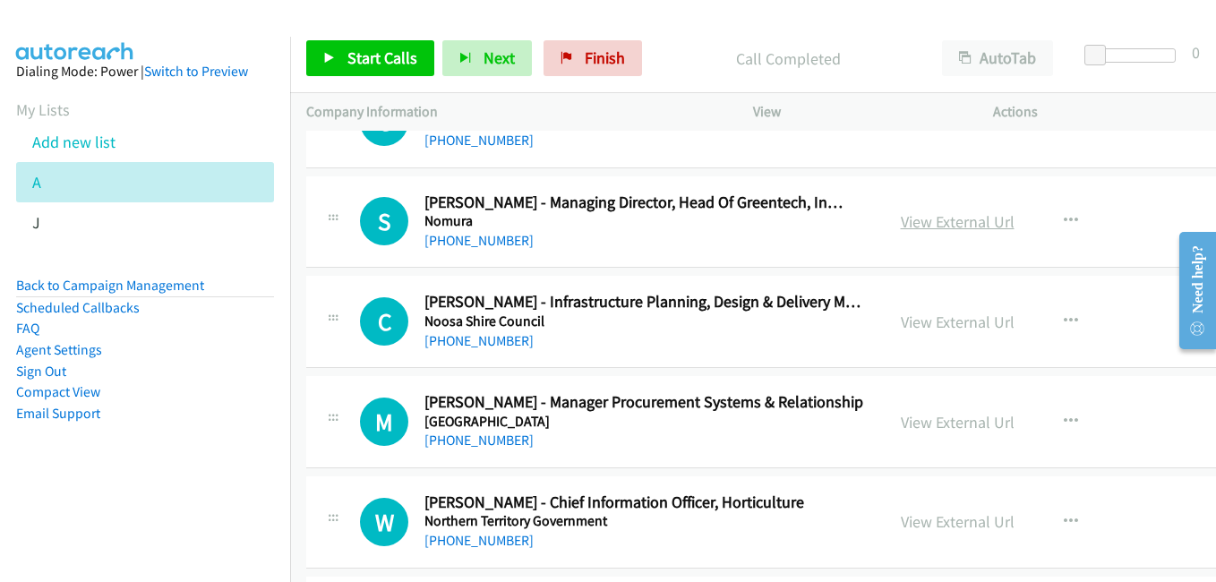
scroll to position [22471, 0]
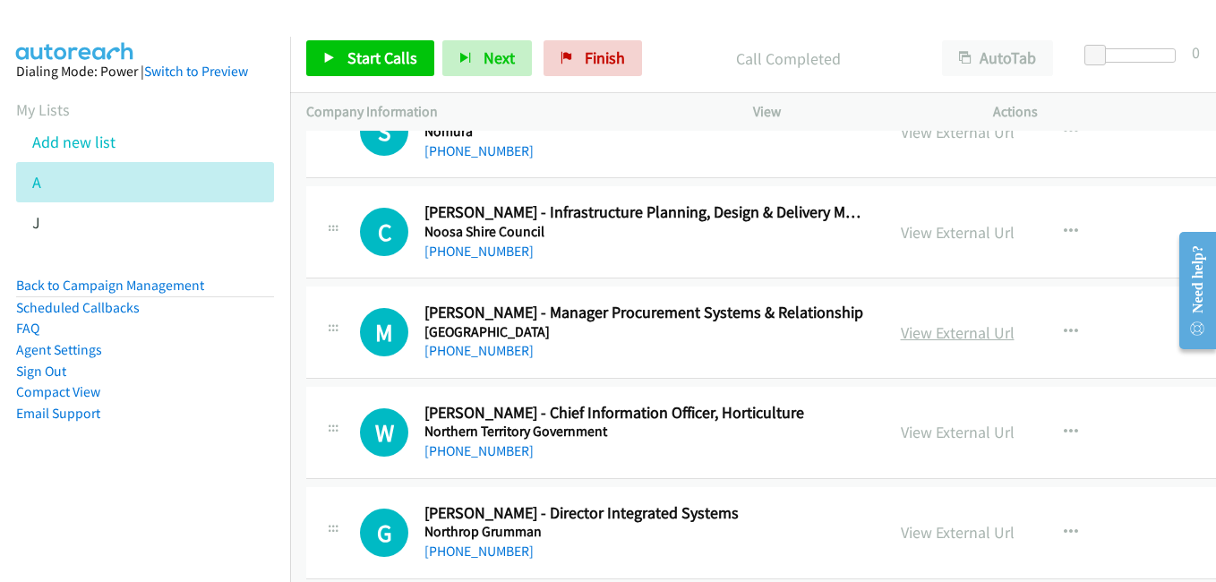
click at [936, 329] on link "View External Url" at bounding box center [958, 332] width 114 height 21
click at [945, 423] on link "View External Url" at bounding box center [958, 432] width 114 height 21
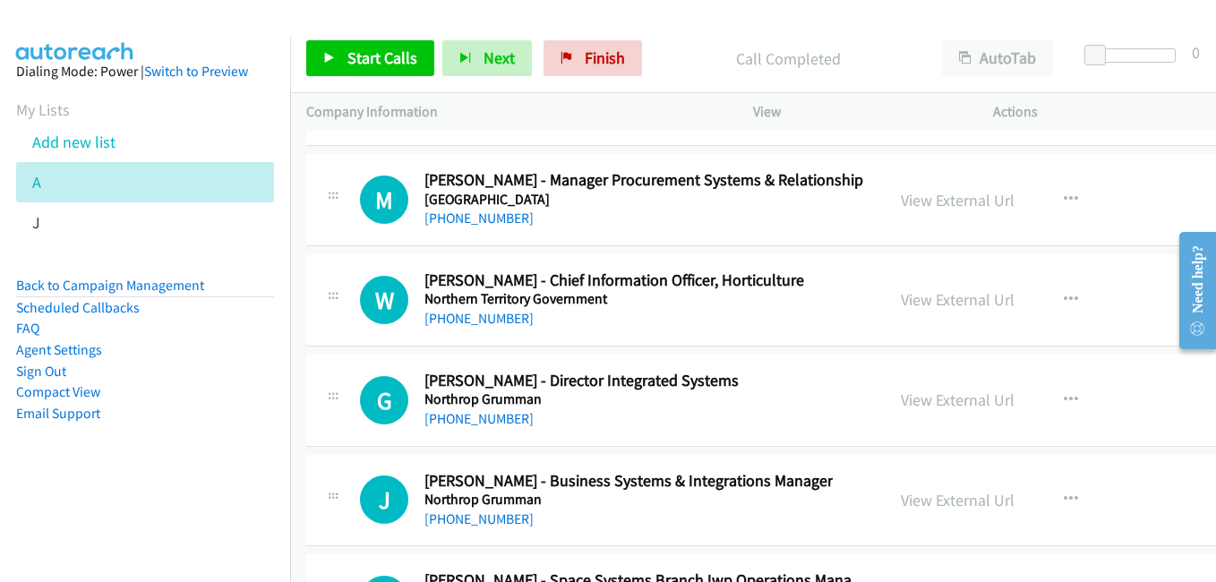
scroll to position [22650, 0]
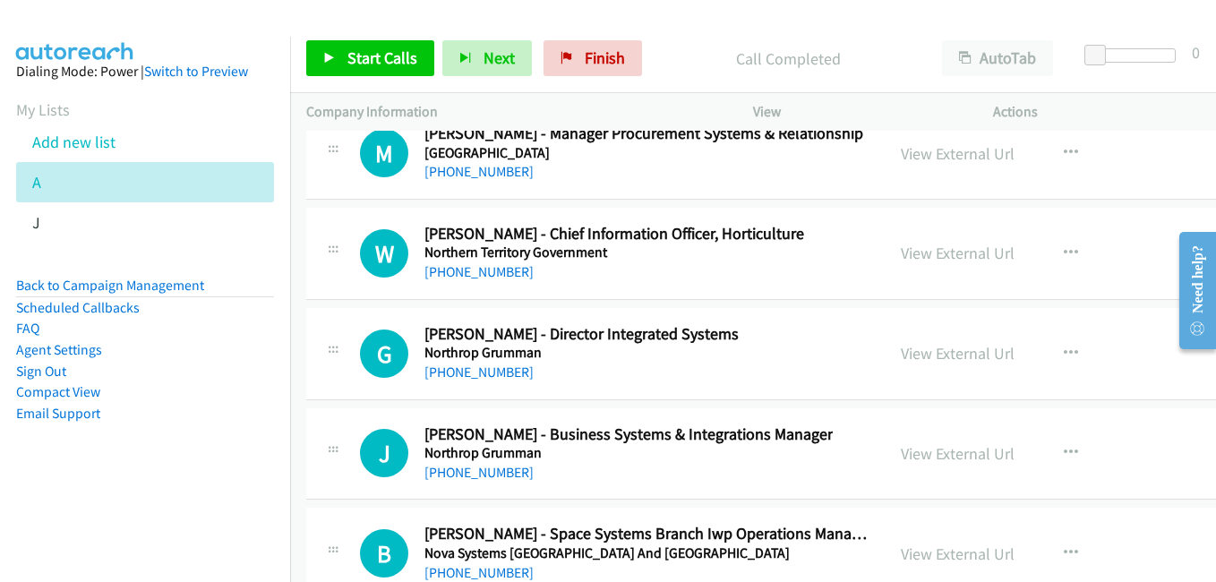
click at [952, 351] on link "View External Url" at bounding box center [958, 353] width 114 height 21
drag, startPoint x: 925, startPoint y: 457, endPoint x: 953, endPoint y: 455, distance: 27.9
click at [925, 457] on link "View External Url" at bounding box center [958, 453] width 114 height 21
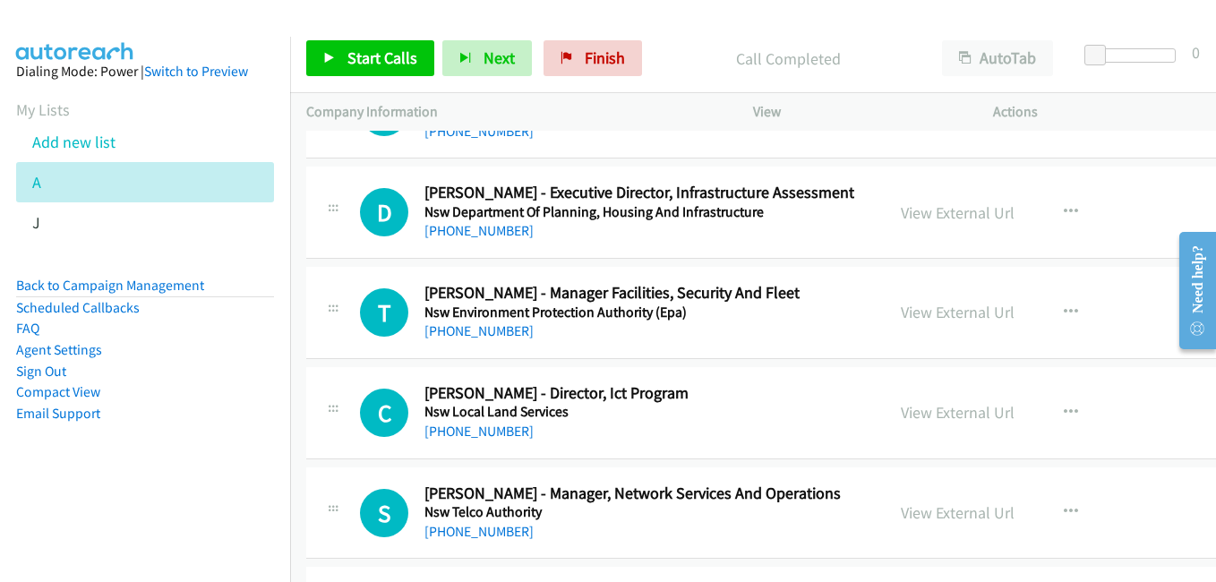
scroll to position [23098, 0]
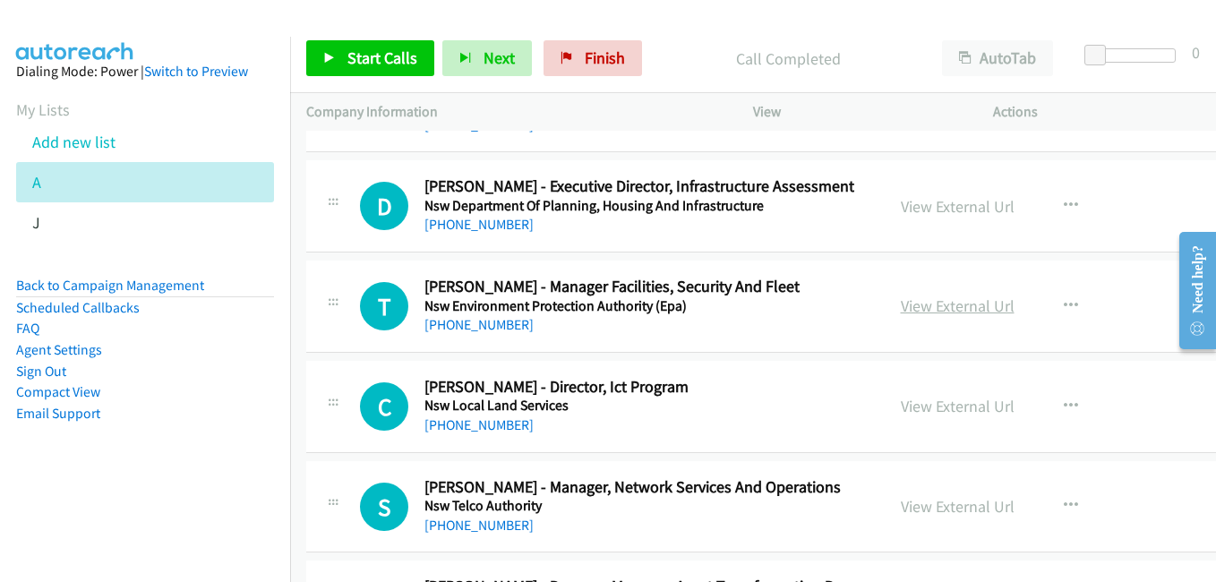
click at [901, 309] on link "View External Url" at bounding box center [958, 305] width 114 height 21
drag, startPoint x: 944, startPoint y: 406, endPoint x: 369, endPoint y: 7, distance: 699.9
click at [917, 404] on link "View External Url" at bounding box center [958, 406] width 114 height 21
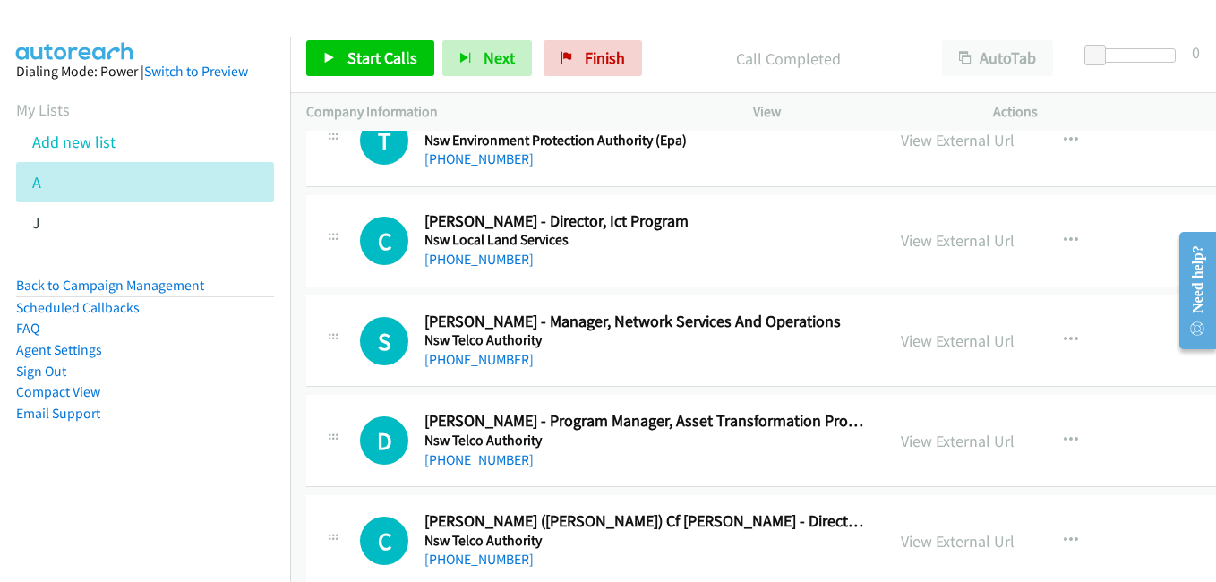
scroll to position [23277, 0]
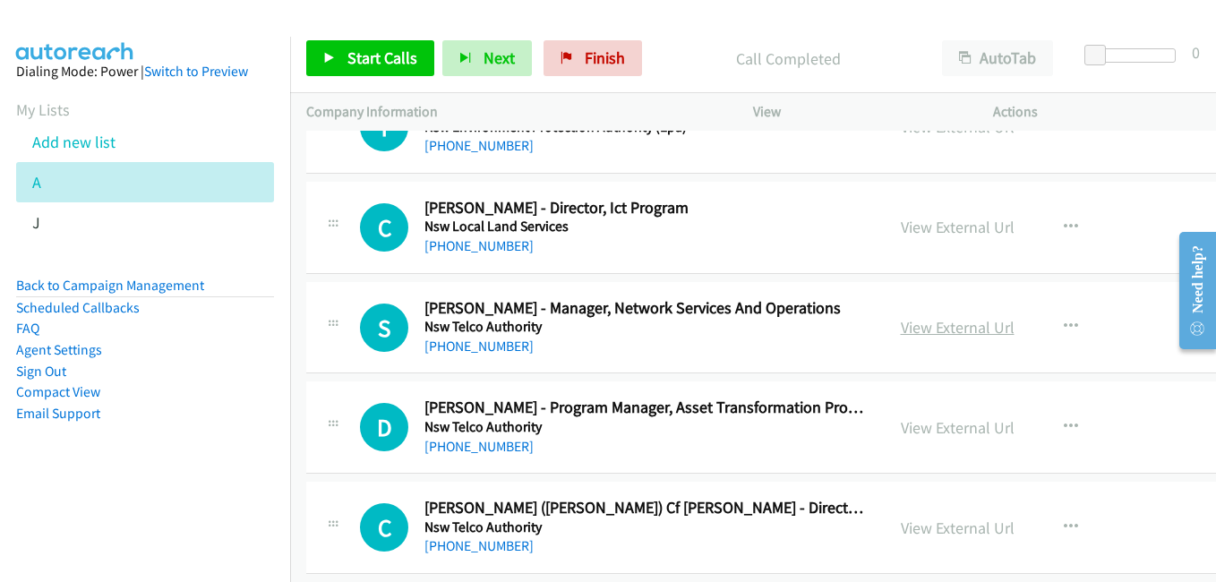
click at [962, 329] on link "View External Url" at bounding box center [958, 327] width 114 height 21
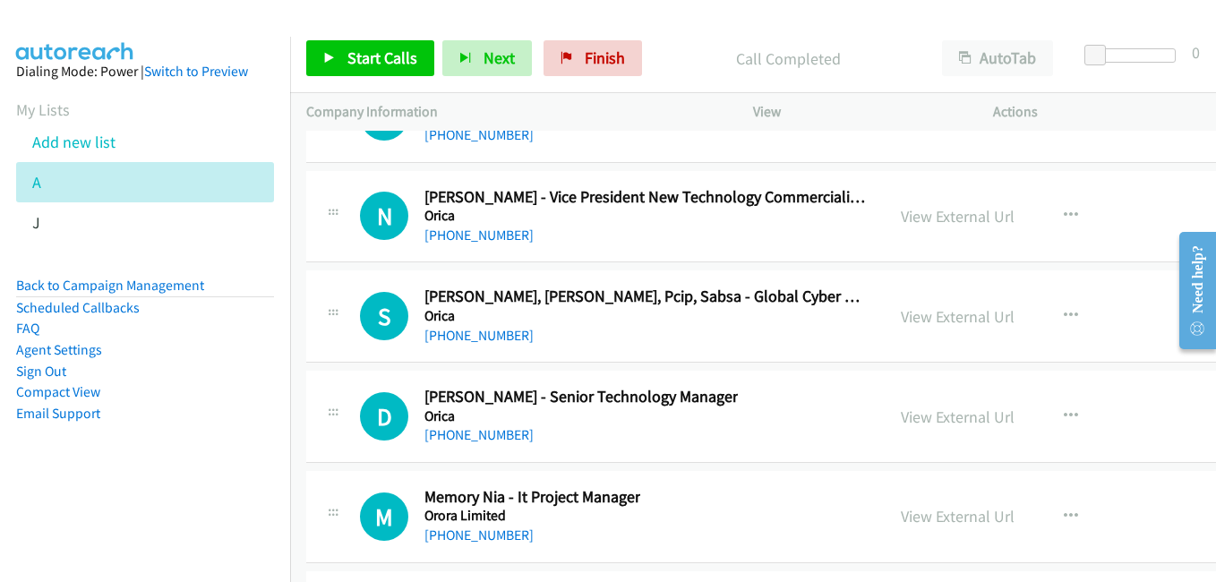
scroll to position [23993, 0]
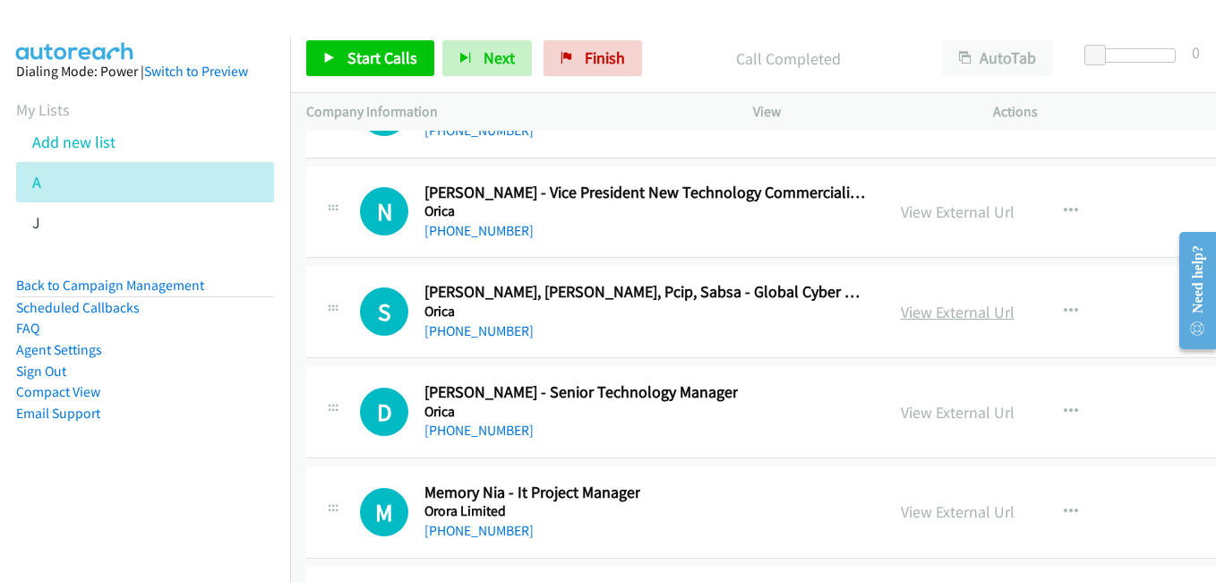
click at [936, 317] on link "View External Url" at bounding box center [958, 312] width 114 height 21
click at [961, 414] on link "View External Url" at bounding box center [958, 412] width 114 height 21
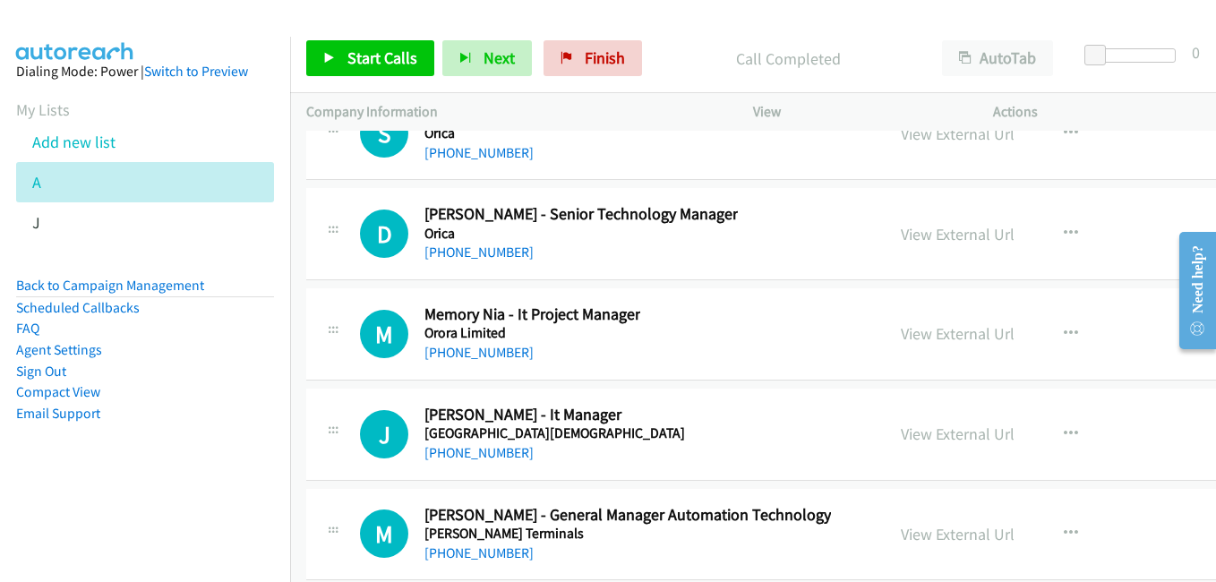
scroll to position [24172, 0]
drag, startPoint x: 931, startPoint y: 329, endPoint x: 922, endPoint y: 322, distance: 10.9
click at [931, 329] on link "View External Url" at bounding box center [958, 332] width 114 height 21
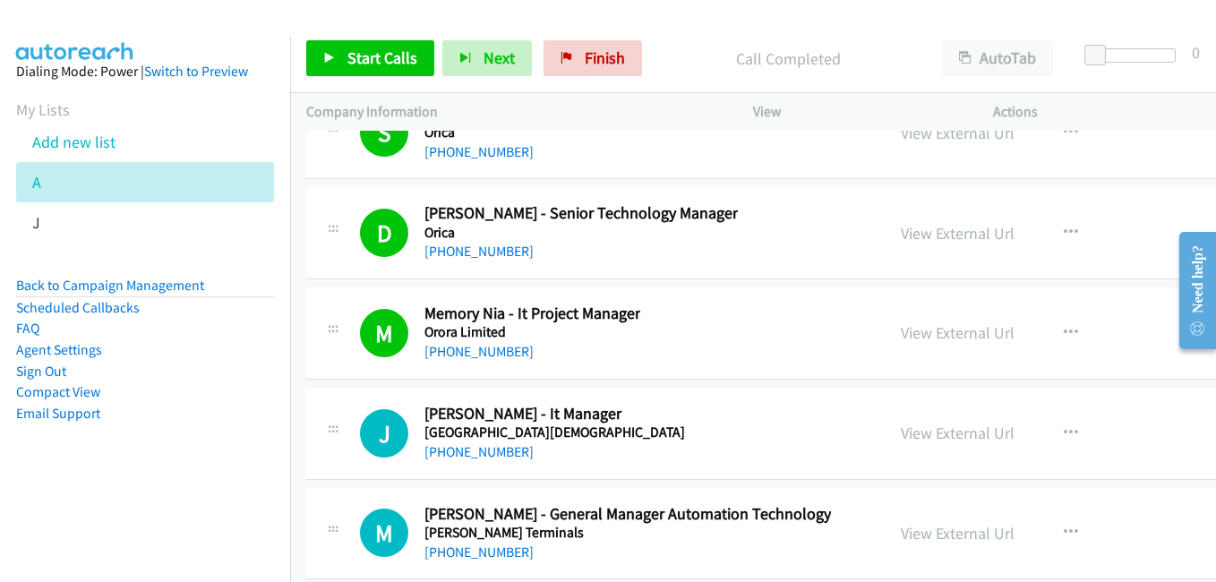
click at [1115, 340] on div "View External Url View External Url Schedule/Manage Callback Start Calls Here R…" at bounding box center [1037, 332] width 305 height 59
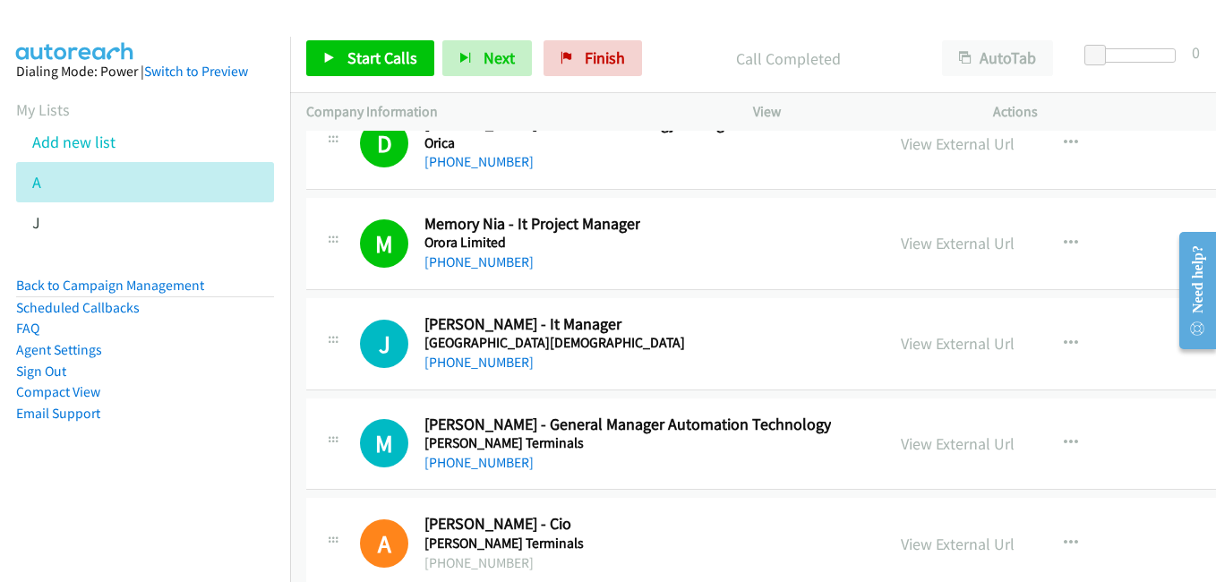
scroll to position [24351, 0]
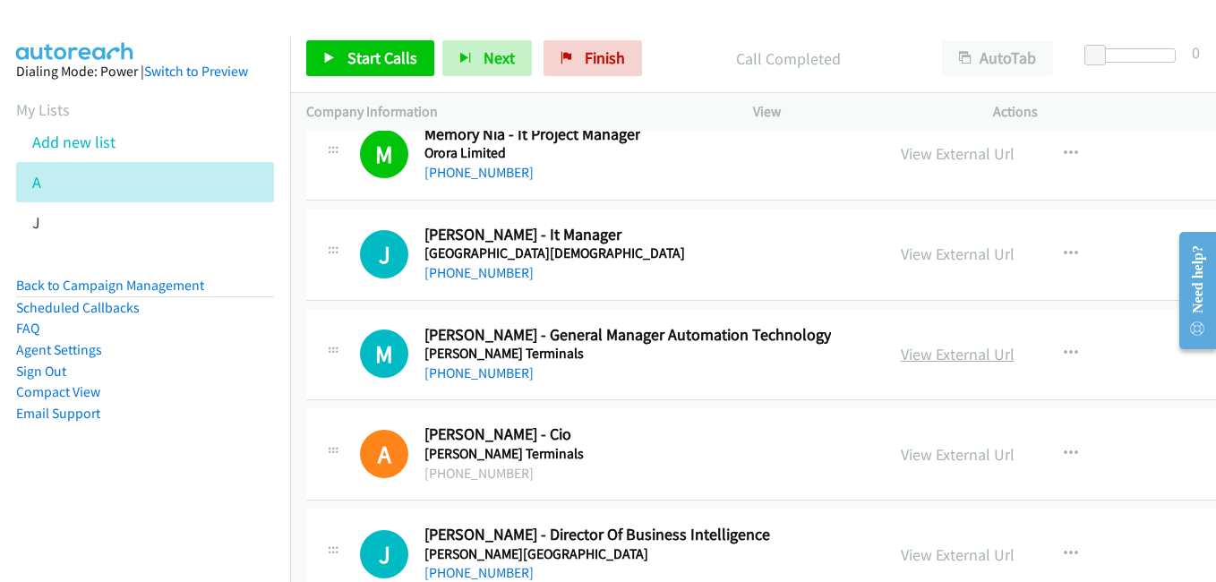
click at [950, 357] on link "View External Url" at bounding box center [958, 354] width 114 height 21
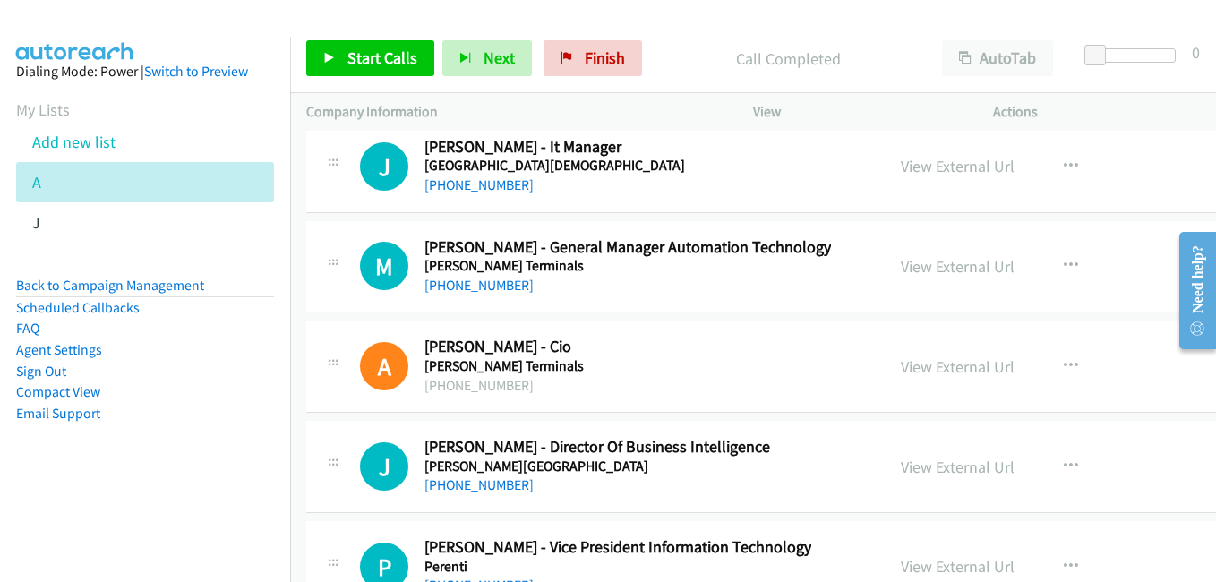
scroll to position [24531, 0]
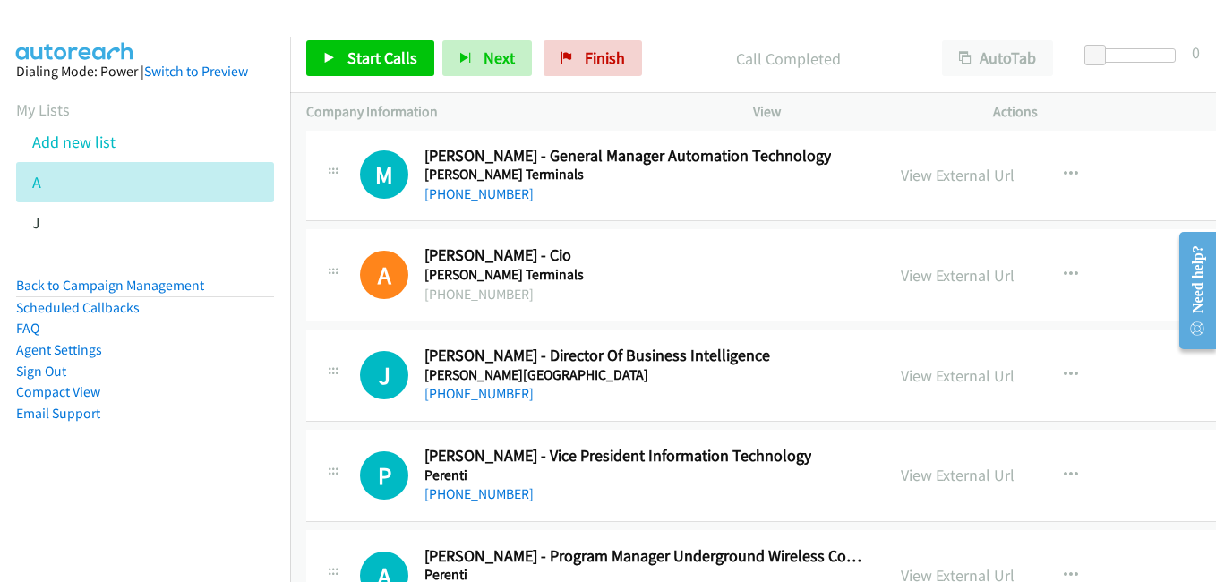
drag, startPoint x: 923, startPoint y: 280, endPoint x: 579, endPoint y: 166, distance: 362.4
click at [923, 280] on link "View External Url" at bounding box center [958, 275] width 114 height 21
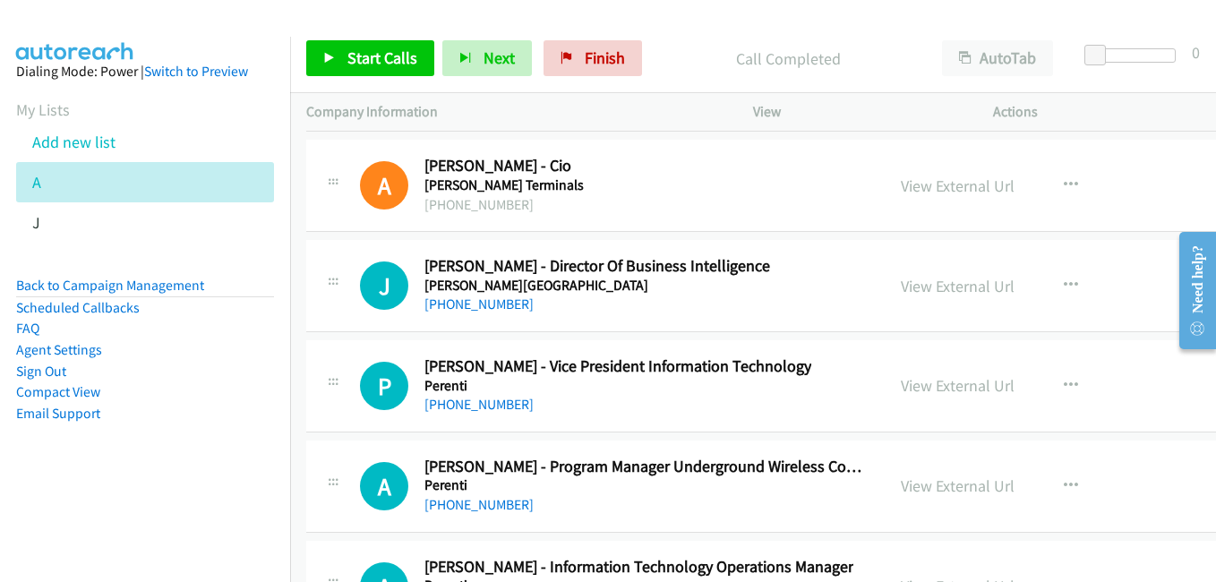
drag, startPoint x: 967, startPoint y: 389, endPoint x: 474, endPoint y: 93, distance: 575.5
click at [967, 389] on link "View External Url" at bounding box center [958, 385] width 114 height 21
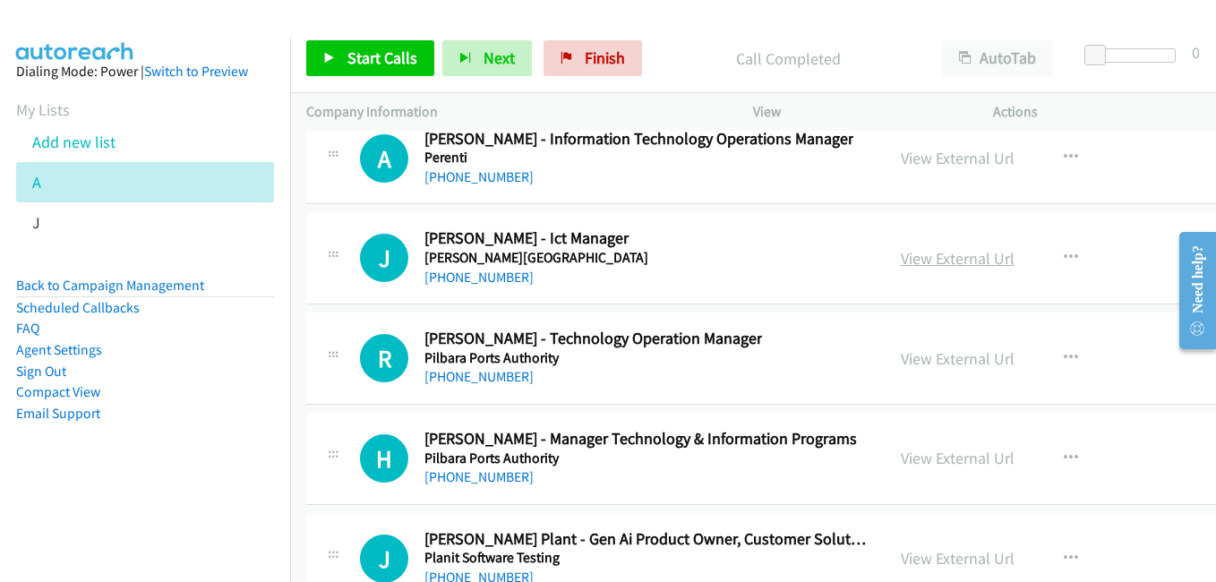
scroll to position [25068, 0]
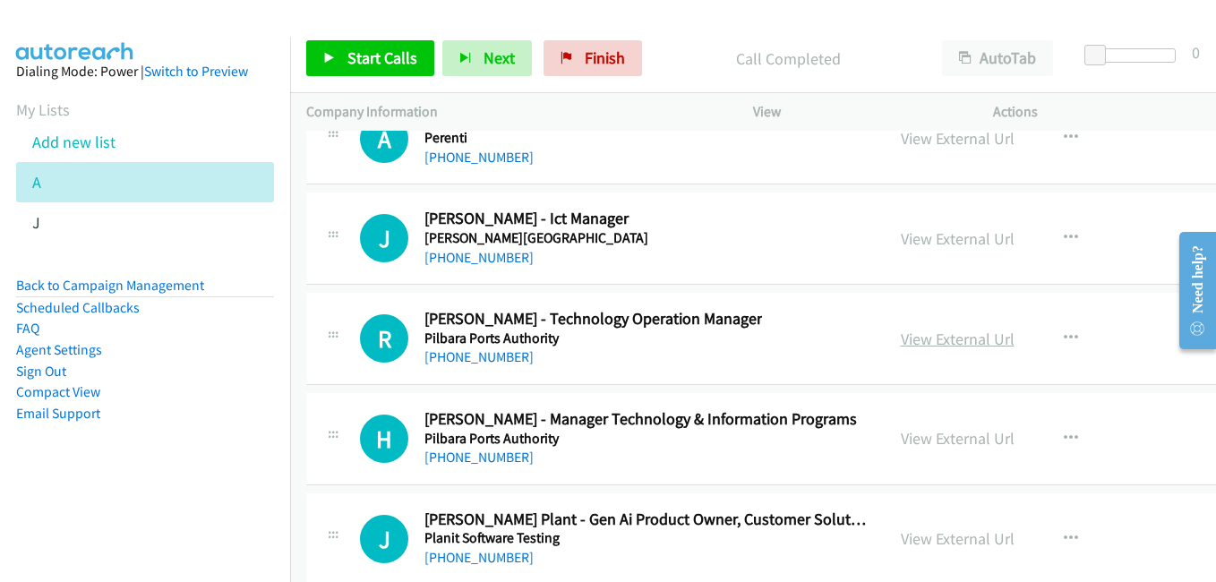
click at [947, 337] on link "View External Url" at bounding box center [958, 339] width 114 height 21
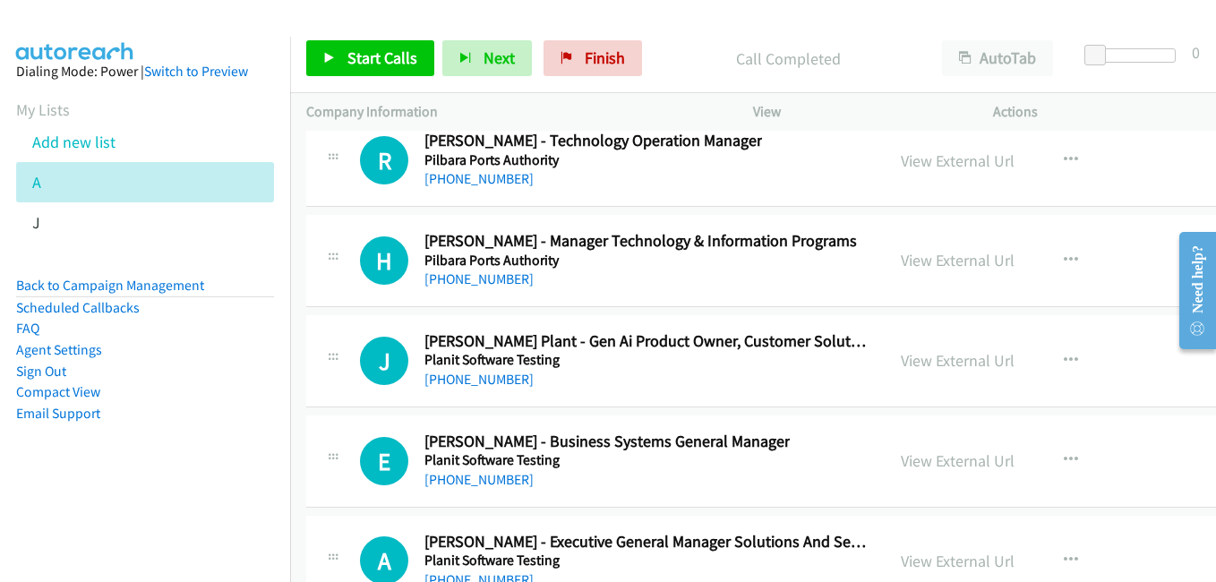
scroll to position [25247, 0]
click at [954, 263] on link "View External Url" at bounding box center [958, 259] width 114 height 21
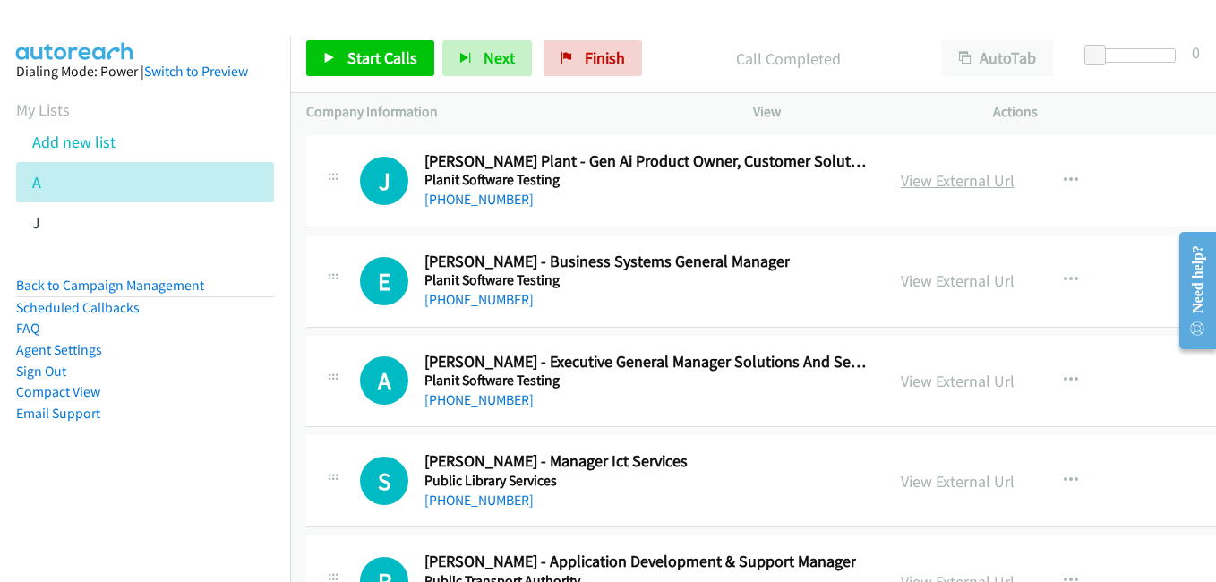
scroll to position [25515, 0]
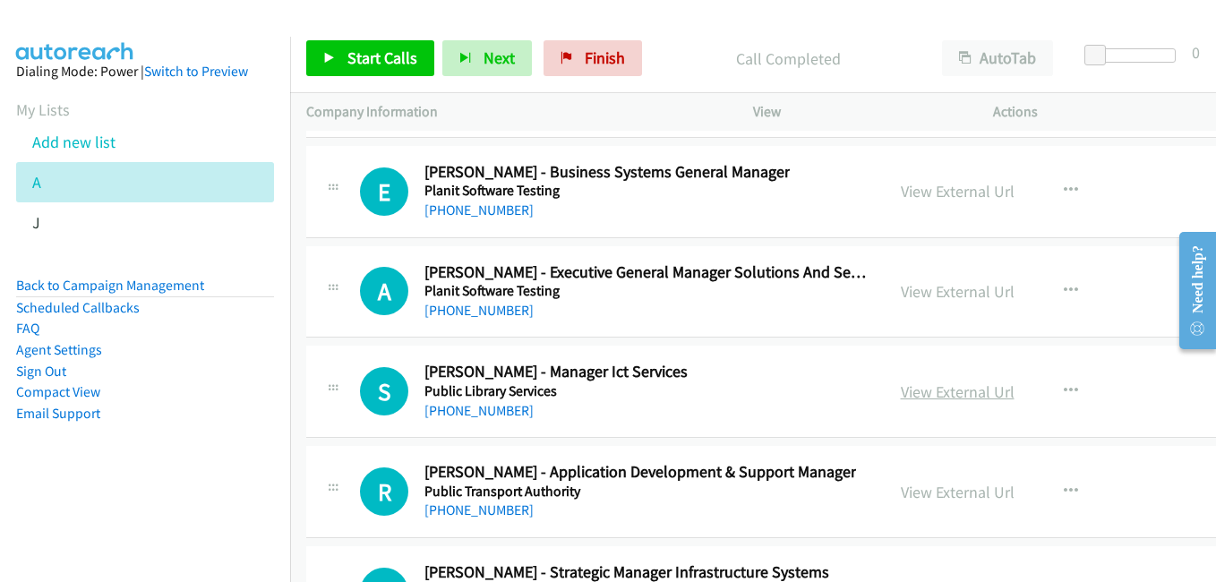
drag, startPoint x: 950, startPoint y: 397, endPoint x: 939, endPoint y: 390, distance: 12.4
click at [950, 397] on link "View External Url" at bounding box center [958, 391] width 114 height 21
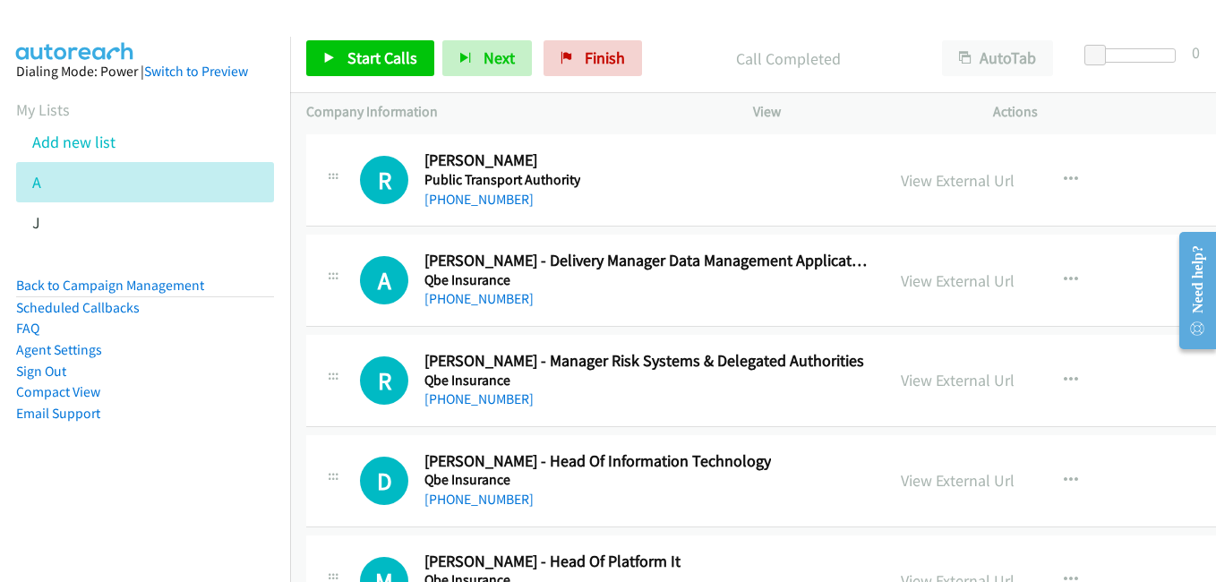
scroll to position [26232, 0]
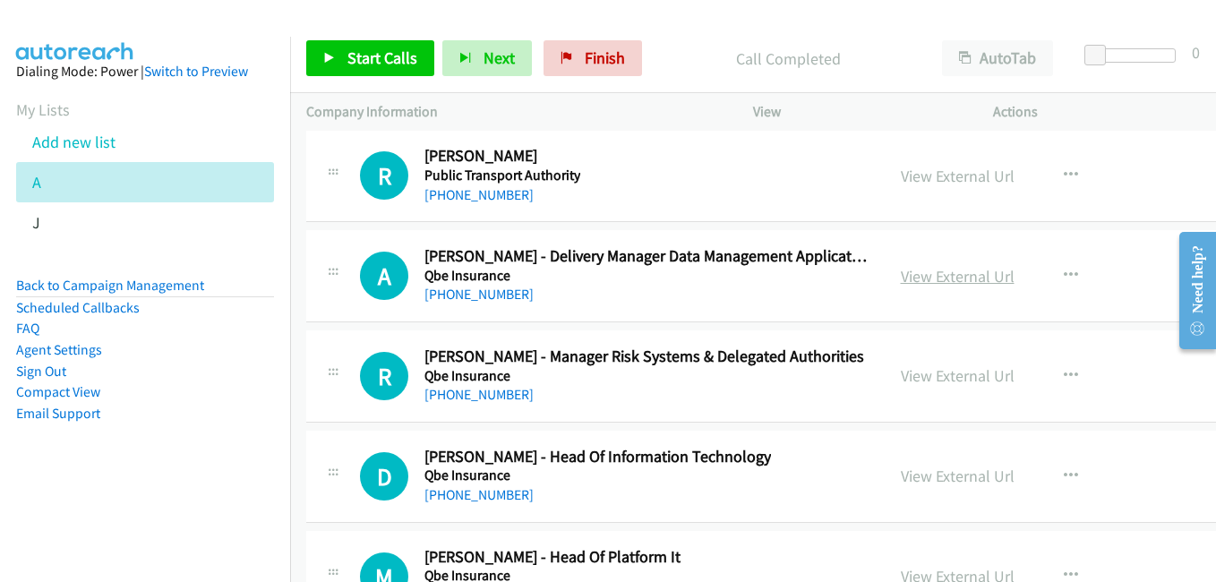
click at [958, 278] on link "View External Url" at bounding box center [958, 276] width 114 height 21
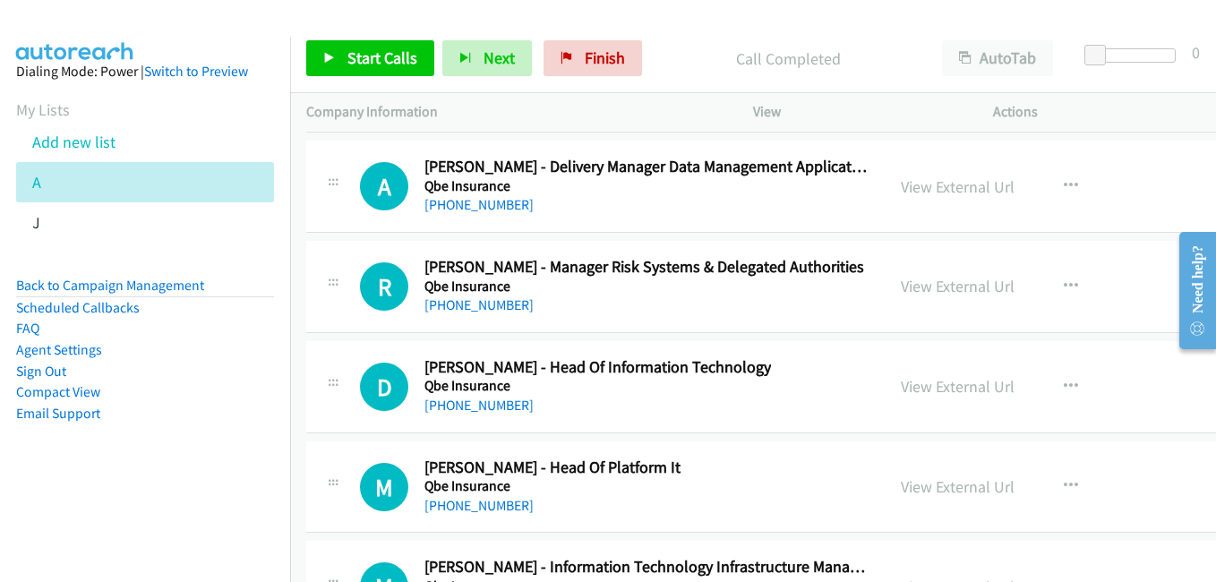
drag, startPoint x: 937, startPoint y: 285, endPoint x: 765, endPoint y: 242, distance: 177.2
click at [937, 285] on link "View External Url" at bounding box center [958, 286] width 114 height 21
drag, startPoint x: 933, startPoint y: 396, endPoint x: 920, endPoint y: 389, distance: 14.4
click at [933, 396] on link "View External Url" at bounding box center [958, 386] width 114 height 21
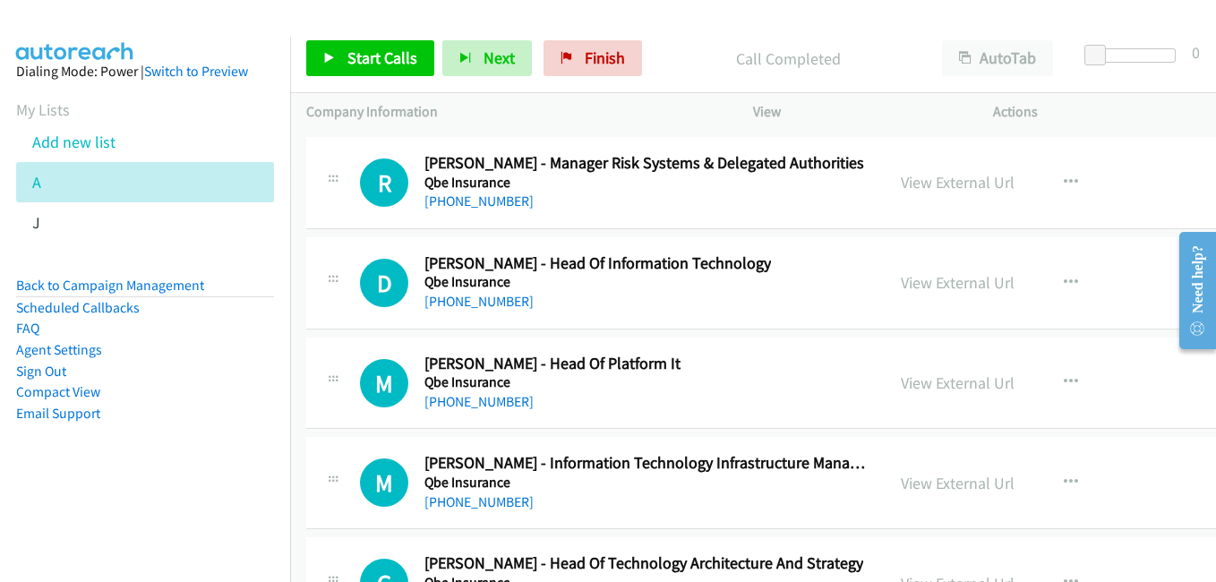
scroll to position [26500, 0]
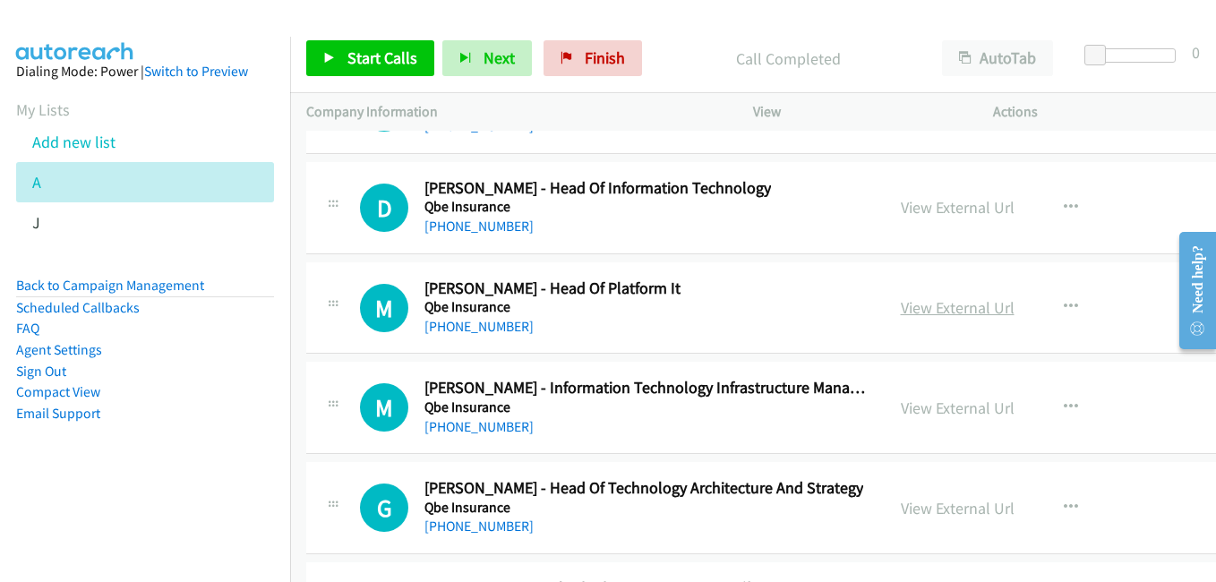
click at [957, 306] on link "View External Url" at bounding box center [958, 307] width 114 height 21
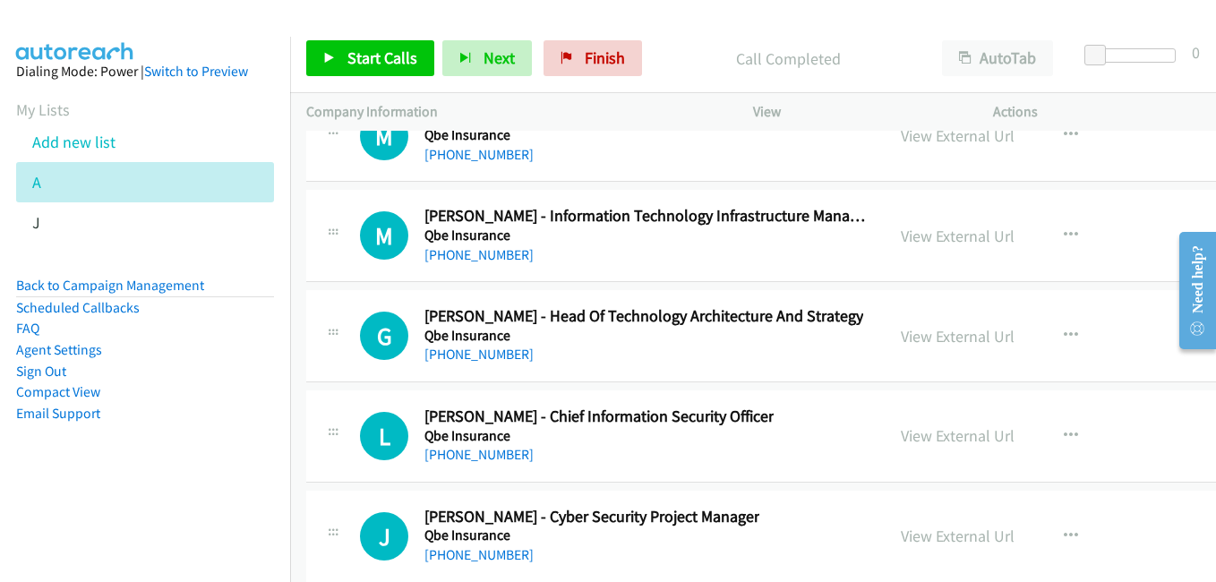
scroll to position [26679, 0]
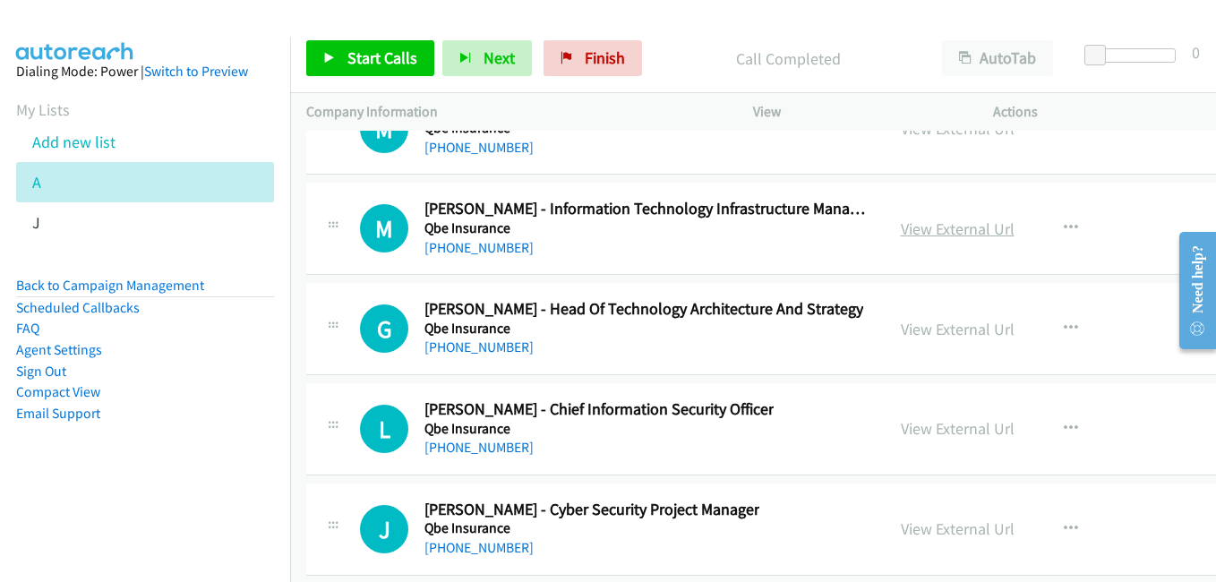
click at [928, 237] on link "View External Url" at bounding box center [958, 228] width 114 height 21
click at [930, 332] on link "View External Url" at bounding box center [958, 329] width 114 height 21
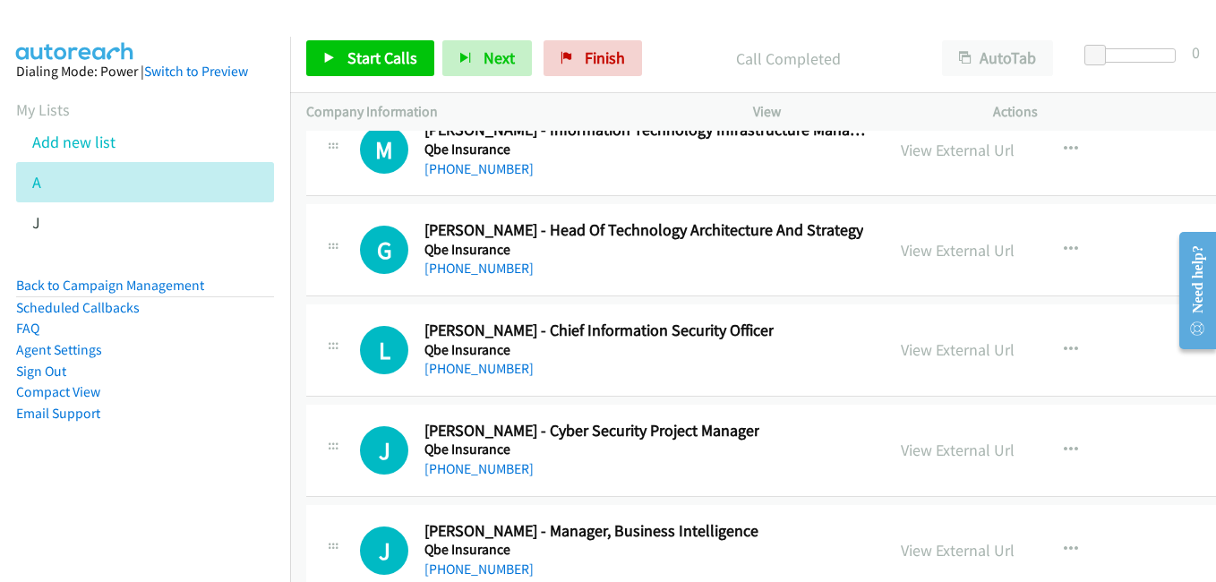
scroll to position [26769, 0]
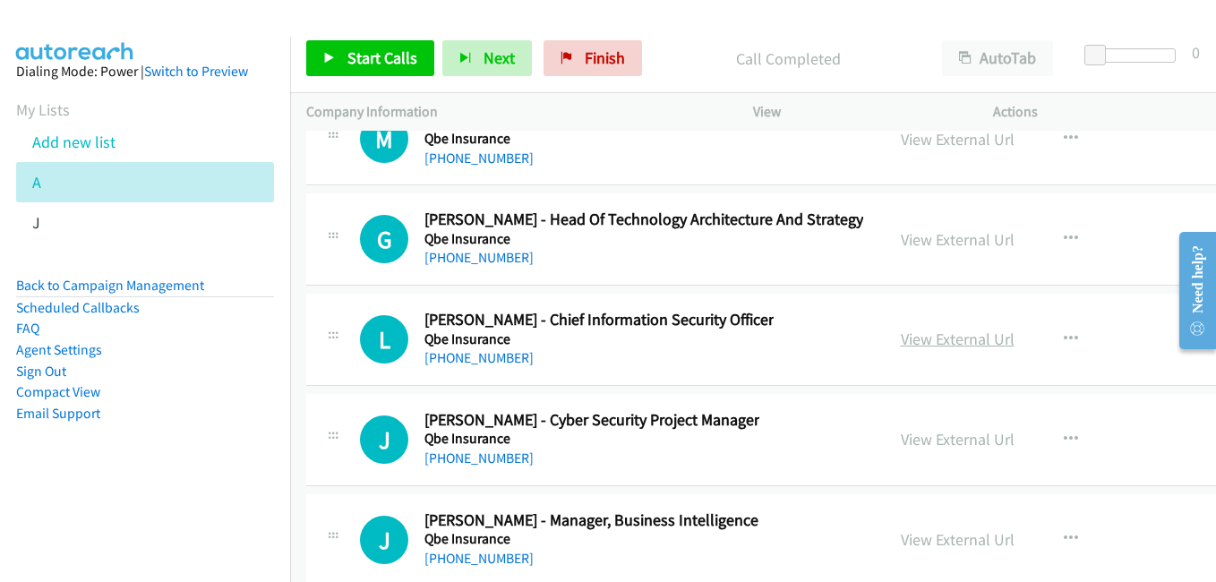
drag, startPoint x: 943, startPoint y: 353, endPoint x: 937, endPoint y: 336, distance: 17.8
click at [943, 353] on div "View External Url View External Url Schedule/Manage Callback Start Calls Here R…" at bounding box center [1037, 339] width 305 height 59
click at [937, 336] on link "View External Url" at bounding box center [958, 339] width 114 height 21
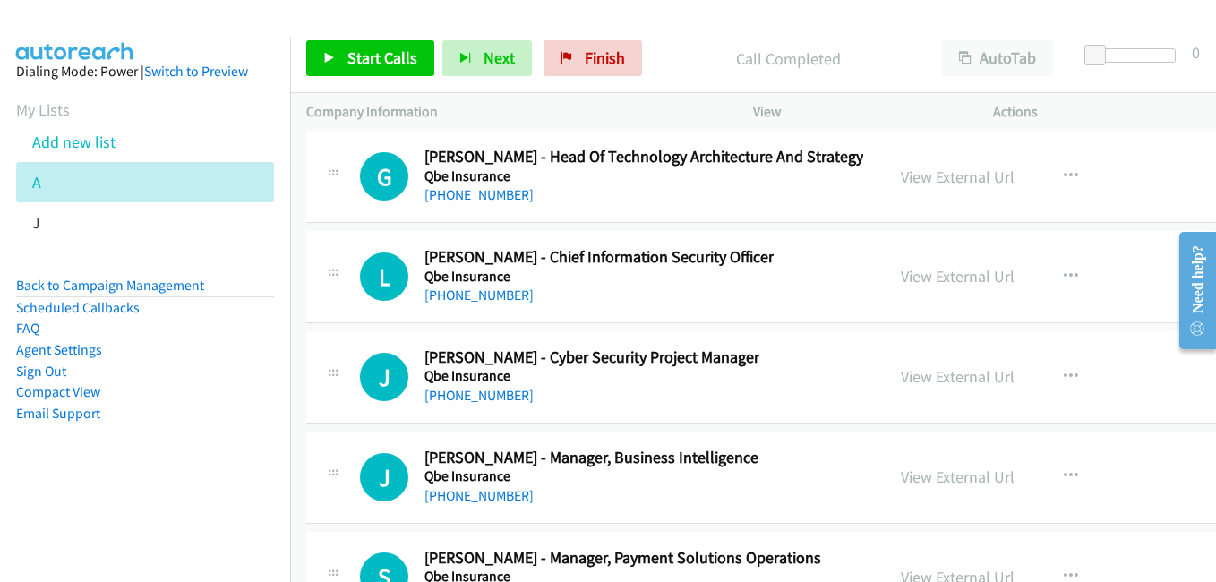
scroll to position [26858, 0]
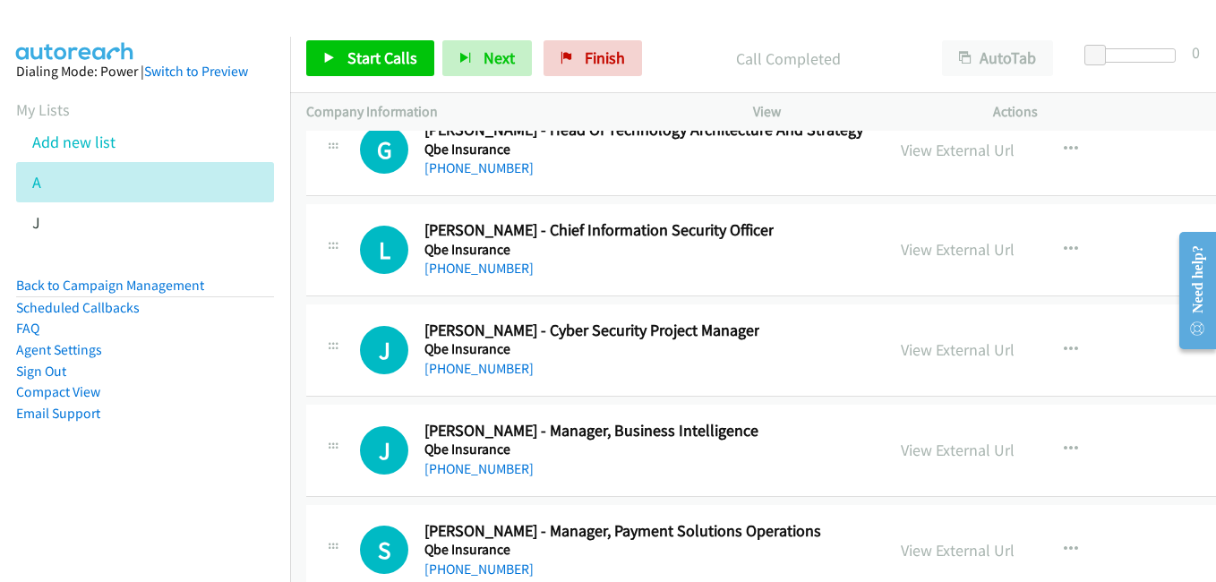
drag, startPoint x: 929, startPoint y: 352, endPoint x: 947, endPoint y: 396, distance: 47.4
click at [929, 352] on link "View External Url" at bounding box center [958, 349] width 114 height 21
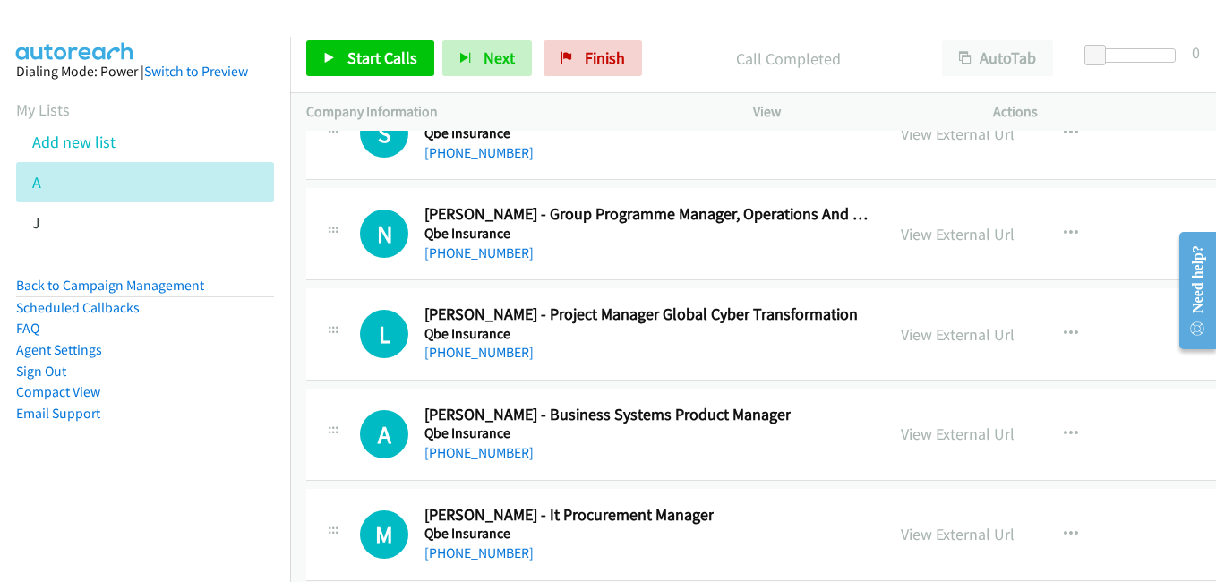
scroll to position [27306, 0]
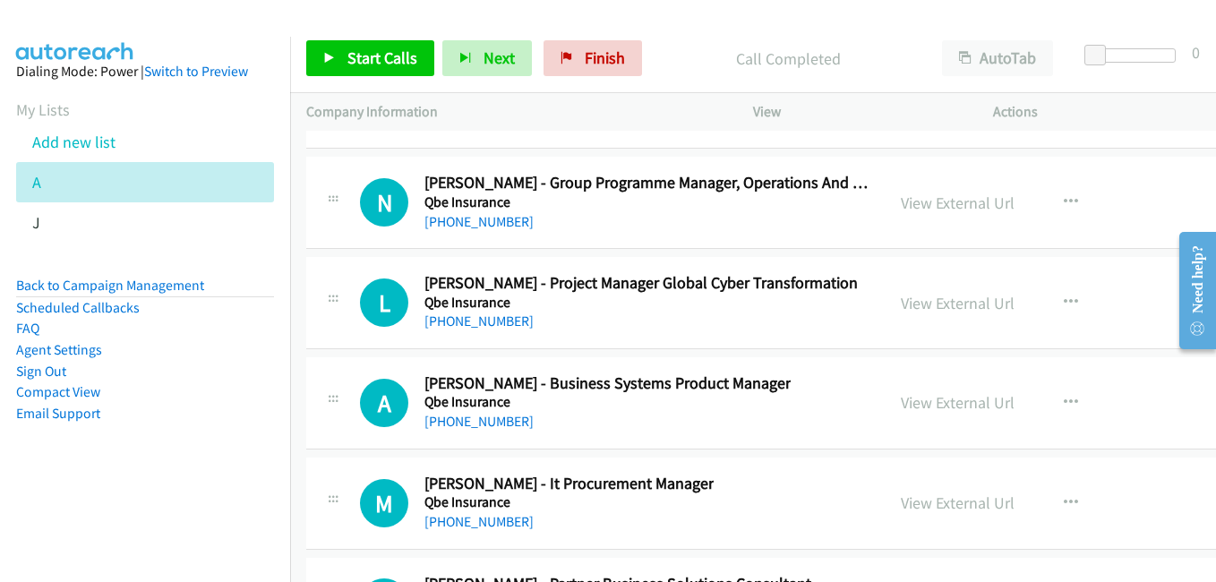
drag, startPoint x: 959, startPoint y: 309, endPoint x: 869, endPoint y: 279, distance: 94.3
click at [959, 309] on link "View External Url" at bounding box center [958, 303] width 114 height 21
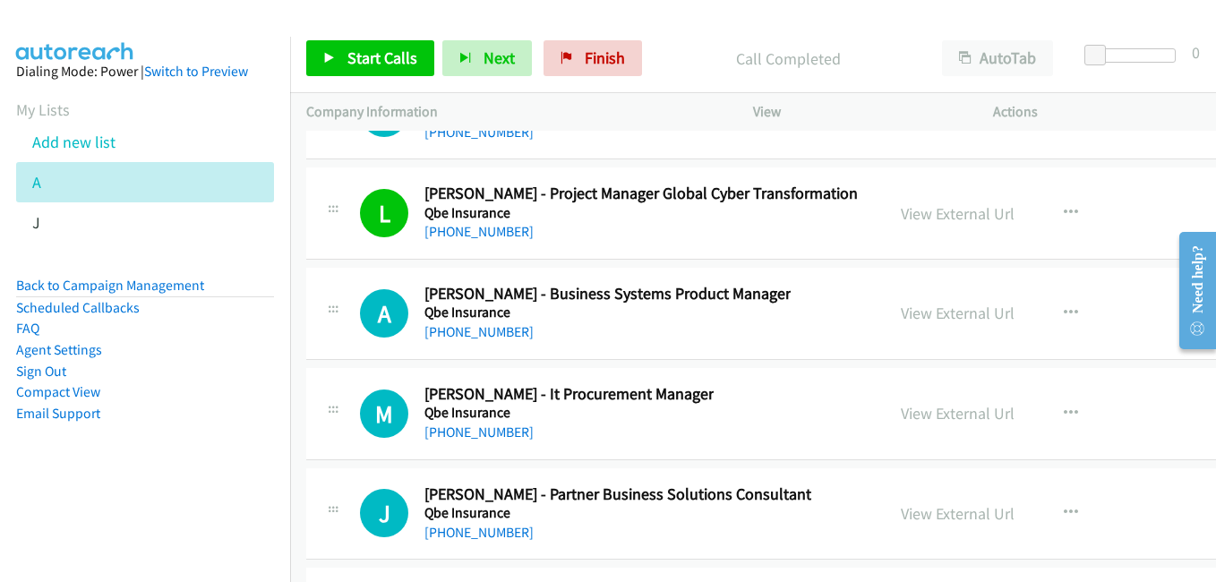
scroll to position [27485, 0]
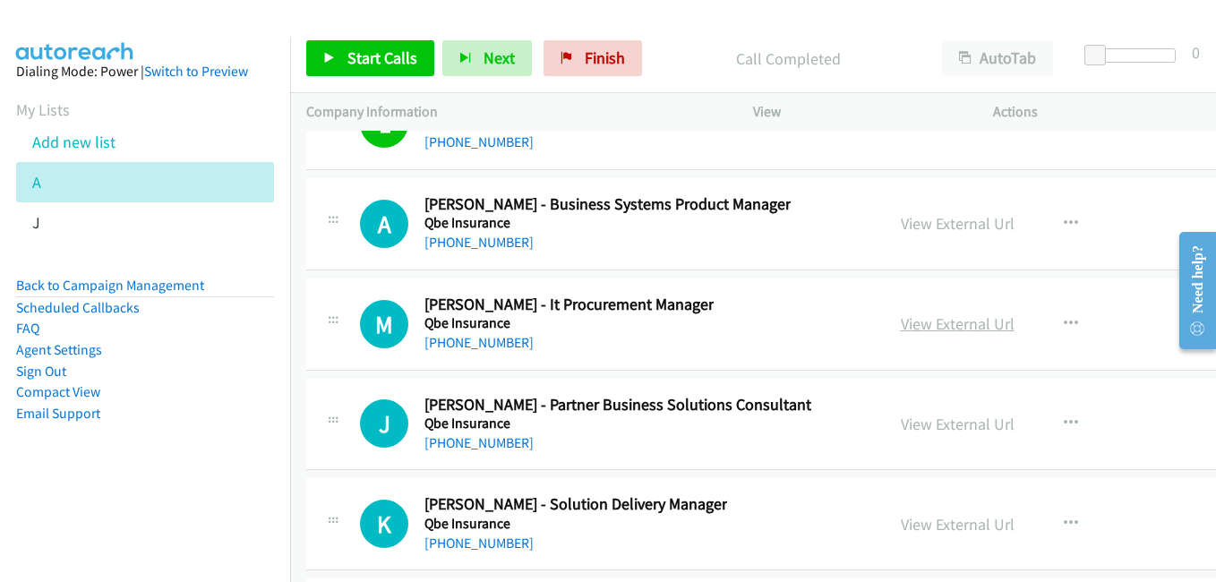
drag, startPoint x: 956, startPoint y: 331, endPoint x: 919, endPoint y: 320, distance: 38.5
click at [956, 331] on link "View External Url" at bounding box center [958, 323] width 114 height 21
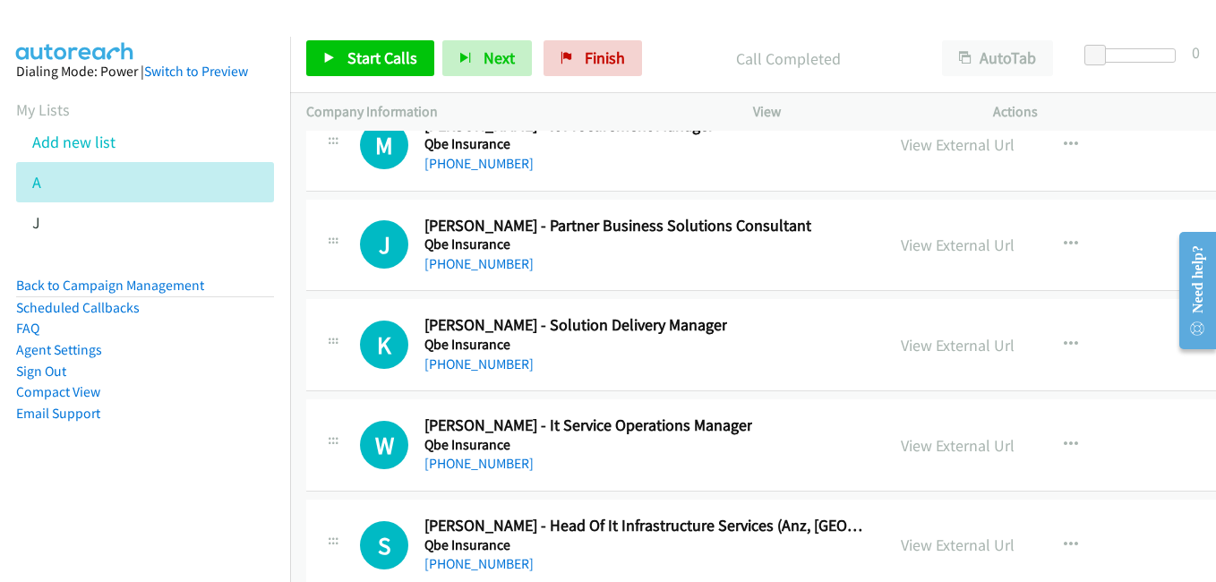
scroll to position [27754, 0]
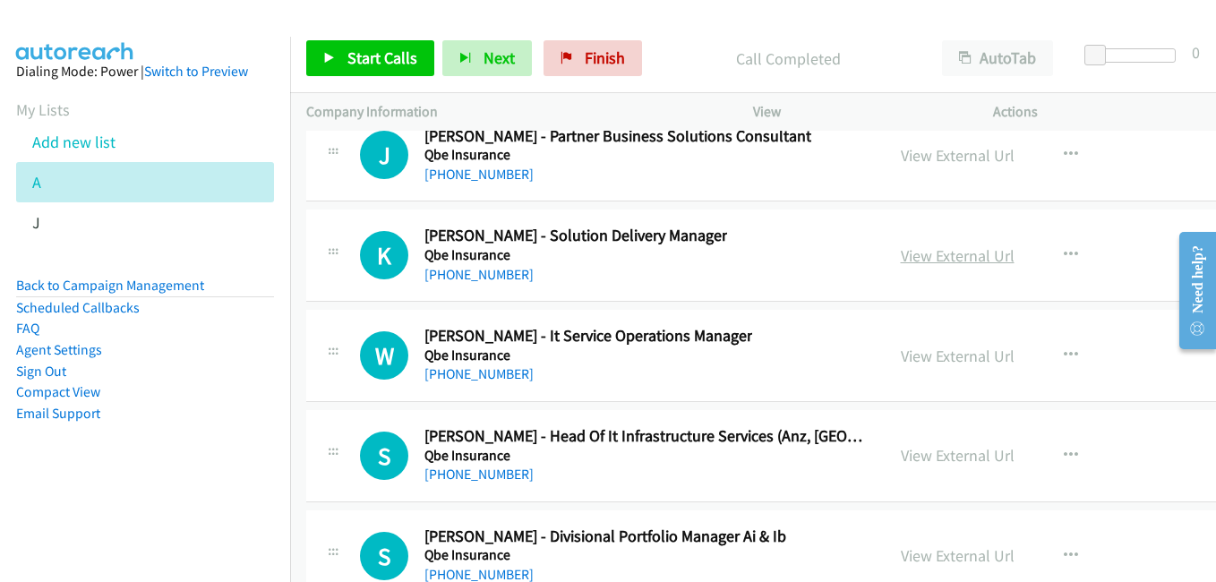
click at [926, 261] on link "View External Url" at bounding box center [958, 255] width 114 height 21
click at [962, 363] on link "View External Url" at bounding box center [958, 356] width 114 height 21
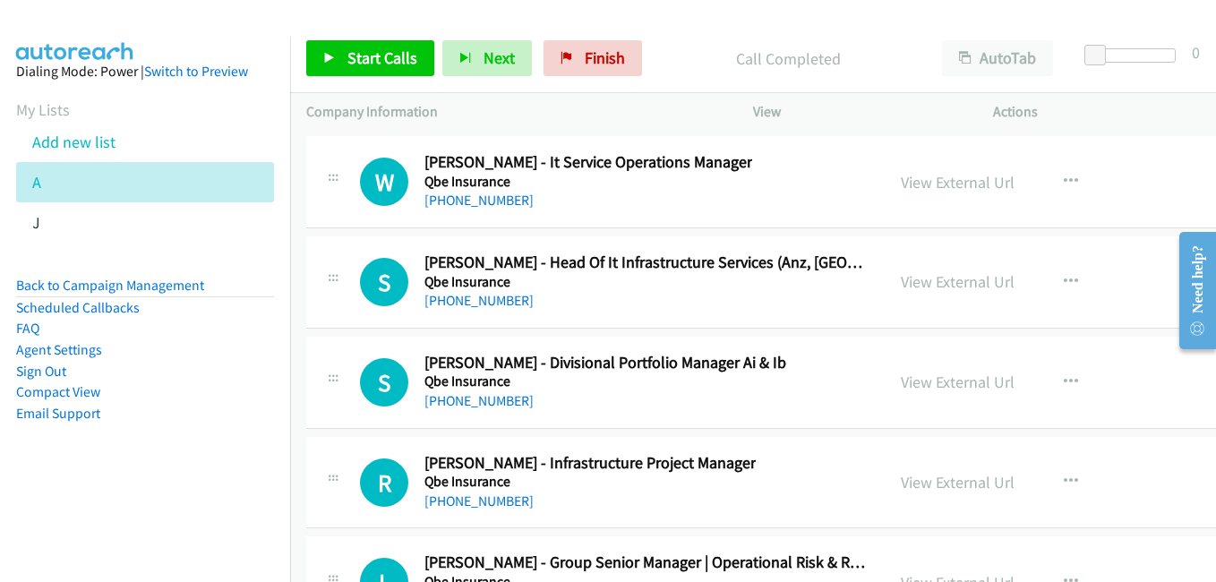
scroll to position [27933, 0]
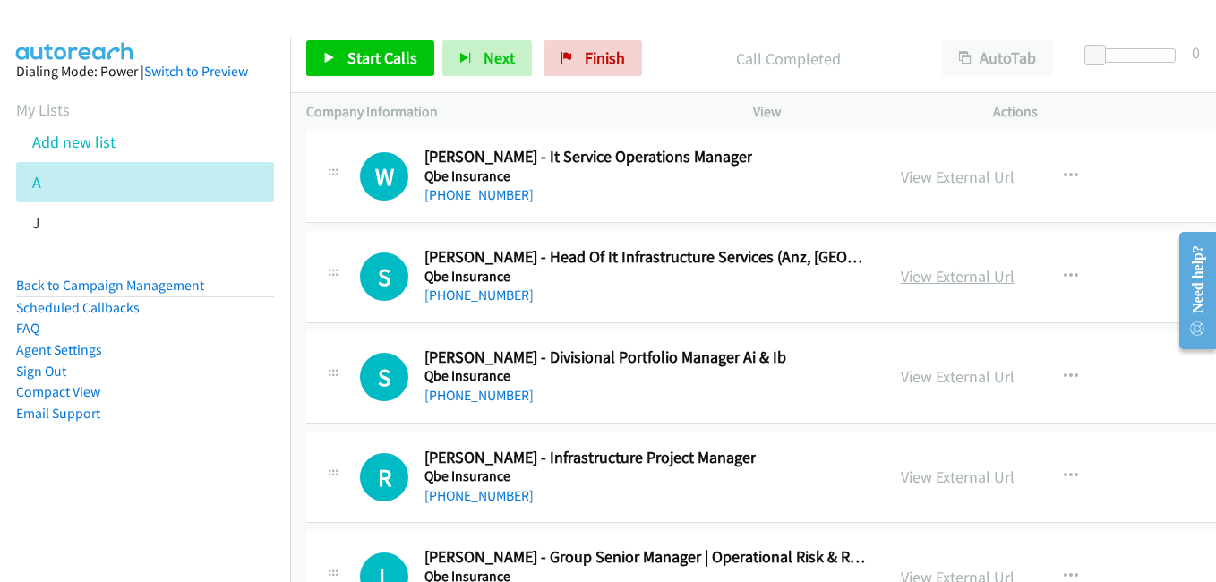
drag, startPoint x: 919, startPoint y: 267, endPoint x: 945, endPoint y: 270, distance: 25.3
click at [919, 267] on link "View External Url" at bounding box center [958, 276] width 114 height 21
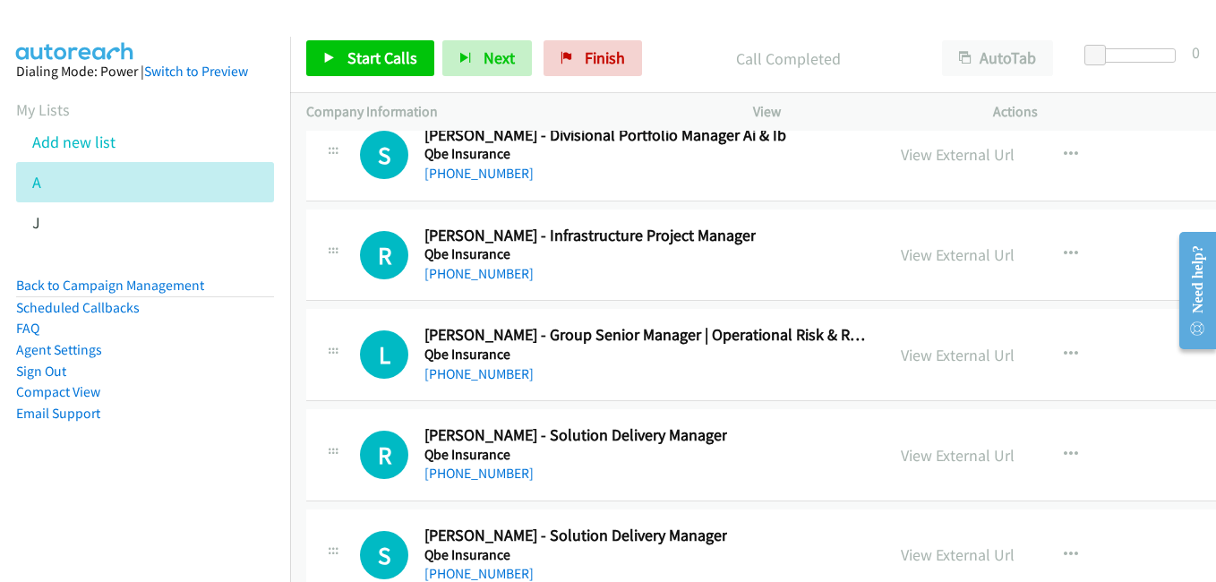
scroll to position [28201, 0]
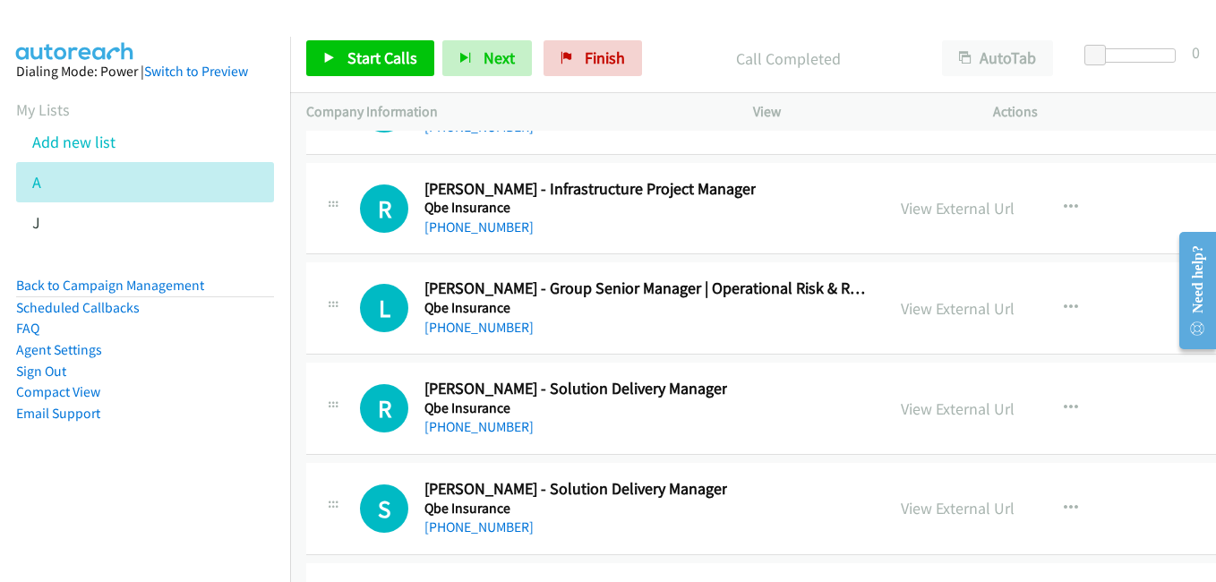
drag, startPoint x: 946, startPoint y: 209, endPoint x: 888, endPoint y: 184, distance: 63.4
click at [946, 209] on link "View External Url" at bounding box center [958, 208] width 114 height 21
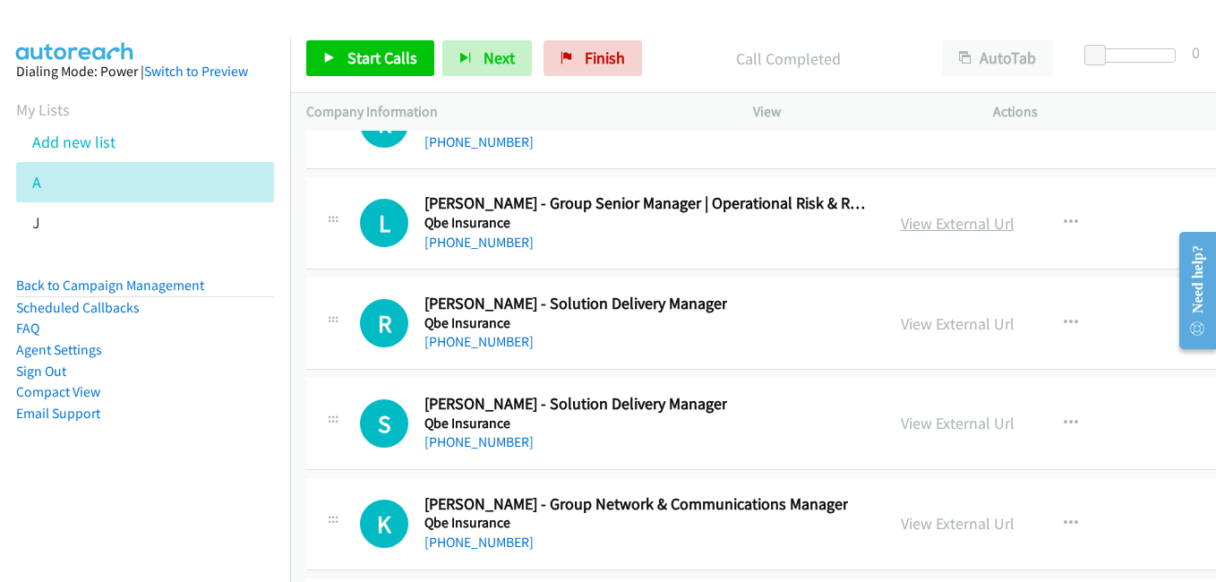
scroll to position [28291, 0]
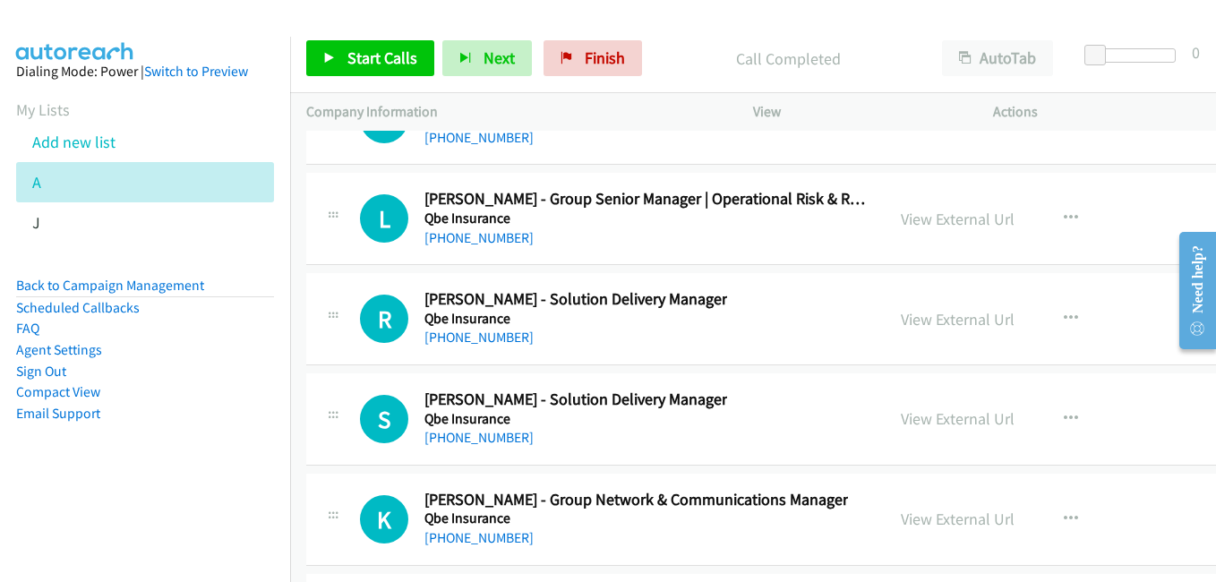
drag, startPoint x: 944, startPoint y: 328, endPoint x: 962, endPoint y: 334, distance: 19.0
click at [944, 328] on link "View External Url" at bounding box center [958, 319] width 114 height 21
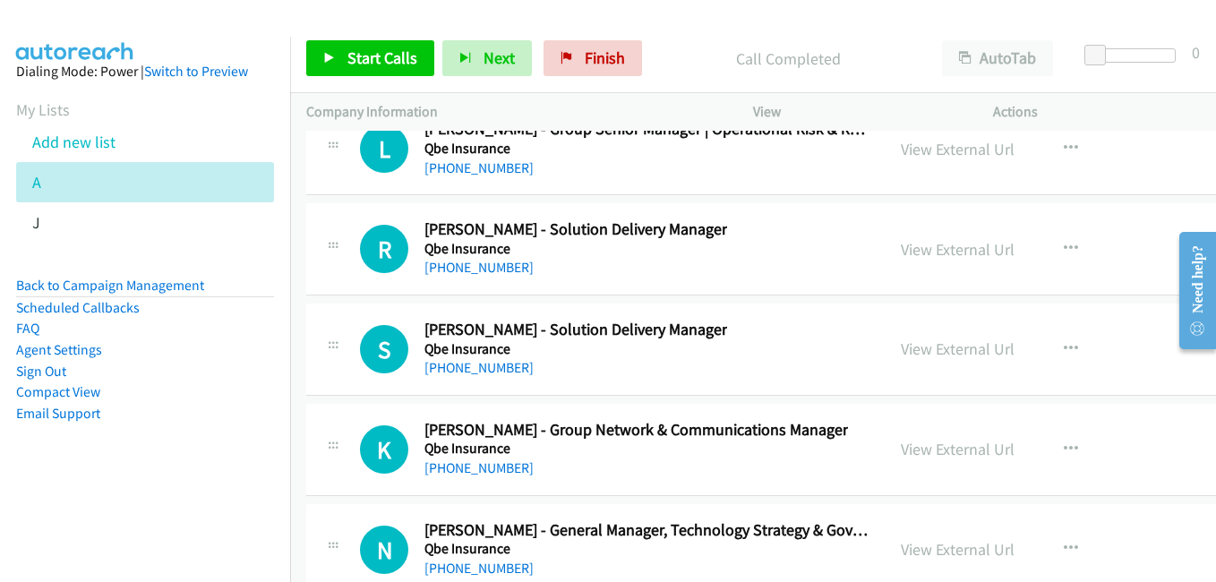
scroll to position [28380, 0]
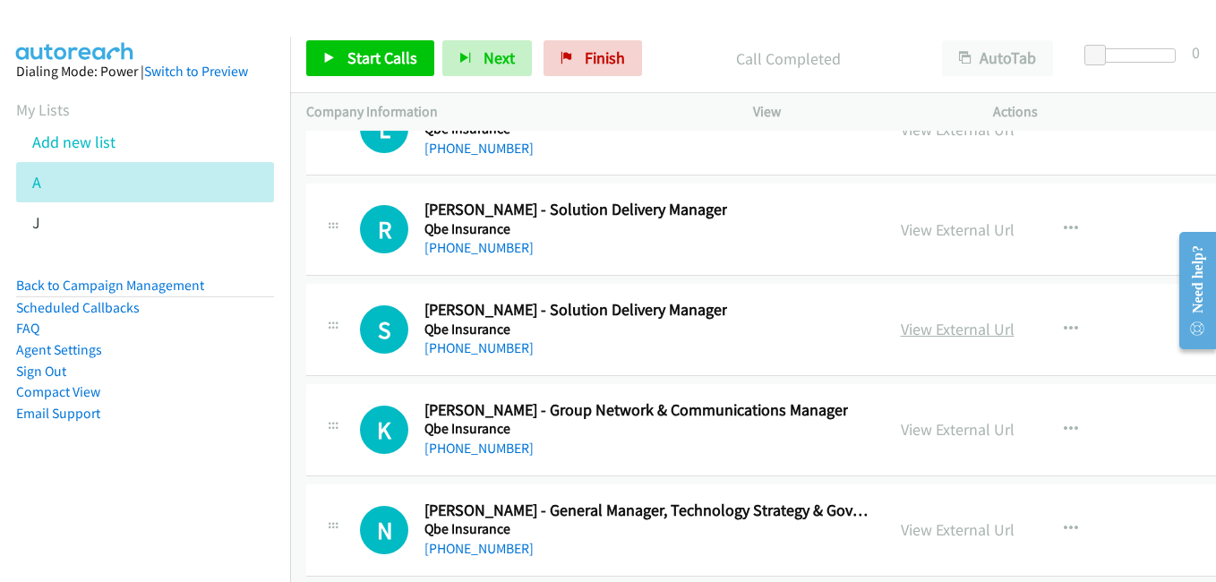
click at [943, 336] on link "View External Url" at bounding box center [958, 329] width 114 height 21
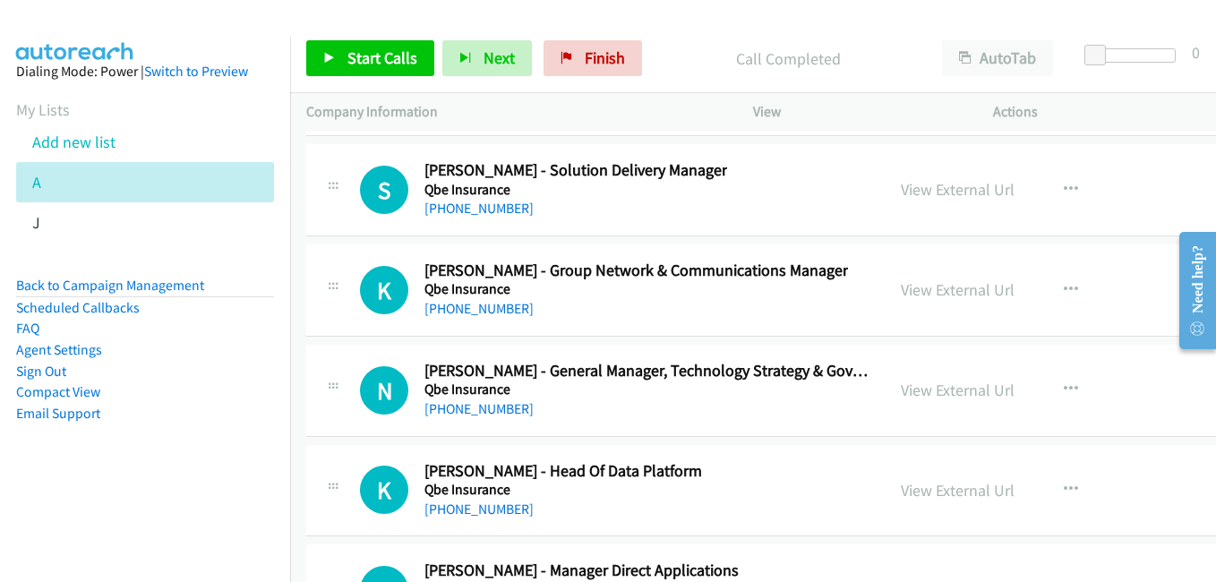
scroll to position [28559, 0]
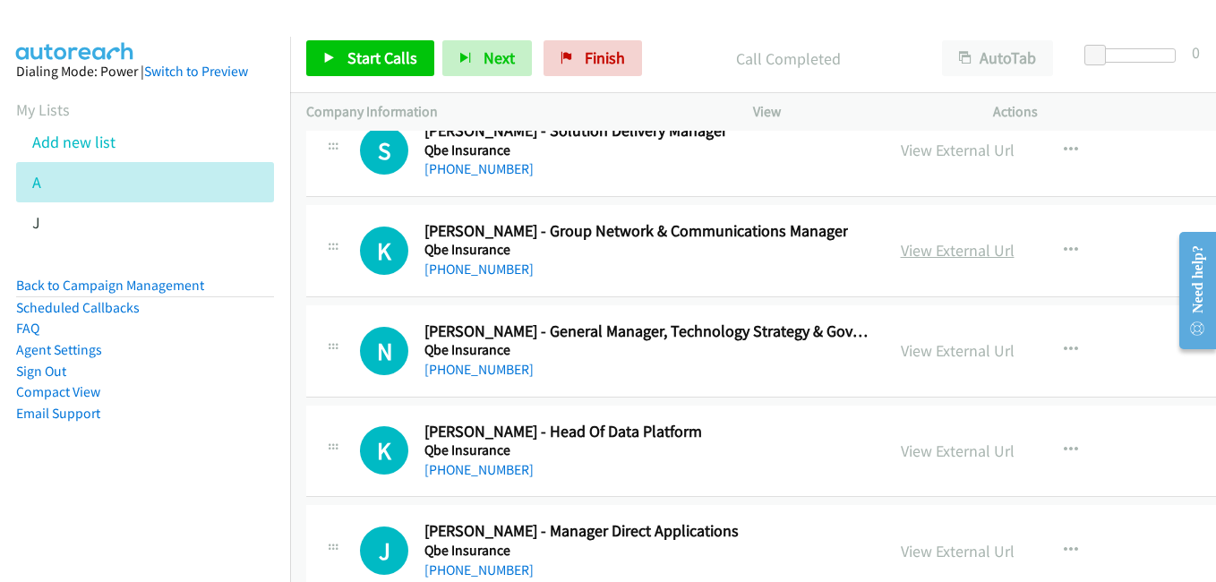
click at [947, 252] on link "View External Url" at bounding box center [958, 250] width 114 height 21
click at [928, 353] on link "View External Url" at bounding box center [958, 350] width 114 height 21
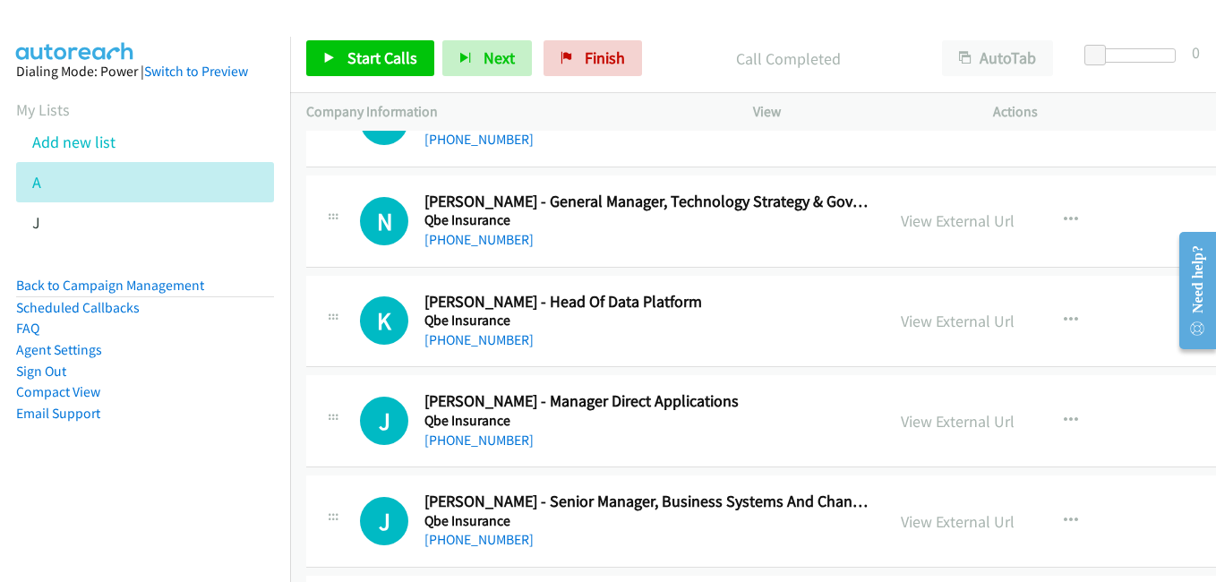
scroll to position [28738, 0]
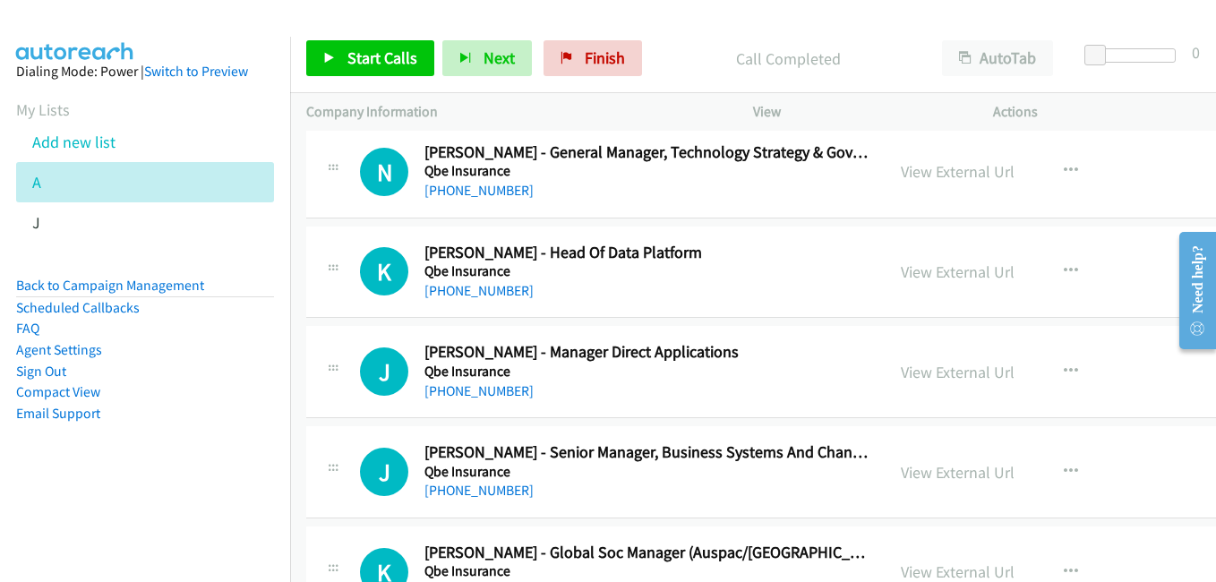
drag, startPoint x: 899, startPoint y: 277, endPoint x: 886, endPoint y: 269, distance: 14.4
click at [901, 277] on link "View External Url" at bounding box center [958, 271] width 114 height 21
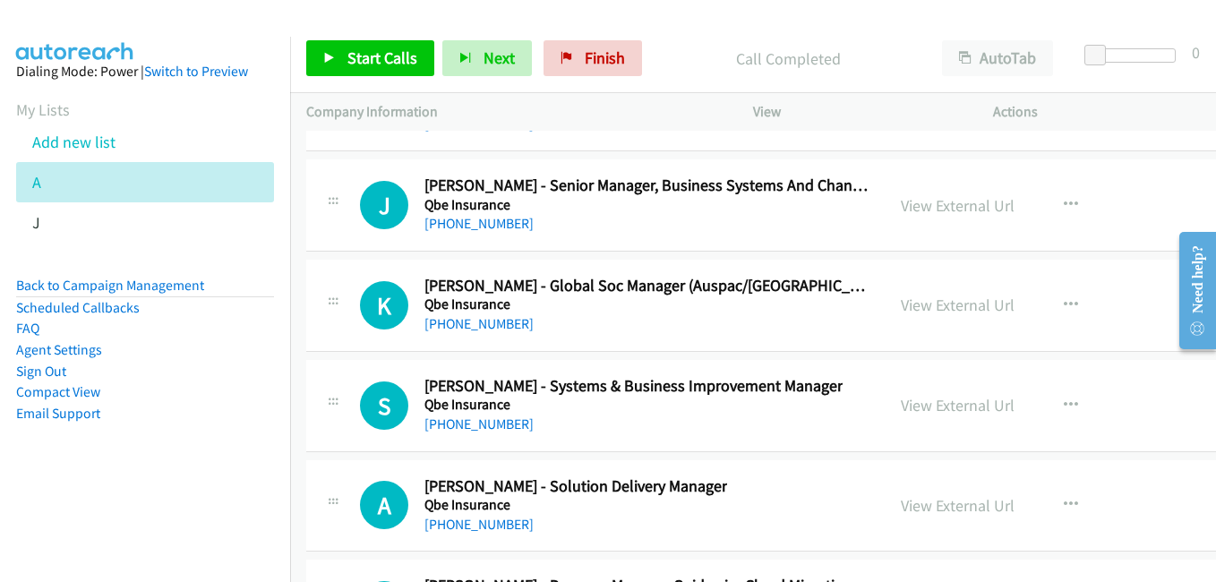
scroll to position [29096, 0]
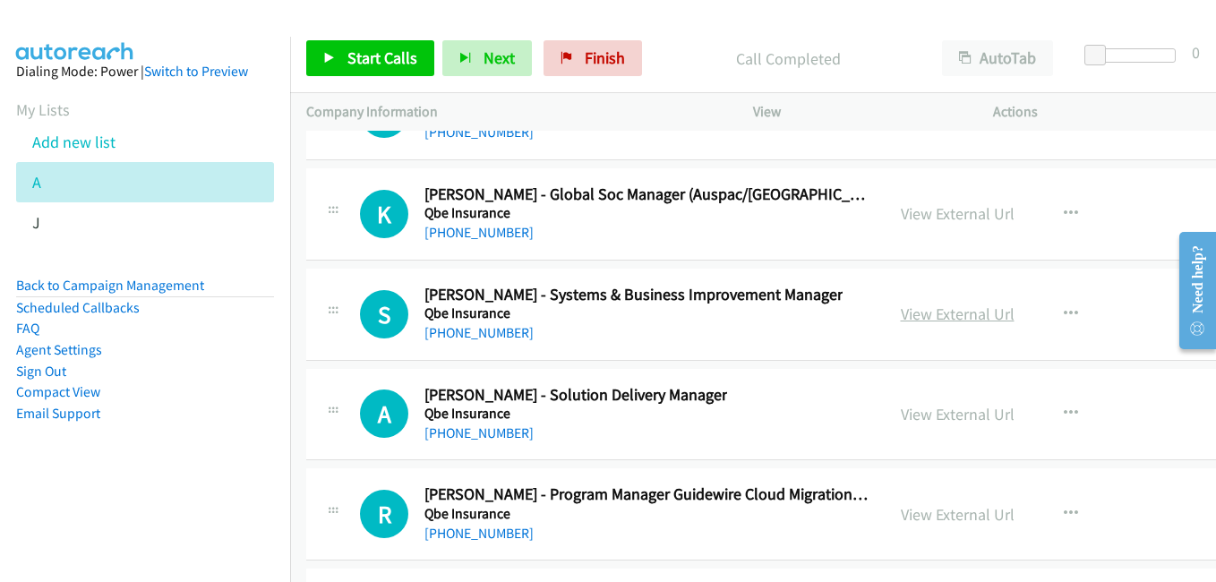
click at [936, 312] on link "View External Url" at bounding box center [958, 313] width 114 height 21
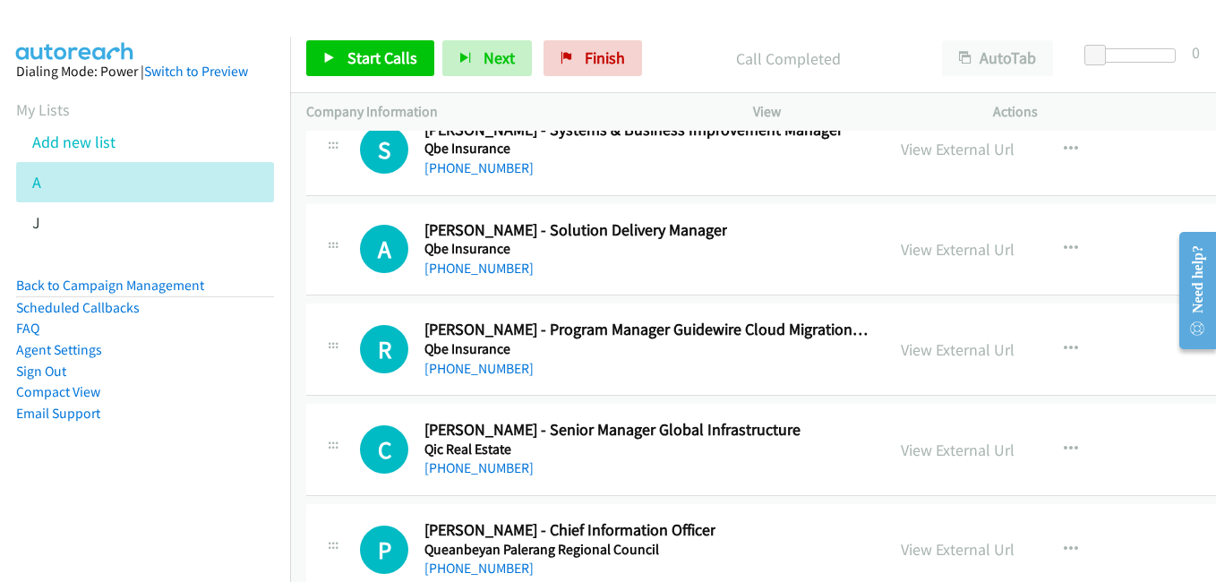
scroll to position [29275, 0]
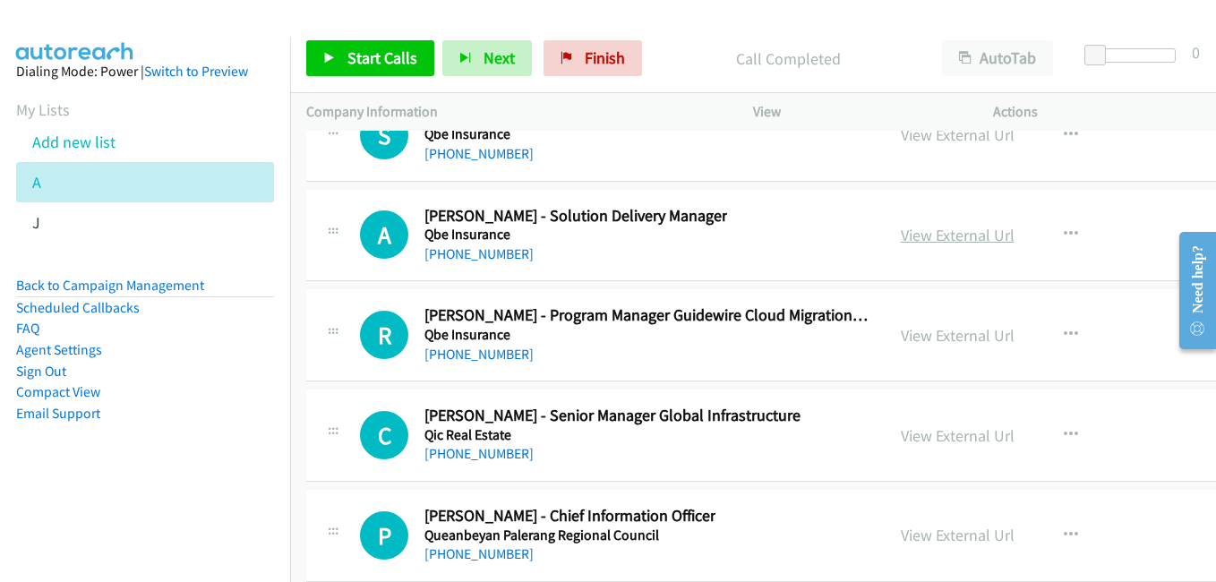
click at [935, 229] on link "View External Url" at bounding box center [958, 235] width 114 height 21
drag, startPoint x: 946, startPoint y: 341, endPoint x: 816, endPoint y: 4, distance: 361.6
click at [951, 340] on link "View External Url" at bounding box center [958, 335] width 114 height 21
